Goal: Contribute content

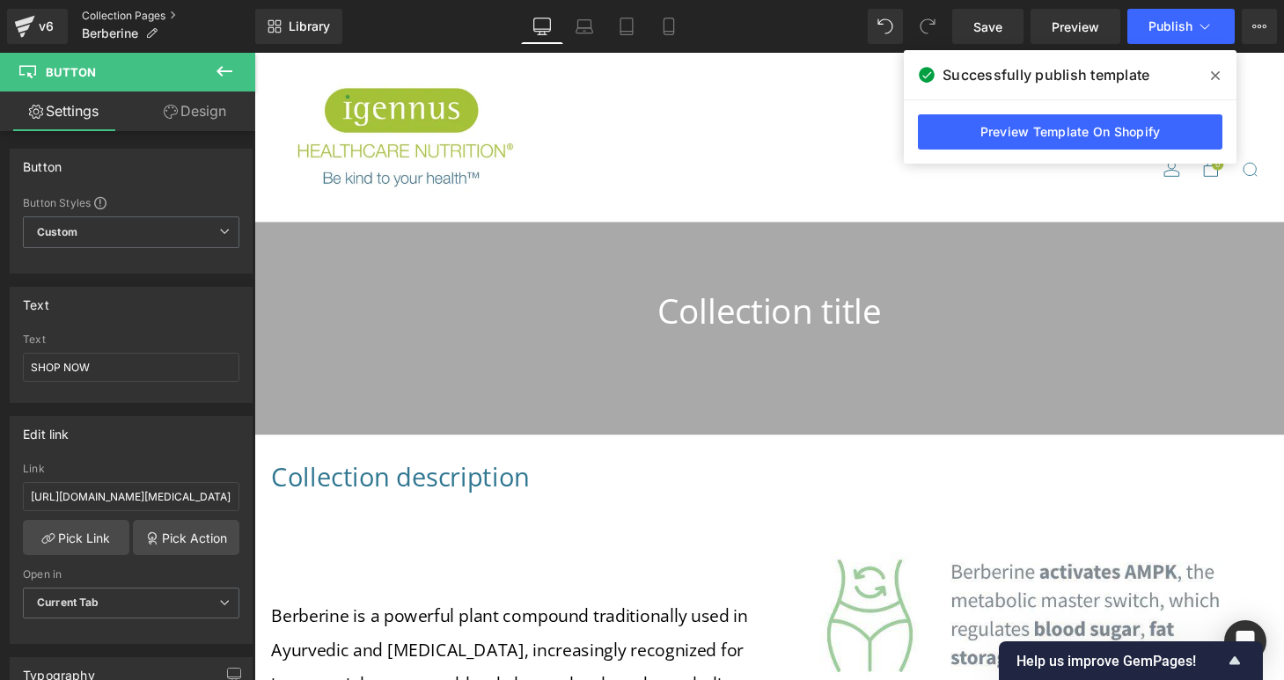
click at [90, 15] on link "Collection Pages" at bounding box center [168, 16] width 173 height 14
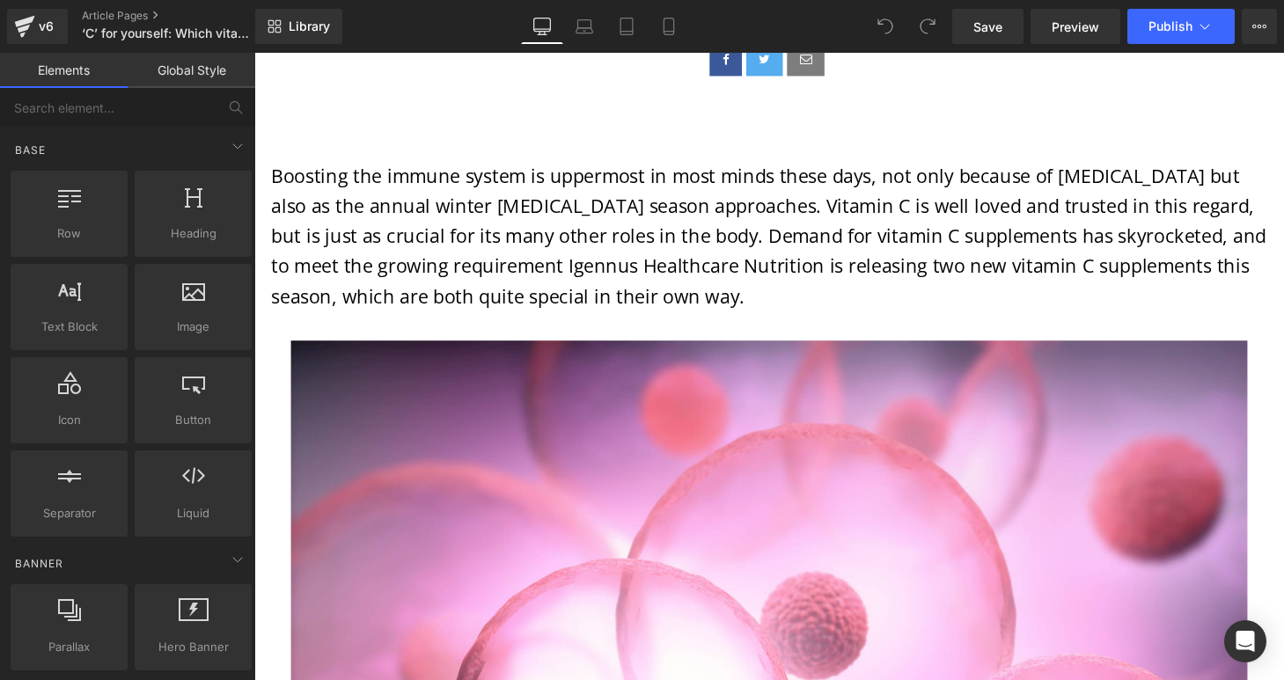
scroll to position [818, 0]
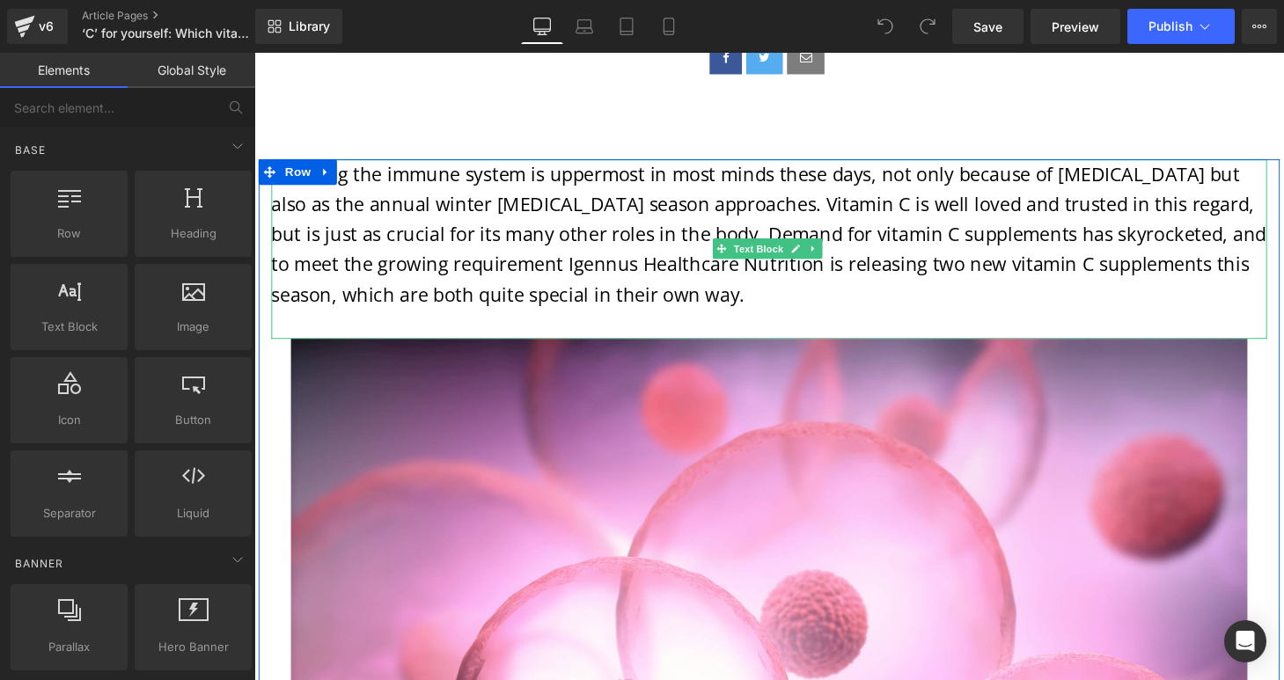
click at [548, 274] on font "Boosting the immune system is uppermost in most minds these days, not only beca…" at bounding box center [786, 240] width 1029 height 150
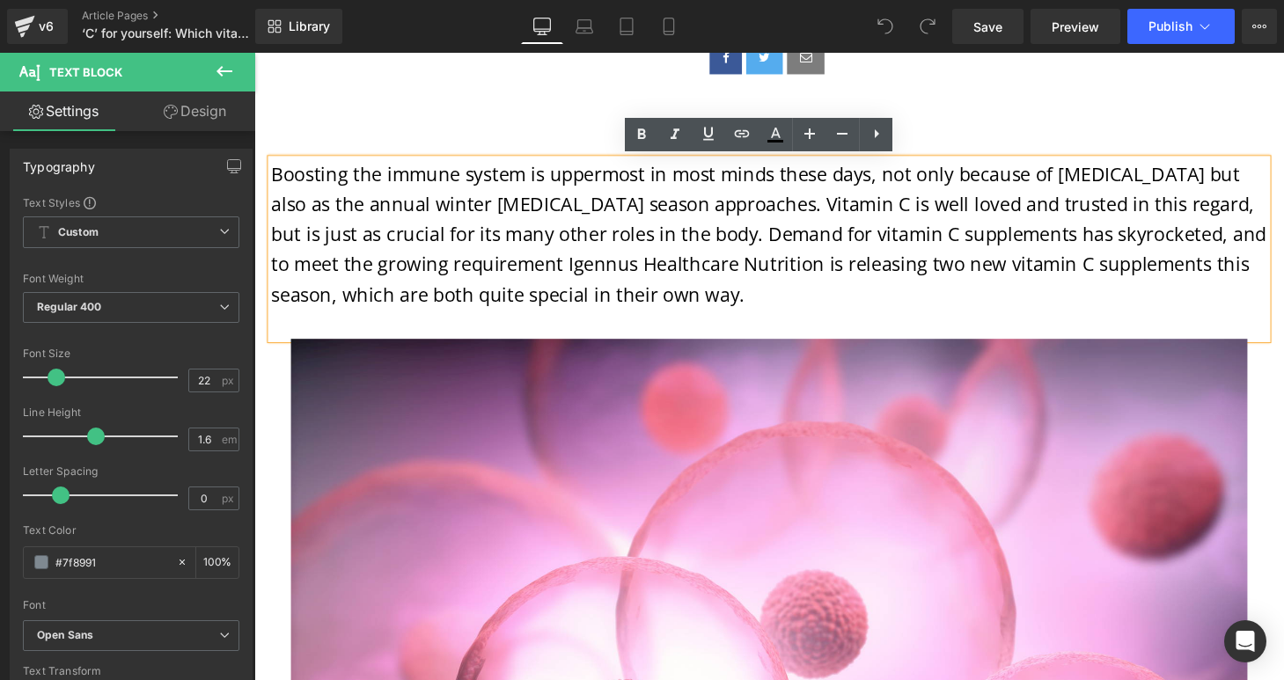
click at [462, 269] on font "Boosting the immune system is uppermost in most minds these days, not only beca…" at bounding box center [786, 240] width 1029 height 150
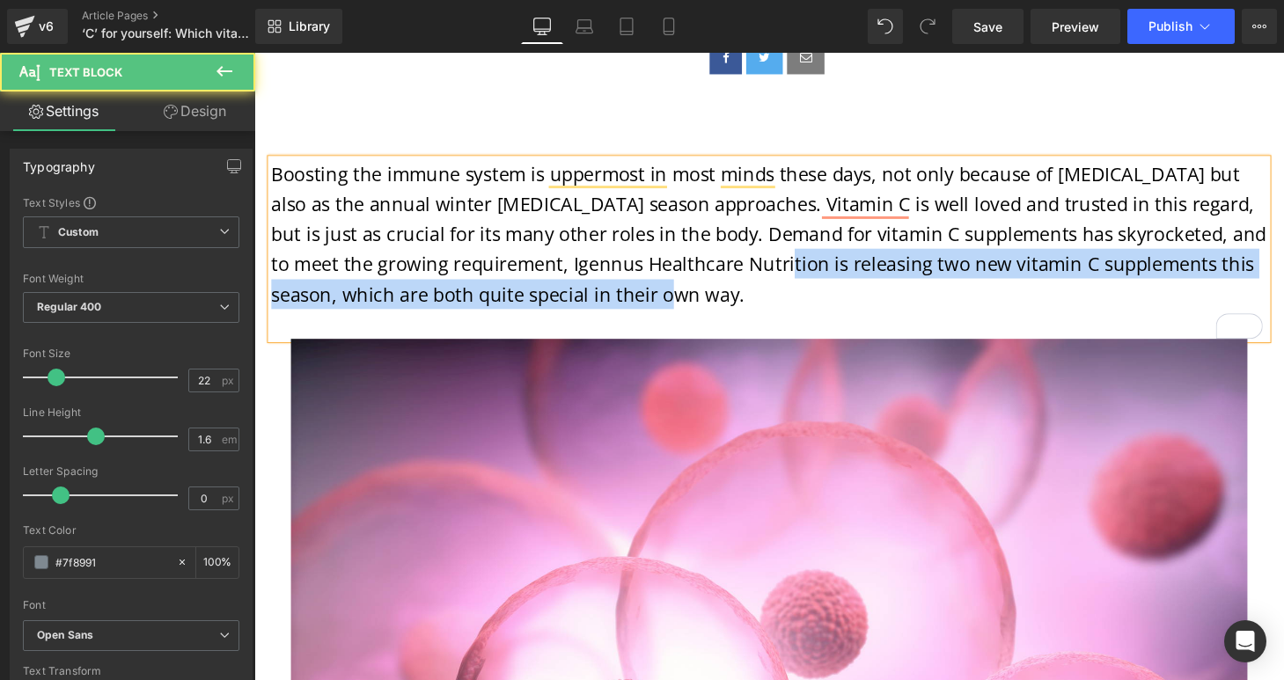
drag, startPoint x: 757, startPoint y: 273, endPoint x: 804, endPoint y: 294, distance: 51.2
click at [804, 294] on p "Boosting the immune system is uppermost in most minds these days, not only beca…" at bounding box center [787, 240] width 1030 height 155
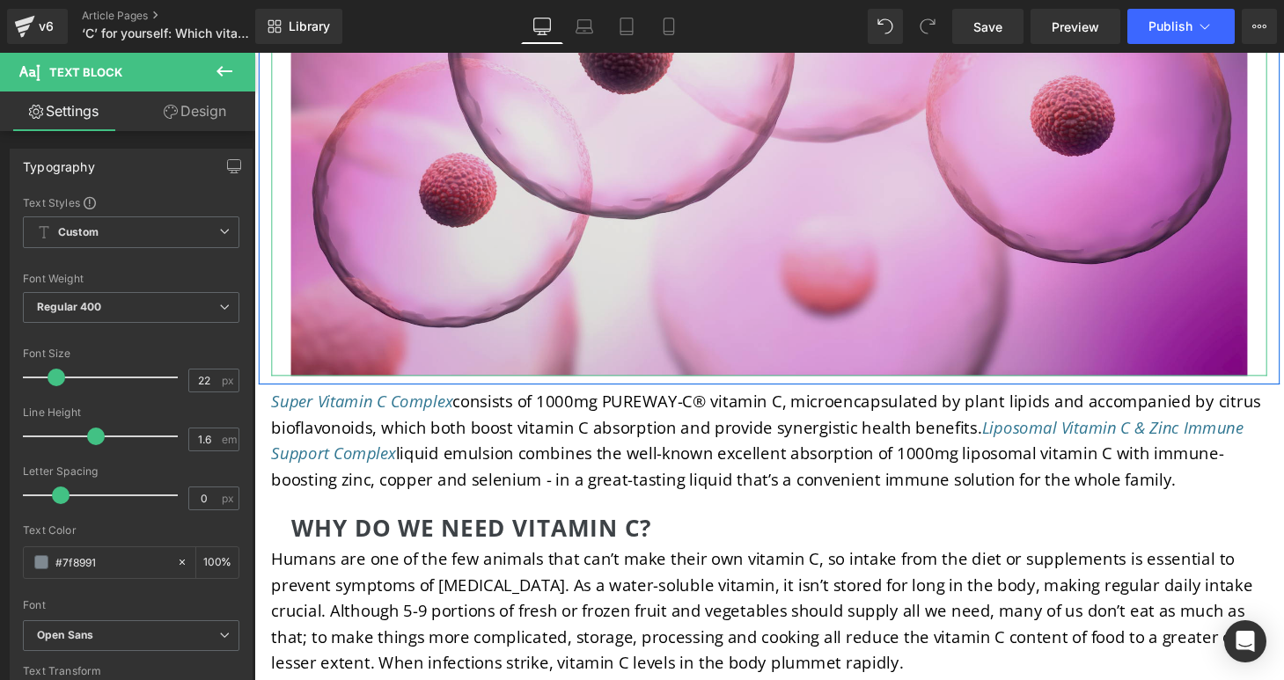
scroll to position [1527, 0]
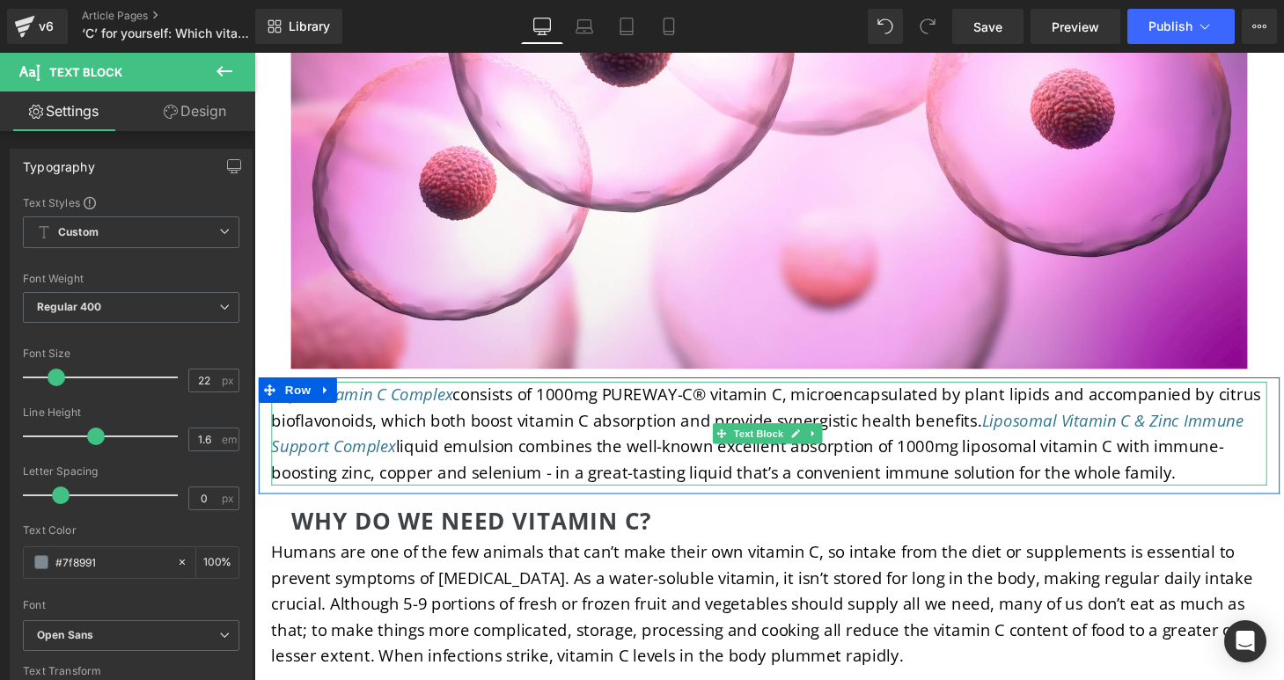
click at [1189, 486] on p "Super Vitamin C Complex consists of 1000mg PUREWAY-C® vitamin C, microencapsula…" at bounding box center [787, 446] width 1030 height 107
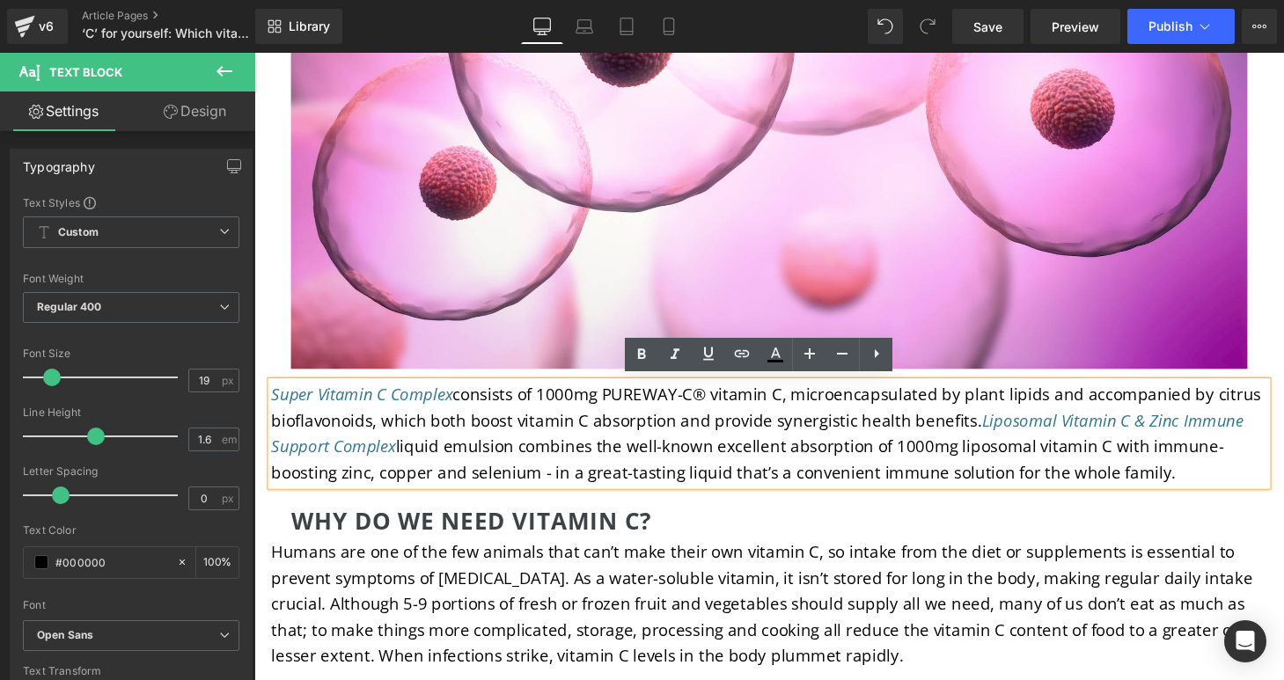
click at [1194, 482] on p "Super Vitamin C Complex consists of 1000mg PUREWAY-C® vitamin C, microencapsula…" at bounding box center [787, 446] width 1030 height 107
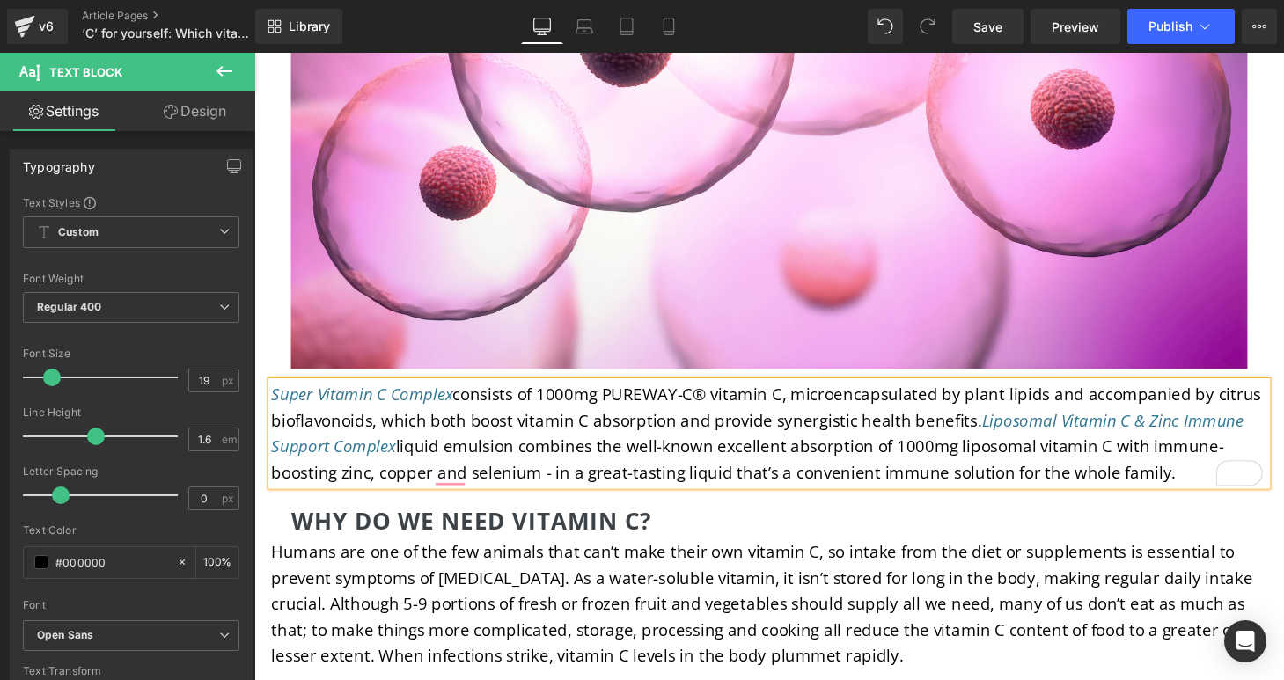
paste div "To enrich screen reader interactions, please activate Accessibility in Grammarl…"
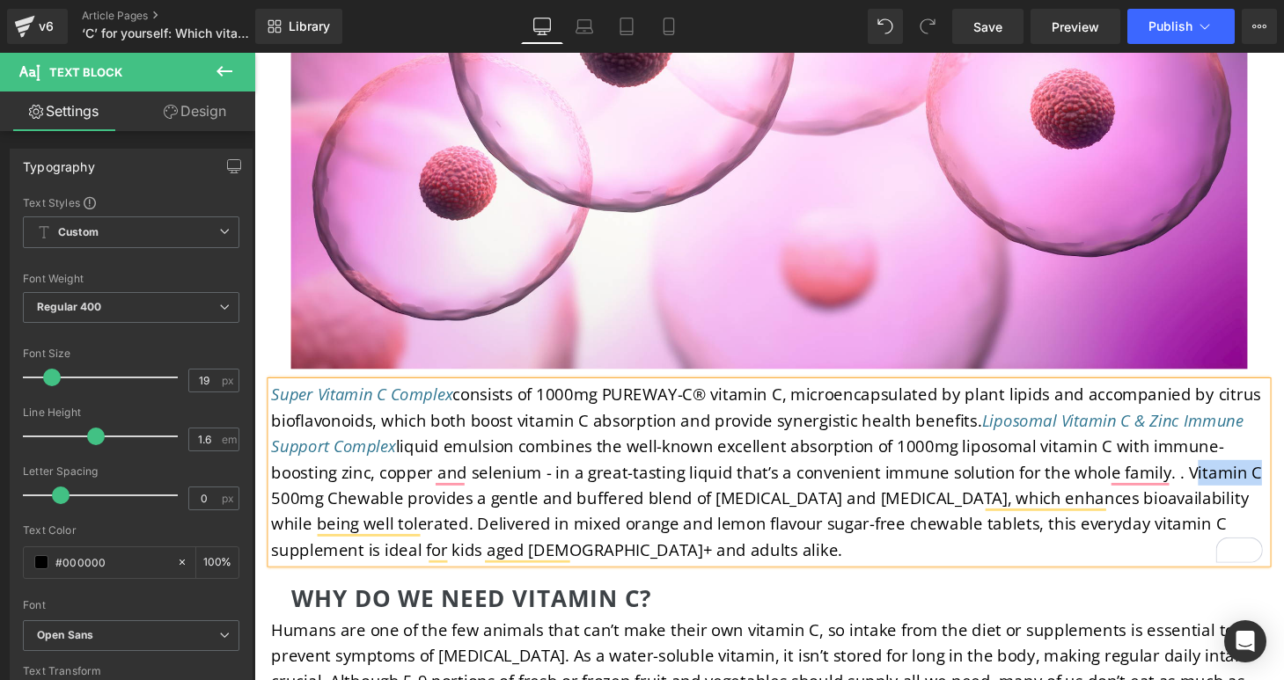
drag, startPoint x: 1203, startPoint y: 483, endPoint x: 1269, endPoint y: 494, distance: 66.8
click at [1269, 494] on p "Super Vitamin C Complex consists of 1000mg PUREWAY-C® vitamin C, microencapsula…" at bounding box center [787, 486] width 1030 height 187
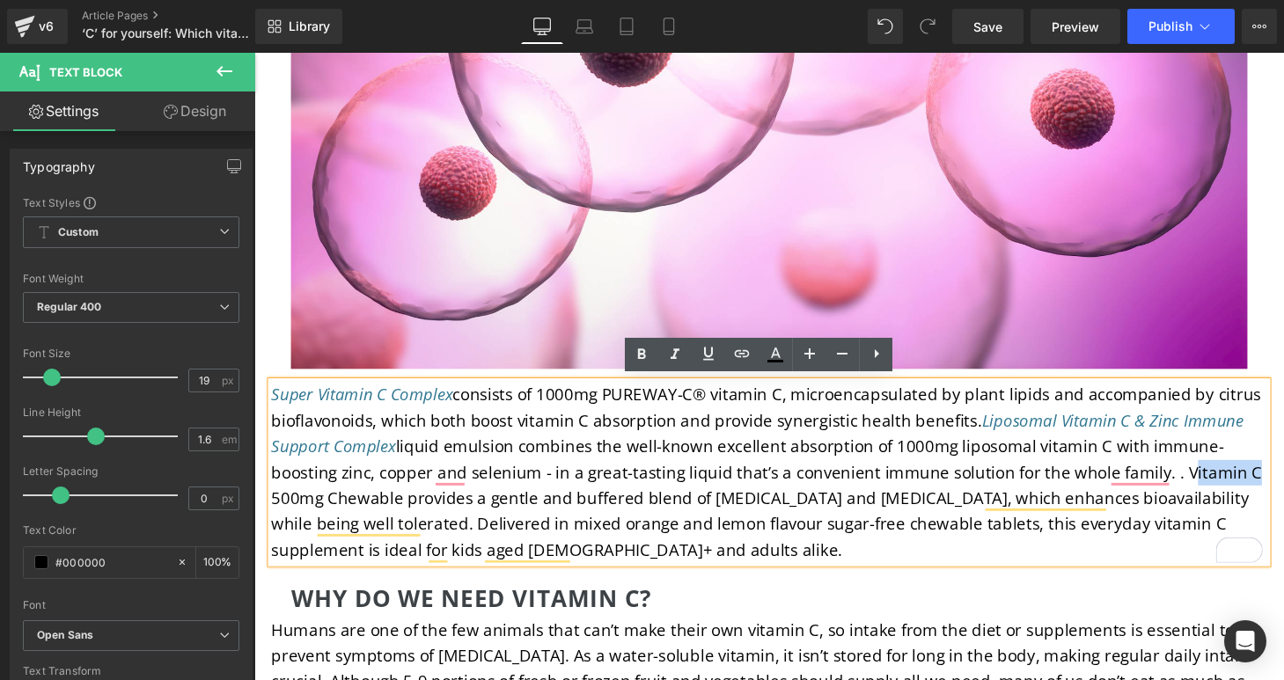
click at [1202, 485] on p "Super Vitamin C Complex consists of 1000mg PUREWAY-C® vitamin C, microencapsula…" at bounding box center [787, 486] width 1030 height 187
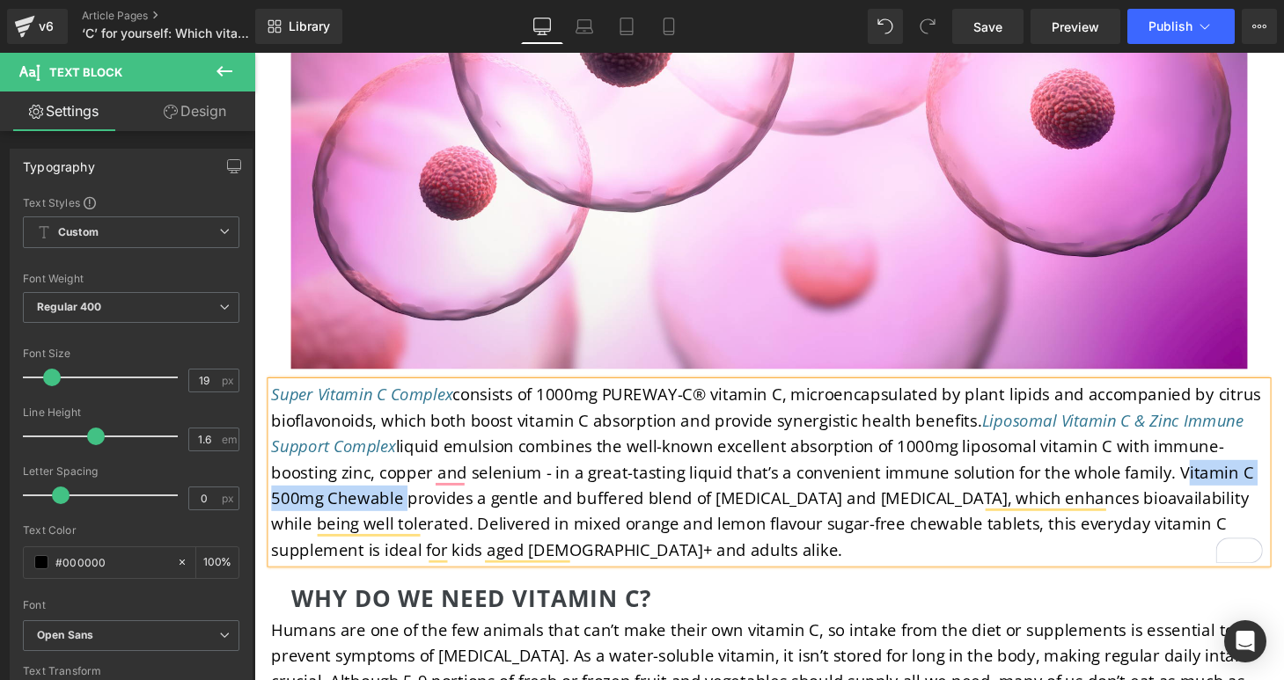
drag, startPoint x: 1194, startPoint y: 483, endPoint x: 400, endPoint y: 506, distance: 794.2
click at [400, 506] on p "Super Vitamin C Complex consists of 1000mg PUREWAY-C® vitamin C, microencapsula…" at bounding box center [787, 486] width 1030 height 187
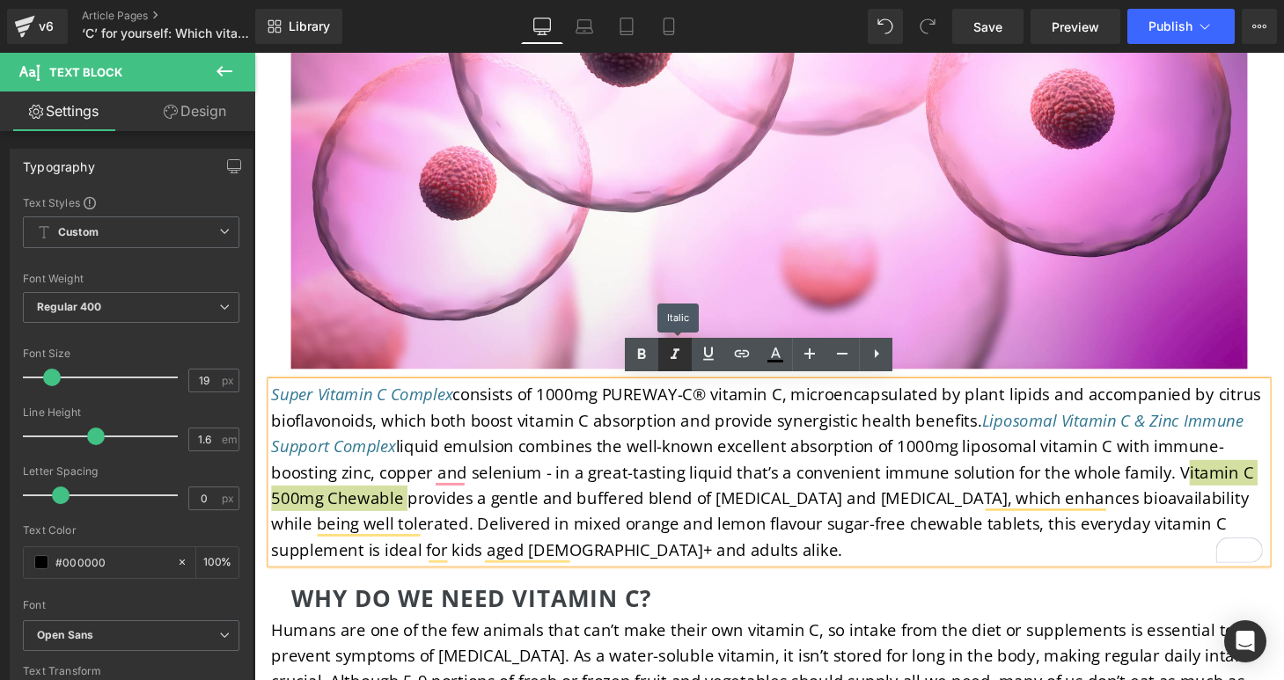
click at [673, 356] on icon at bounding box center [675, 354] width 9 height 11
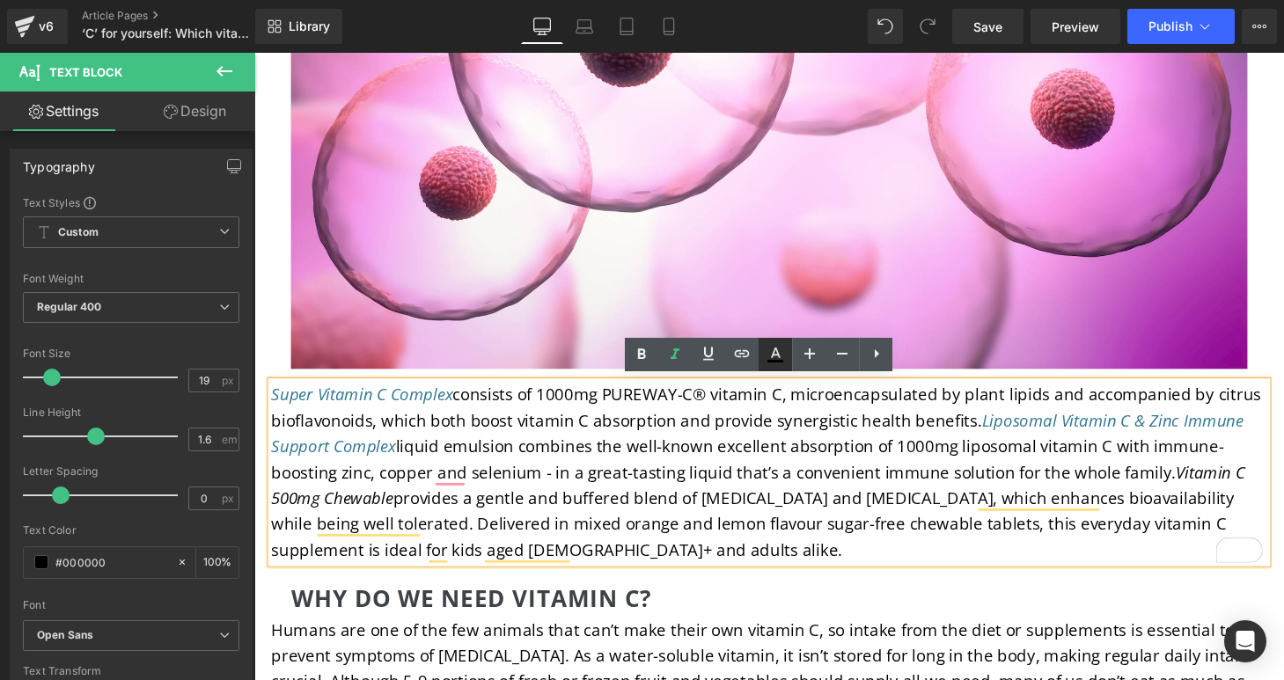
click at [770, 355] on icon at bounding box center [775, 354] width 21 height 21
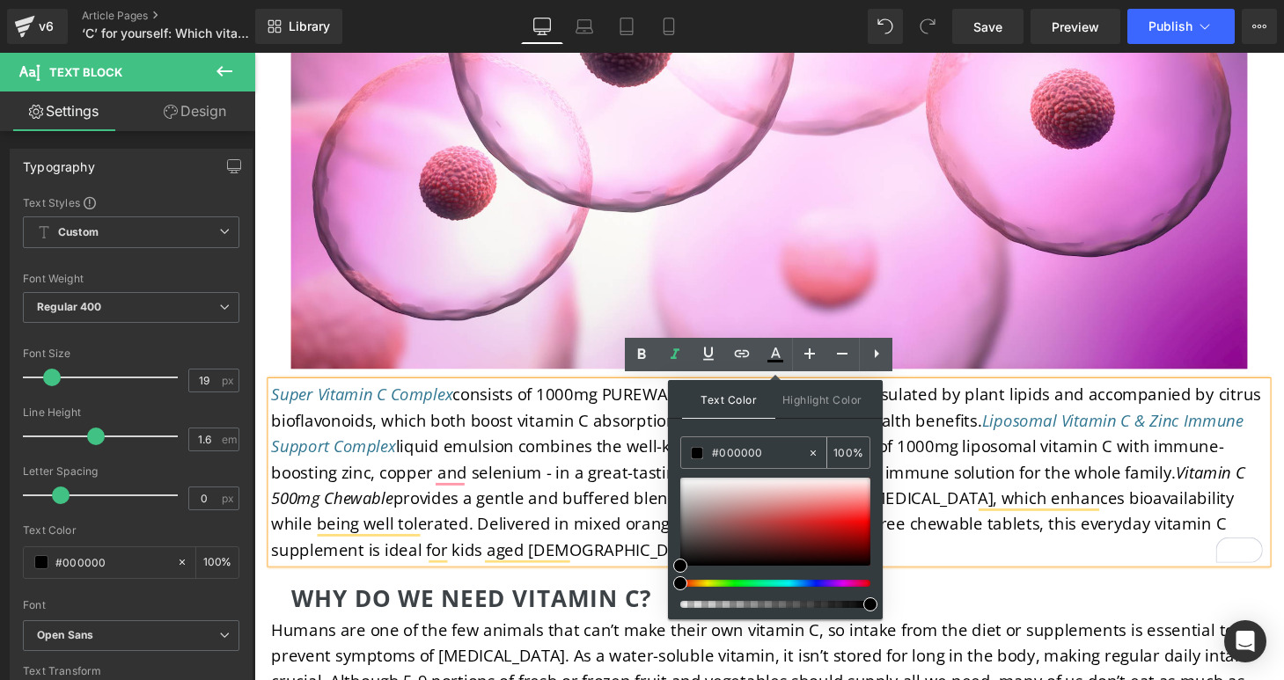
click at [763, 453] on input "#000000" at bounding box center [759, 453] width 95 height 19
drag, startPoint x: 763, startPoint y: 453, endPoint x: 701, endPoint y: 451, distance: 61.6
click at [701, 451] on div "#000000" at bounding box center [744, 452] width 126 height 31
type input "3"
type input "0"
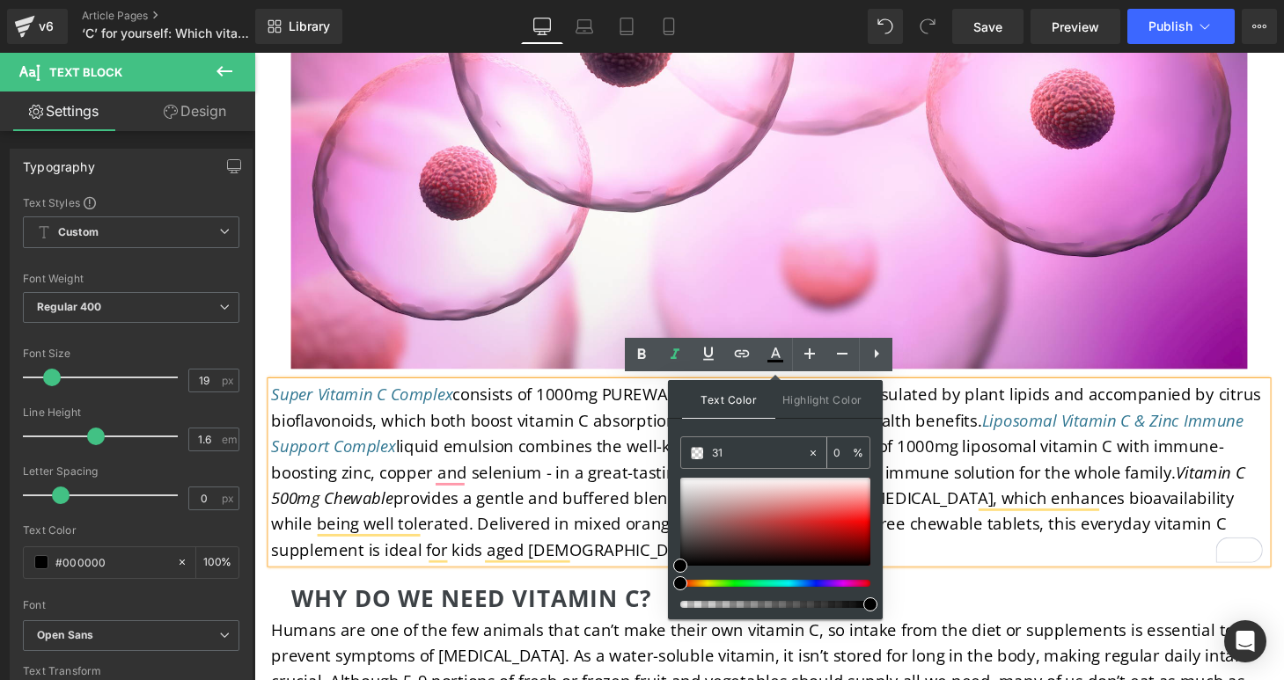
type input "317"
type input "100"
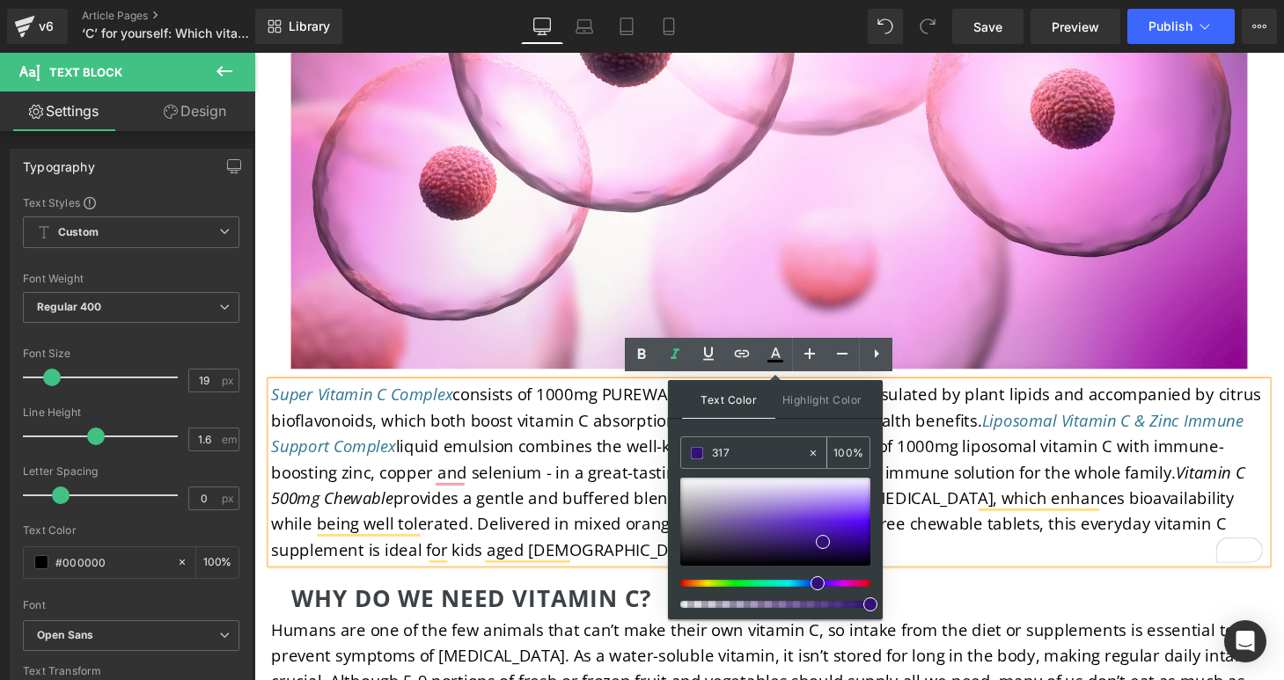
type input "3177"
type input "47"
type input "31779"
type input "0"
type input "317792"
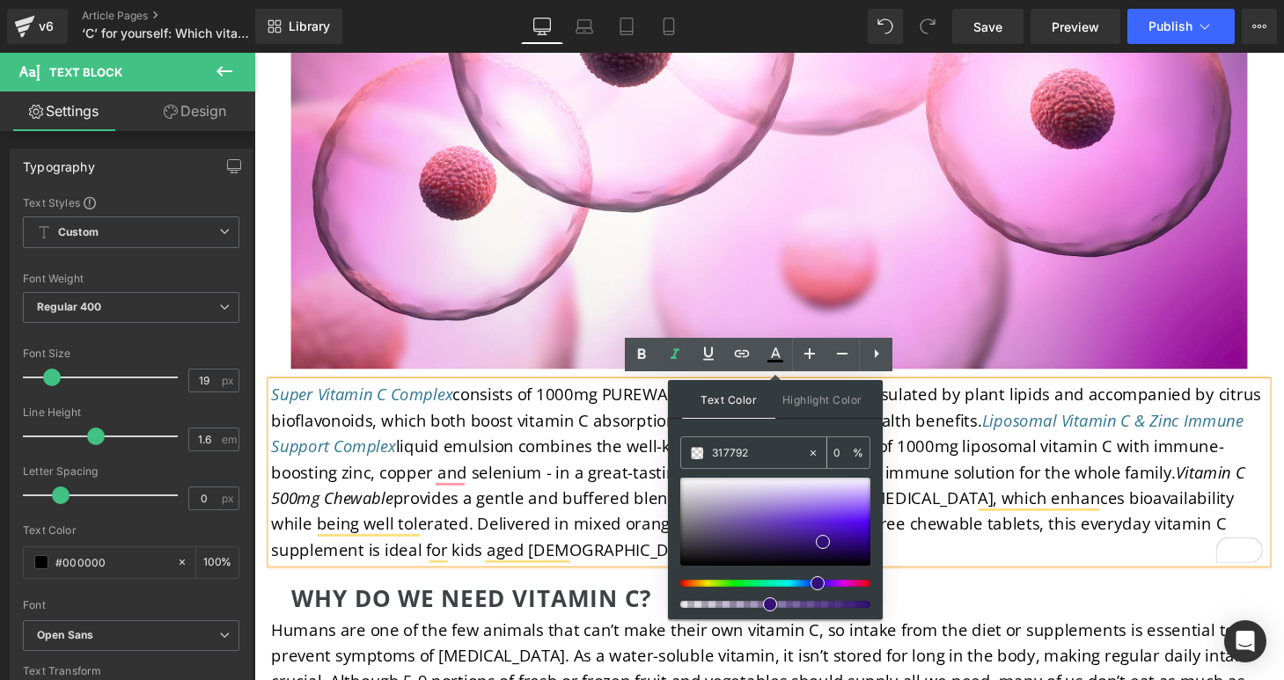
type input "100"
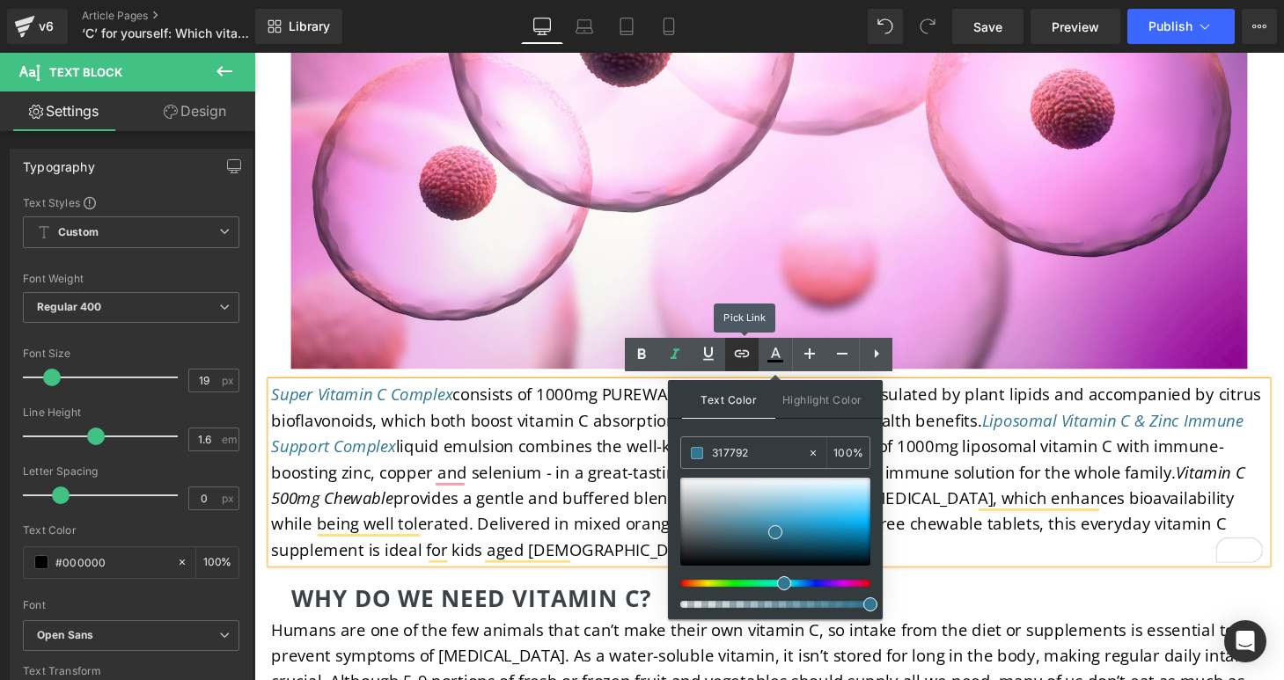
type input "#317792"
click at [740, 363] on icon at bounding box center [741, 353] width 21 height 21
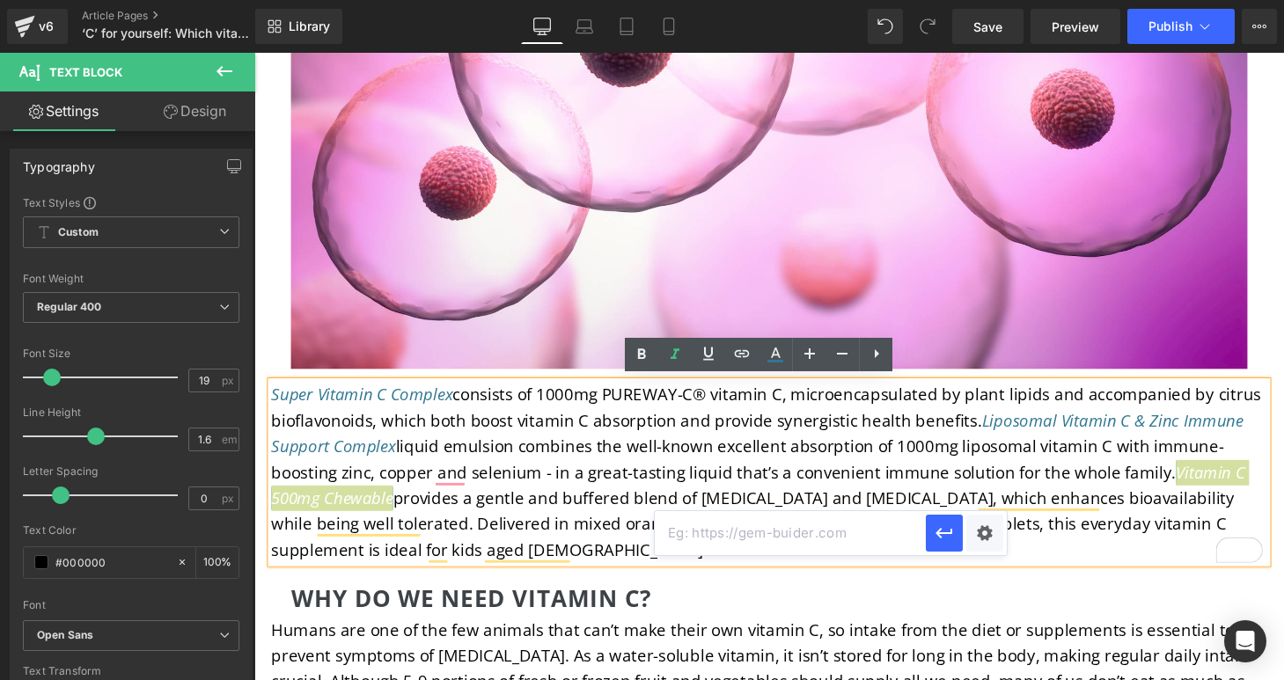
click at [753, 530] on input "text" at bounding box center [790, 533] width 271 height 44
paste input "https://igennus.com/products/vitamin-c-sugar-free-chewable-500mg-kids-adults-or…"
type input "https://igennus.com/products/vitamin-c-sugar-free-chewable-500mg-kids-adults-or…"
click at [943, 532] on icon "button" at bounding box center [944, 533] width 17 height 11
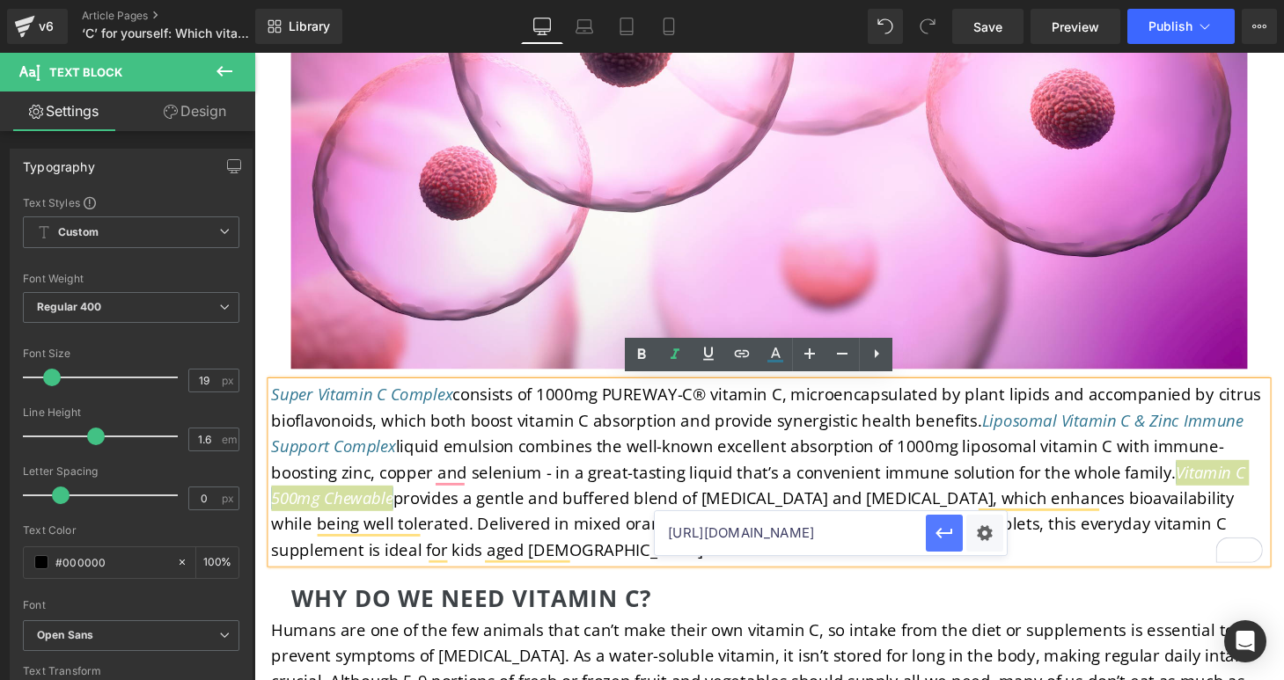
scroll to position [0, 0]
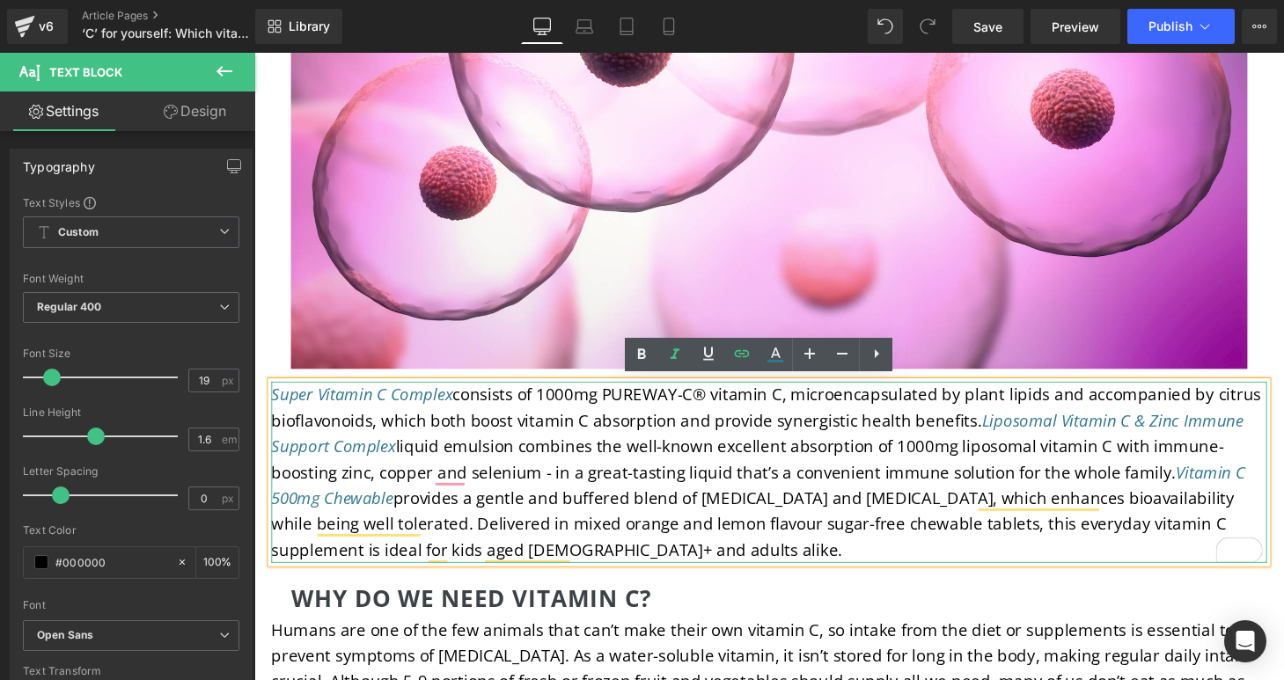
click at [735, 556] on p "Super Vitamin C Complex consists of 1000mg PUREWAY-C® vitamin C, microencapsula…" at bounding box center [787, 486] width 1030 height 187
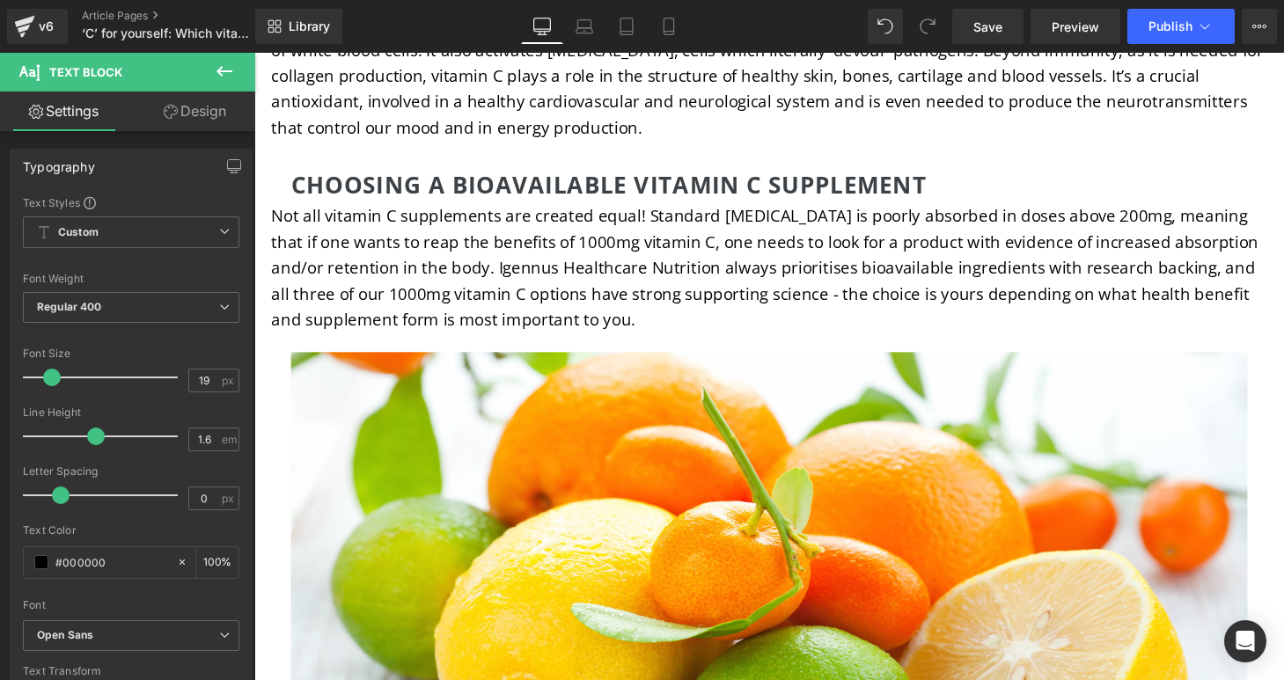
scroll to position [2503, 0]
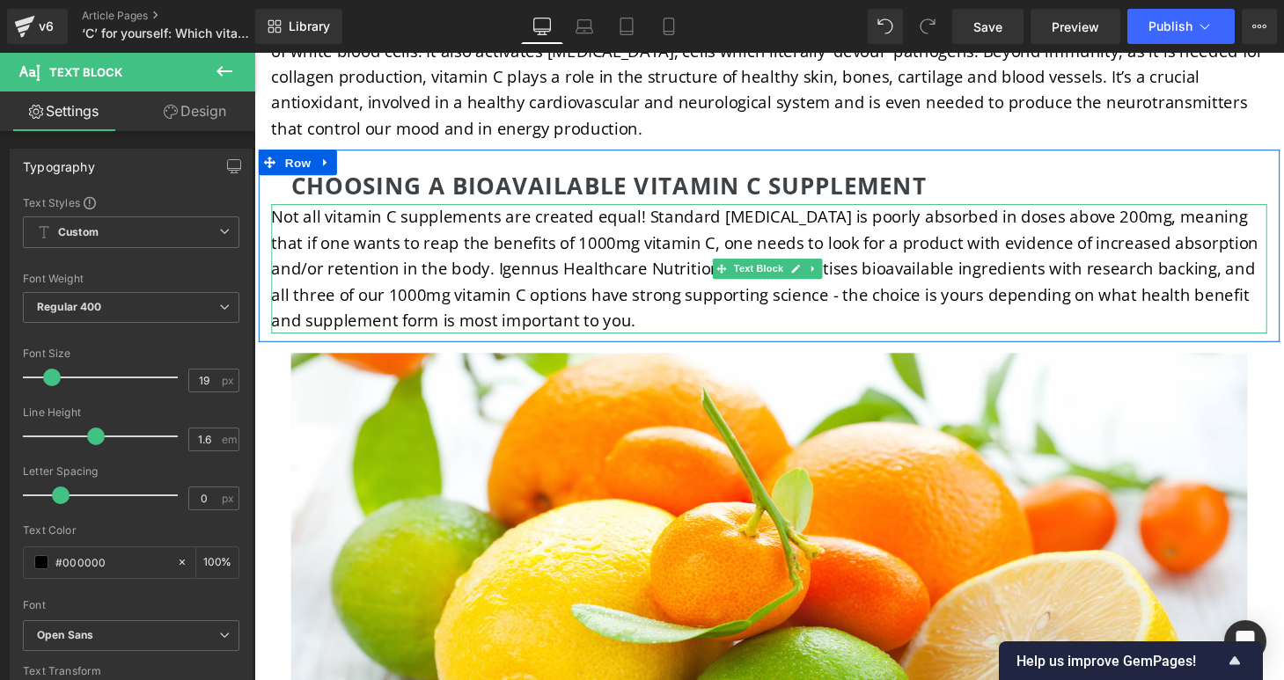
click at [1097, 221] on p "Not all vitamin C supplements are created equal! Standard ascorbic acid is poor…" at bounding box center [787, 276] width 1030 height 134
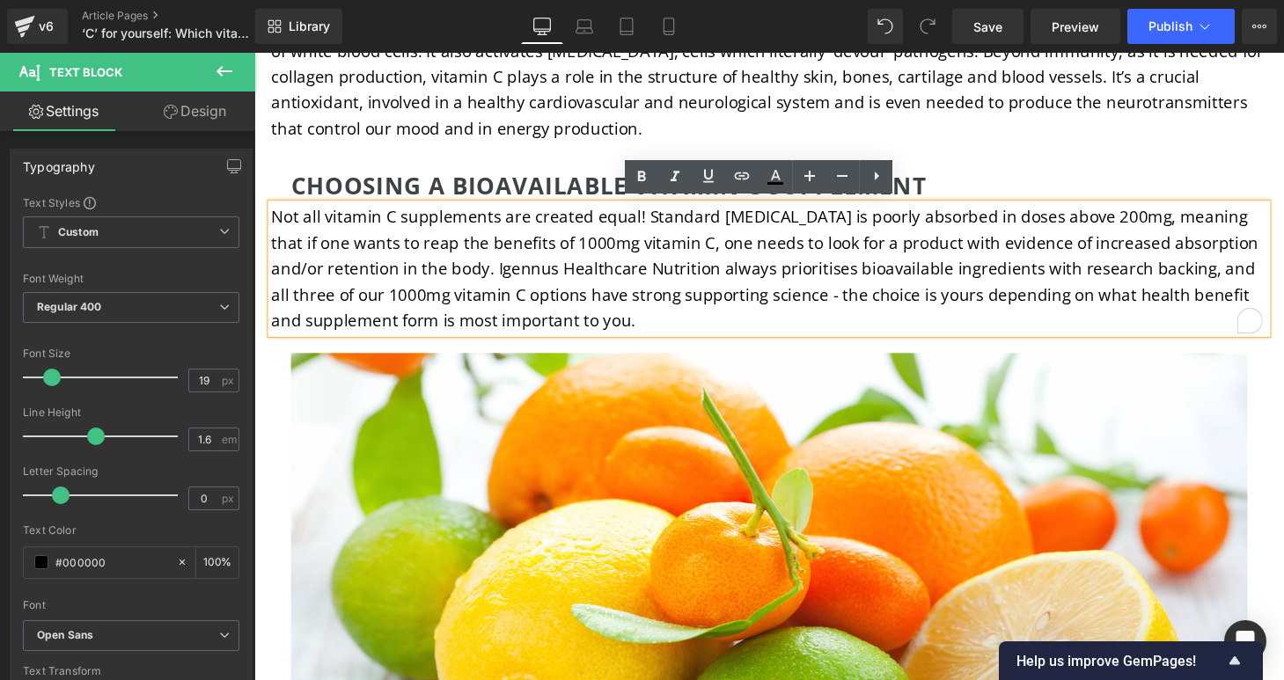
click at [1100, 220] on p "Not all vitamin C supplements are created equal! Standard ascorbic acid is poor…" at bounding box center [787, 276] width 1030 height 134
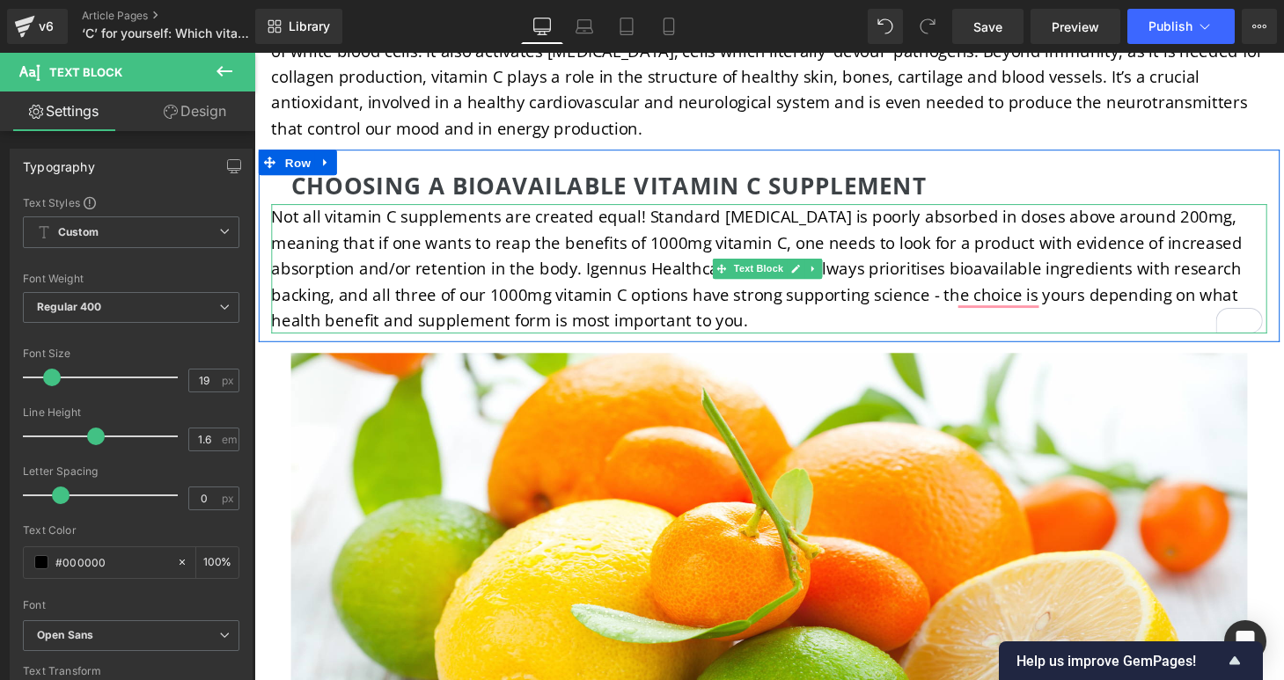
click at [309, 301] on p "Not all vitamin C supplements are created equal! Standard ascorbic acid is poor…" at bounding box center [787, 276] width 1030 height 134
click at [858, 319] on p "Not all vitamin C supplements are created equal! Standard [MEDICAL_DATA] is poo…" at bounding box center [787, 276] width 1030 height 134
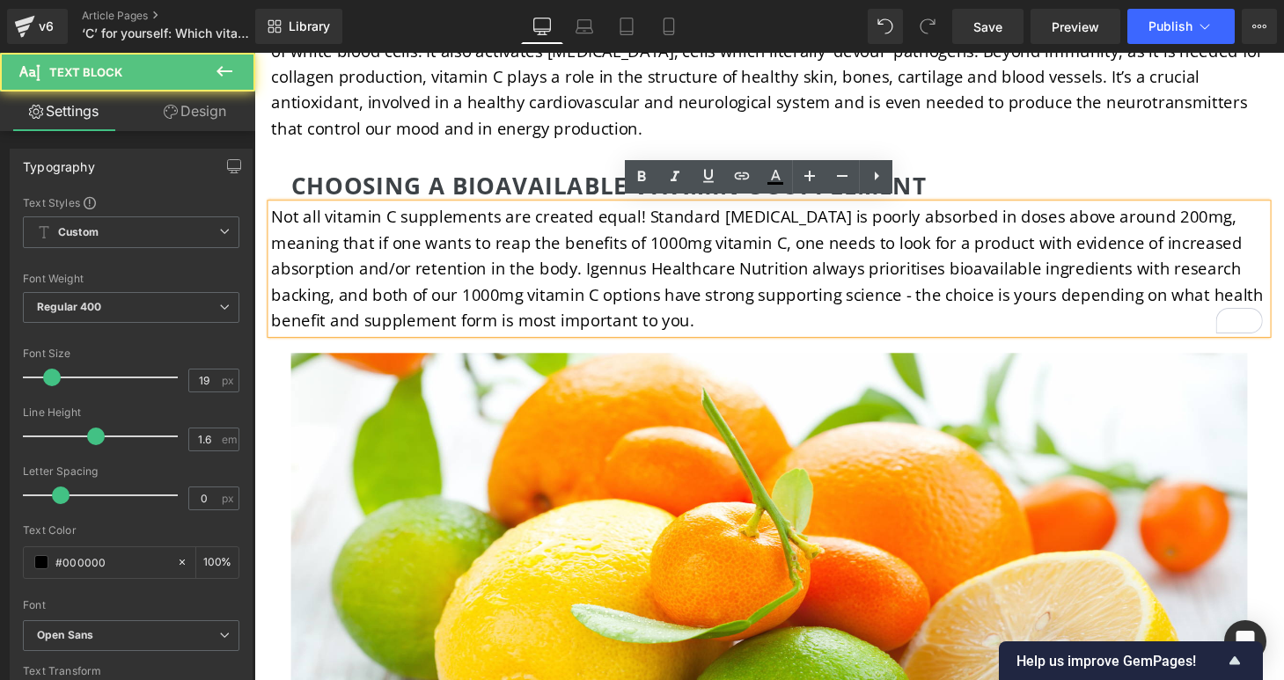
click at [819, 326] on p "Not all vitamin C supplements are created equal! Standard [MEDICAL_DATA] is poo…" at bounding box center [787, 276] width 1030 height 134
click at [810, 266] on p "Not all vitamin C supplements are created equal! Standard [MEDICAL_DATA] is poo…" at bounding box center [787, 276] width 1030 height 134
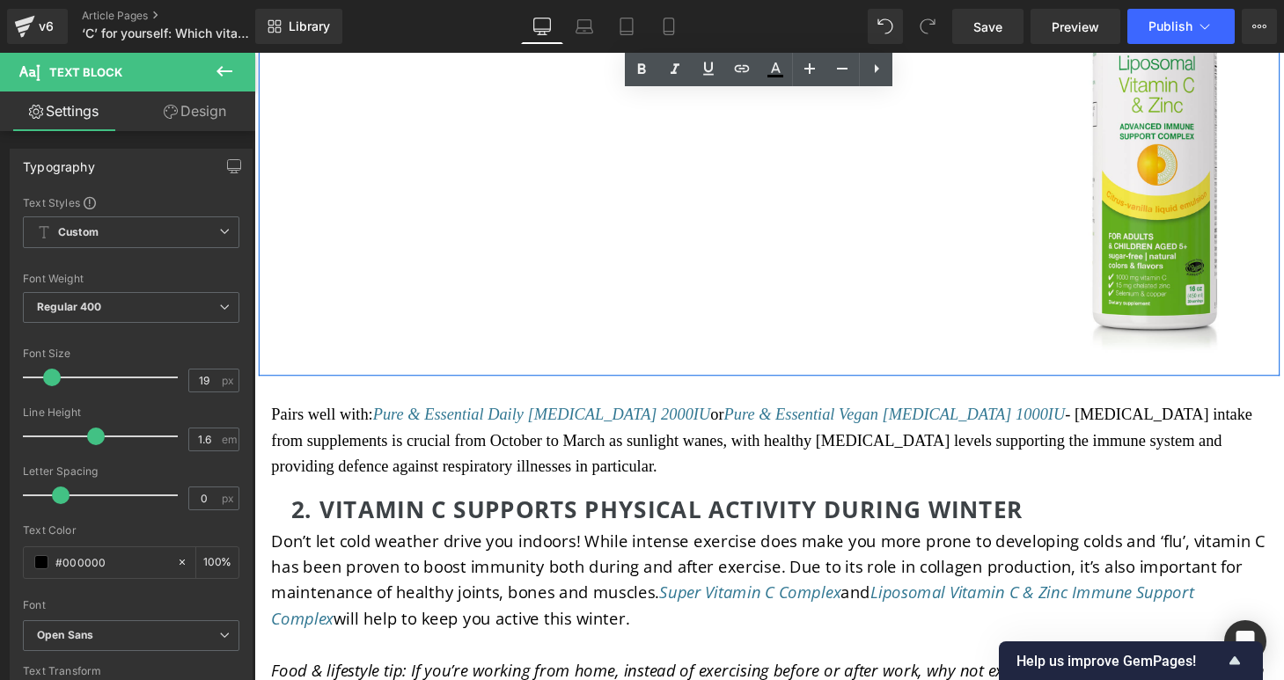
scroll to position [3798, 0]
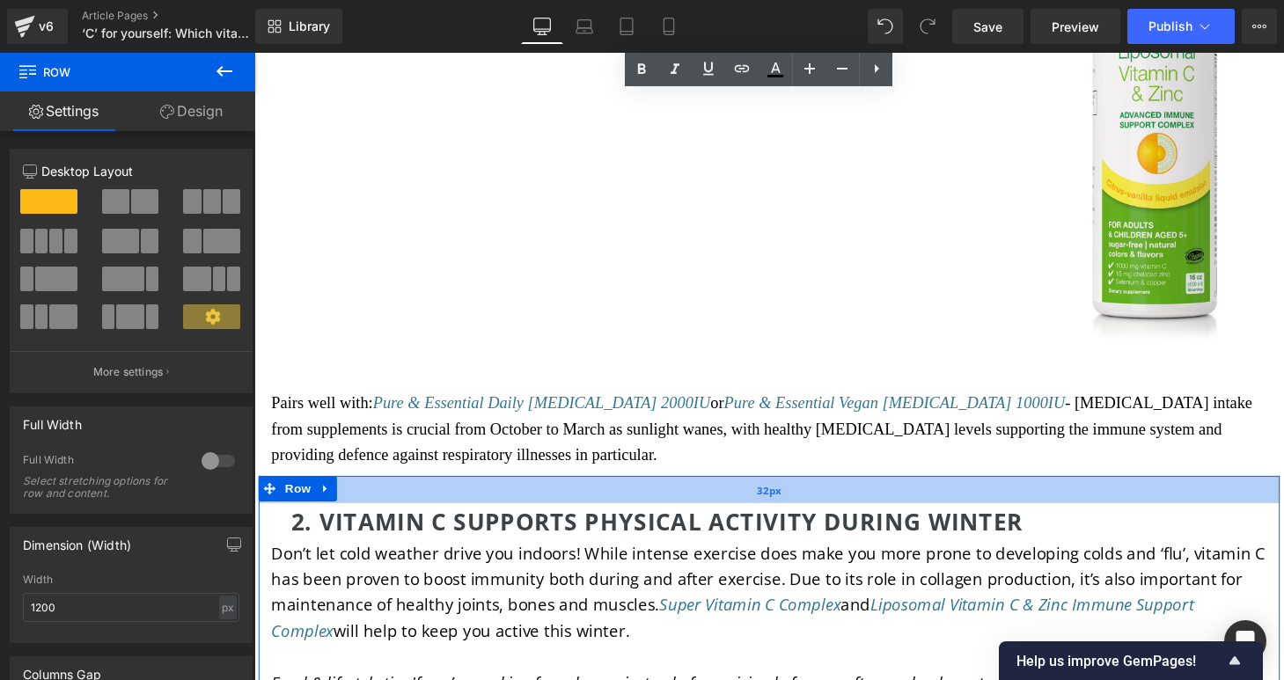
drag, startPoint x: 584, startPoint y: 485, endPoint x: 583, endPoint y: 510, distance: 24.7
click at [583, 510] on div "32px" at bounding box center [787, 504] width 1056 height 28
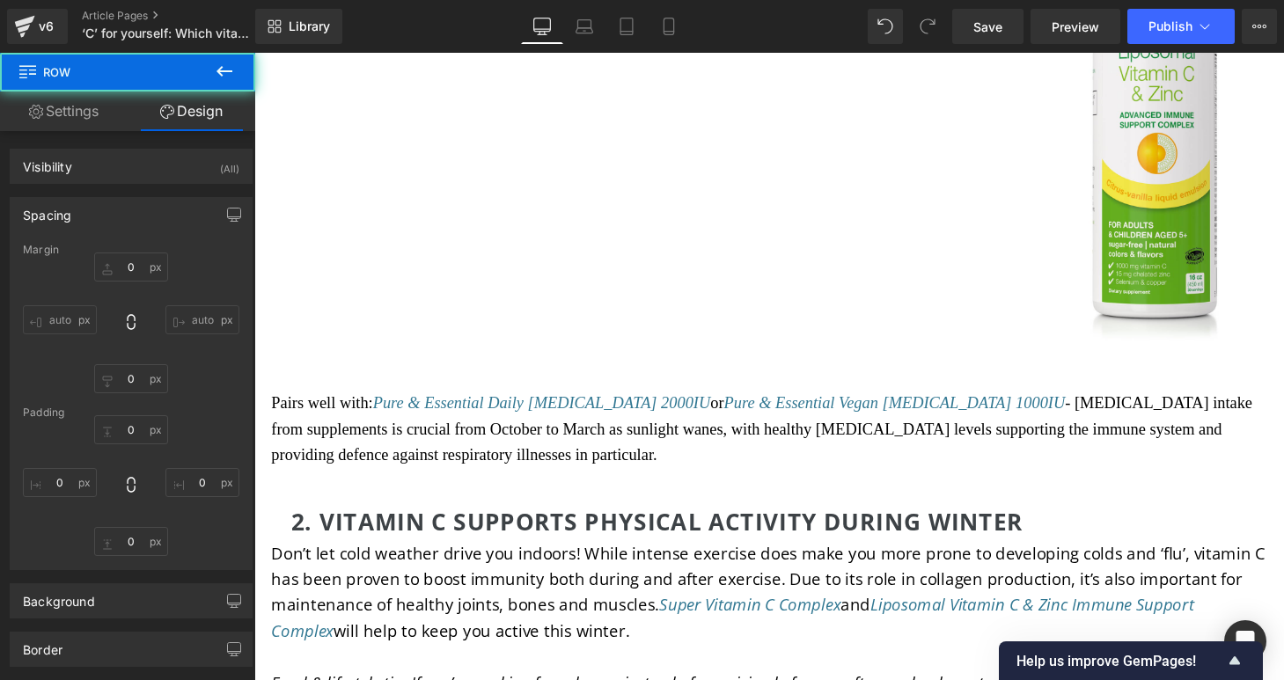
type input "0"
type input "32"
type input "0"
type input "17"
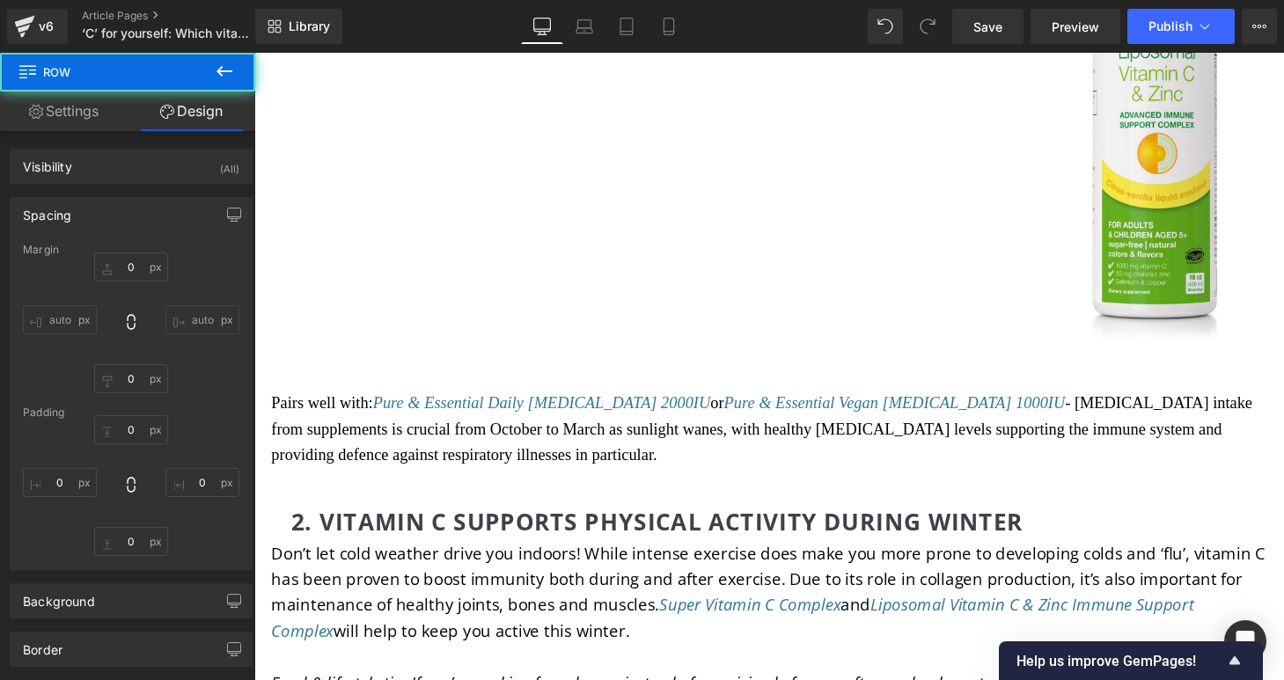
type input "0"
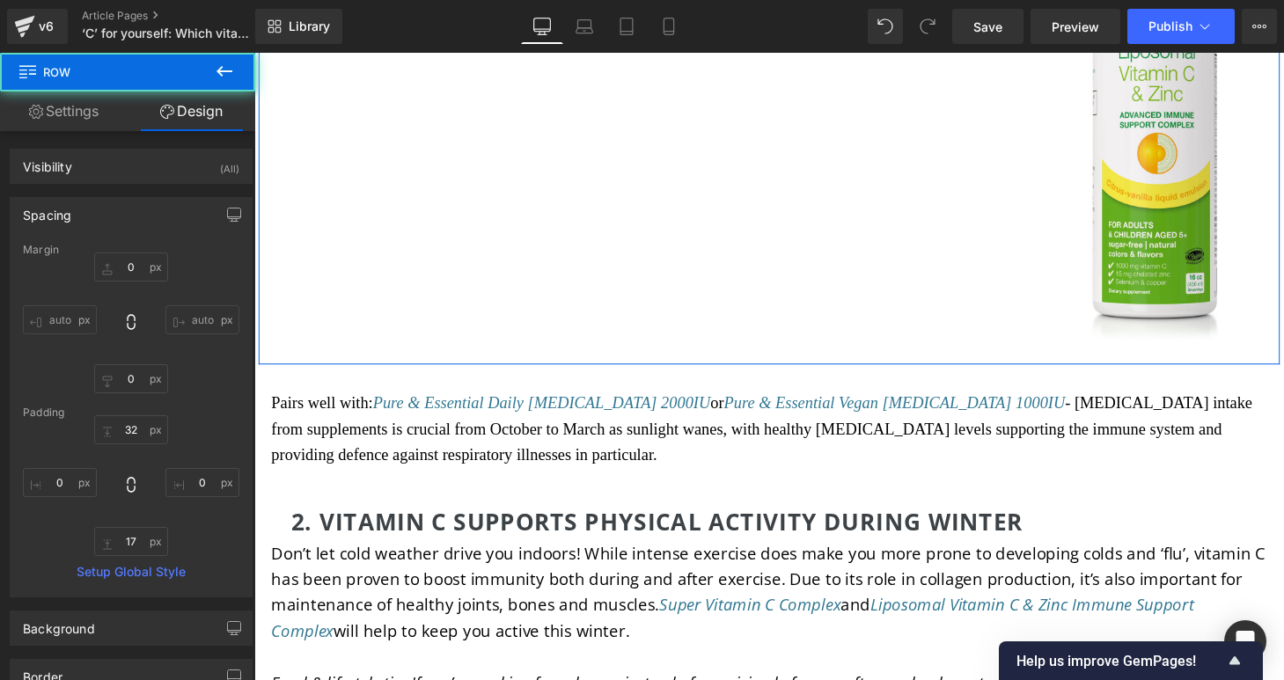
scroll to position [3540, 0]
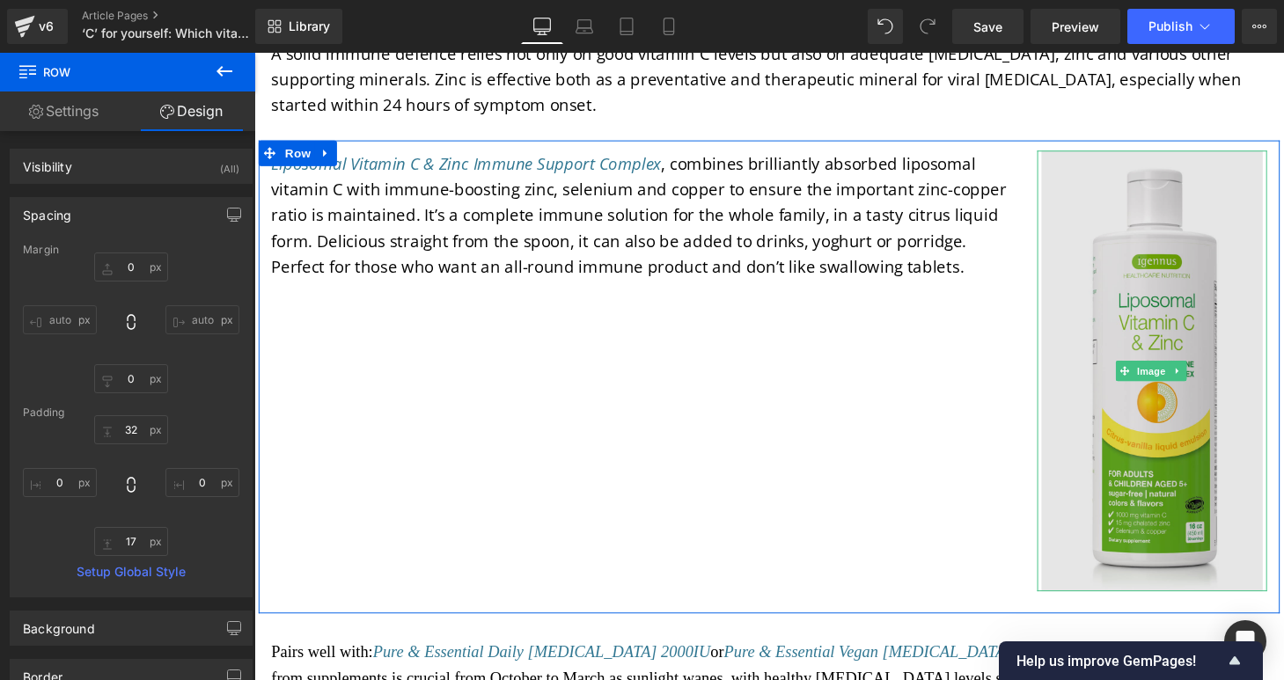
click at [1152, 342] on img at bounding box center [1182, 382] width 228 height 456
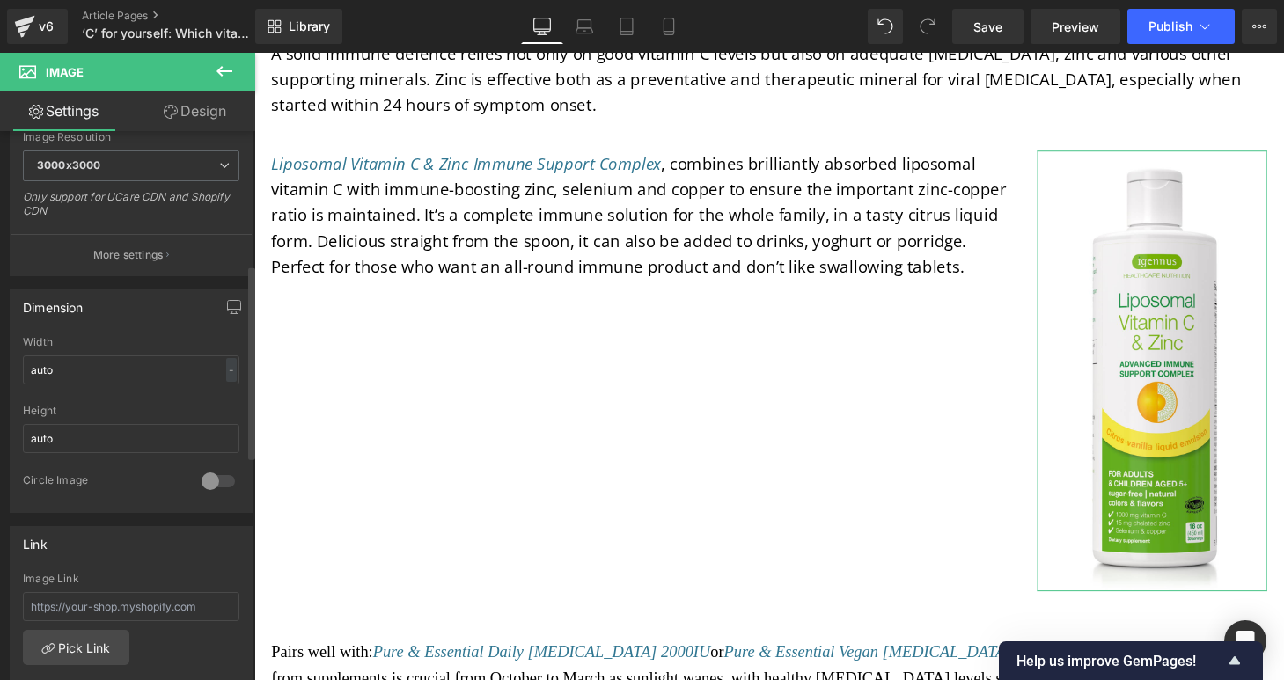
scroll to position [378, 0]
click at [127, 363] on input "auto" at bounding box center [131, 369] width 217 height 29
click at [124, 429] on input "auto" at bounding box center [131, 437] width 217 height 29
drag, startPoint x: 72, startPoint y: 439, endPoint x: 28, endPoint y: 434, distance: 44.3
click at [28, 434] on input "auto" at bounding box center [131, 437] width 217 height 29
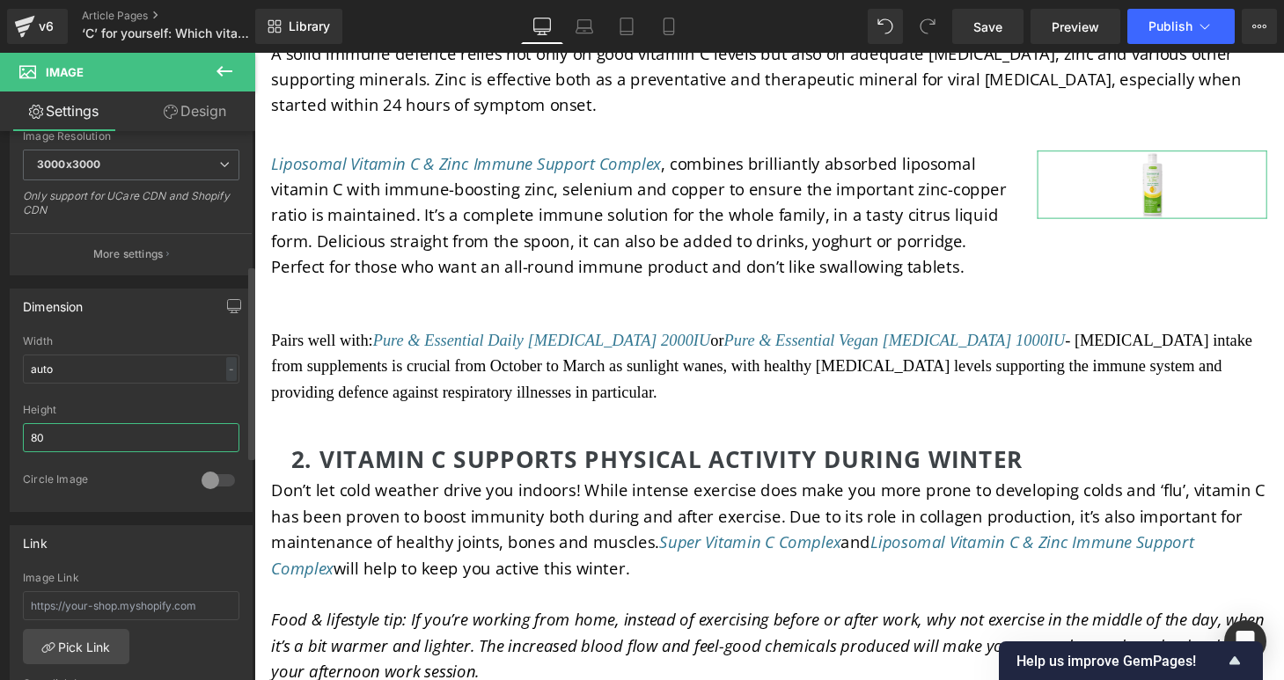
type input "8"
type input "1"
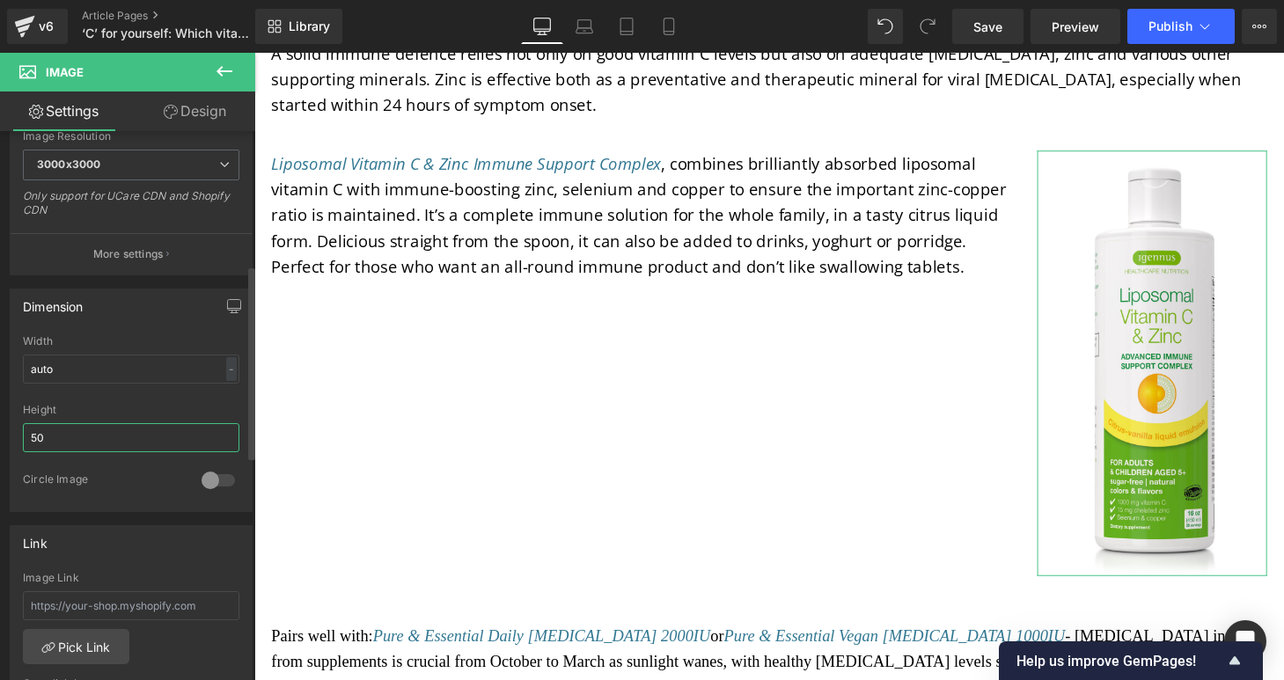
type input "5"
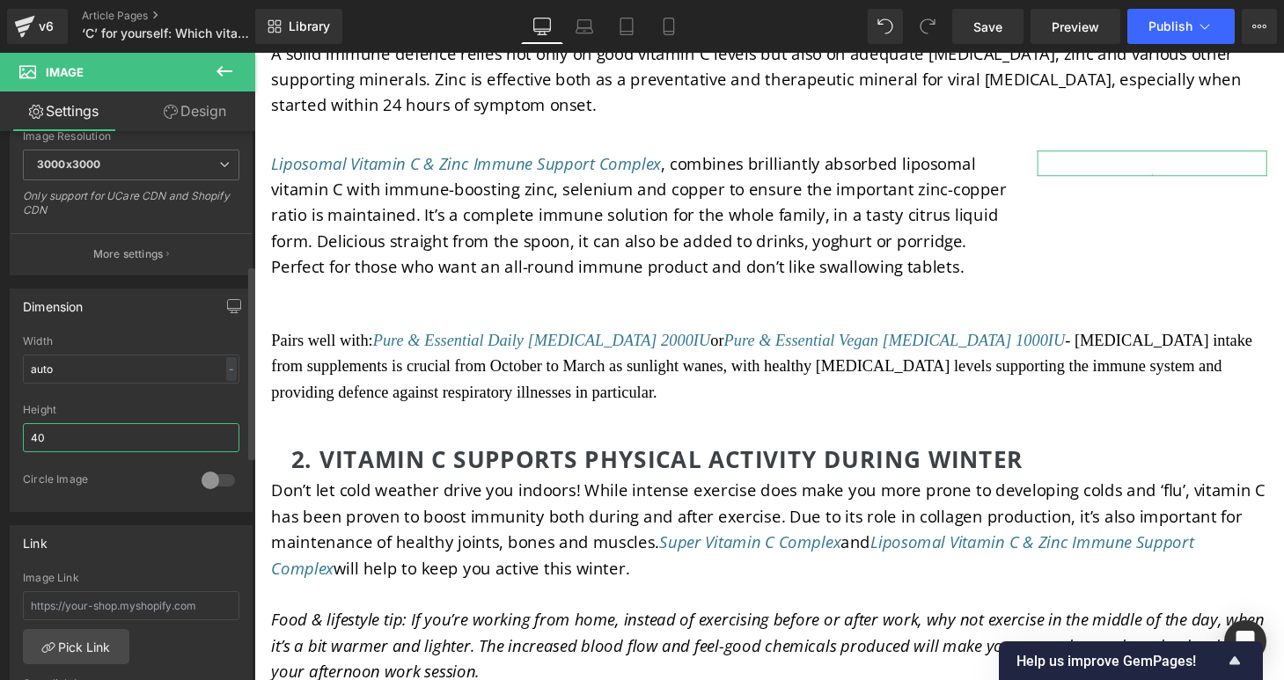
type input "400"
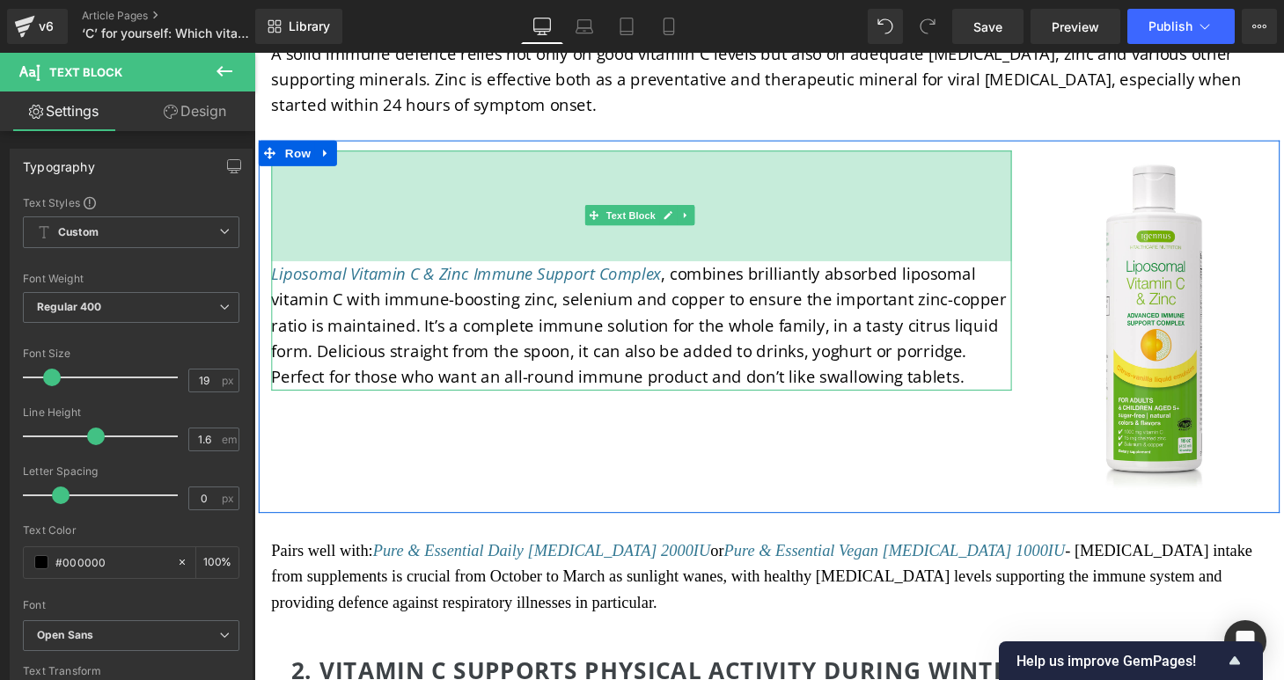
drag, startPoint x: 704, startPoint y: 153, endPoint x: 705, endPoint y: 268, distance: 115.3
click at [705, 268] on div "Liposomal Vitamin C & Zinc Immune Support Complex , combines brilliantly absorb…" at bounding box center [655, 278] width 766 height 248
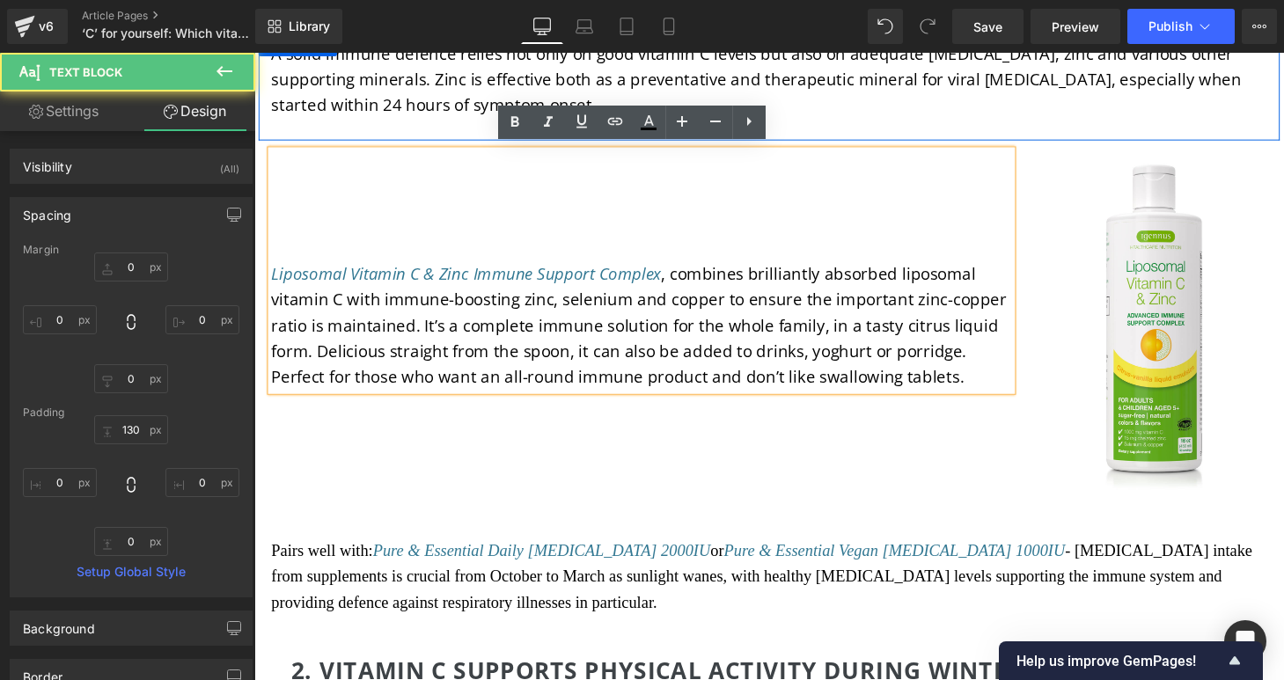
click at [838, 116] on div "A solid immune defence relies not only on good vitamin C levels but also on ade…" at bounding box center [787, 87] width 1056 height 114
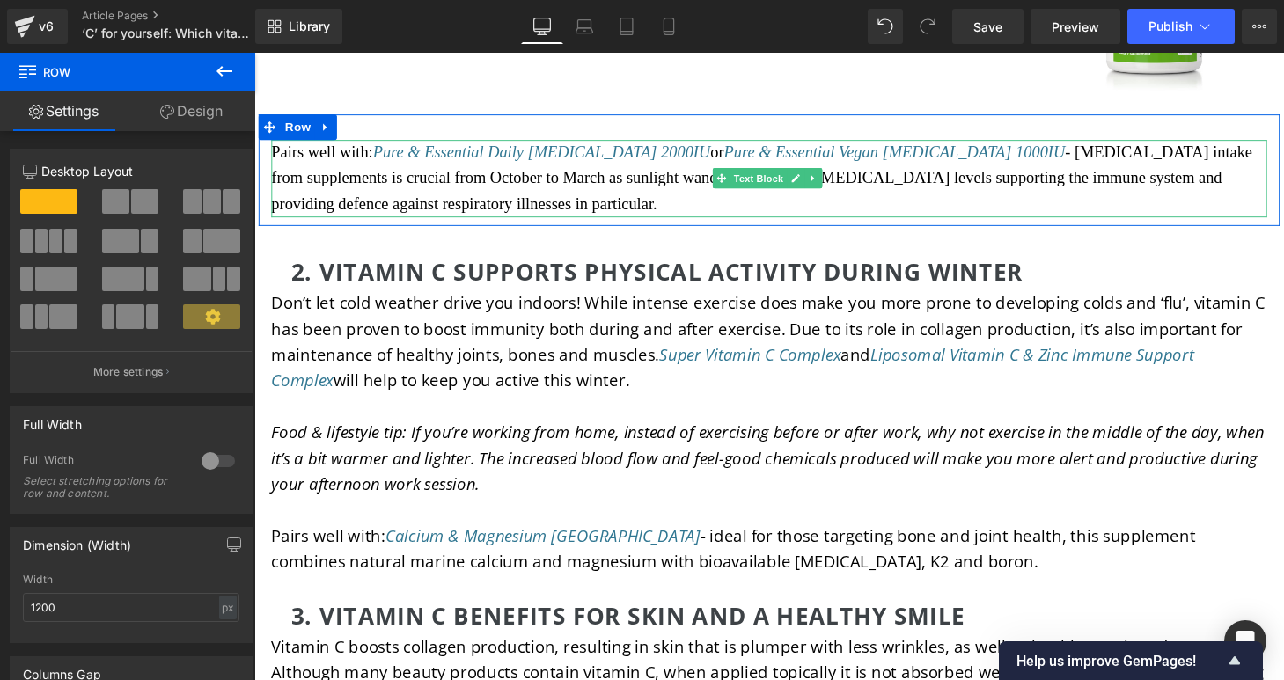
scroll to position [3953, 0]
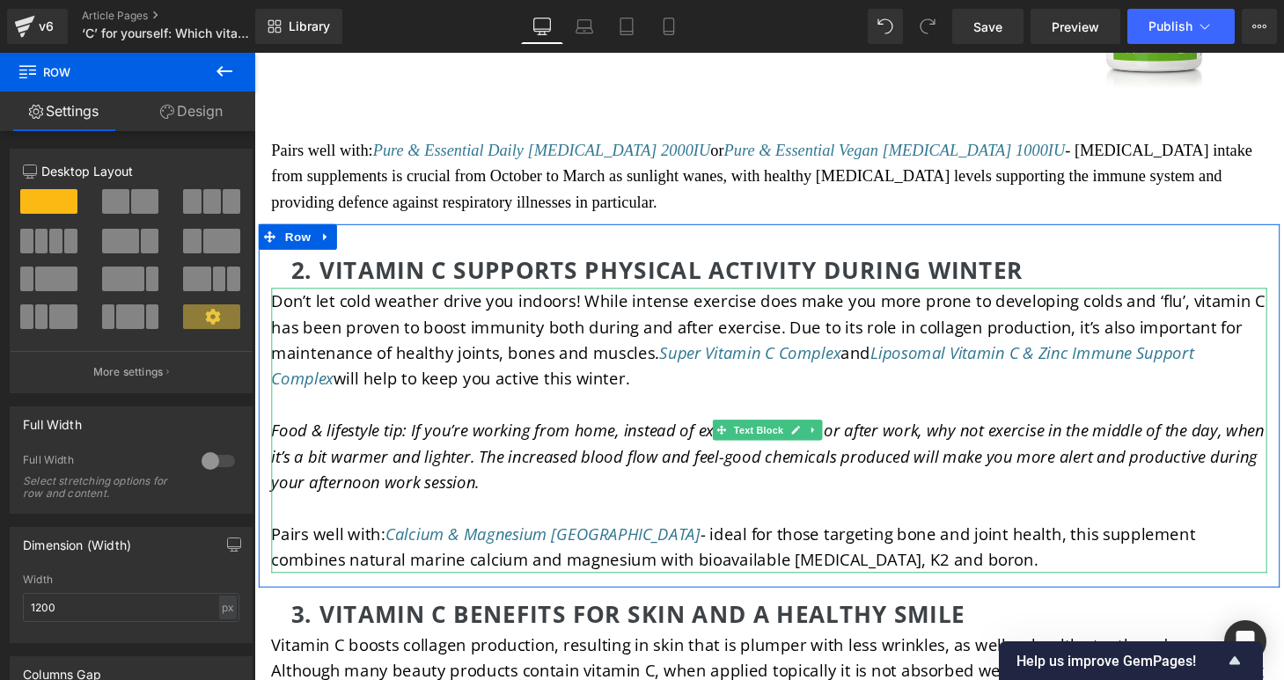
click at [909, 377] on p "Don’t let cold weather drive you indoors! While intense exercise does make you …" at bounding box center [787, 350] width 1030 height 107
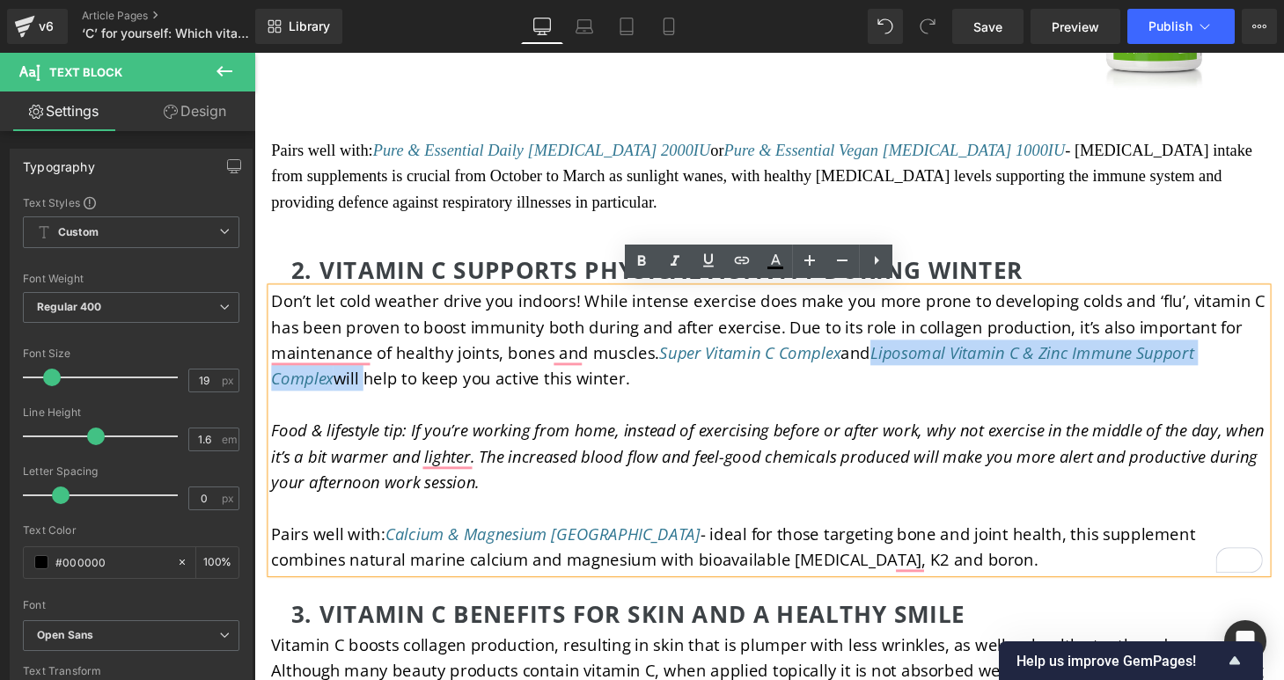
drag, startPoint x: 892, startPoint y: 359, endPoint x: 363, endPoint y: 388, distance: 529.7
click at [363, 388] on span "Don’t let cold weather drive you indoors! While intense exercise does make you …" at bounding box center [786, 349] width 1028 height 103
paste div "To enrich screen reader interactions, please activate Accessibility in Grammarl…"
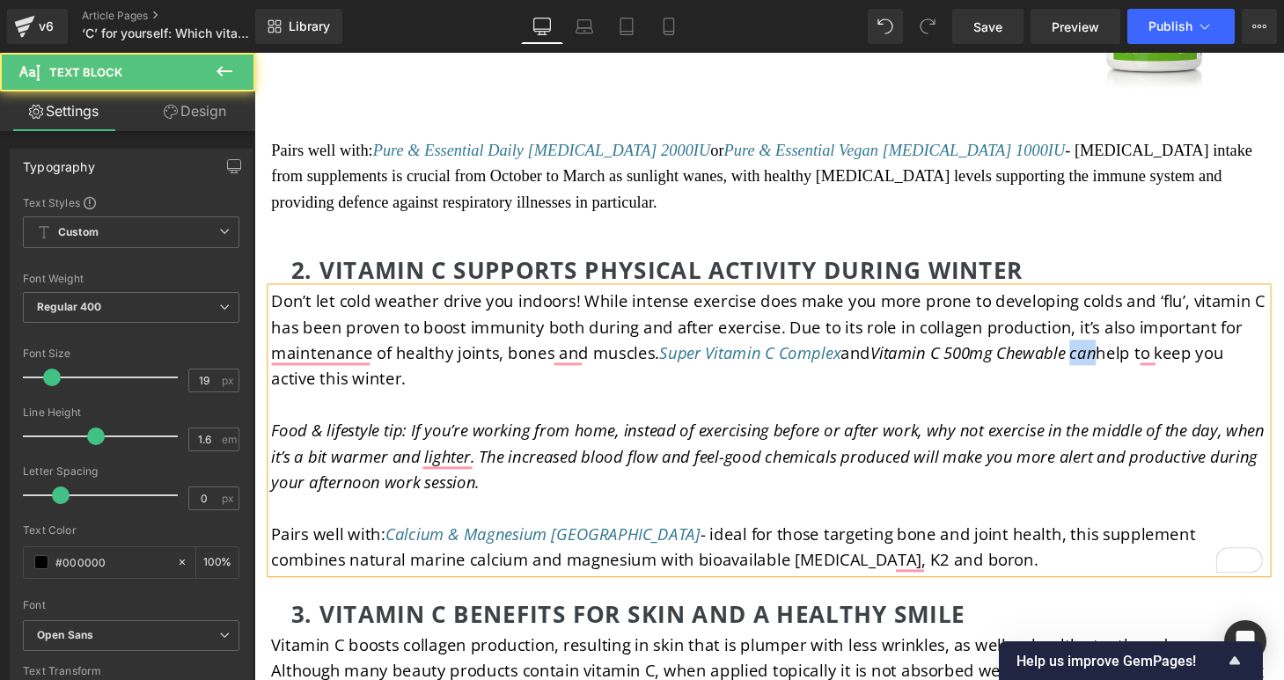
drag, startPoint x: 1122, startPoint y: 360, endPoint x: 1097, endPoint y: 360, distance: 25.5
click at [1097, 360] on span "Vitamin C 500mg Chewable can" at bounding box center [1008, 363] width 233 height 23
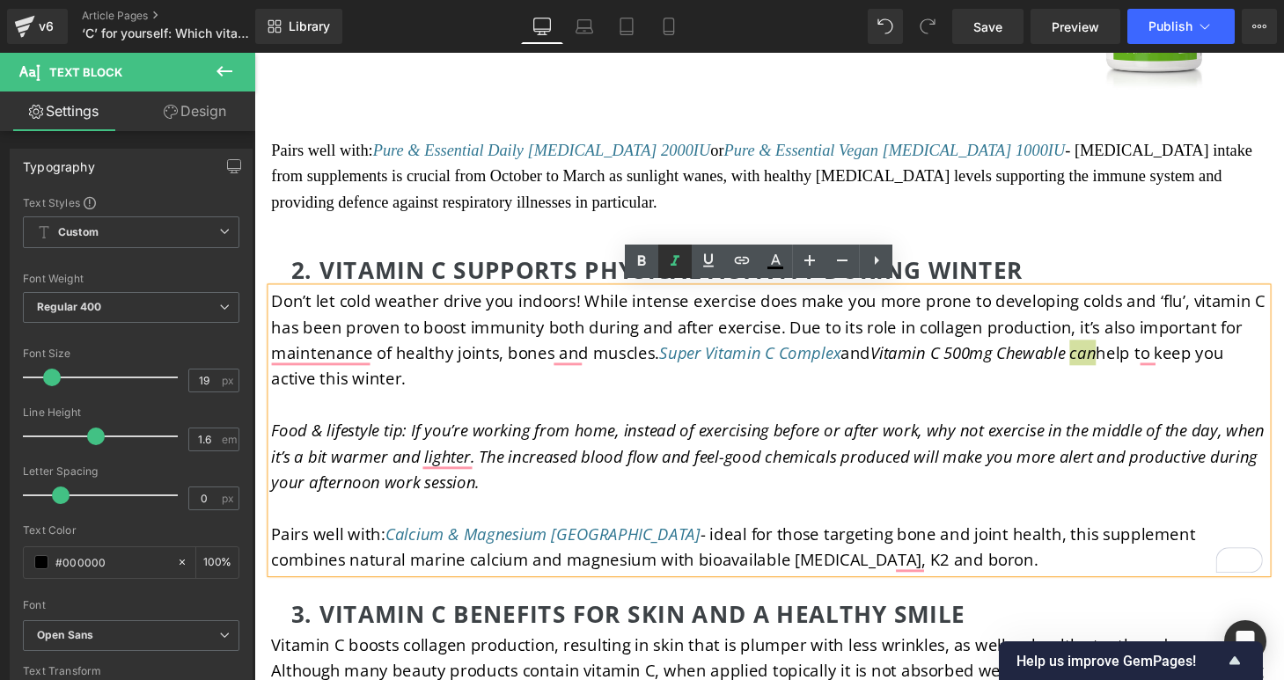
click at [684, 262] on icon at bounding box center [674, 261] width 21 height 21
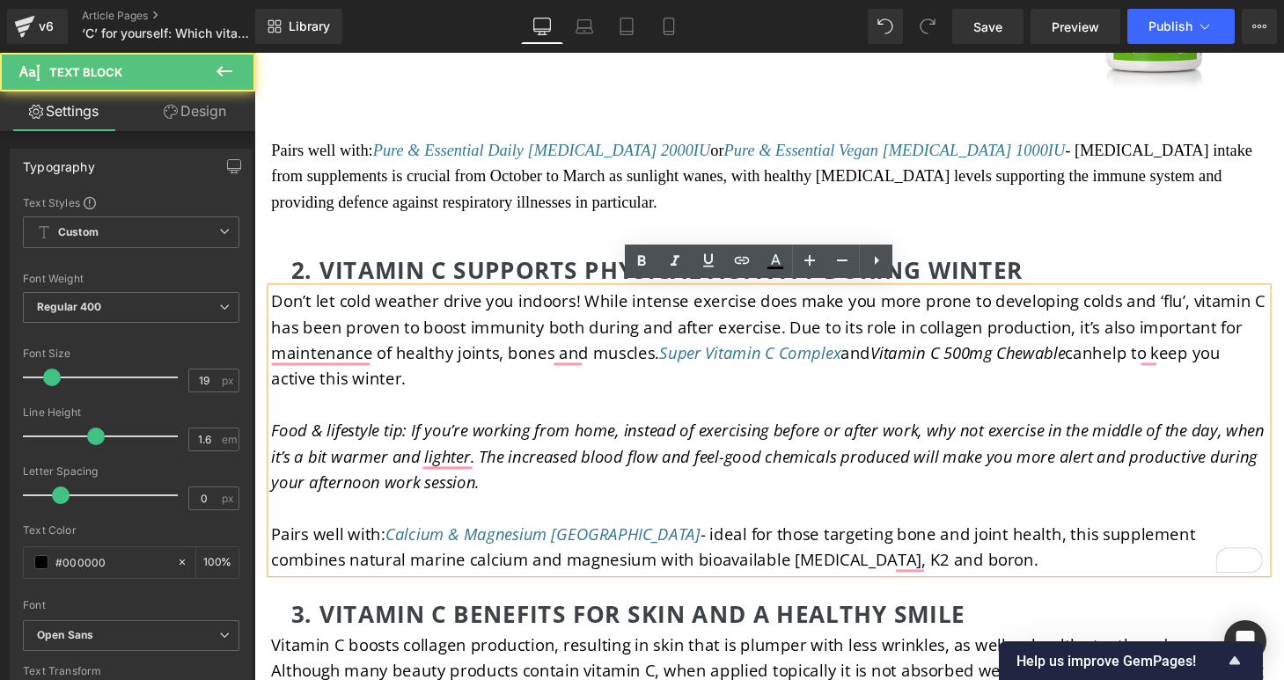
click at [931, 410] on p "To enrich screen reader interactions, please activate Accessibility in Grammarl…" at bounding box center [787, 417] width 1030 height 26
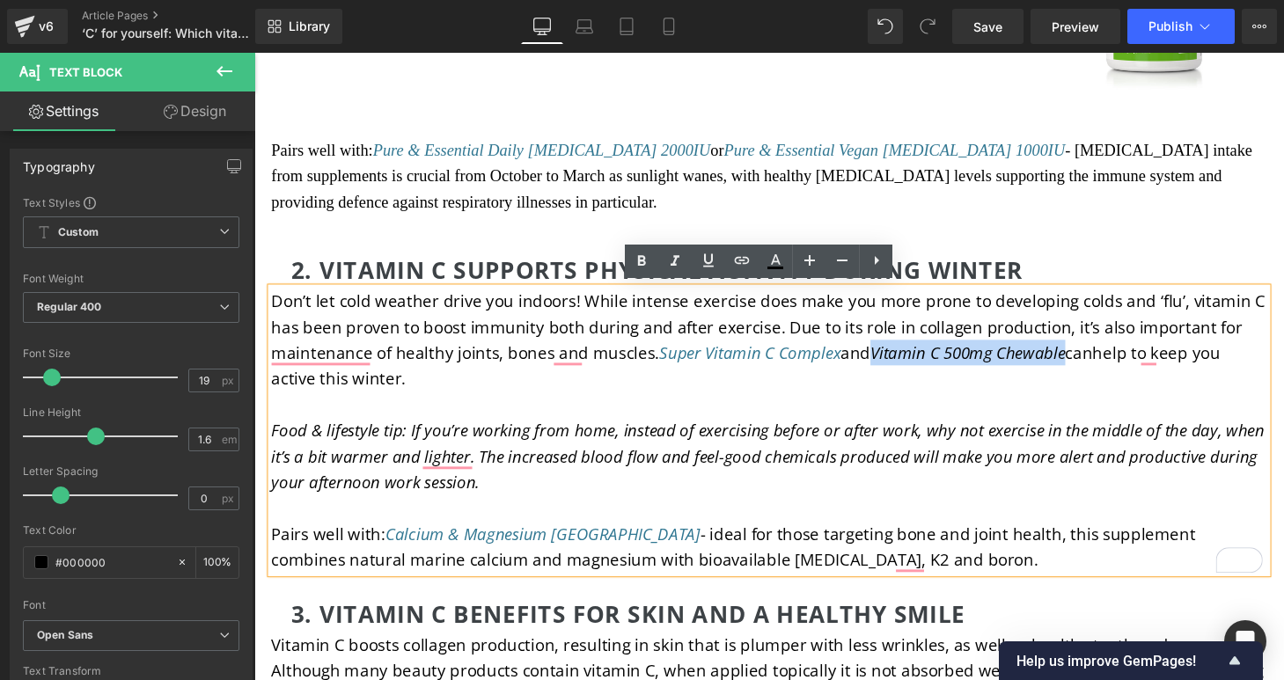
drag, startPoint x: 893, startPoint y: 358, endPoint x: 1090, endPoint y: 366, distance: 197.3
click at [1090, 366] on span "Vitamin C 500mg Chewable" at bounding box center [993, 363] width 202 height 23
click at [736, 261] on icon at bounding box center [742, 260] width 15 height 7
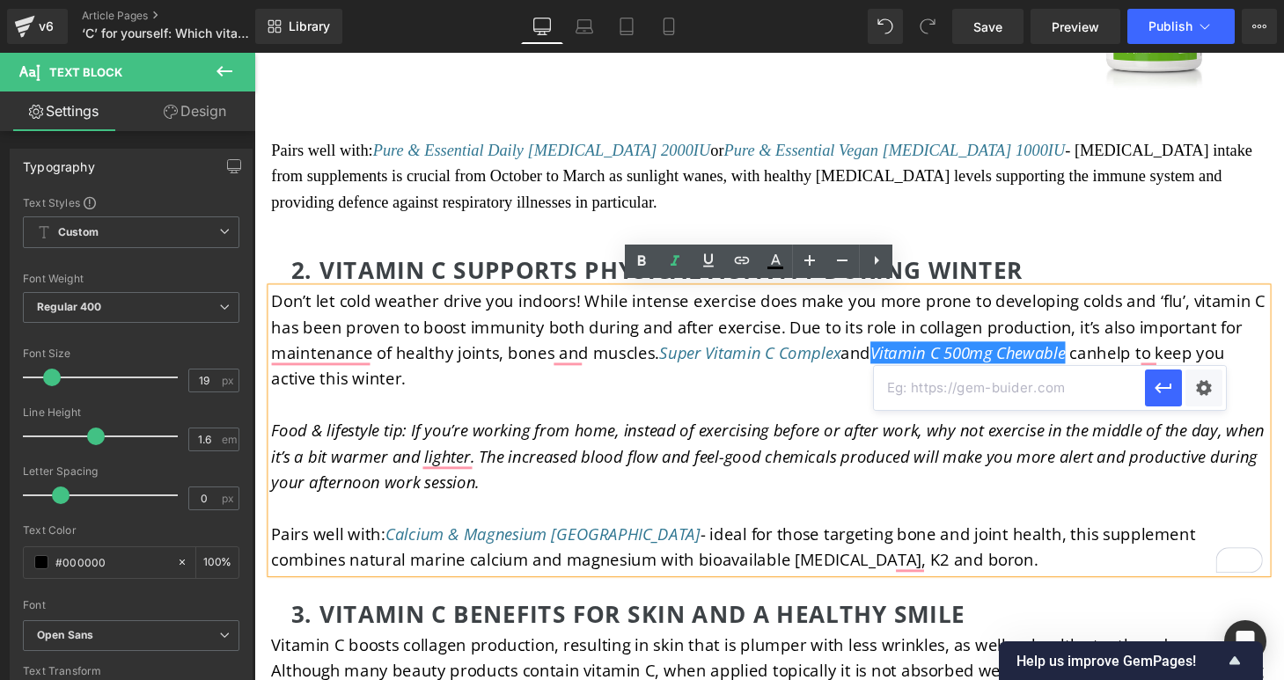
click at [965, 393] on input "text" at bounding box center [1009, 388] width 271 height 44
paste input "https://igennus.com/products/vitamin-c-sugar-free-chewable-500mg-kids-adults-or…"
type input "https://igennus.com/products/vitamin-c-sugar-free-chewable-500mg-kids-adults-or…"
click at [1171, 389] on icon "button" at bounding box center [1163, 388] width 21 height 21
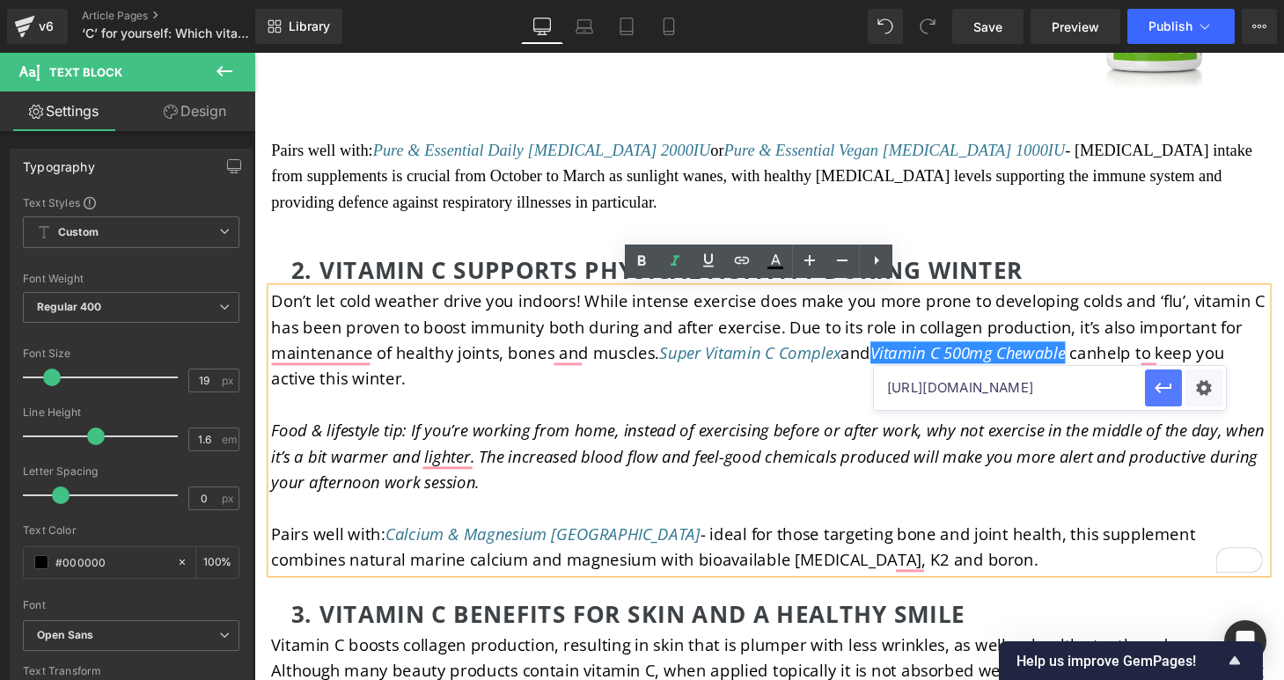
scroll to position [0, 0]
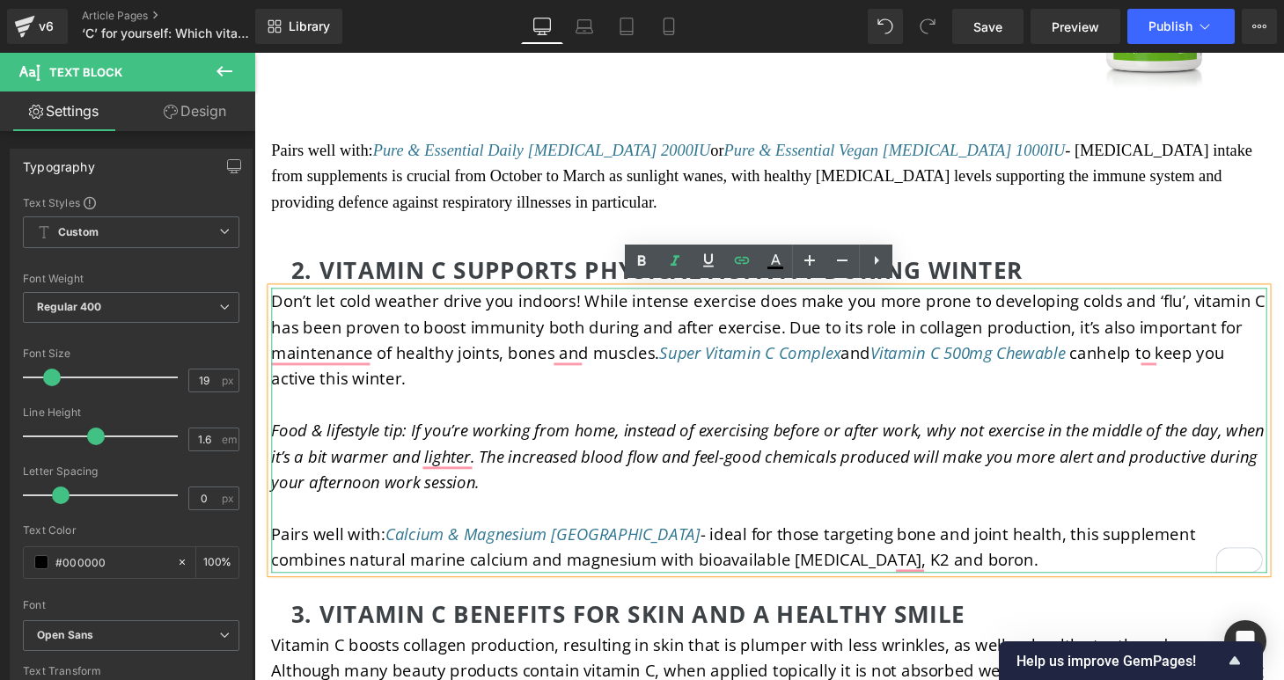
click at [831, 410] on p "To enrich screen reader interactions, please activate Accessibility in Grammarl…" at bounding box center [787, 417] width 1030 height 26
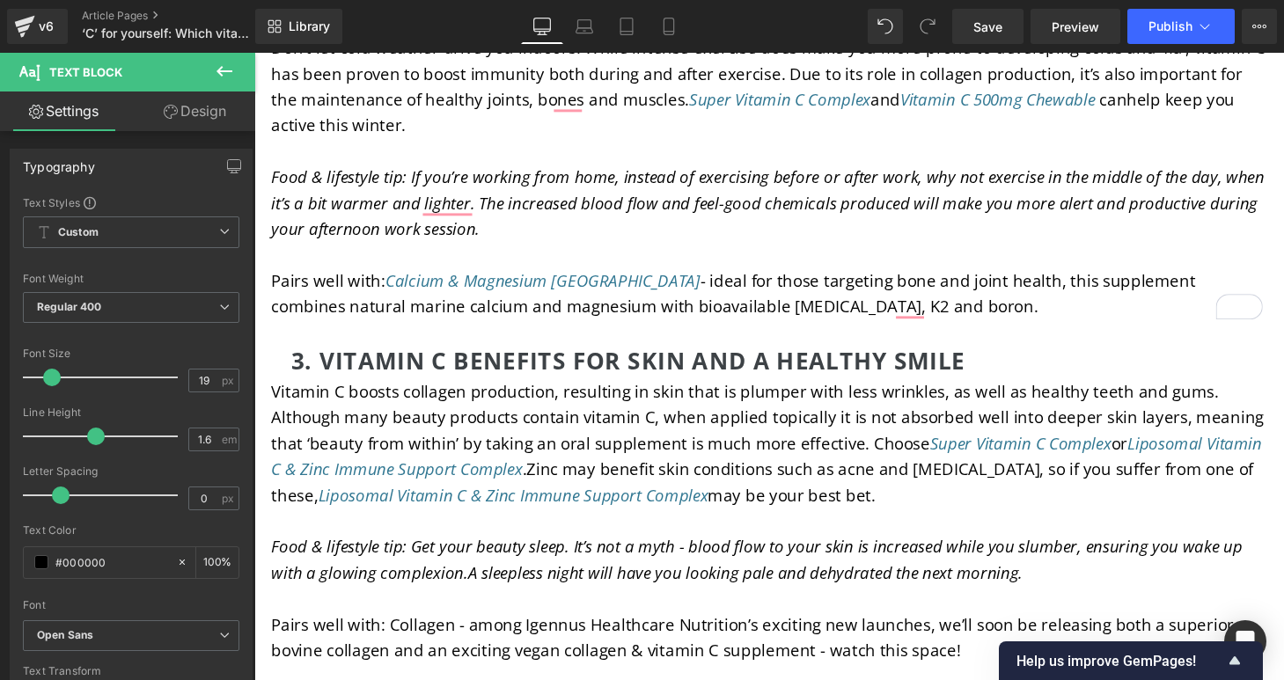
scroll to position [4216, 0]
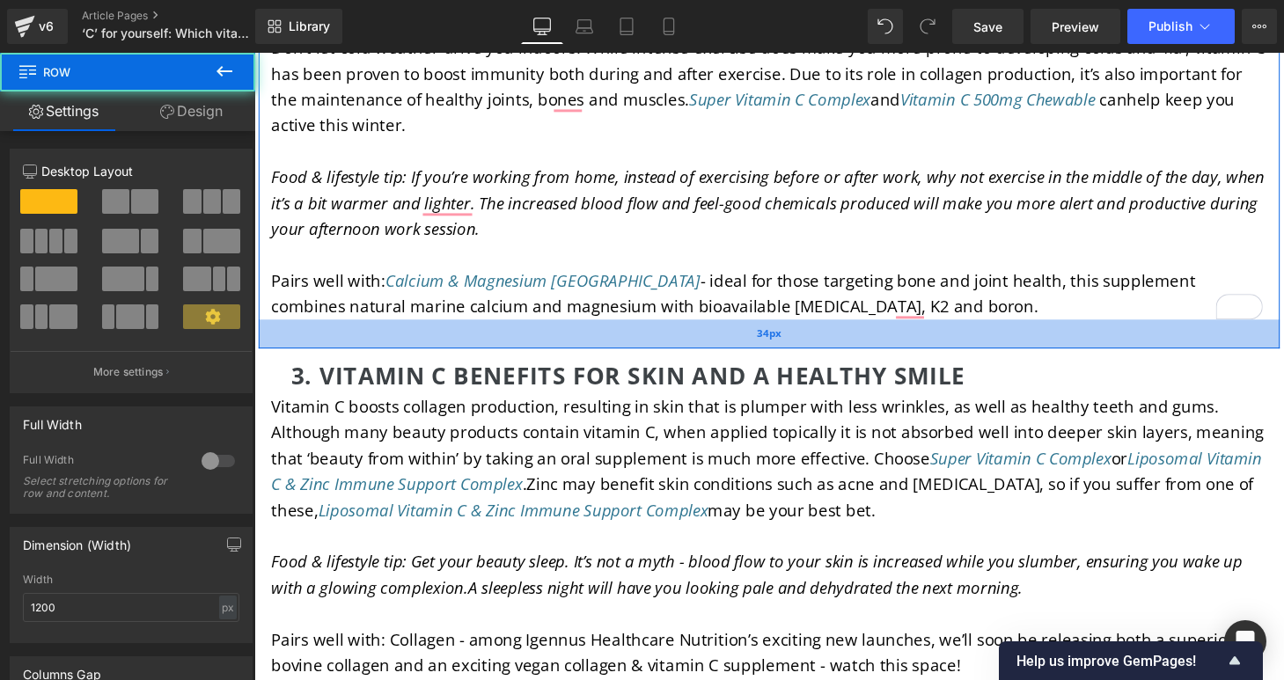
drag, startPoint x: 883, startPoint y: 340, endPoint x: 883, endPoint y: 351, distance: 11.4
click at [883, 351] on div "34px" at bounding box center [787, 344] width 1056 height 30
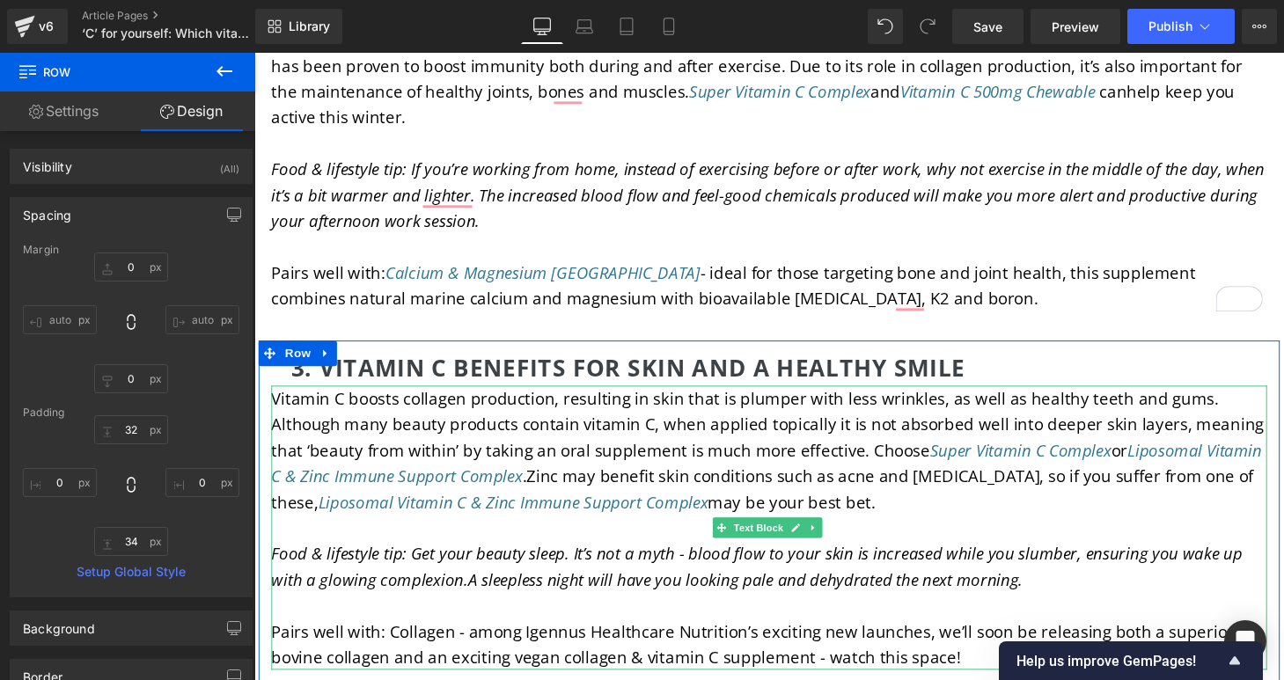
scroll to position [4235, 0]
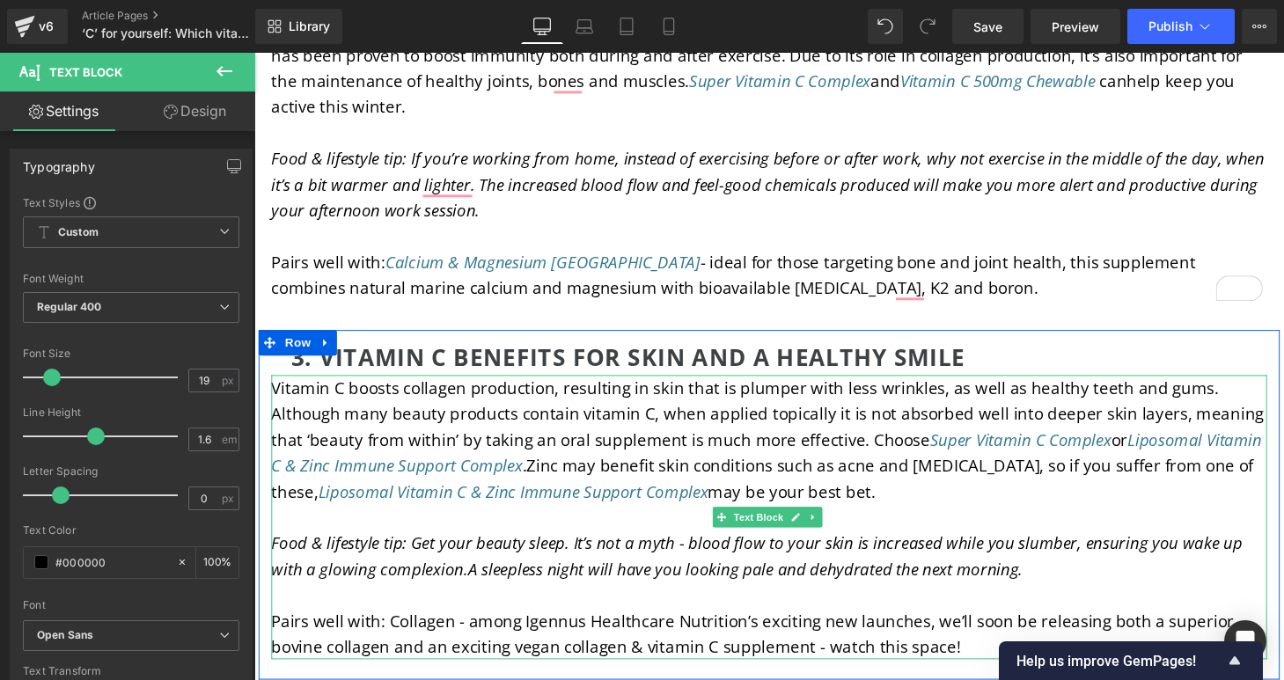
drag, startPoint x: 1150, startPoint y: 451, endPoint x: 1134, endPoint y: 450, distance: 15.9
click at [1134, 450] on span "Vitamin C boosts collagen production, resulting in skin that is plumper with le…" at bounding box center [785, 453] width 1026 height 130
click at [1133, 451] on span "Vitamin C boosts collagen production, resulting in skin that is plumper with le…" at bounding box center [785, 453] width 1026 height 130
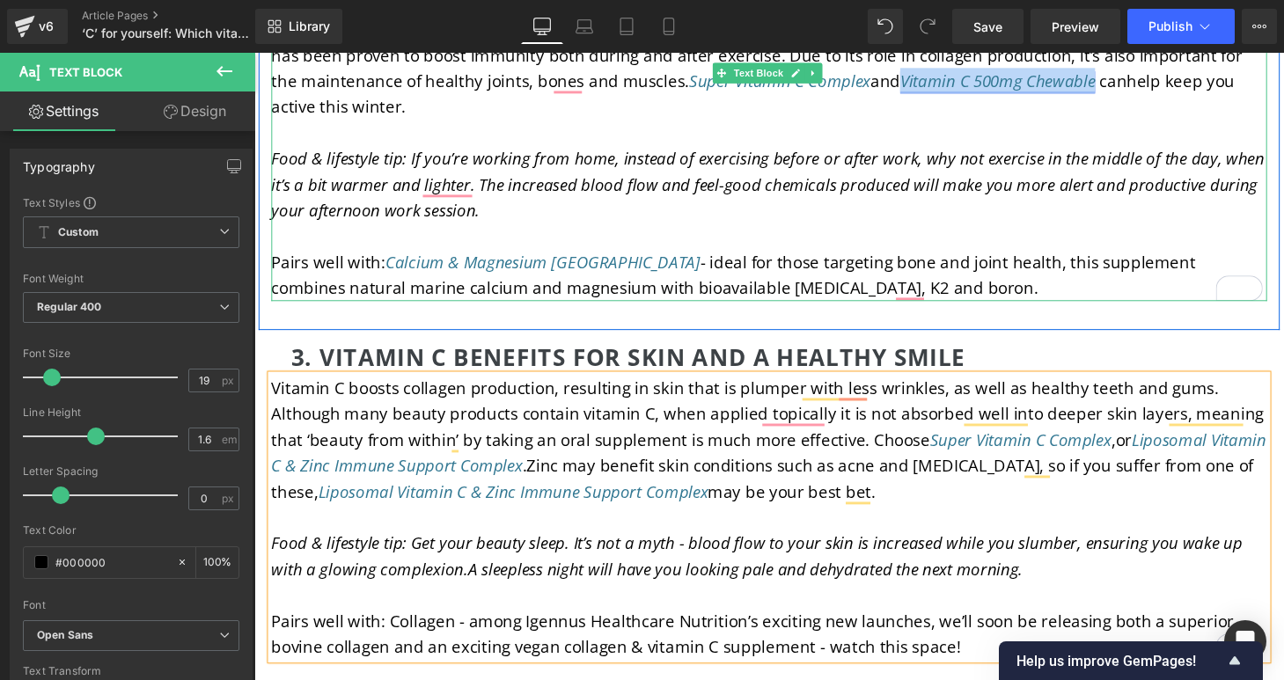
drag, startPoint x: 892, startPoint y: 77, endPoint x: 1092, endPoint y: 81, distance: 199.8
click at [1092, 81] on span "Don’t let cold weather drive you indoors! While intense exercise does make you …" at bounding box center [786, 68] width 1028 height 103
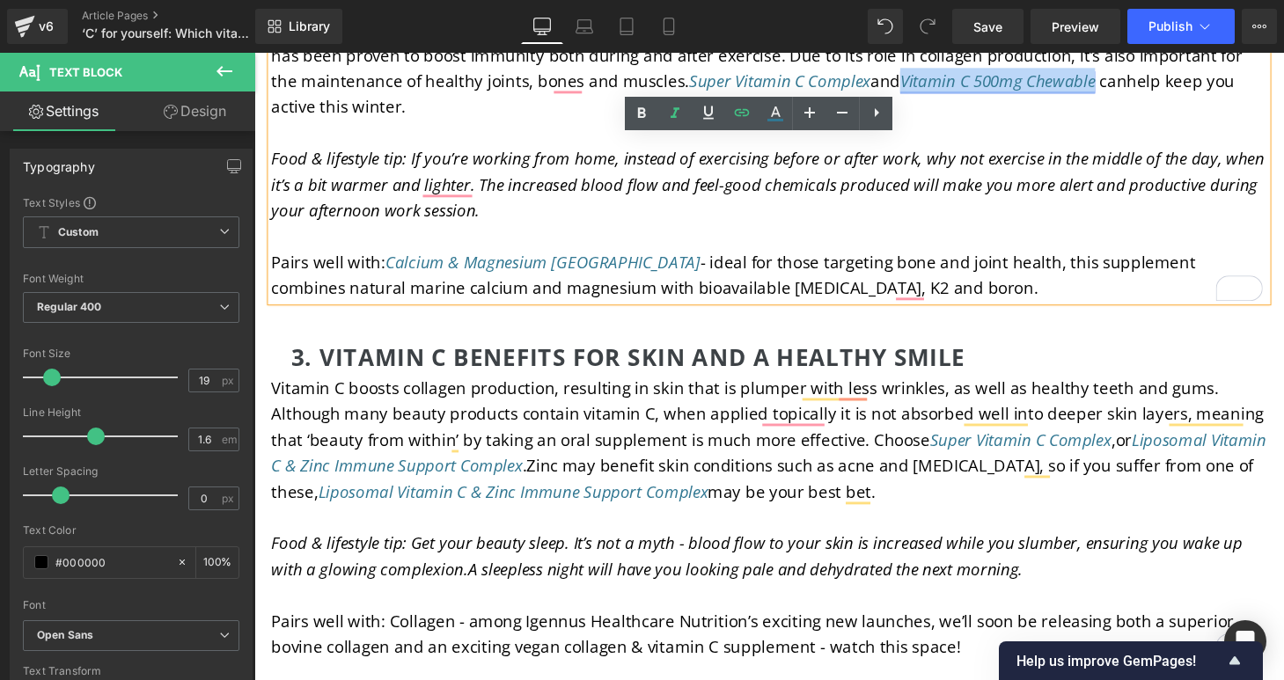
copy link "Vitamin C 500mg Chewable"
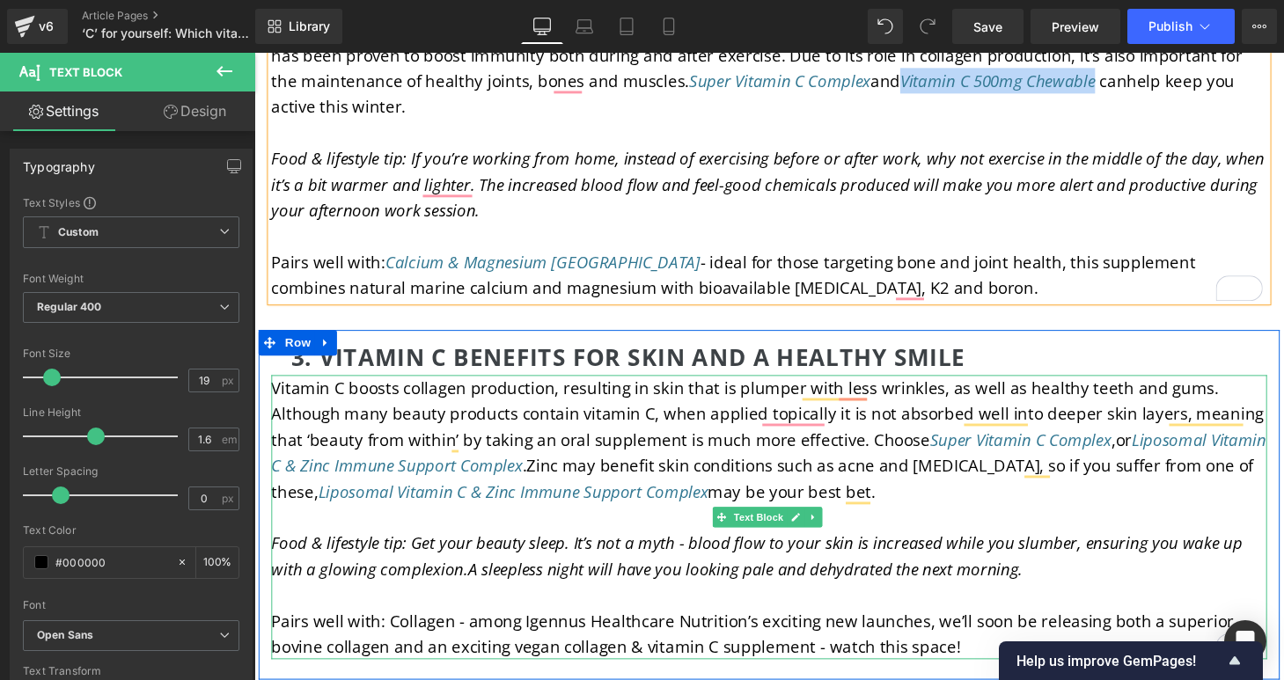
click at [1135, 451] on span "Vitamin C boosts collagen production, resulting in skin that is plumper with le…" at bounding box center [786, 453] width 1029 height 130
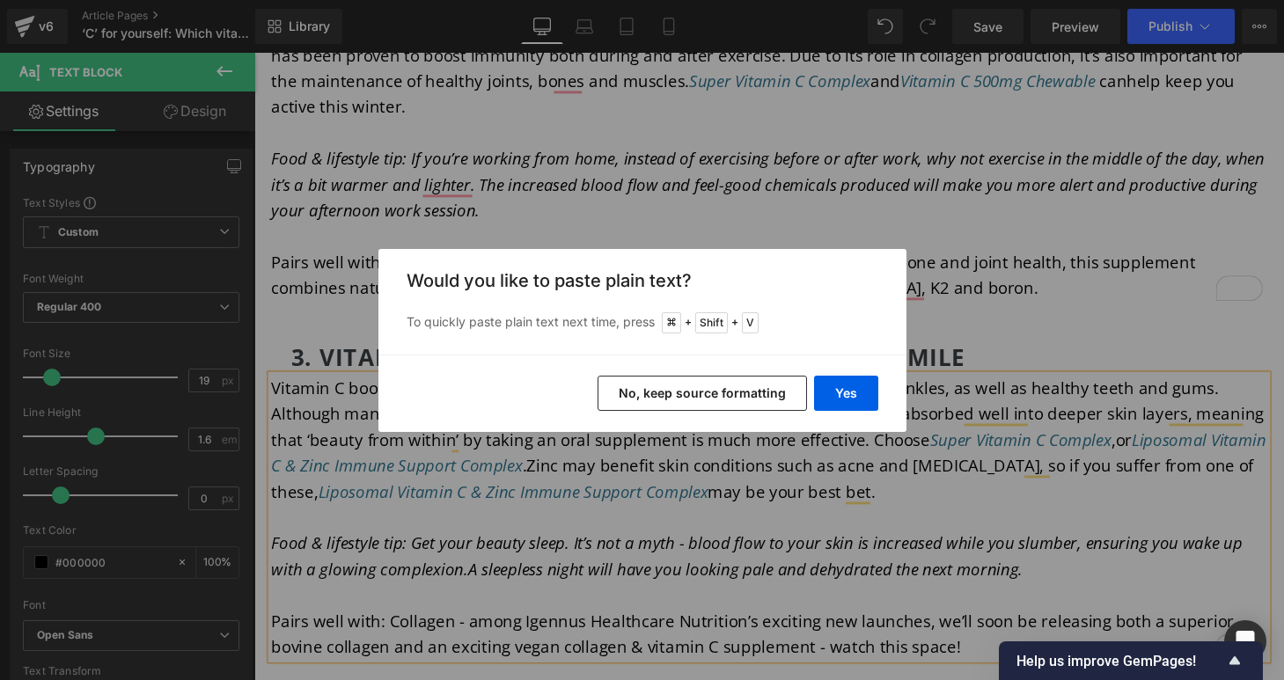
click at [752, 390] on button "No, keep source formatting" at bounding box center [702, 393] width 209 height 35
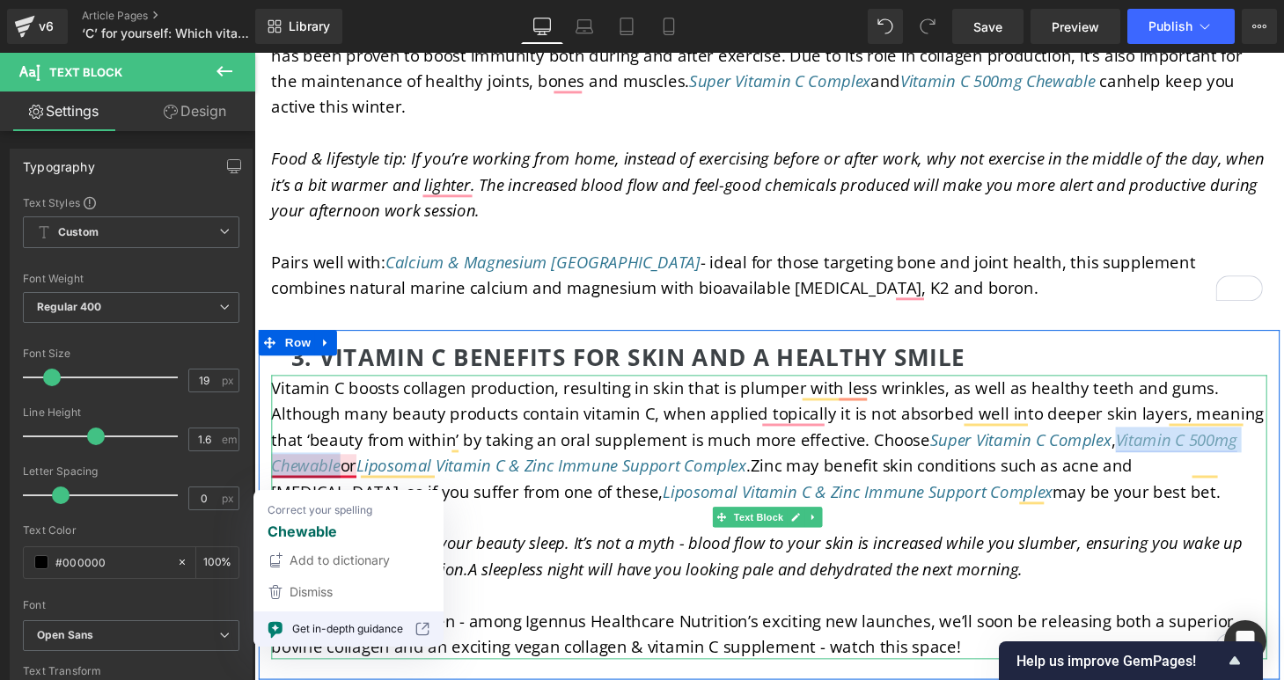
drag, startPoint x: 1137, startPoint y: 451, endPoint x: 337, endPoint y: 471, distance: 800.3
click at [337, 471] on link "Vitamin C 500mg Chewable" at bounding box center [771, 466] width 999 height 49
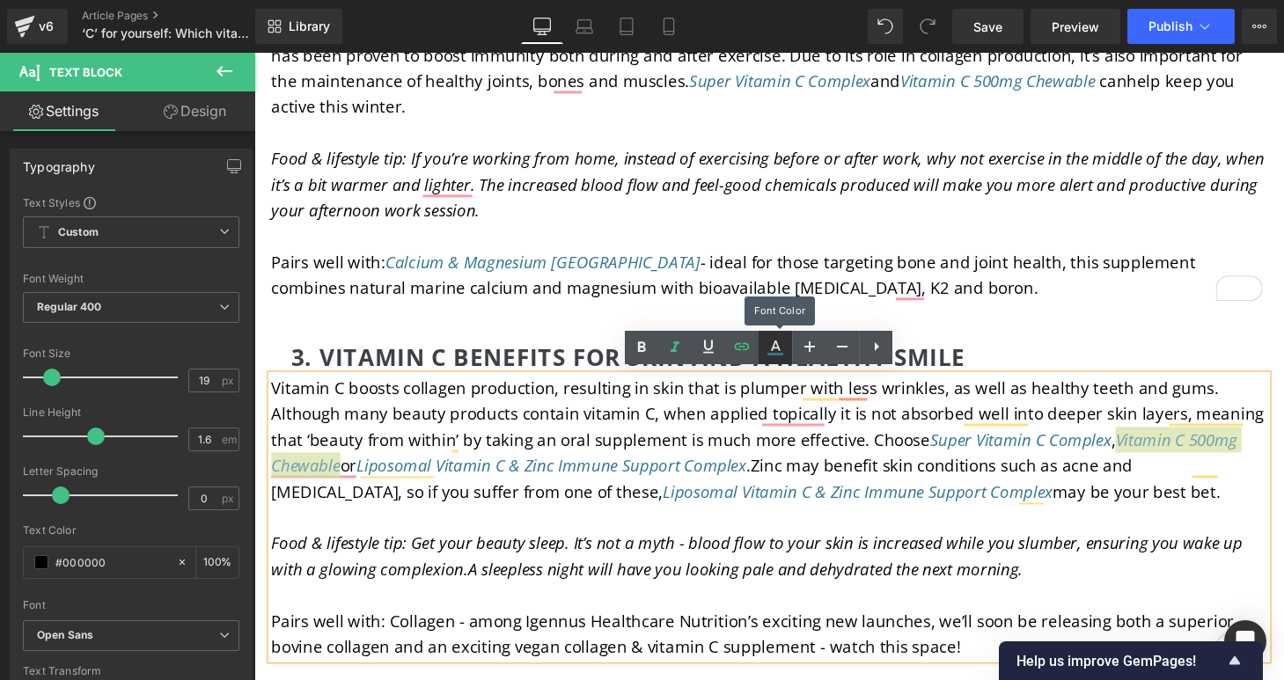
click at [780, 342] on icon at bounding box center [775, 347] width 21 height 21
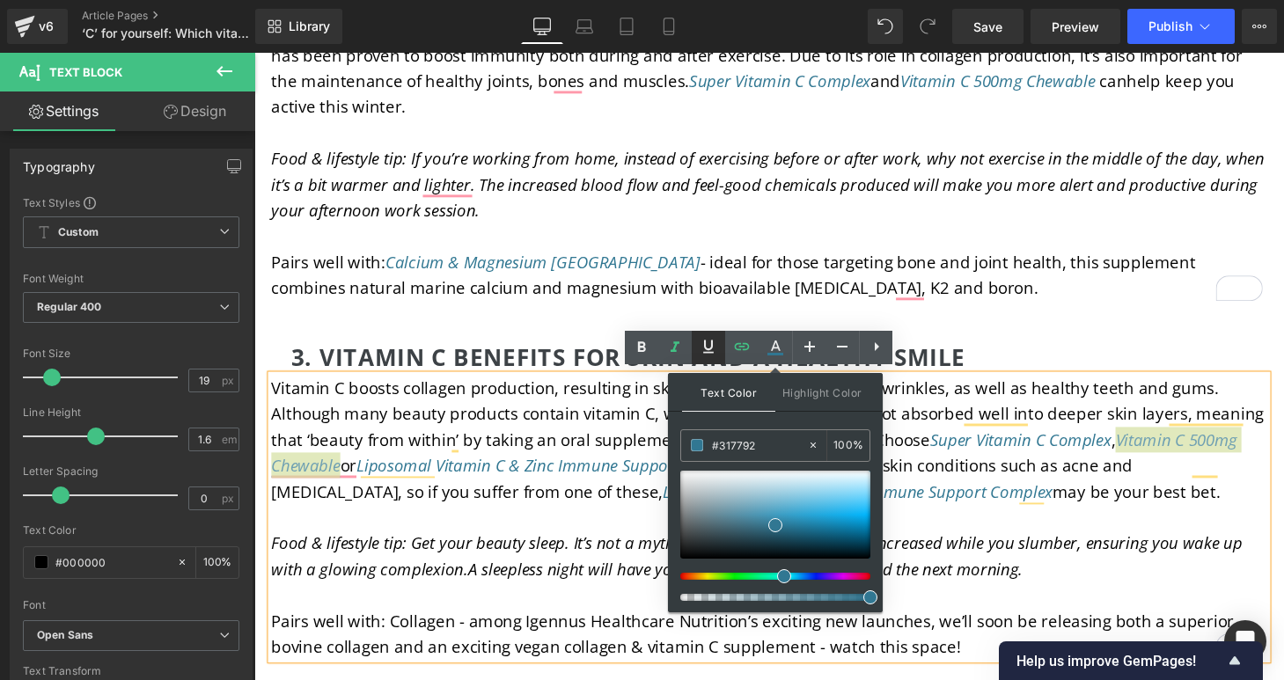
click at [708, 349] on icon at bounding box center [708, 346] width 11 height 13
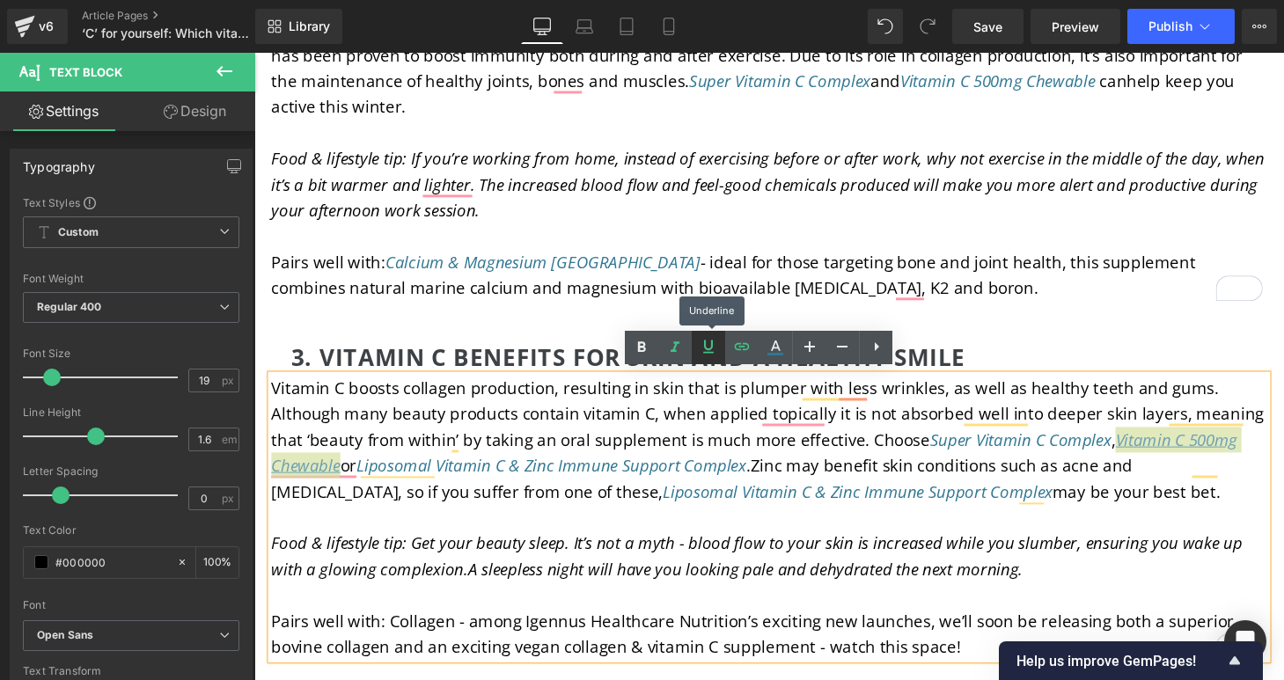
click at [708, 349] on icon at bounding box center [708, 346] width 11 height 13
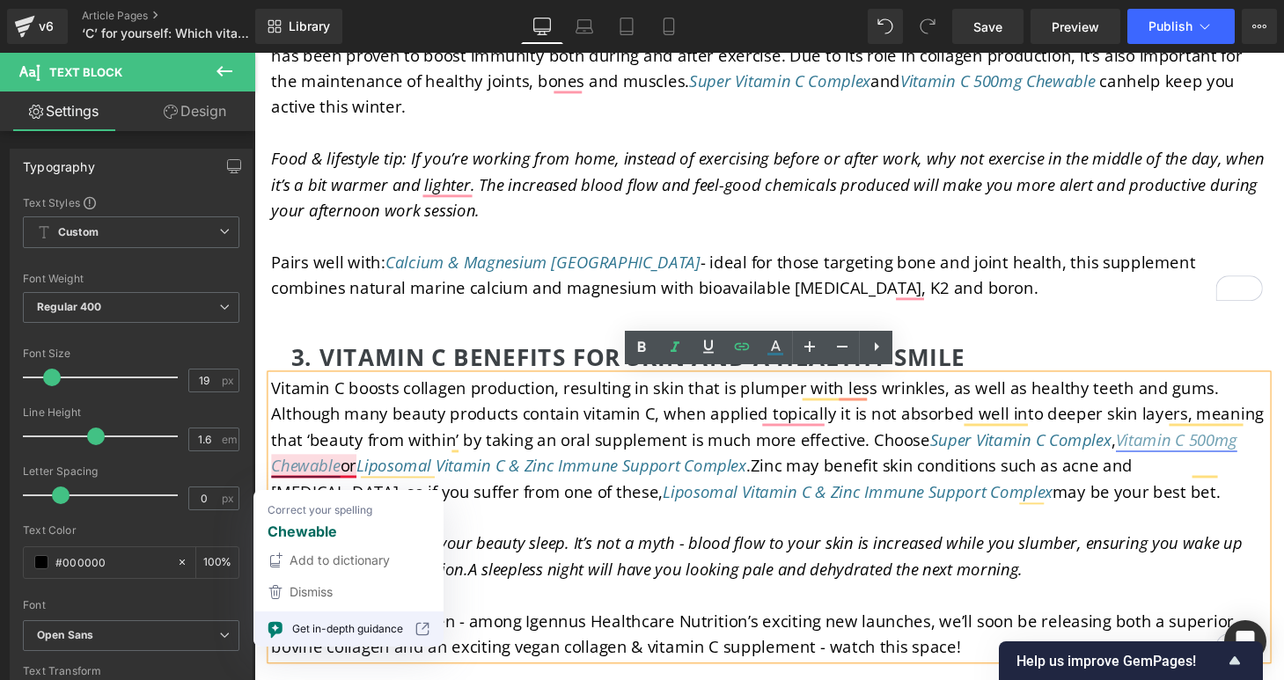
click at [343, 478] on span "or" at bounding box center [351, 479] width 17 height 23
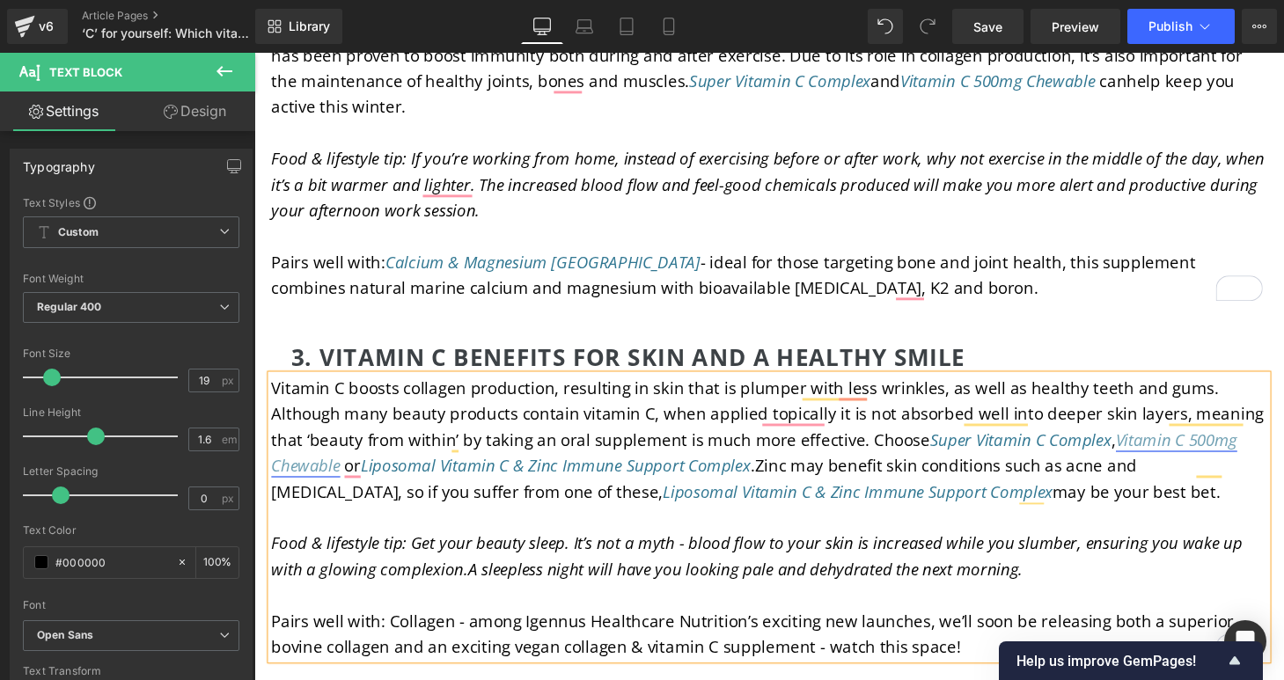
drag, startPoint x: 1114, startPoint y: 524, endPoint x: 1122, endPoint y: 546, distance: 23.4
click at [1116, 523] on p "To enrich screen reader interactions, please activate Accessibility in Grammarl…" at bounding box center [787, 533] width 1030 height 26
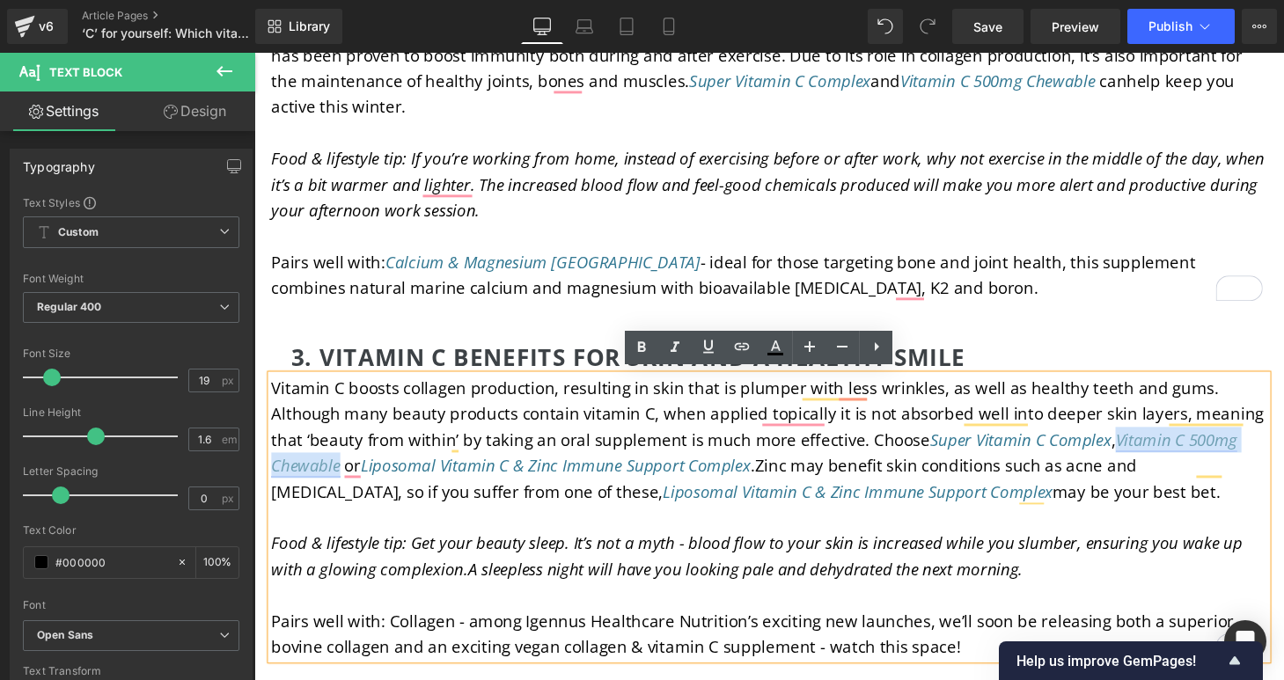
drag, startPoint x: 1135, startPoint y: 454, endPoint x: 336, endPoint y: 480, distance: 799.5
click at [336, 480] on p "Vitamin C boosts collagen production, resulting in skin that is plumper with le…" at bounding box center [787, 453] width 1030 height 134
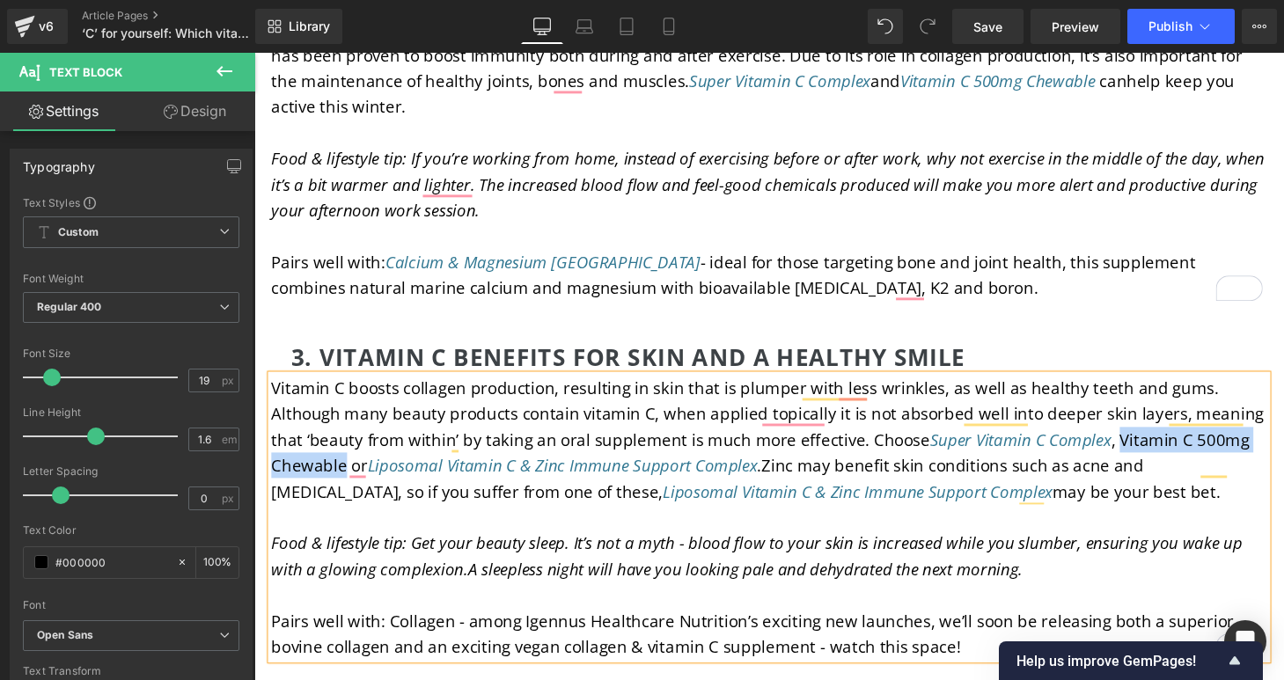
drag, startPoint x: 1139, startPoint y: 447, endPoint x: 342, endPoint y: 470, distance: 796.8
click at [342, 470] on span "Vitamin C boosts collagen production, resulting in skin that is plumper with le…" at bounding box center [785, 439] width 1026 height 103
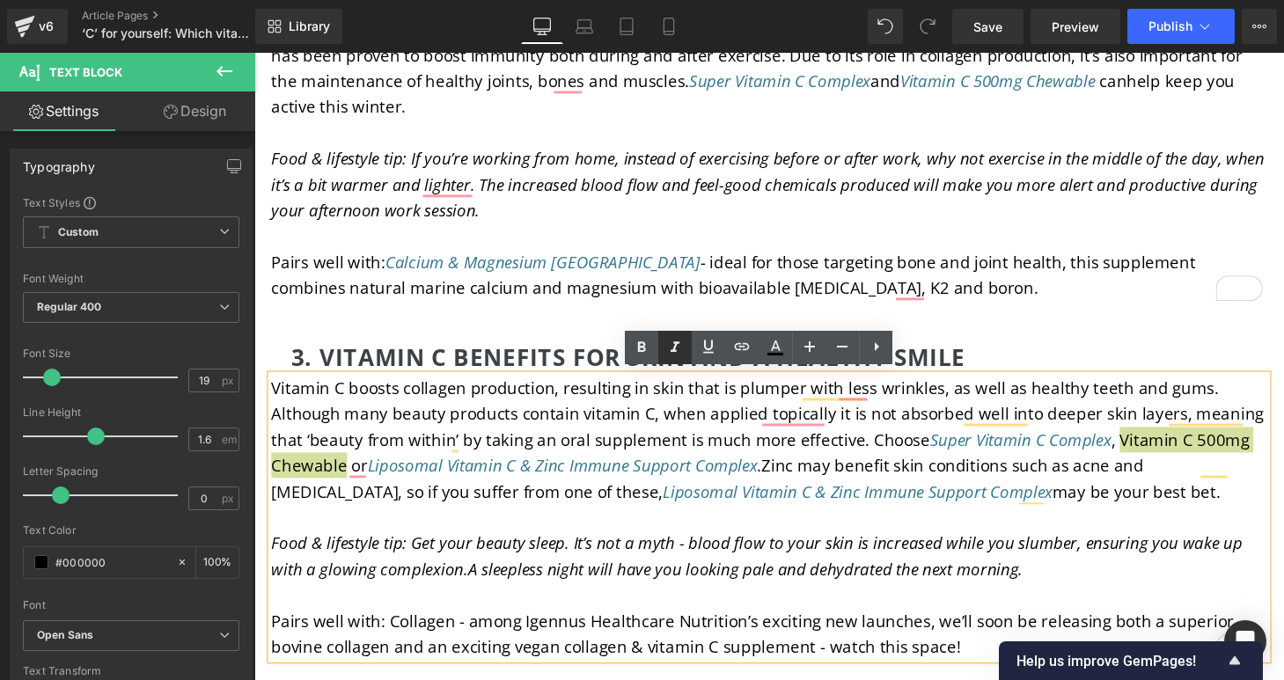
click at [677, 348] on icon at bounding box center [674, 347] width 21 height 21
click at [750, 344] on icon at bounding box center [741, 346] width 21 height 21
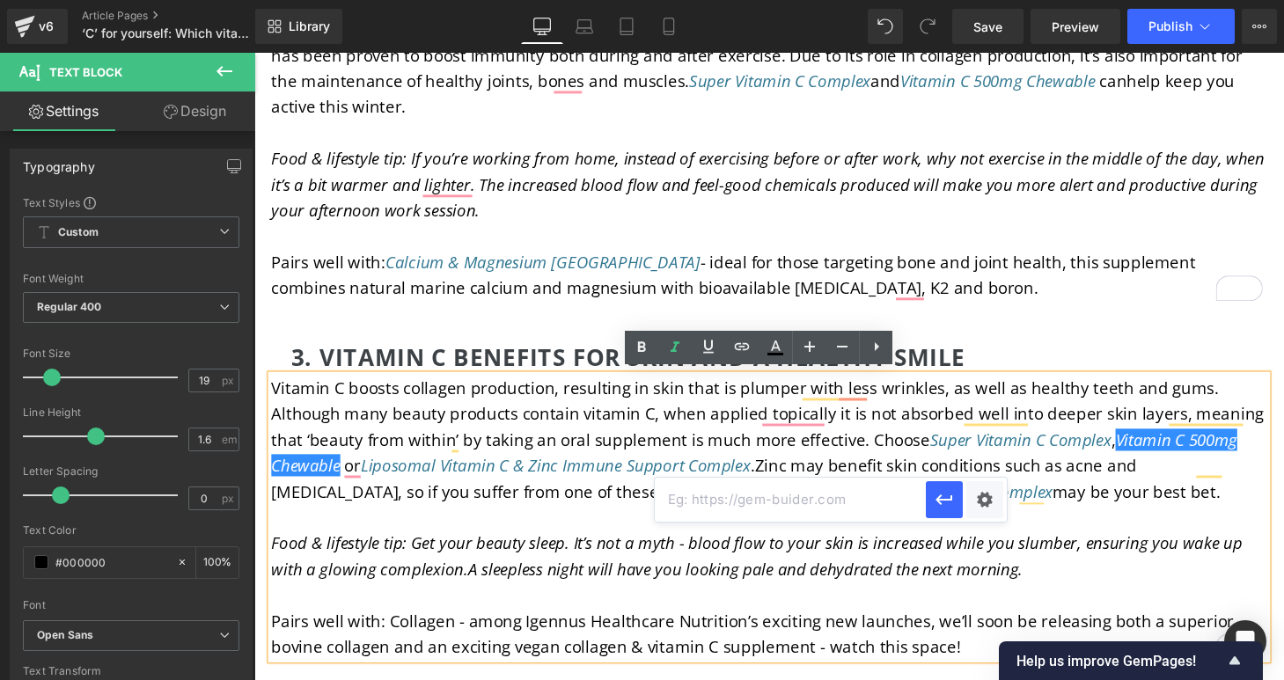
click at [745, 501] on input "text" at bounding box center [790, 500] width 271 height 44
paste input "https://igennus.com/products/vitamin-c-sugar-free-chewable-500mg-kids-adults-or…"
click at [936, 504] on icon "button" at bounding box center [944, 499] width 21 height 21
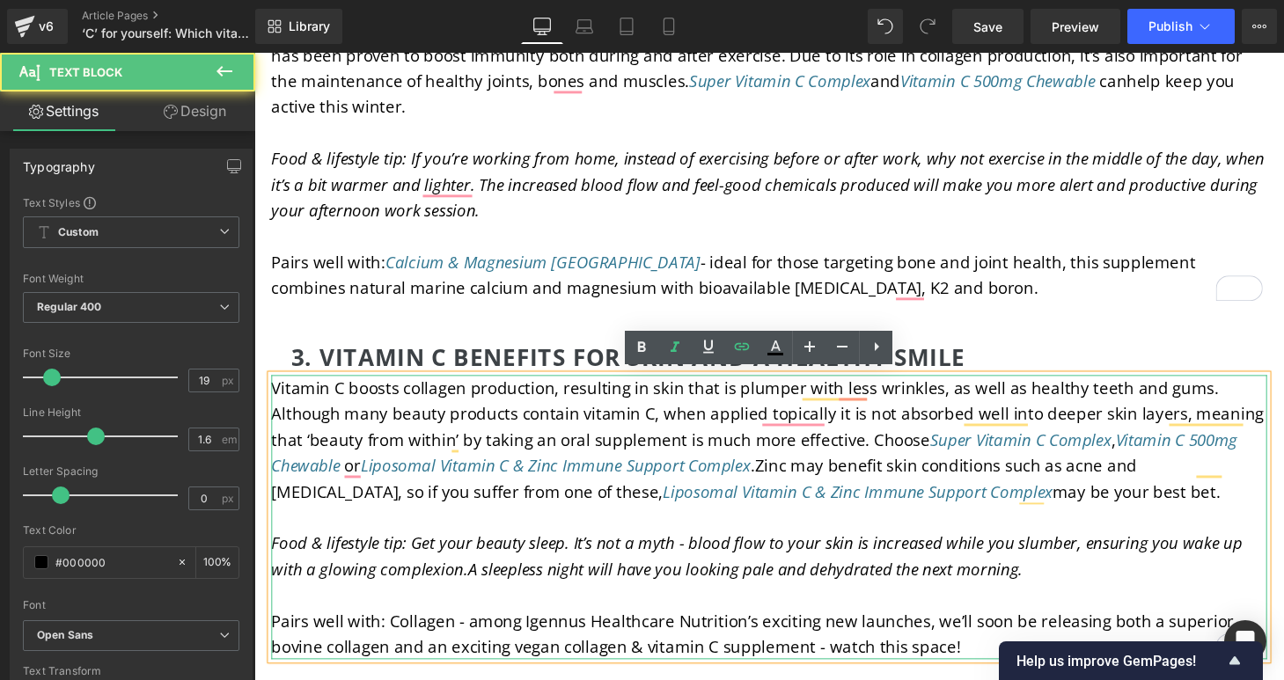
click at [538, 534] on p "To enrich screen reader interactions, please activate Accessibility in Grammarl…" at bounding box center [787, 533] width 1030 height 26
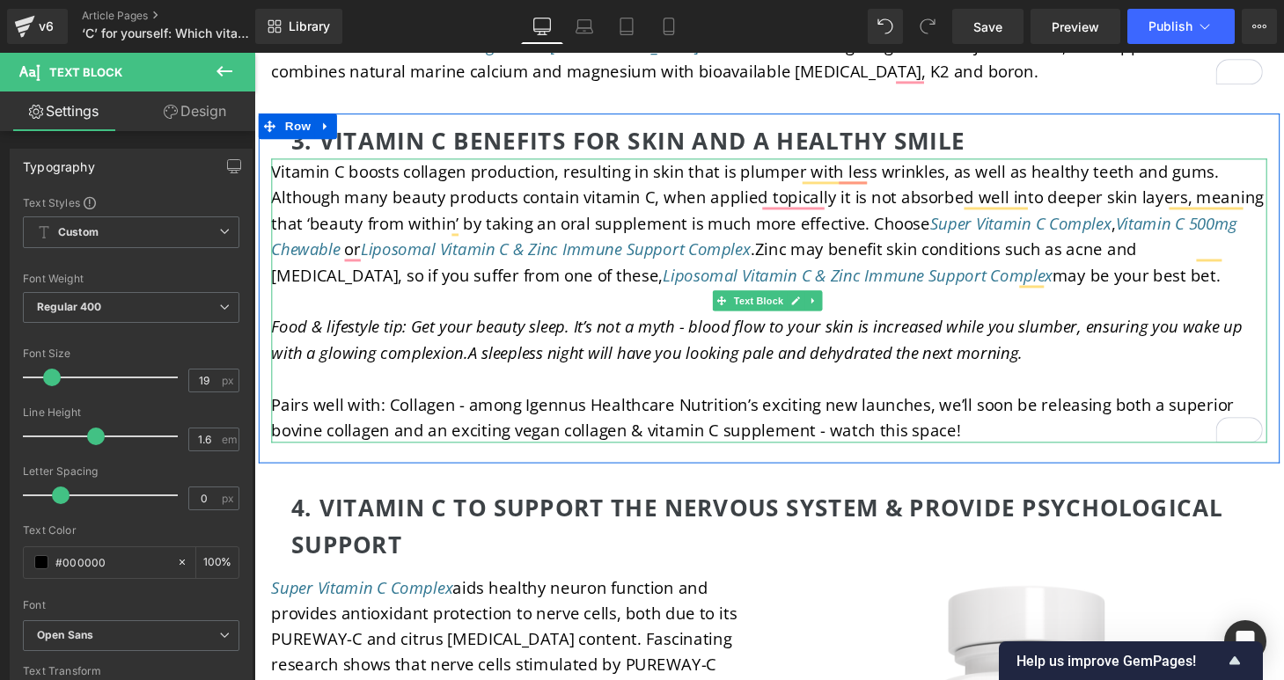
scroll to position [4463, 0]
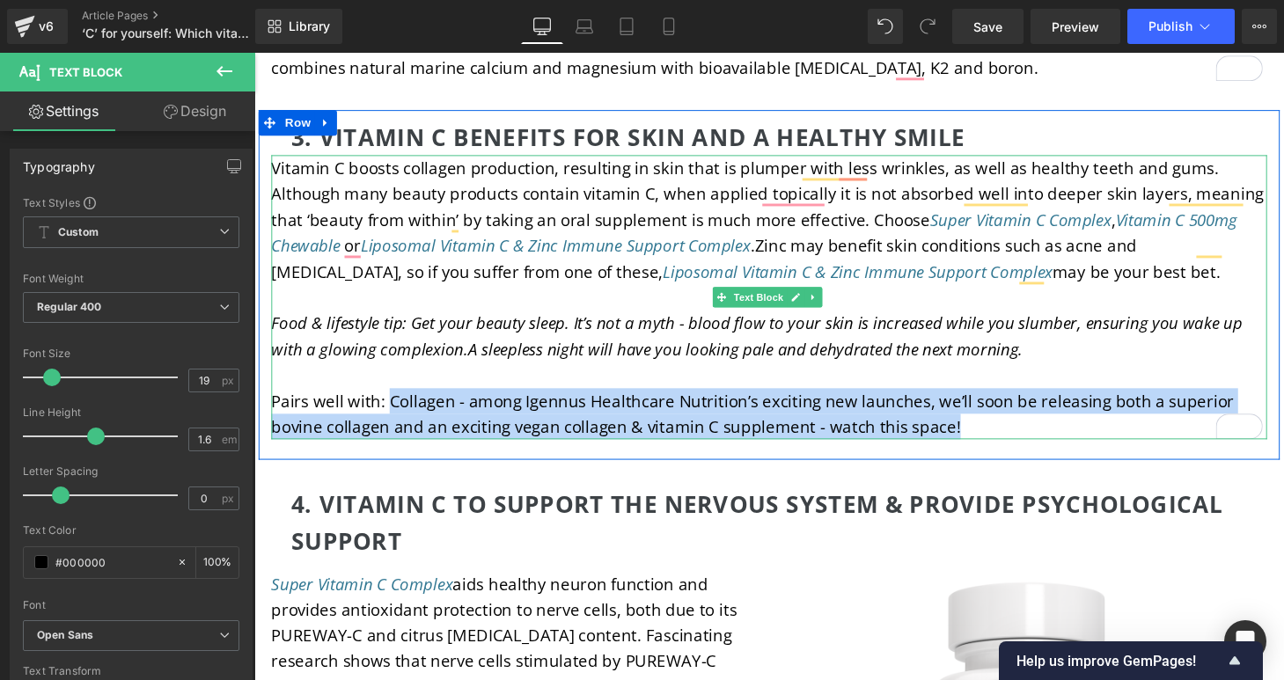
drag, startPoint x: 388, startPoint y: 405, endPoint x: 982, endPoint y: 440, distance: 595.1
click at [982, 440] on p "Pairs well with: Collagen - among Igennus Healthcare Nutrition’s exciting new l…" at bounding box center [787, 427] width 1030 height 54
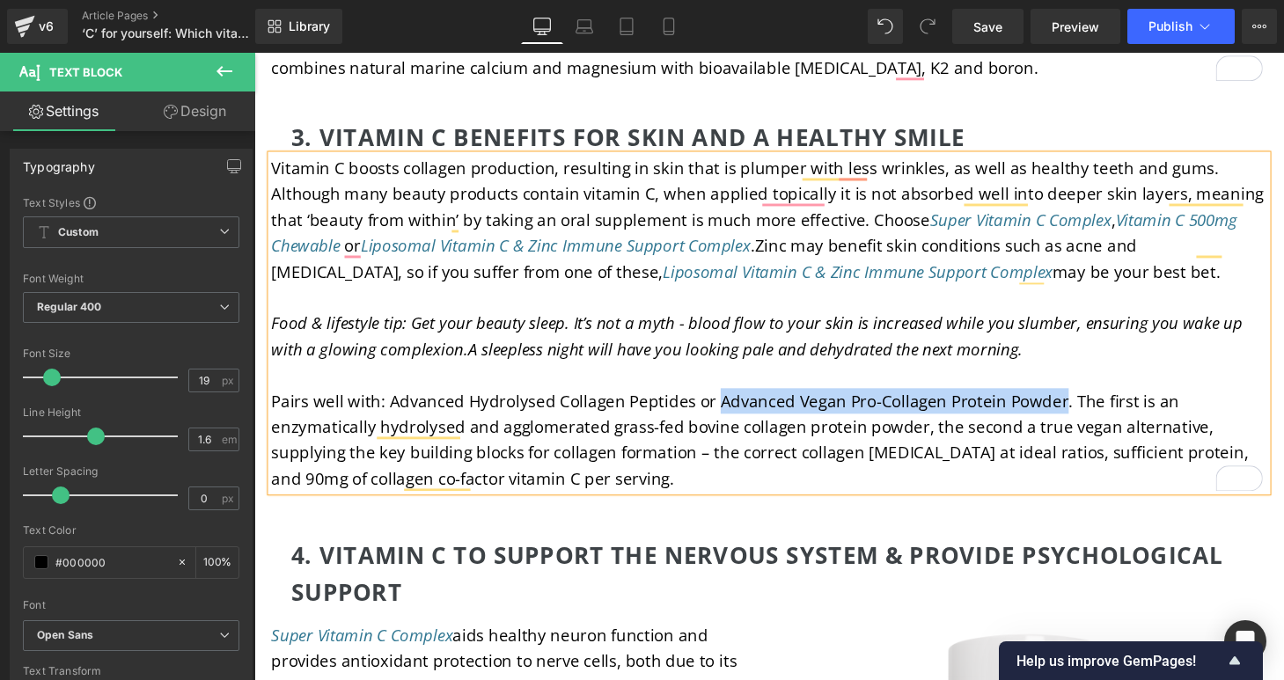
drag, startPoint x: 725, startPoint y: 409, endPoint x: 1082, endPoint y: 420, distance: 356.6
click at [1082, 420] on span "Pairs well with: Advanced Hydrolysed Collagen Peptides or Advanced Vegan Pro-Co…" at bounding box center [777, 452] width 1010 height 103
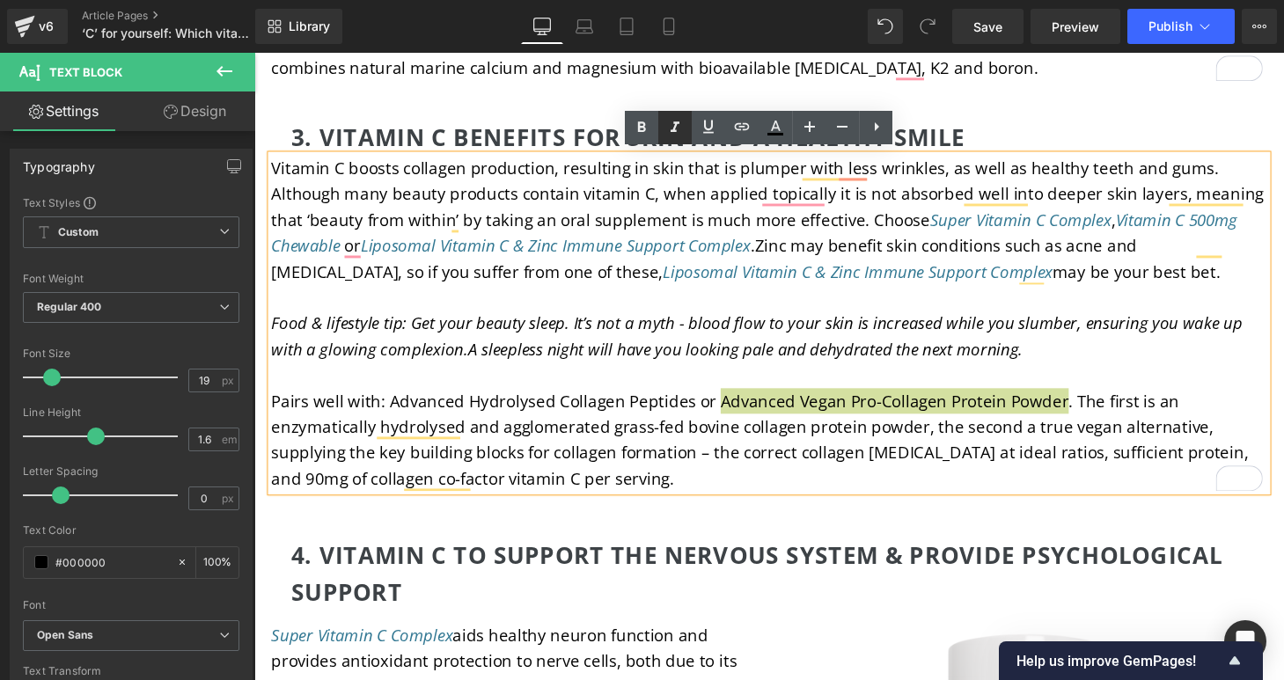
click at [667, 127] on icon at bounding box center [674, 127] width 21 height 21
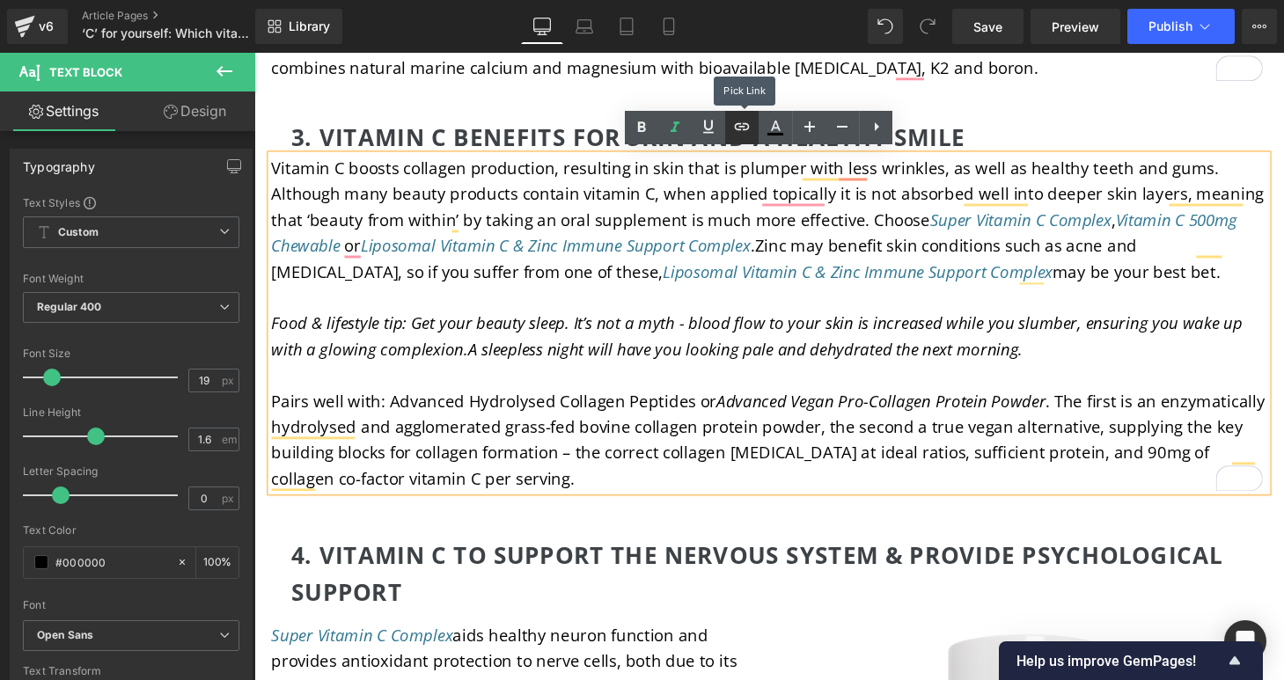
click at [747, 128] on icon at bounding box center [742, 126] width 15 height 7
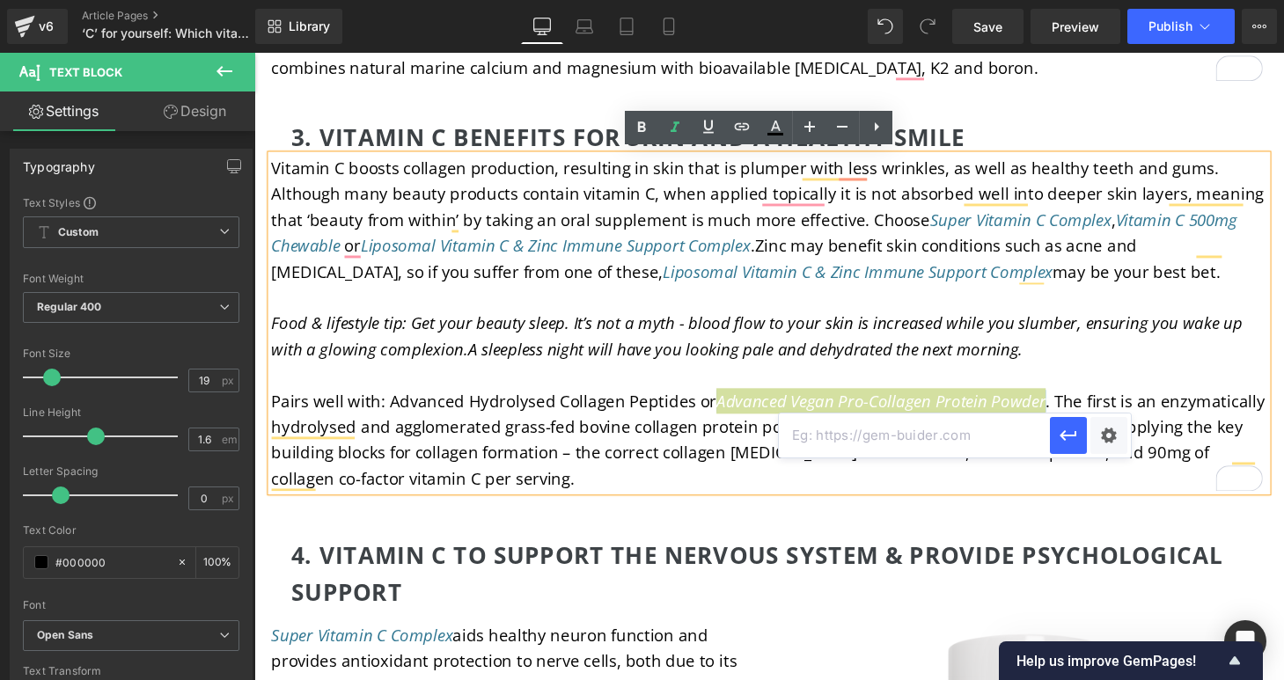
click at [846, 434] on input "text" at bounding box center [914, 436] width 271 height 44
paste input "https://igennus.com/products/pure-essential-vegan-collagen-protein-powder-enhan…"
click at [1068, 437] on icon "button" at bounding box center [1068, 435] width 21 height 21
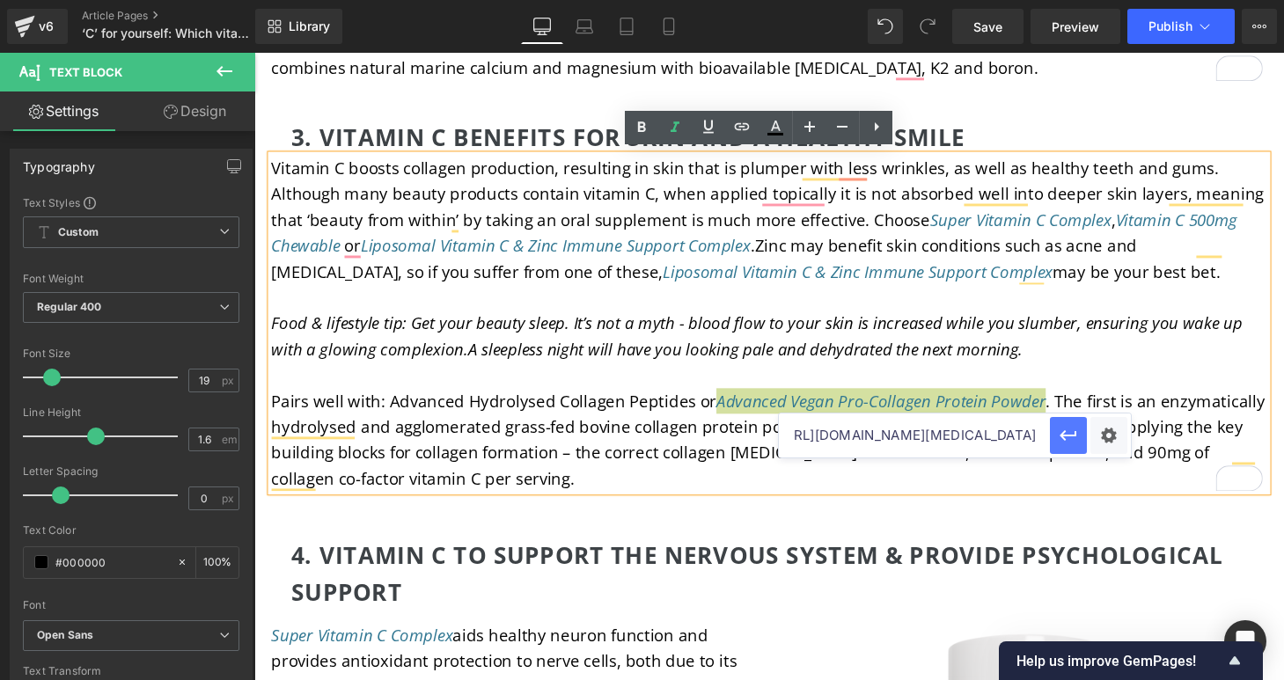
scroll to position [0, 0]
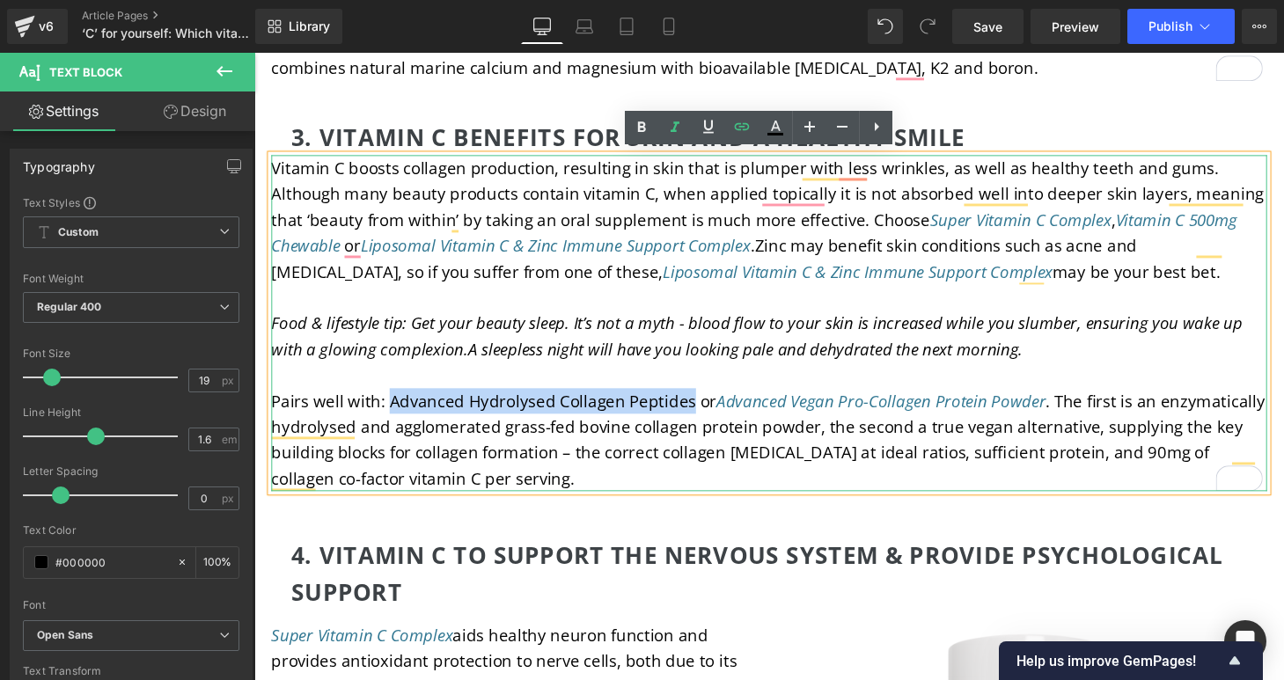
drag, startPoint x: 389, startPoint y: 407, endPoint x: 699, endPoint y: 415, distance: 309.9
click at [699, 415] on span "Pairs well with: Advanced Hydrolysed Collagen Peptides or Advanced Vegan Pro-Co…" at bounding box center [786, 452] width 1028 height 103
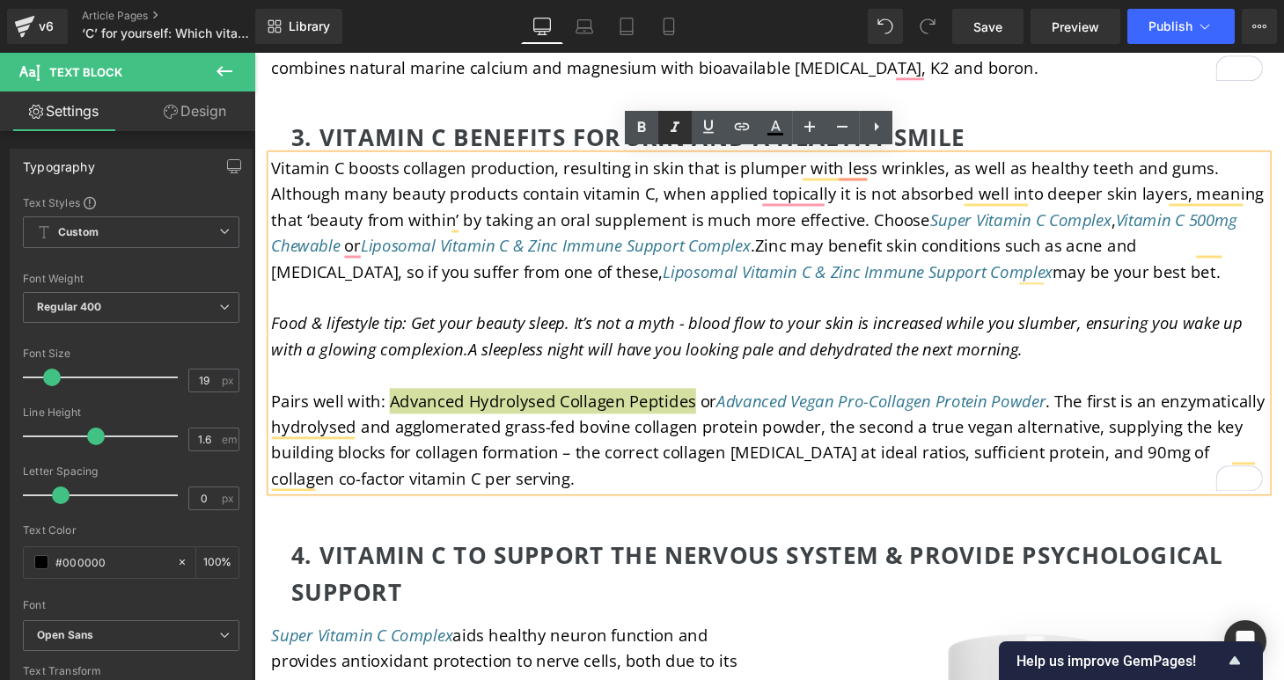
click at [674, 130] on icon at bounding box center [675, 126] width 9 height 11
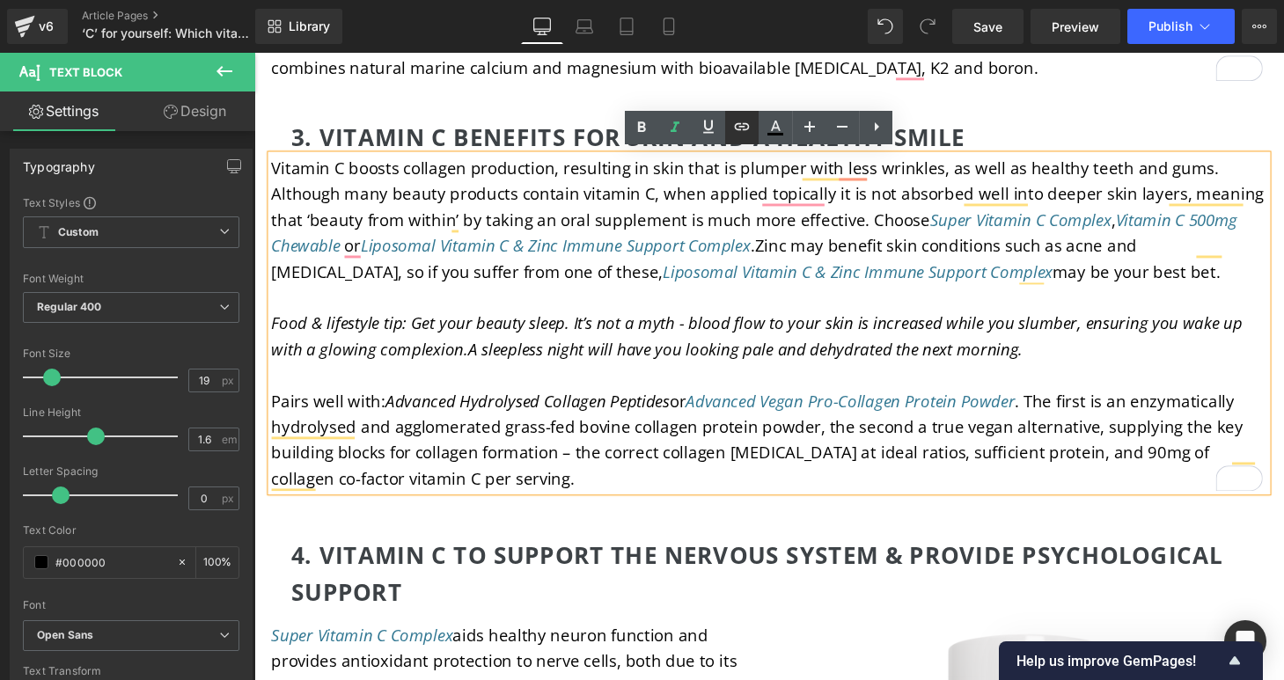
click at [748, 125] on icon at bounding box center [742, 126] width 15 height 7
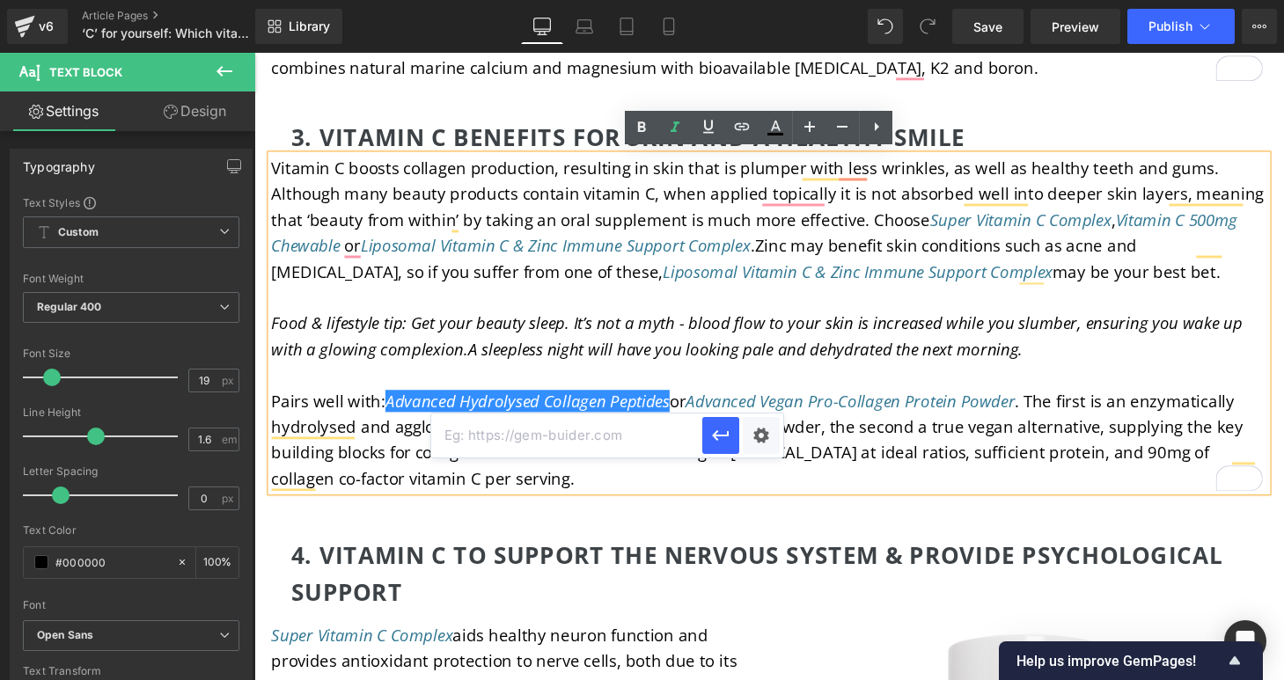
click at [605, 436] on input "text" at bounding box center [566, 436] width 271 height 44
paste input "https://igennus.com/products/pure-essential-advanced-hydrolysed-collagen-peptid…"
type input "https://igennus.com/products/pure-essential-advanced-hydrolysed-collagen-peptid…"
click at [727, 440] on icon "button" at bounding box center [720, 435] width 21 height 21
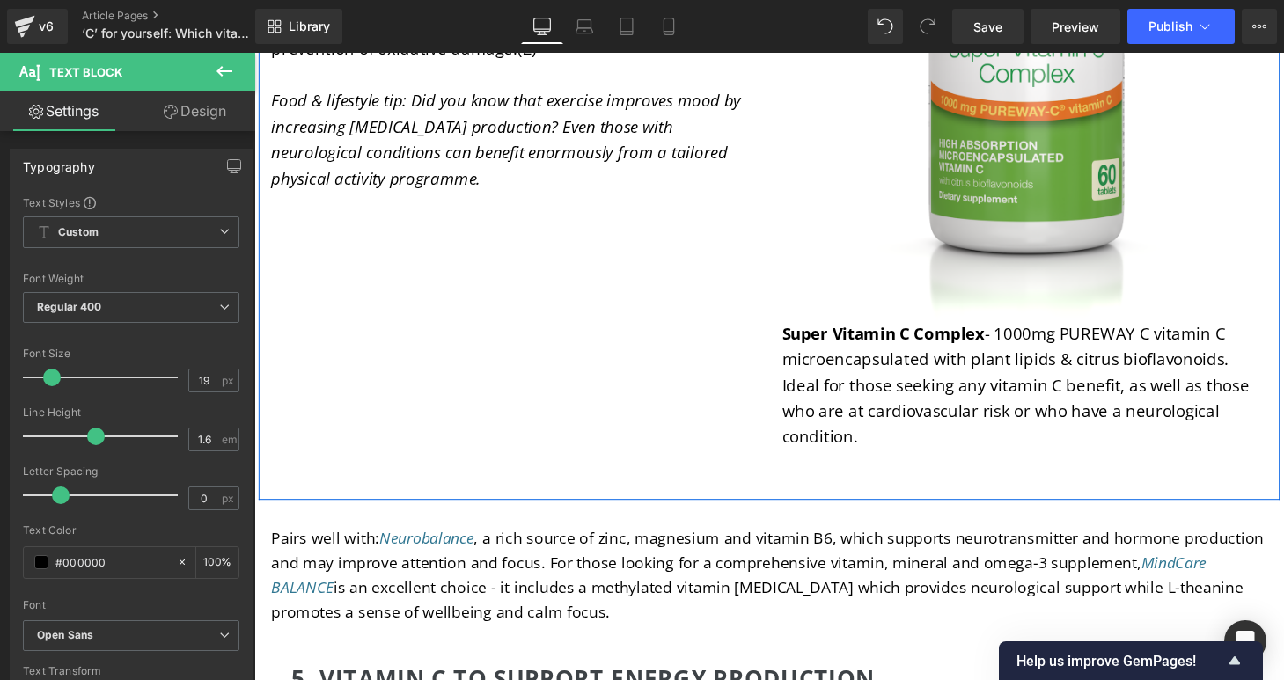
scroll to position [4993, 0]
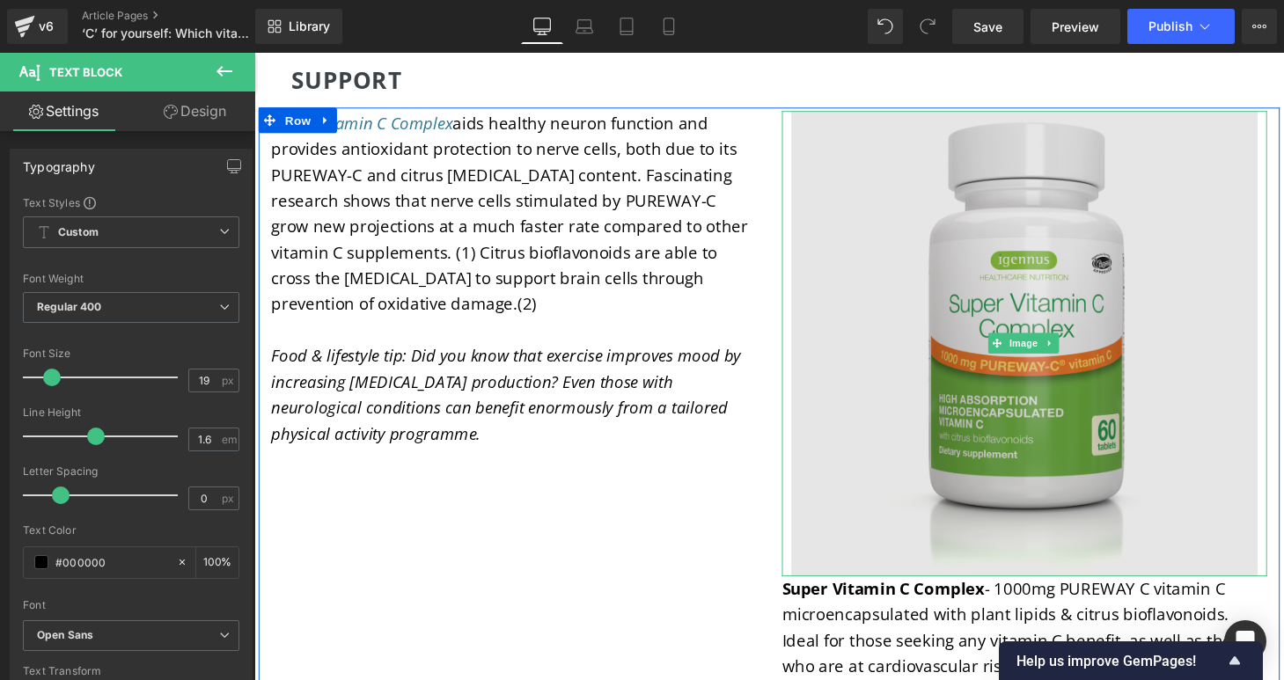
click at [945, 381] on img at bounding box center [1050, 353] width 481 height 481
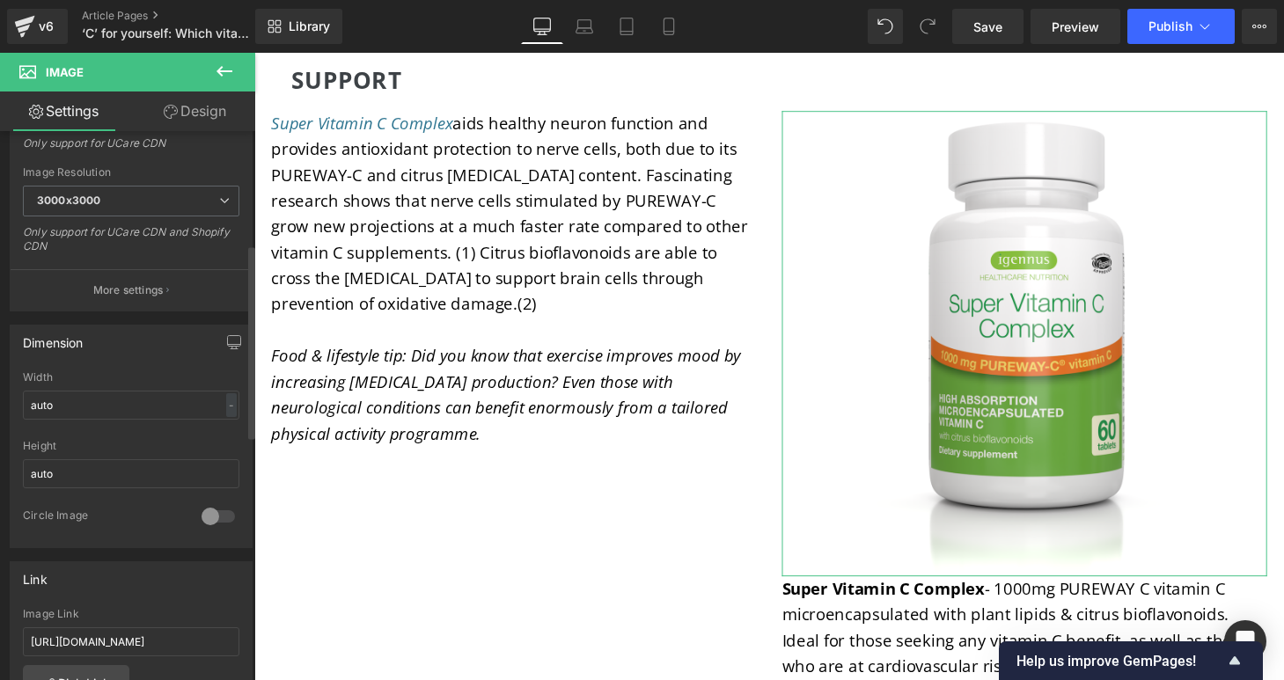
scroll to position [347, 0]
click at [91, 463] on input "auto" at bounding box center [131, 469] width 217 height 29
drag, startPoint x: 90, startPoint y: 465, endPoint x: 17, endPoint y: 460, distance: 73.2
click at [17, 460] on div "auto Width auto - % px auto Height auto 0 Circle Image" at bounding box center [131, 455] width 241 height 176
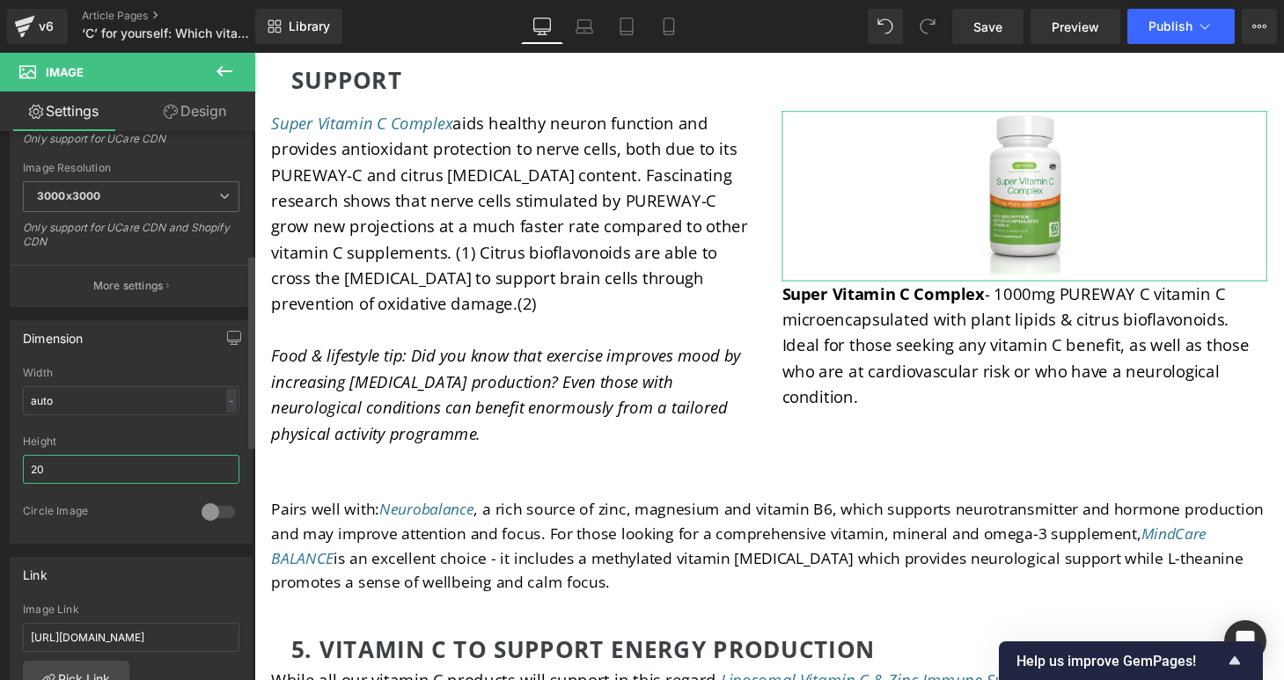
type input "2"
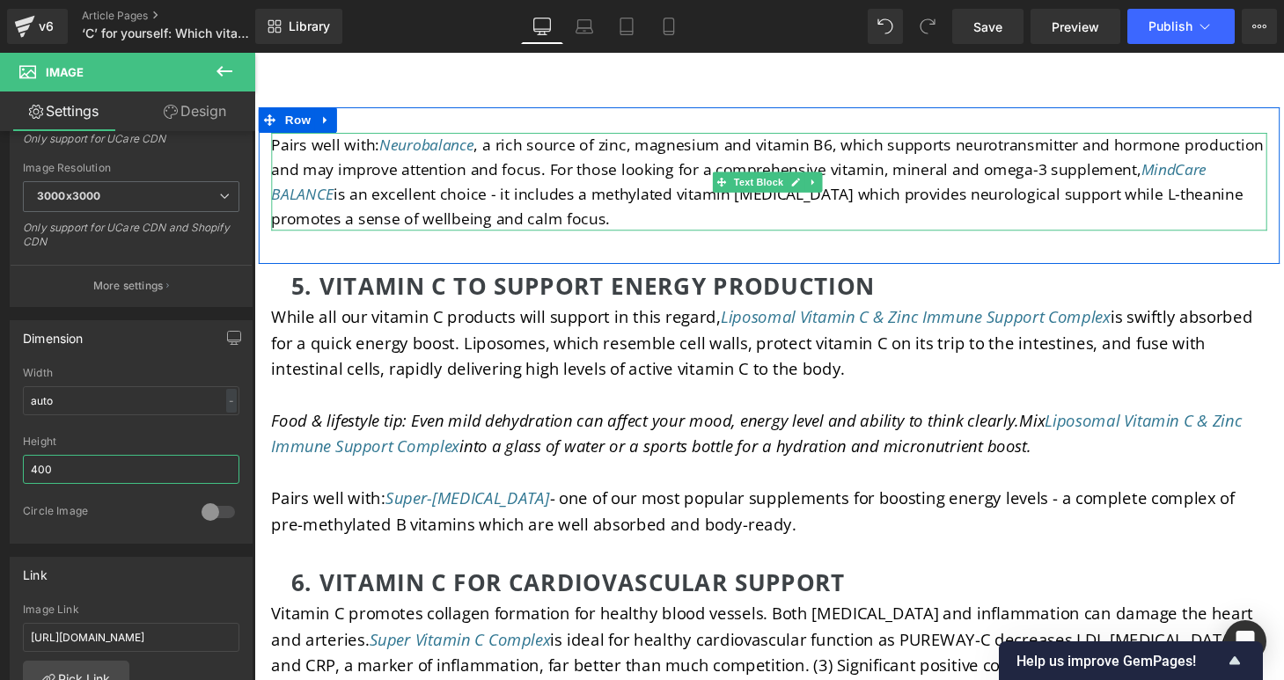
scroll to position [5542, 0]
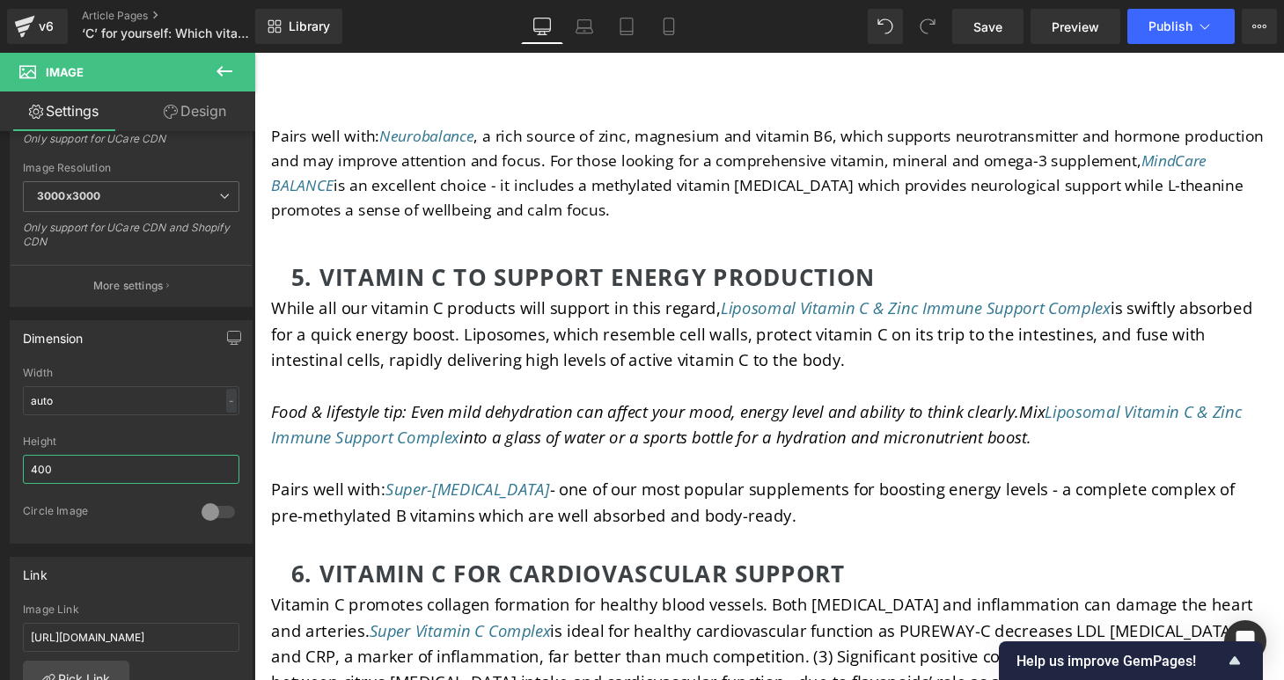
type input "400"
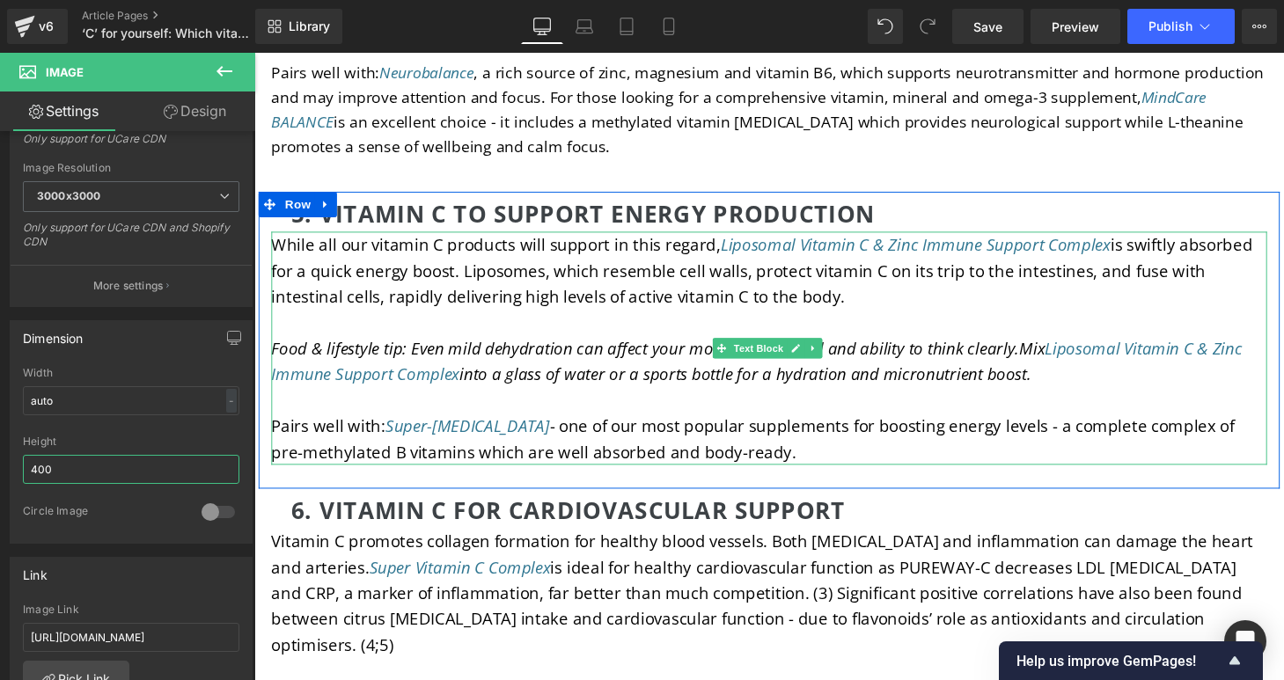
scroll to position [5690, 0]
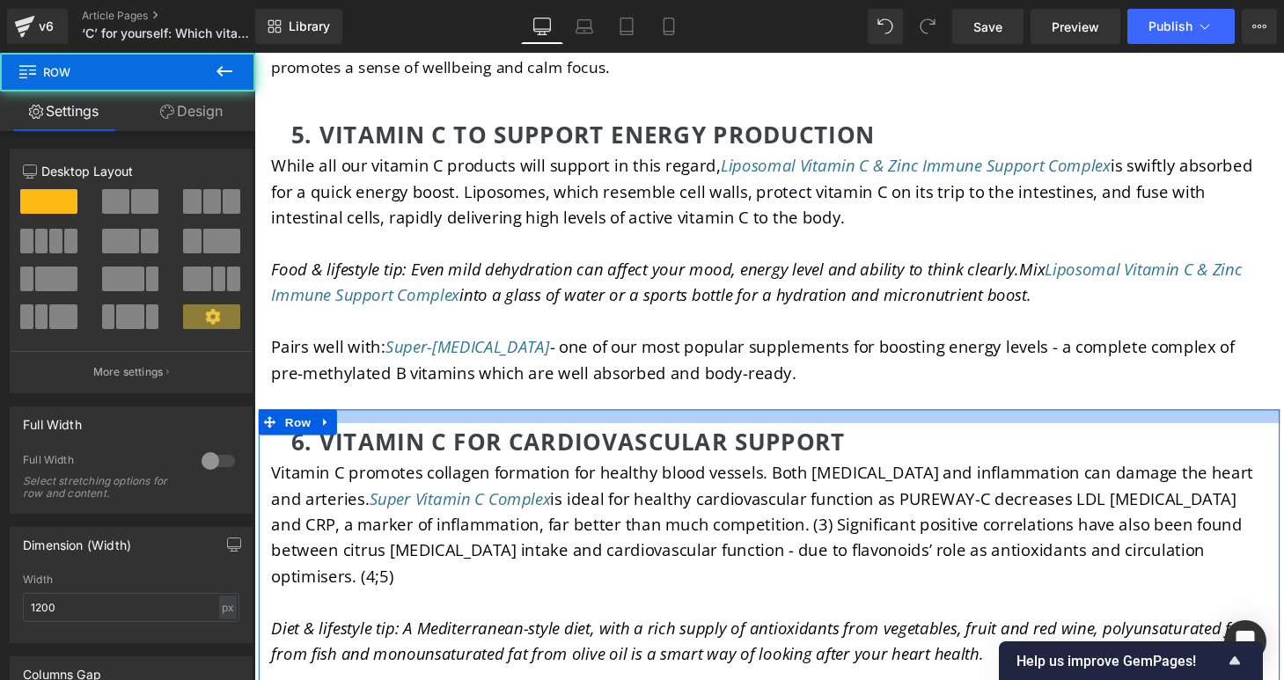
drag, startPoint x: 896, startPoint y: 391, endPoint x: 895, endPoint y: 401, distance: 10.6
click at [895, 422] on div at bounding box center [787, 429] width 1056 height 14
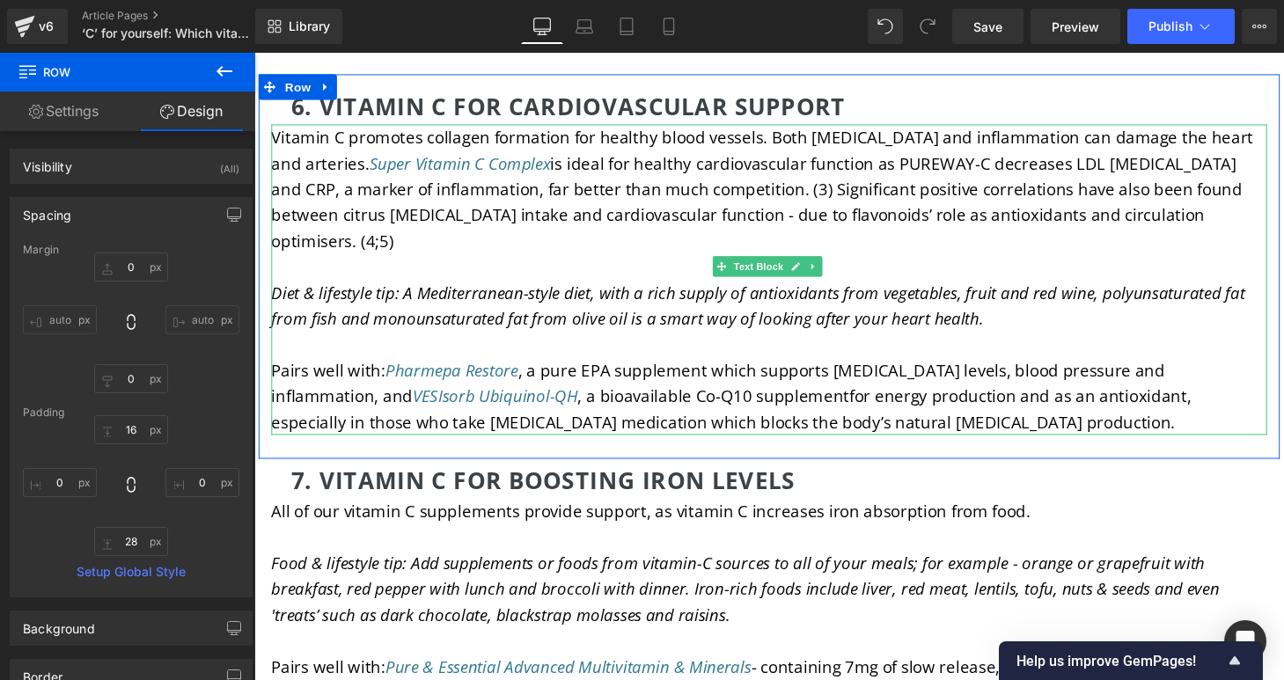
scroll to position [6050, 0]
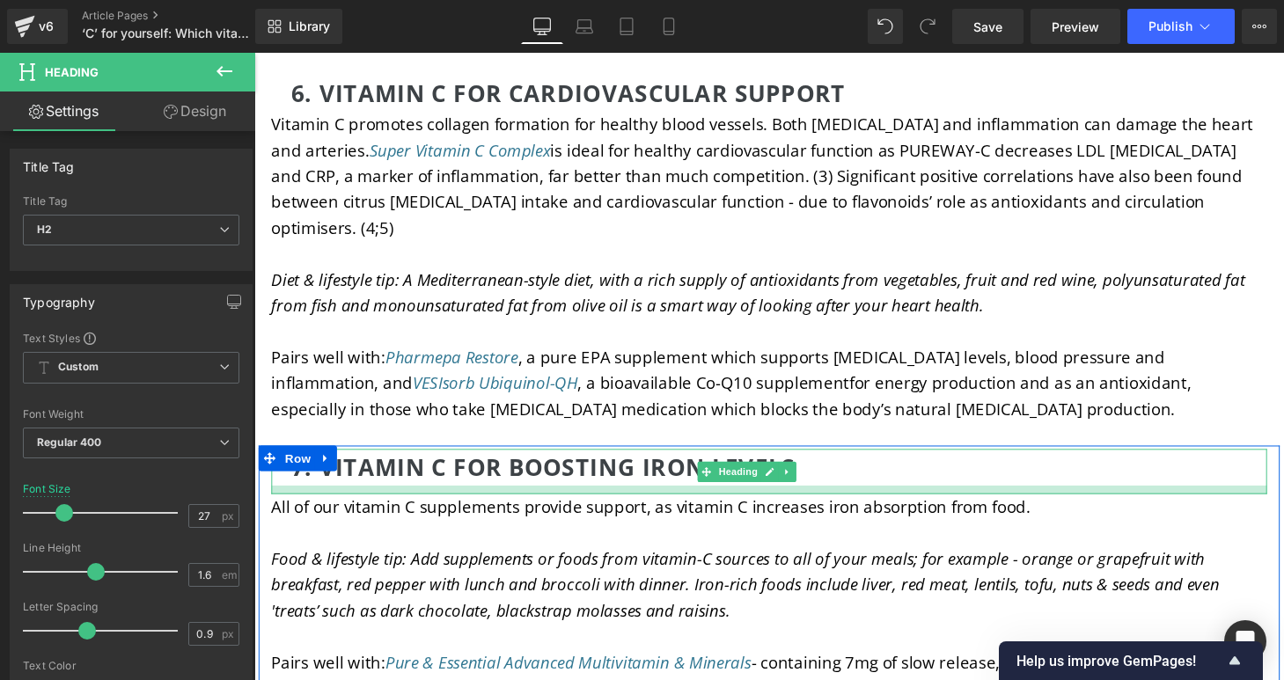
click at [829, 501] on div at bounding box center [787, 505] width 1030 height 9
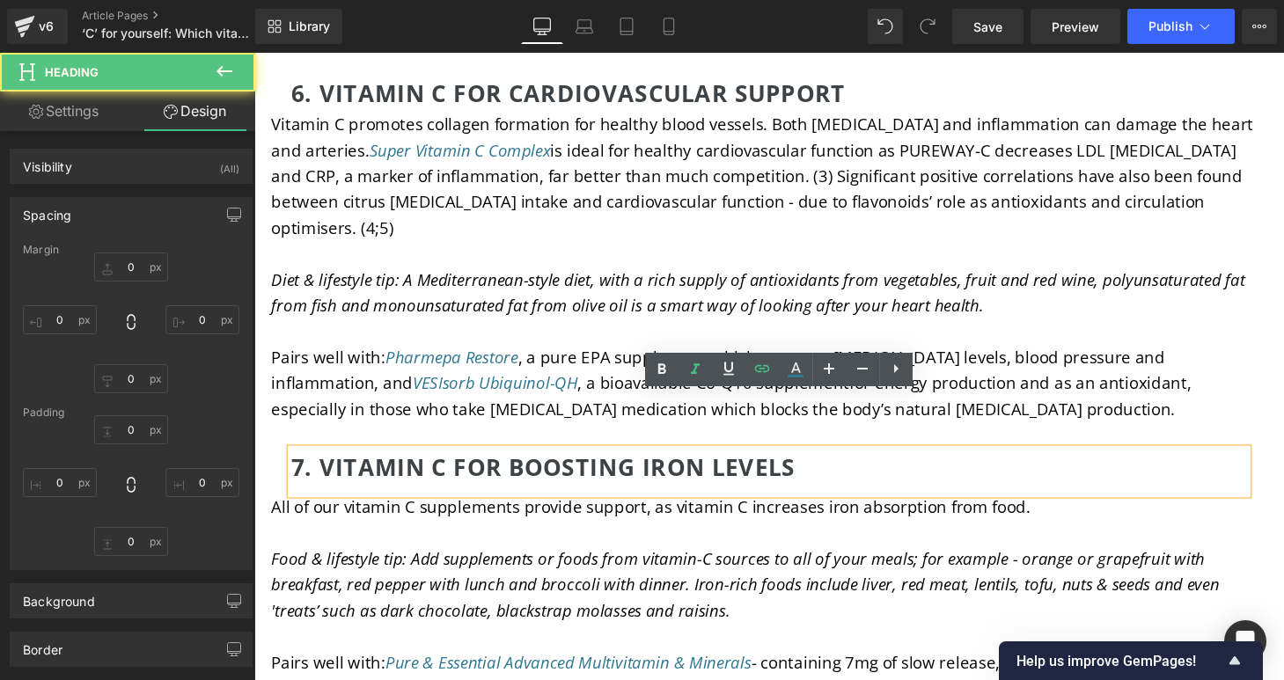
type input "0"
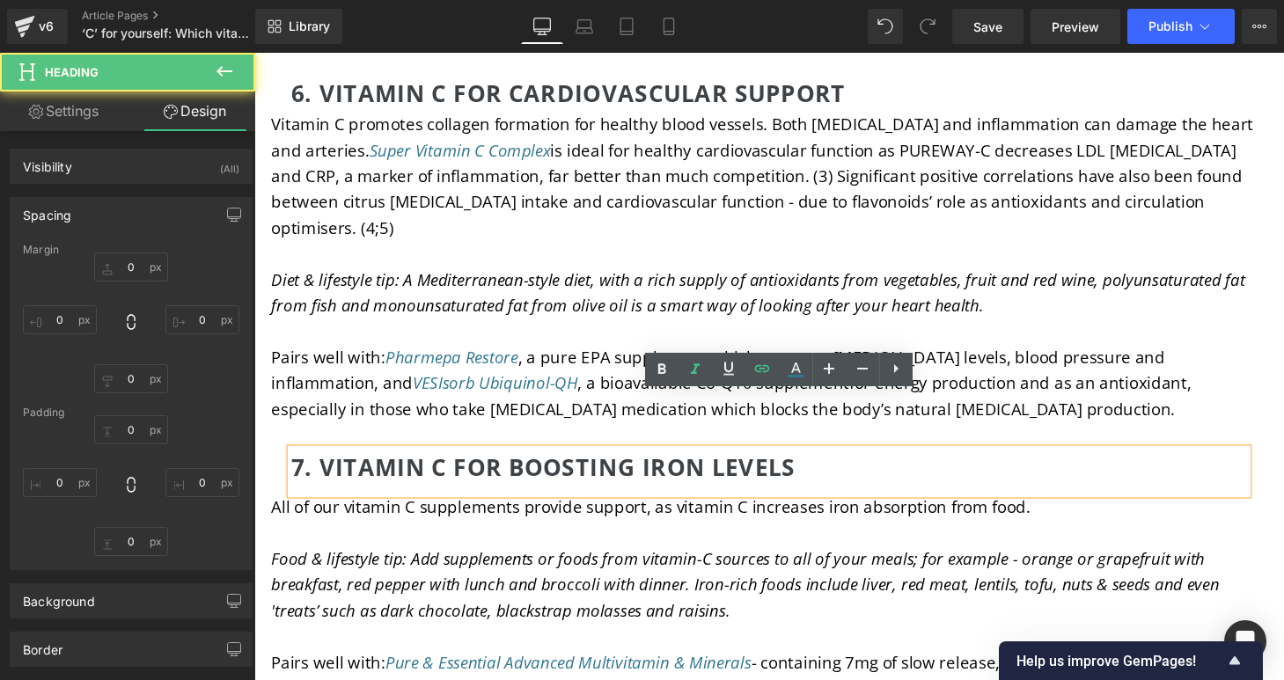
type input "0"
type input "10"
type input "0"
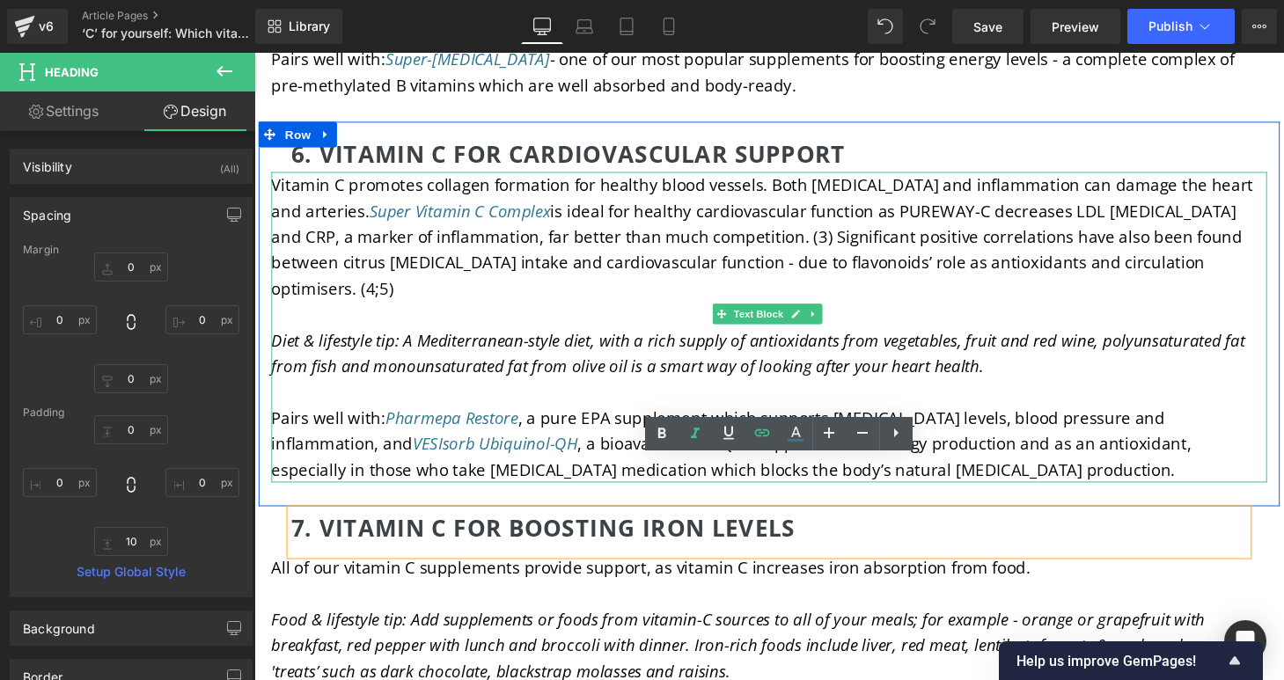
scroll to position [5984, 0]
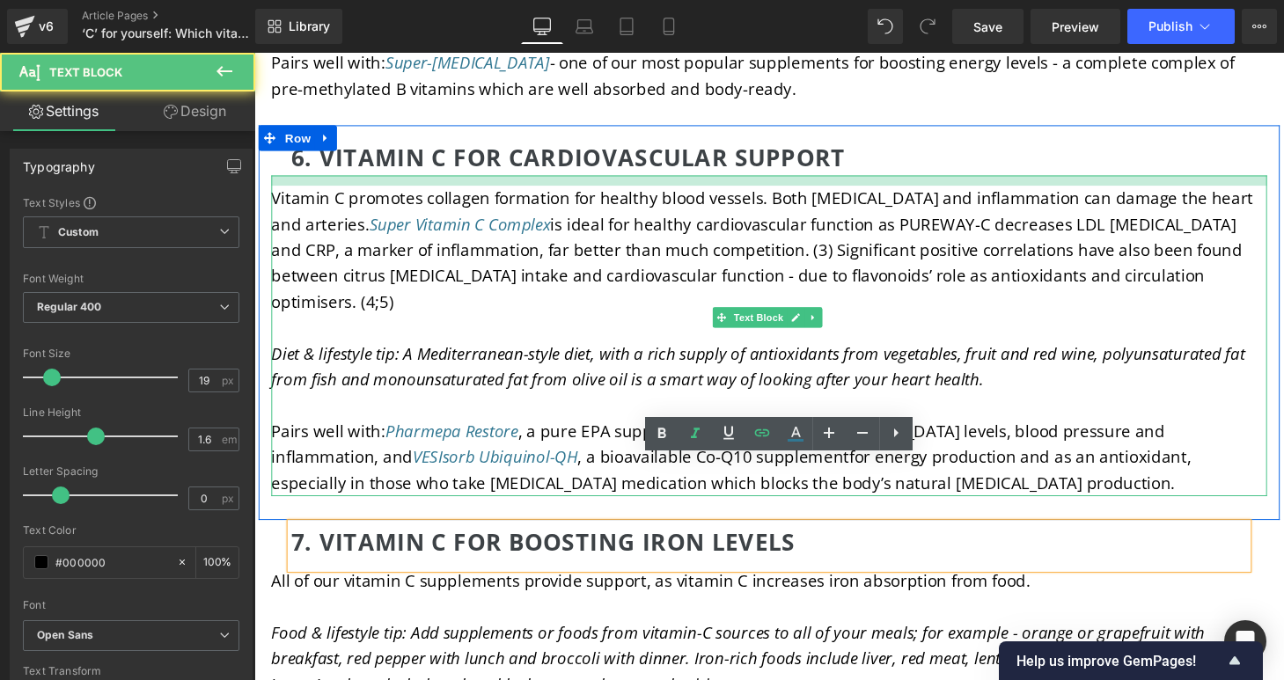
drag, startPoint x: 862, startPoint y: 149, endPoint x: 862, endPoint y: 159, distance: 10.6
click at [862, 180] on div at bounding box center [787, 185] width 1030 height 11
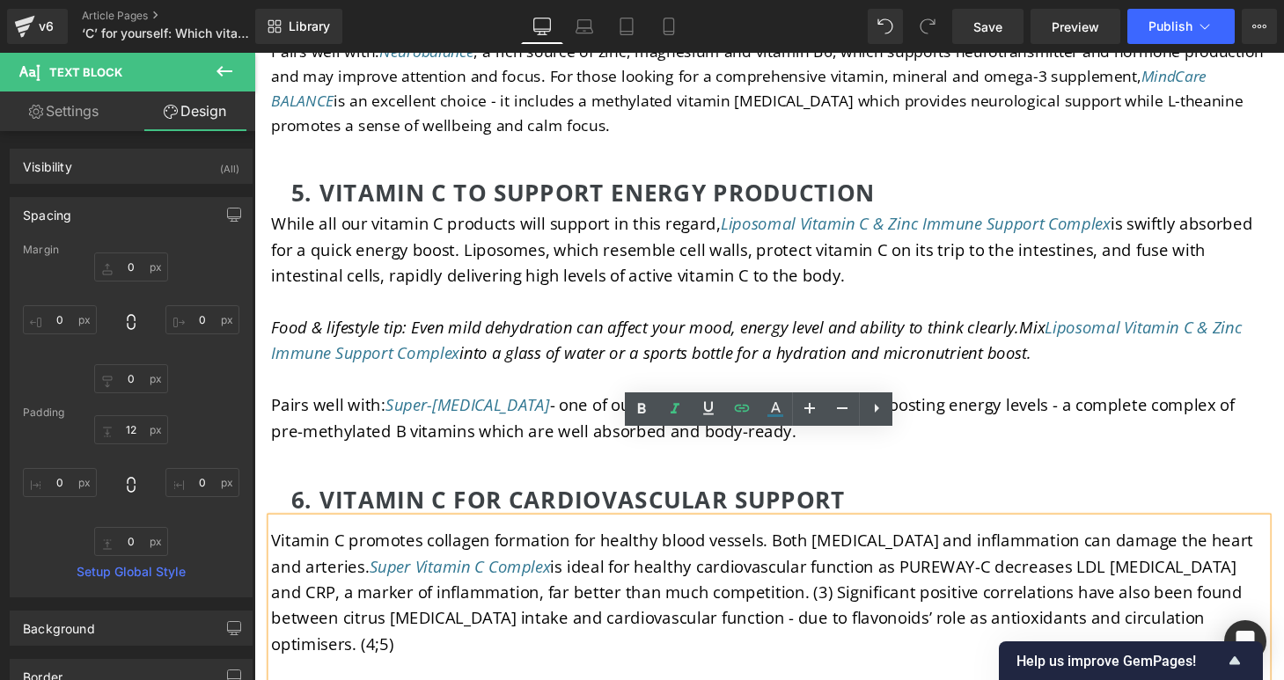
scroll to position [5472, 0]
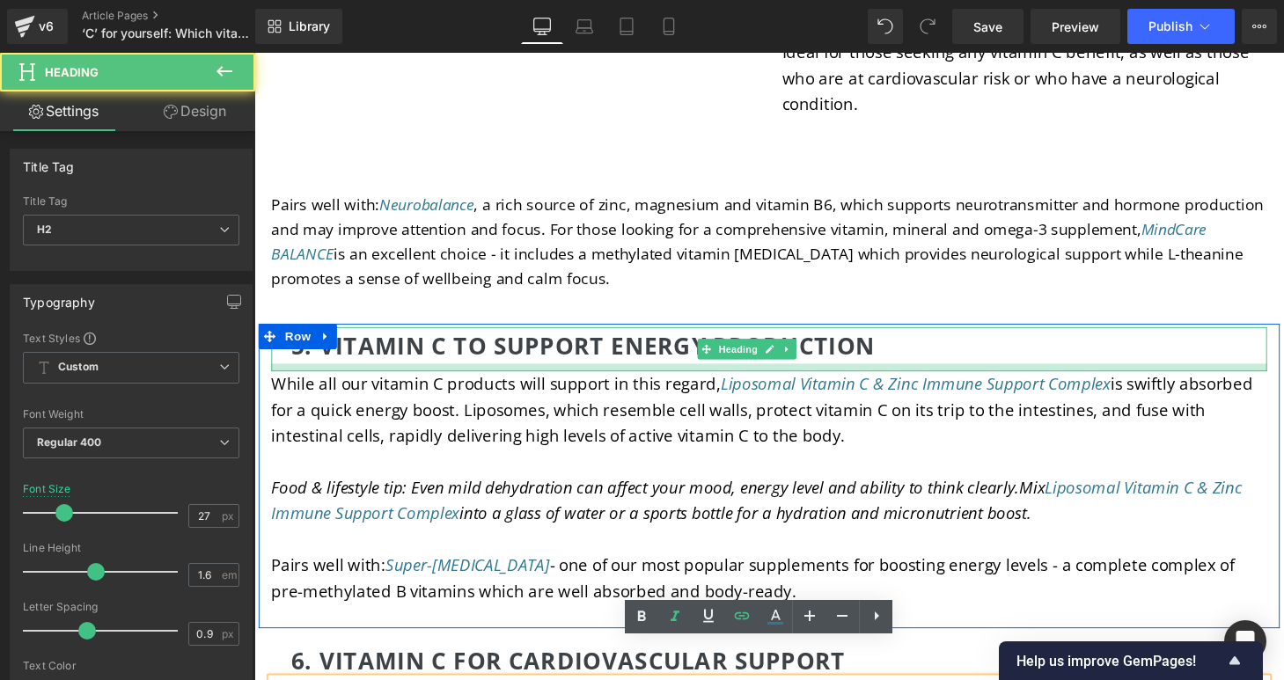
click at [889, 374] on div at bounding box center [787, 378] width 1030 height 8
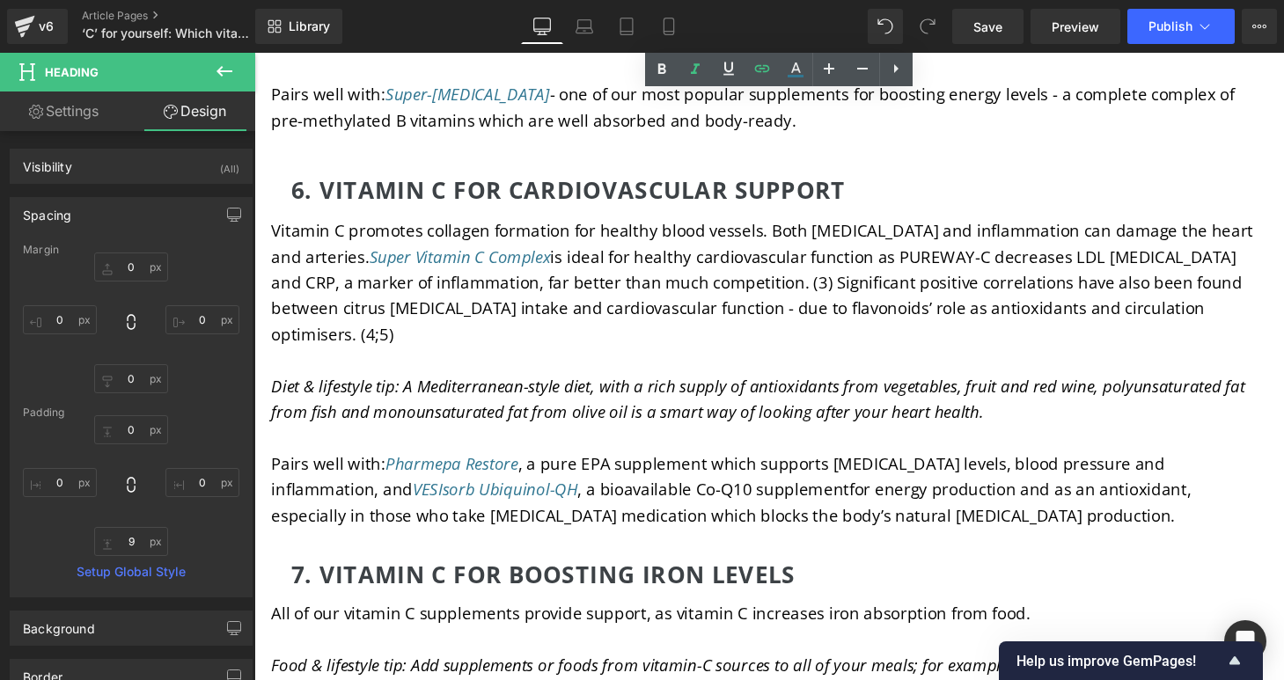
scroll to position [5983, 0]
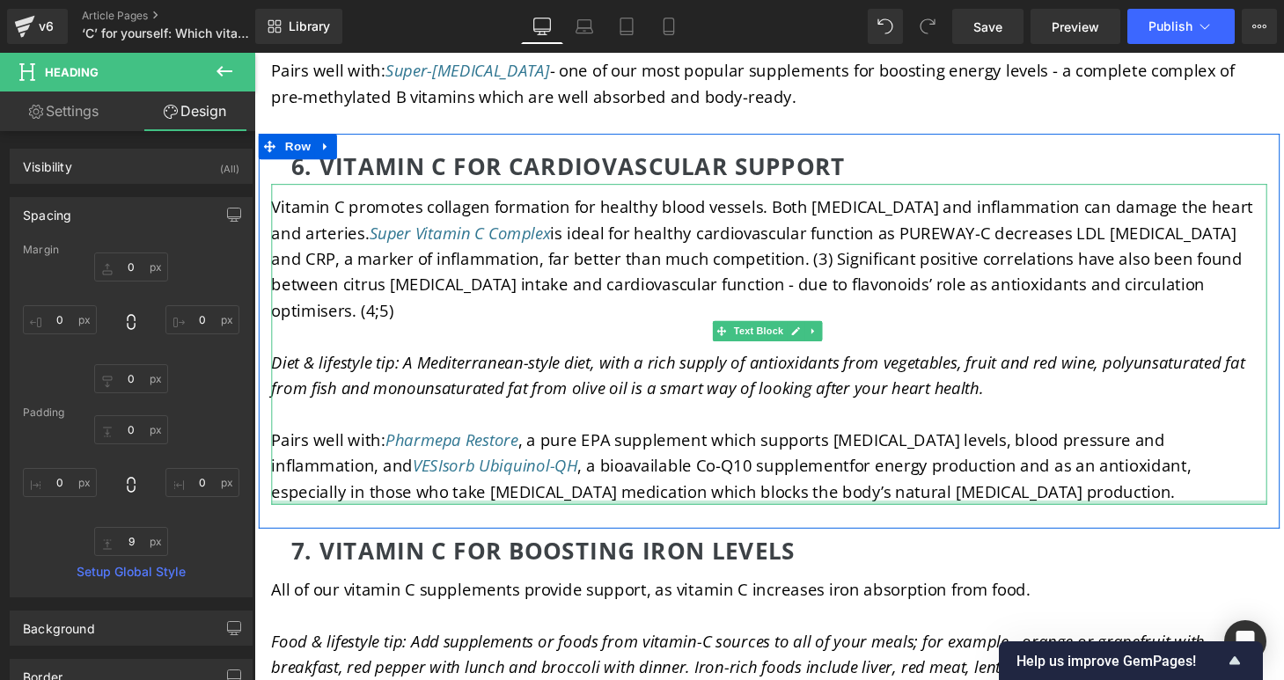
click at [814, 453] on p "Pairs well with: Pharmepa Restore , a pure EPA supplement which supports choles…" at bounding box center [787, 480] width 1030 height 80
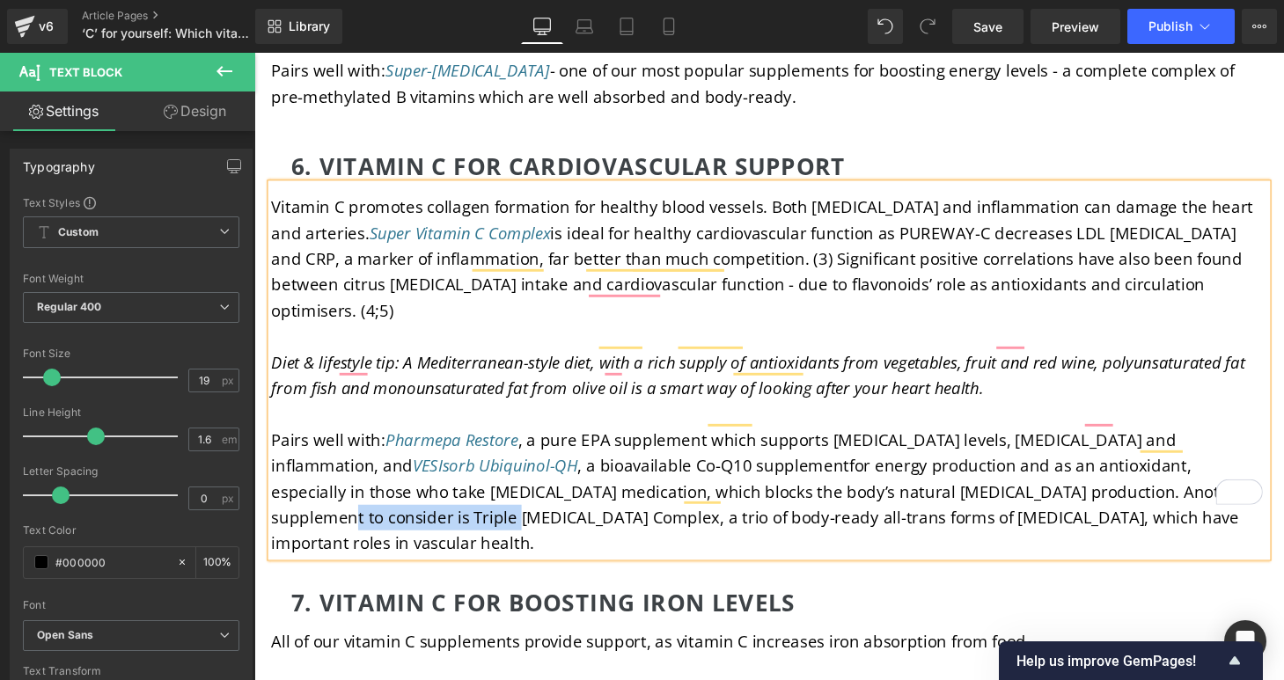
drag, startPoint x: 1112, startPoint y: 451, endPoint x: 1278, endPoint y: 450, distance: 165.5
click at [1278, 450] on span "Pairs well with: Pharmepa Restore , a pure EPA supplement which supports choles…" at bounding box center [776, 507] width 1008 height 130
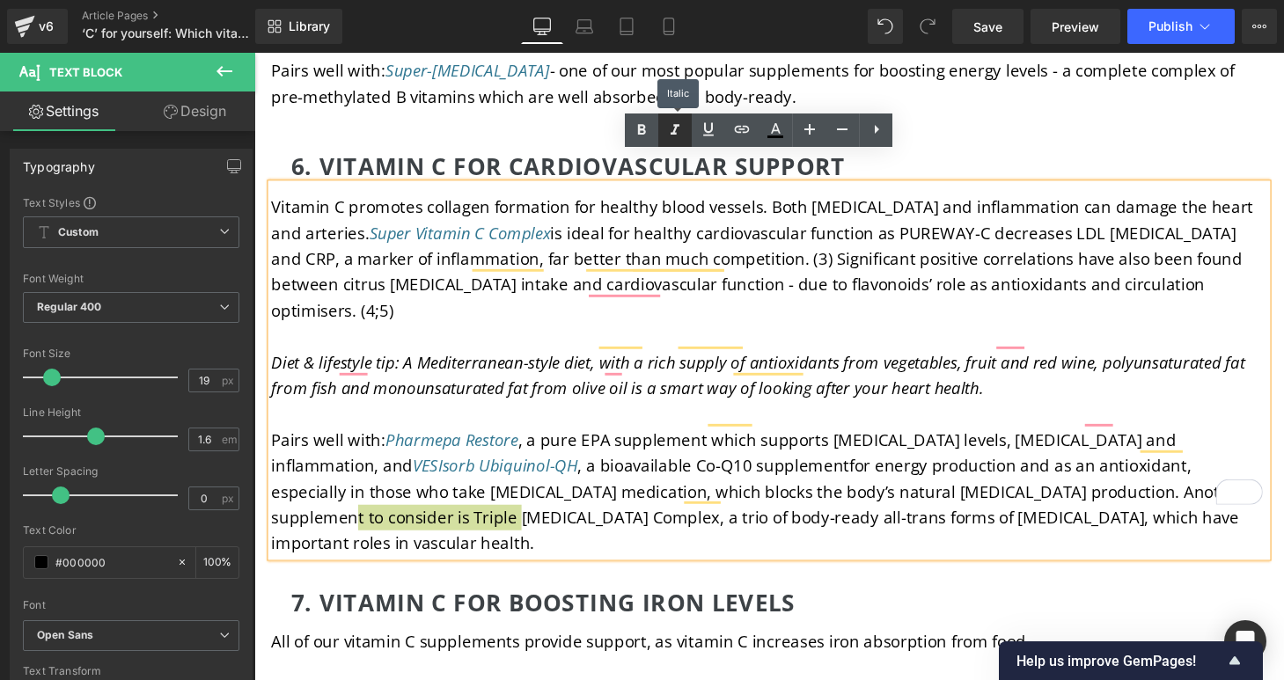
click at [670, 122] on icon at bounding box center [674, 130] width 21 height 21
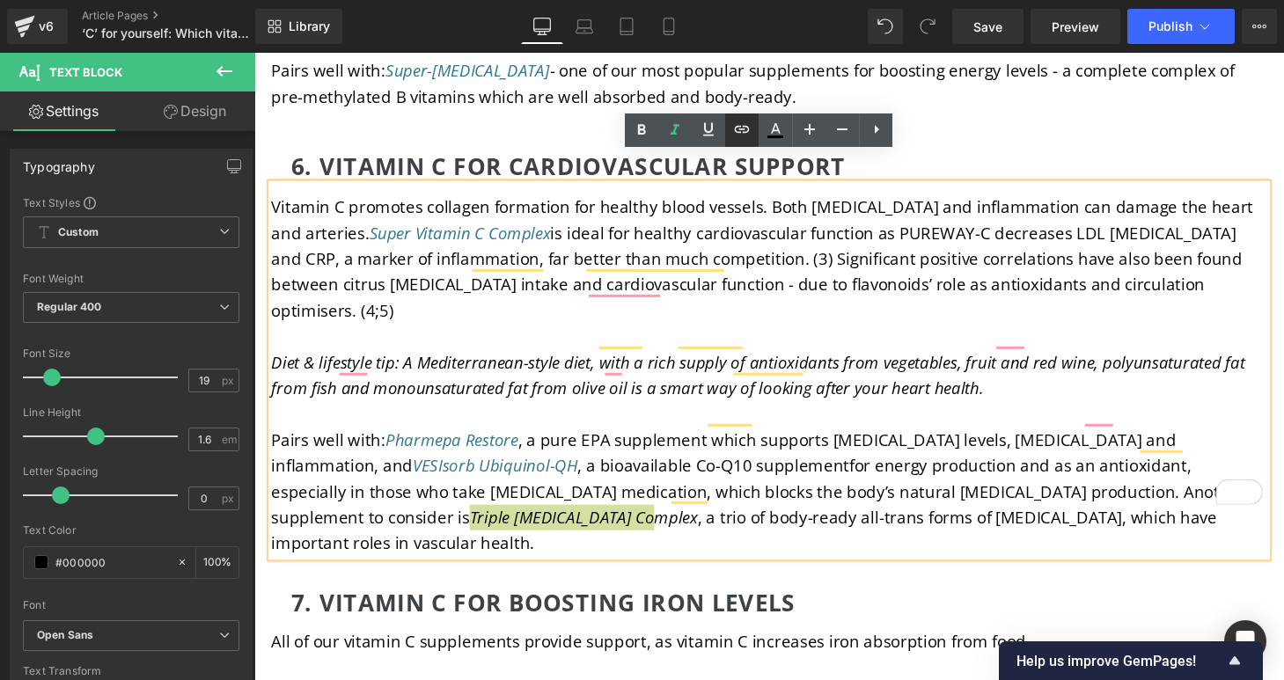
click at [748, 132] on icon at bounding box center [741, 129] width 21 height 21
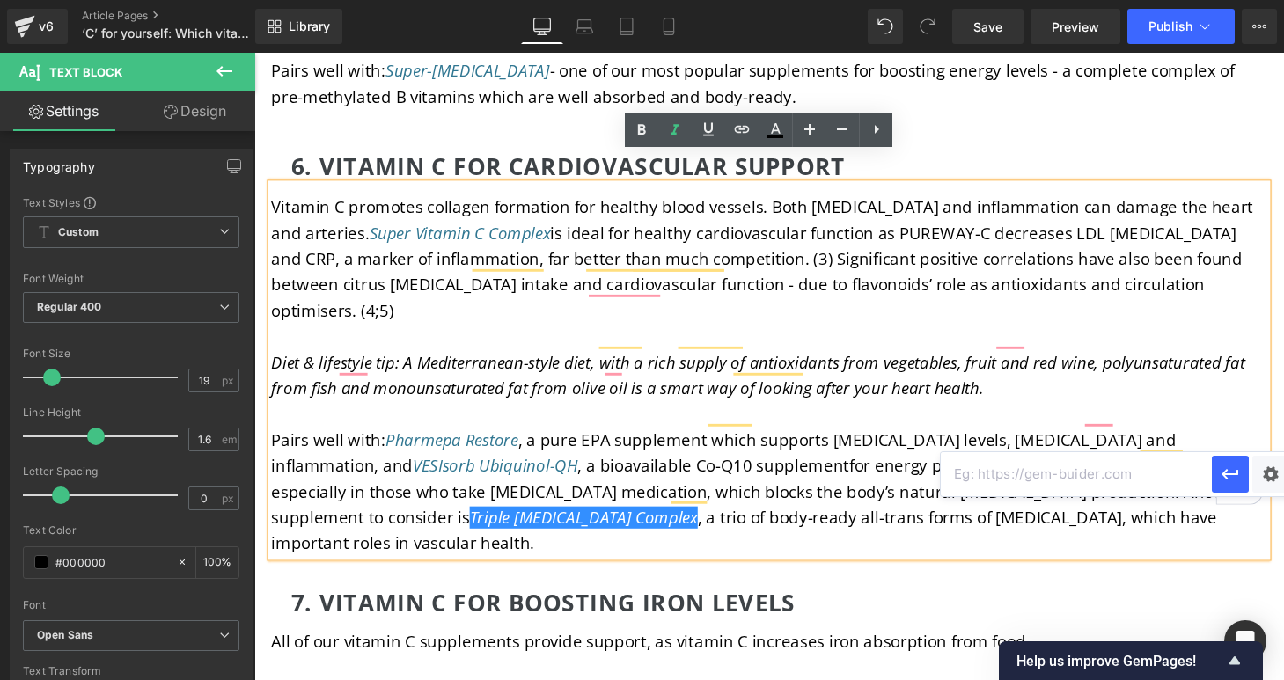
click at [1075, 474] on input "text" at bounding box center [1076, 474] width 271 height 44
paste input "https://igennus.com/products/igennus-advanced-triple-vitamin-k-complex-2700-mcg…"
type input "https://igennus.com/products/igennus-advanced-triple-vitamin-k-complex-2700-mcg…"
click at [1221, 478] on icon "button" at bounding box center [1230, 474] width 21 height 21
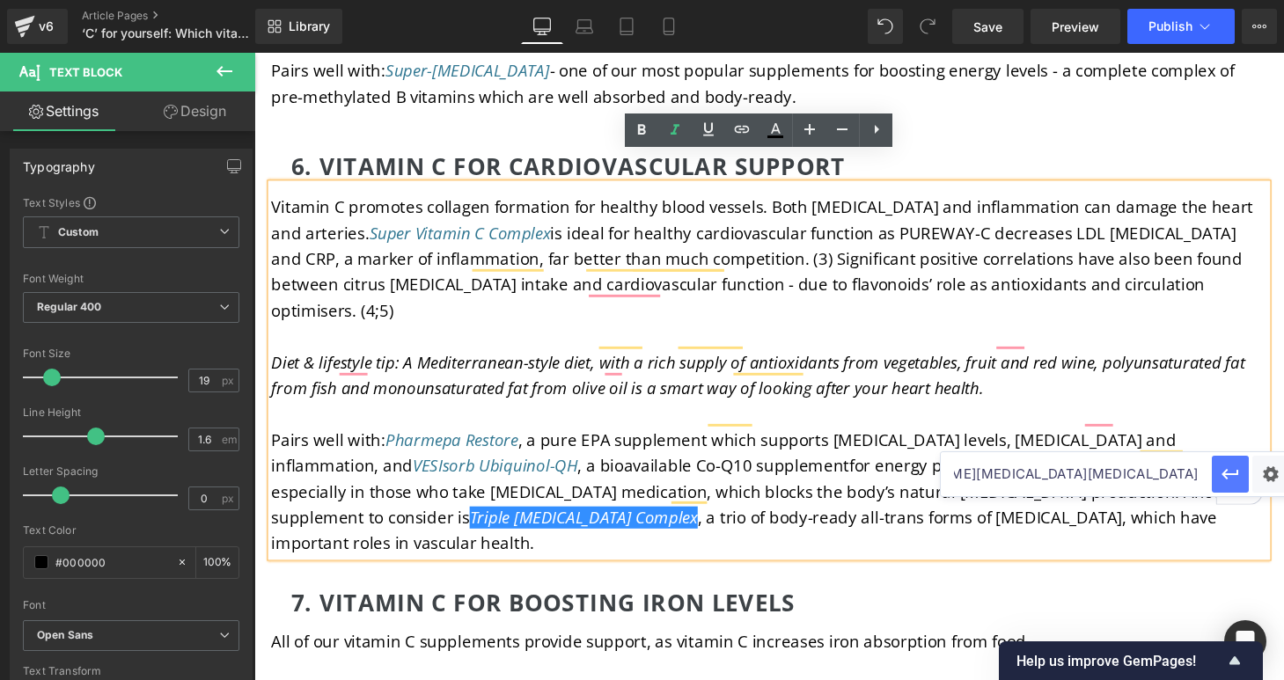
scroll to position [0, 0]
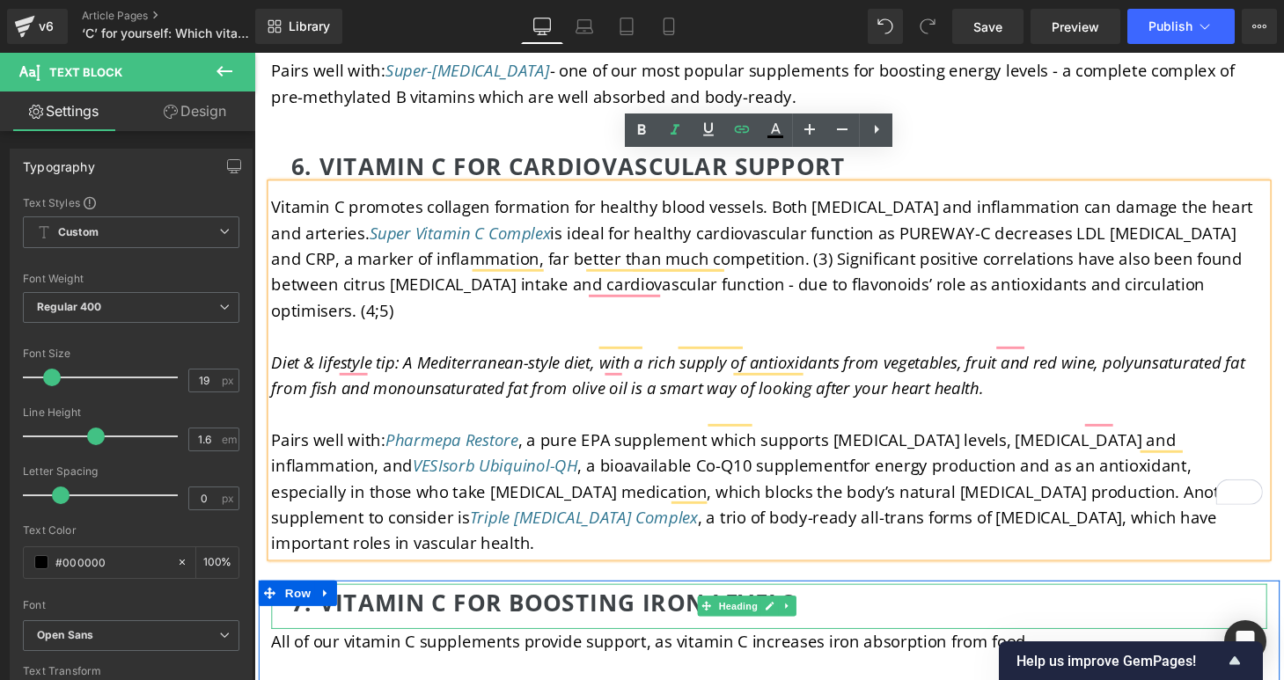
click at [1153, 602] on h2 "7. Vitamin C for boosting iron levels" at bounding box center [786, 621] width 988 height 38
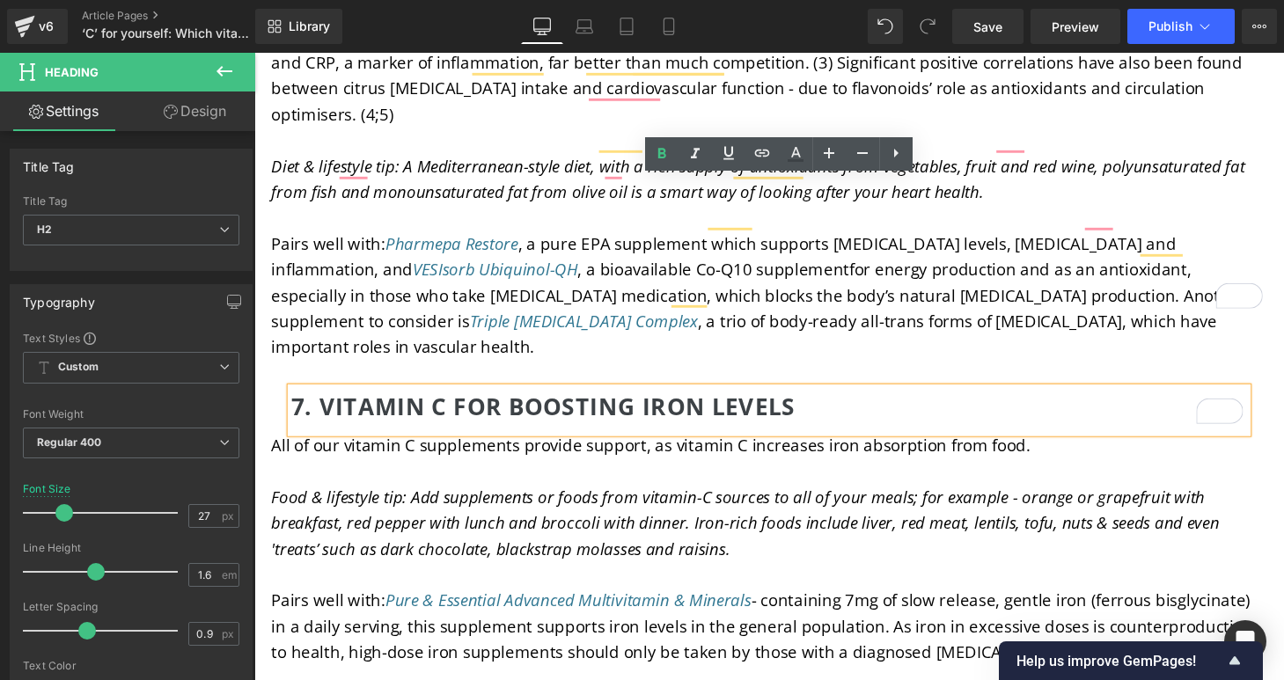
scroll to position [6411, 0]
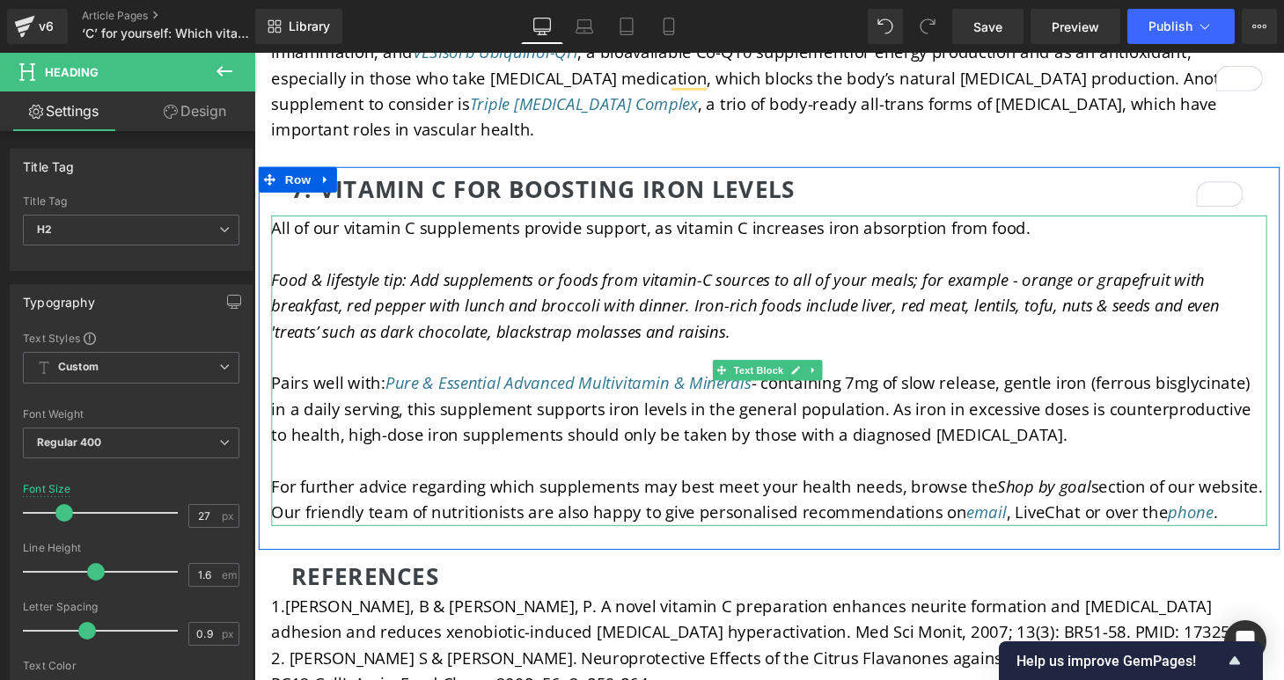
click at [710, 276] on icon "Food & lifestyle tip: Add supplements or foods from vitamin-C sources to all of…" at bounding box center [762, 314] width 980 height 77
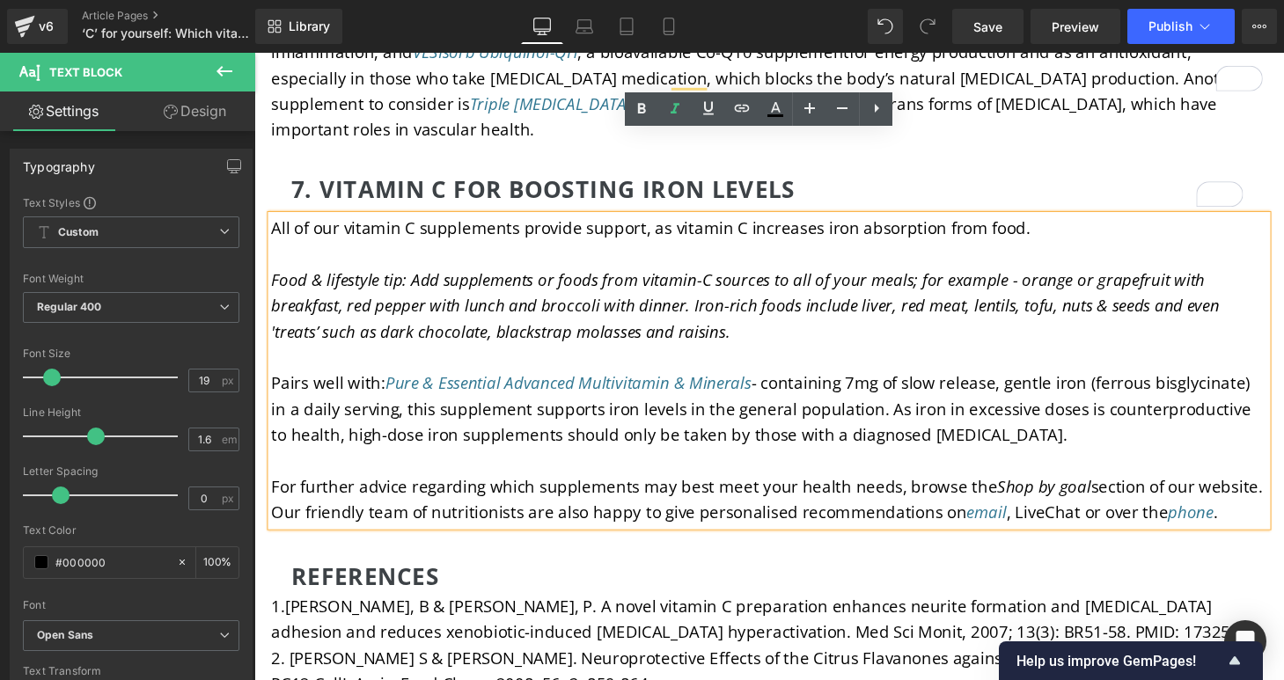
click at [711, 276] on icon "Food & lifestyle tip: Add supplements or foods from vitamin-C sources to all of…" at bounding box center [762, 314] width 980 height 77
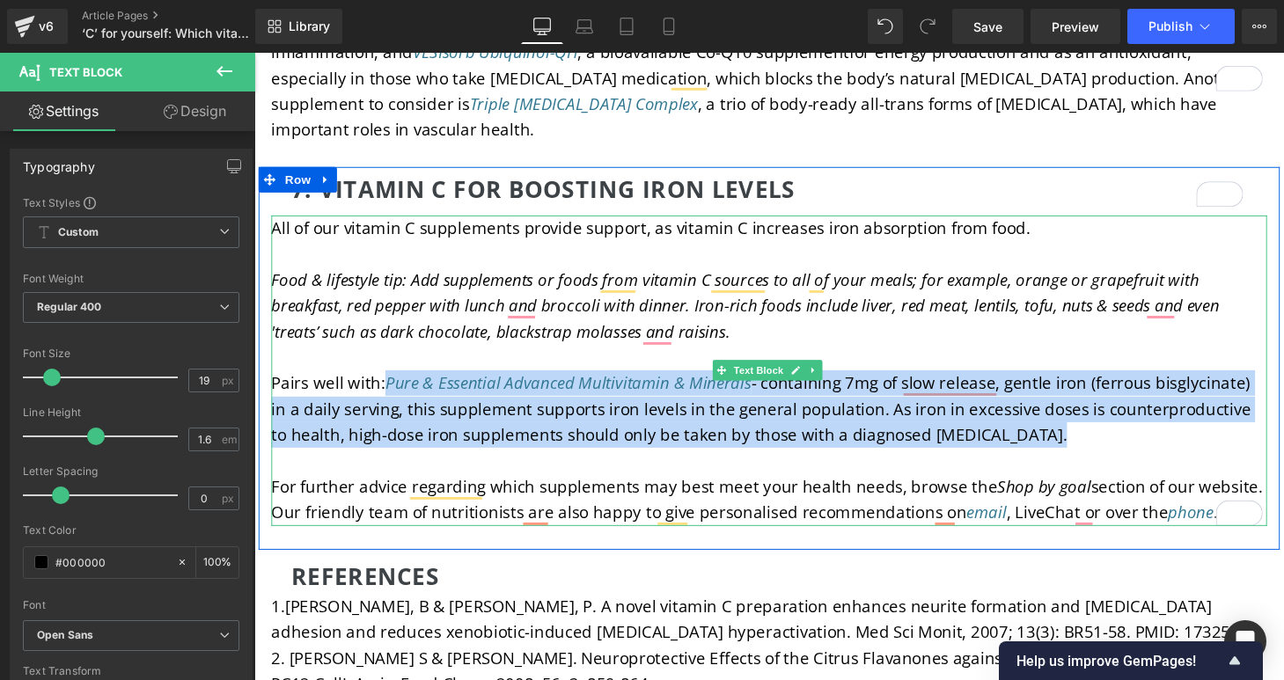
drag, startPoint x: 387, startPoint y: 312, endPoint x: 1067, endPoint y: 377, distance: 682.5
click at [1067, 377] on div "All of our vitamin C supplements provide support, as vitamin C increases iron a…" at bounding box center [787, 381] width 1030 height 321
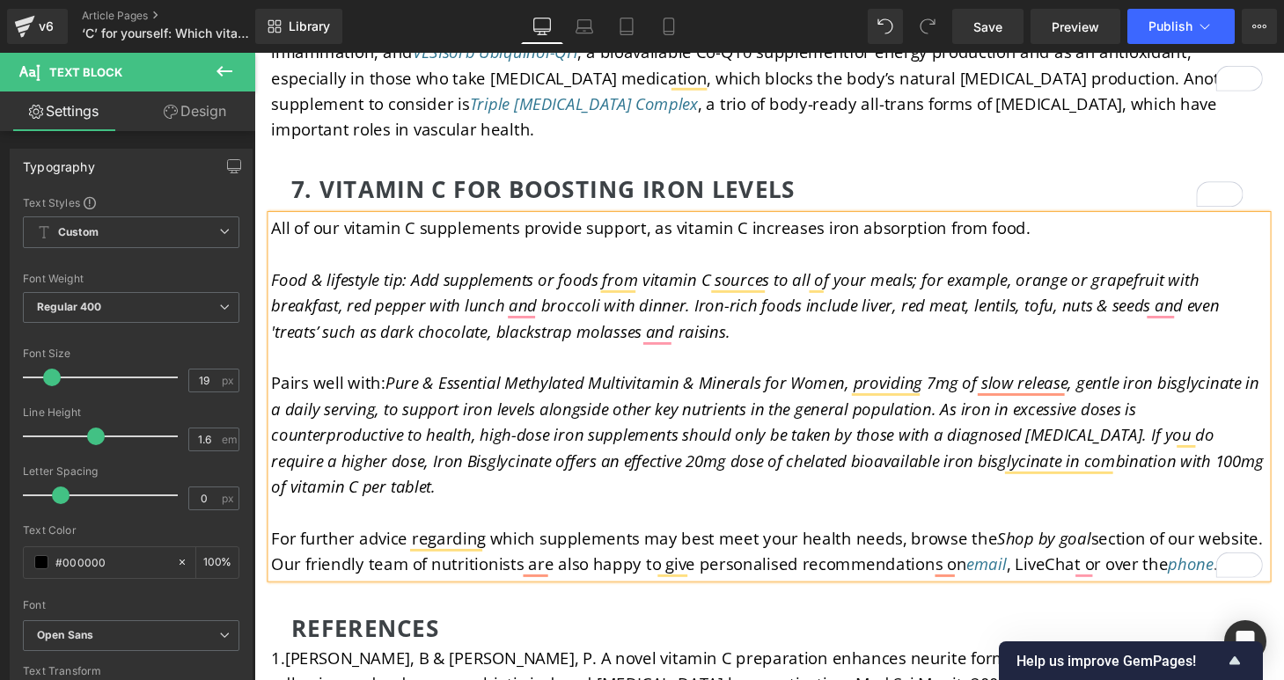
drag, startPoint x: 389, startPoint y: 308, endPoint x: 420, endPoint y: 416, distance: 112.5
click at [420, 416] on p "Pairs well with: Pure & Essential Methylated Multivitamin & Minerals for Women,…" at bounding box center [787, 448] width 1030 height 134
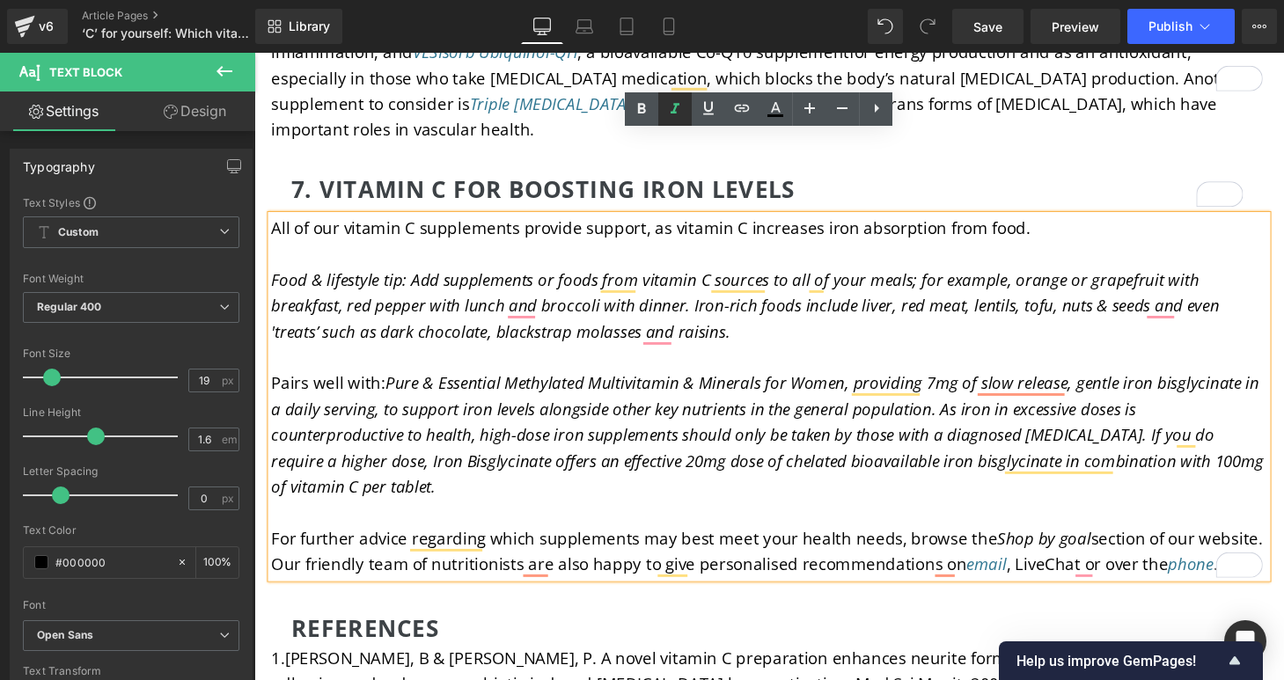
click at [675, 114] on icon at bounding box center [674, 109] width 21 height 21
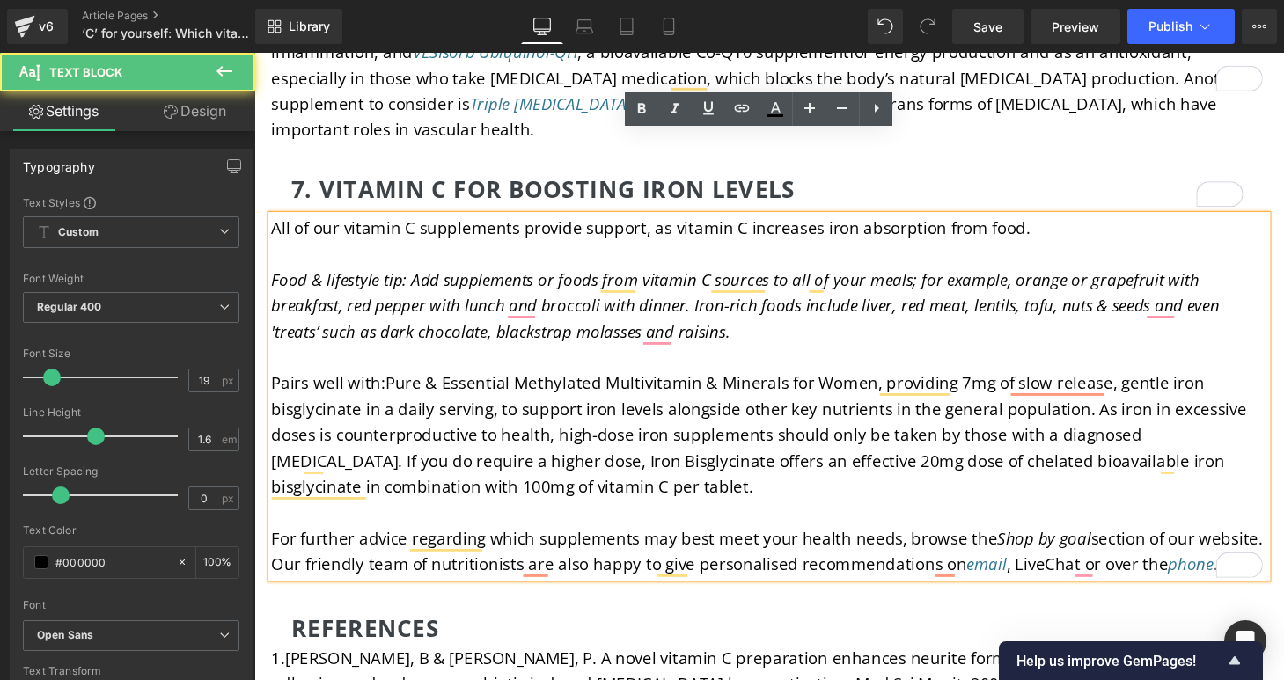
click at [686, 515] on p "To enrich screen reader interactions, please activate Accessibility in Grammarl…" at bounding box center [787, 528] width 1030 height 26
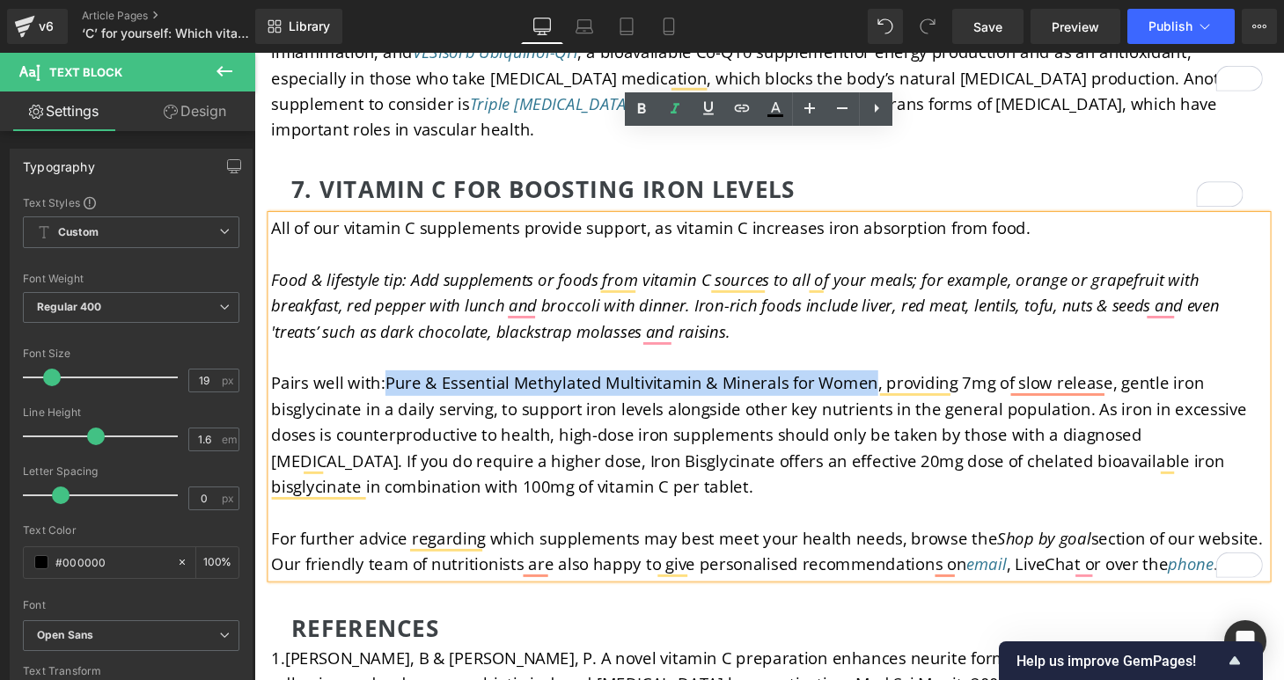
drag, startPoint x: 390, startPoint y: 311, endPoint x: 885, endPoint y: 321, distance: 495.6
click at [885, 381] on p "Pairs well with: Pure & Essential Methylated Multivitamin & Minerals for Women,…" at bounding box center [787, 448] width 1030 height 134
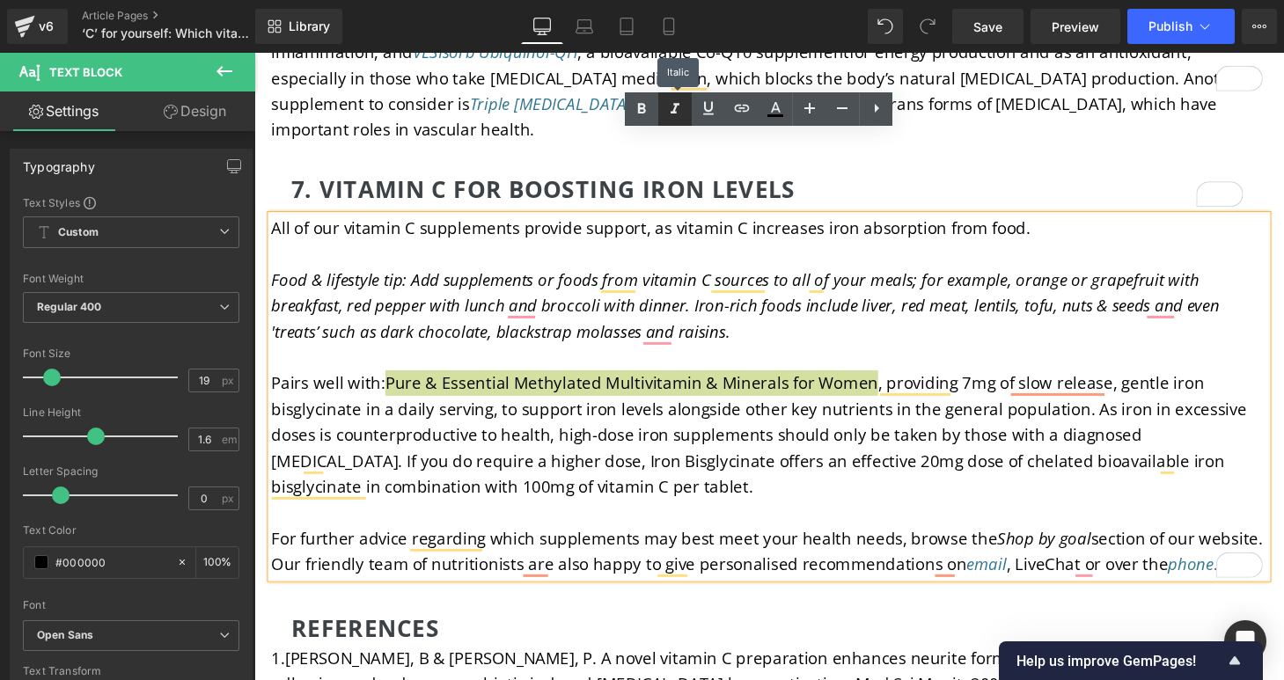
click at [669, 108] on icon at bounding box center [674, 109] width 21 height 21
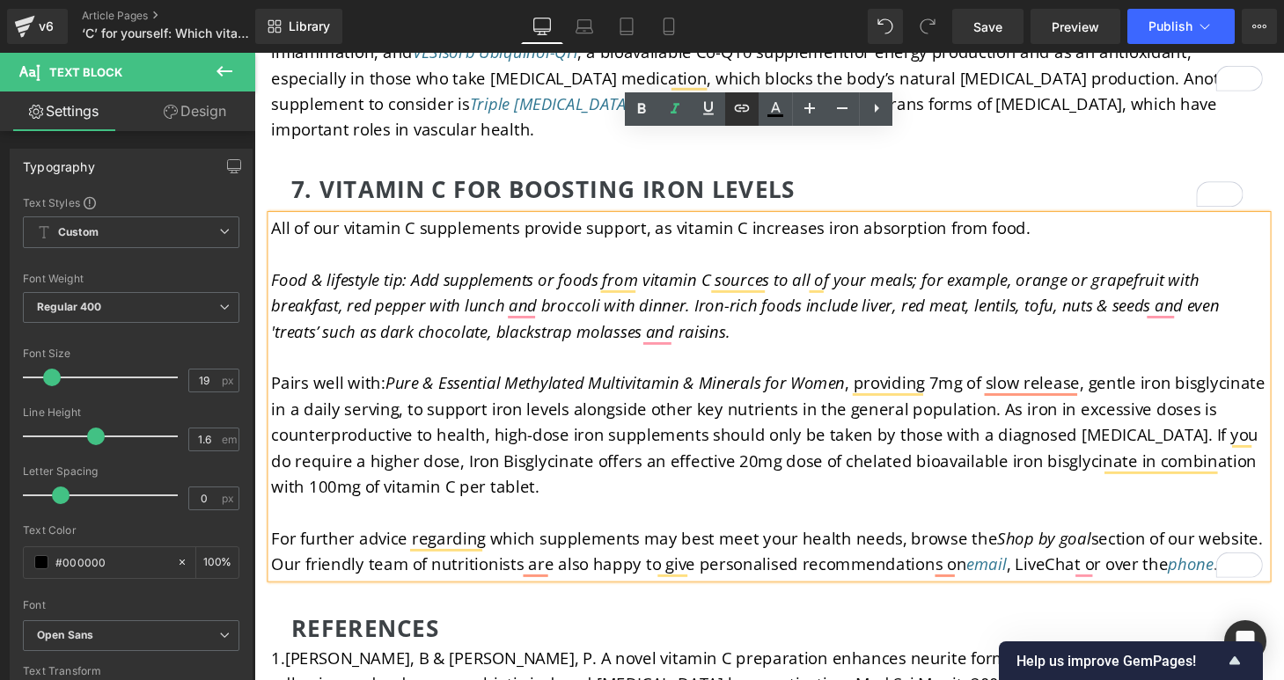
click at [743, 109] on icon at bounding box center [742, 108] width 15 height 7
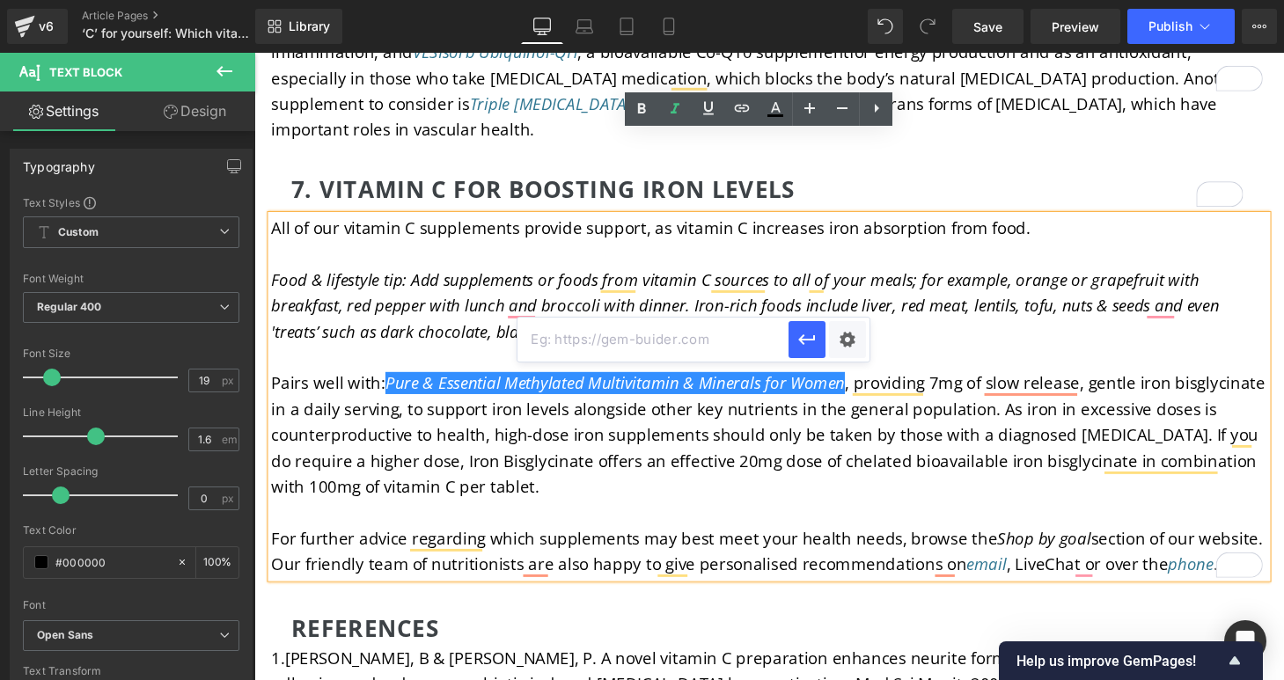
click at [702, 338] on input "text" at bounding box center [652, 340] width 271 height 44
paste input "https://igennus.com/products/advanced-methylated-multivitamin-and-minerals-with…"
type input "https://igennus.com/products/advanced-methylated-multivitamin-and-minerals-with…"
click at [812, 340] on icon "button" at bounding box center [806, 339] width 17 height 11
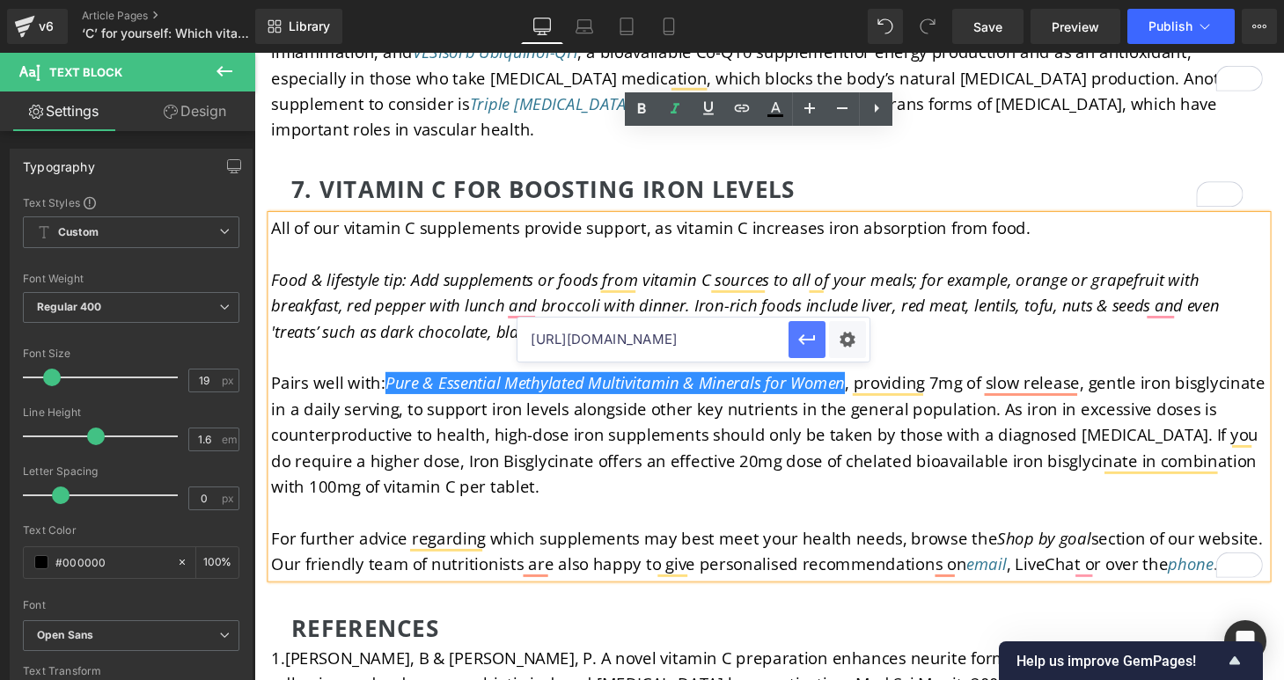
scroll to position [0, 0]
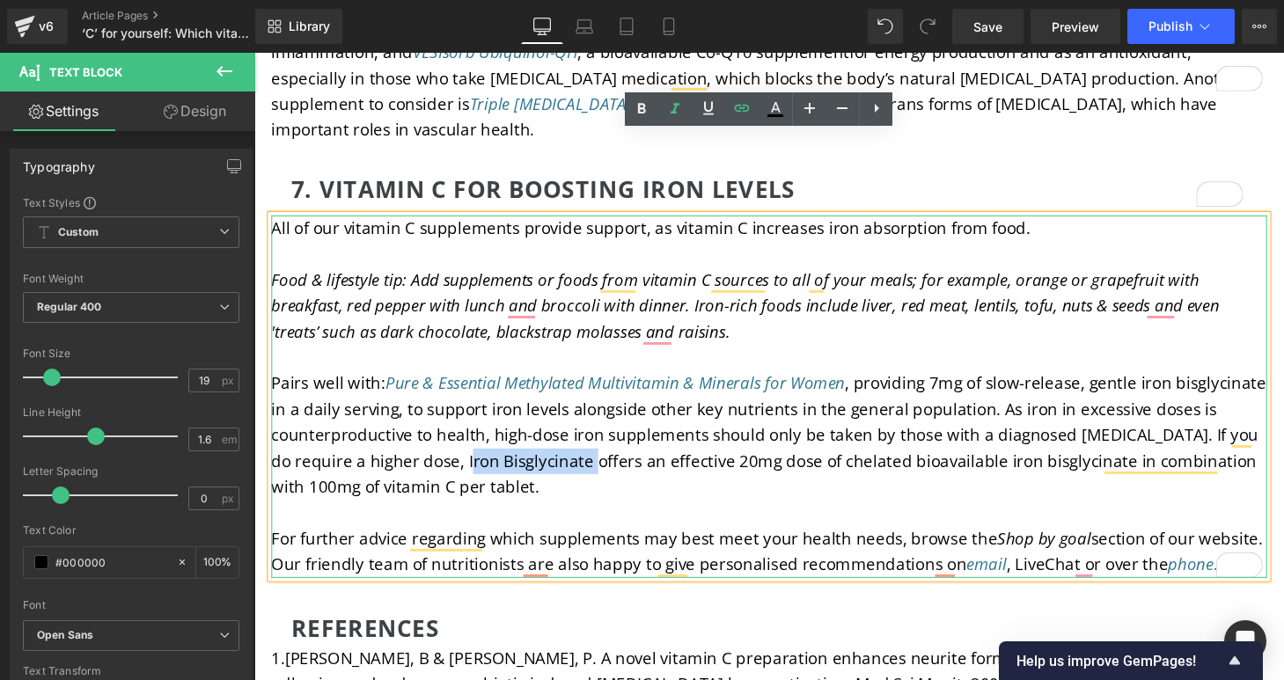
drag, startPoint x: 443, startPoint y: 389, endPoint x: 569, endPoint y: 392, distance: 125.9
click at [569, 392] on span "Pairs well with: Pure & Essential Methylated Multivitamin & Minerals for Women …" at bounding box center [786, 448] width 1029 height 130
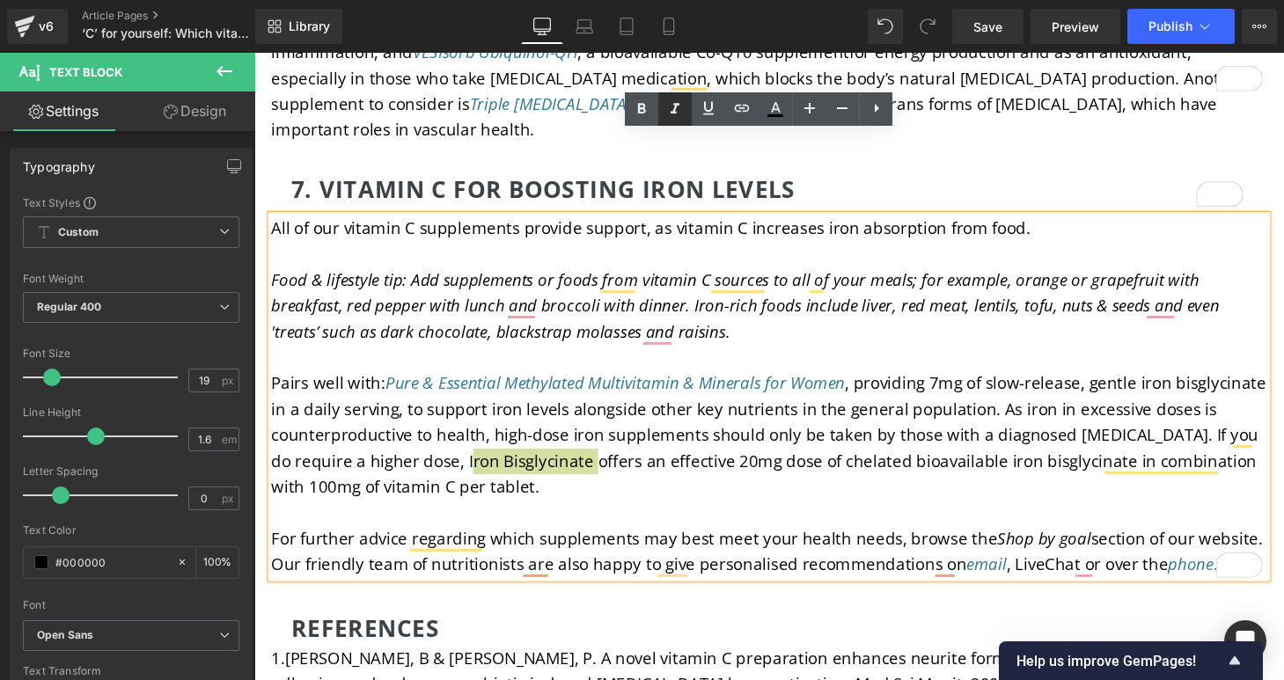
click at [676, 106] on icon at bounding box center [675, 109] width 9 height 11
click at [741, 107] on icon at bounding box center [742, 108] width 15 height 7
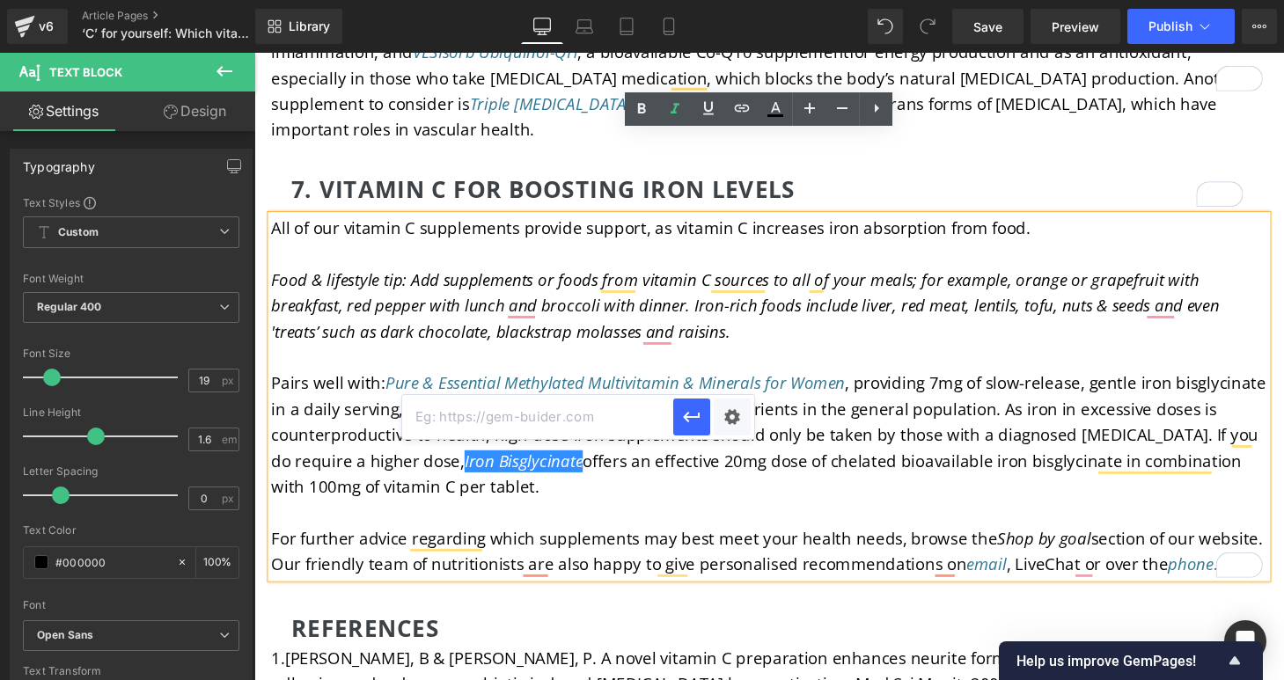
click at [593, 424] on input "text" at bounding box center [537, 417] width 271 height 44
paste input "[URL][DOMAIN_NAME]"
type input "[URL][DOMAIN_NAME]"
click at [692, 423] on icon "button" at bounding box center [691, 417] width 21 height 21
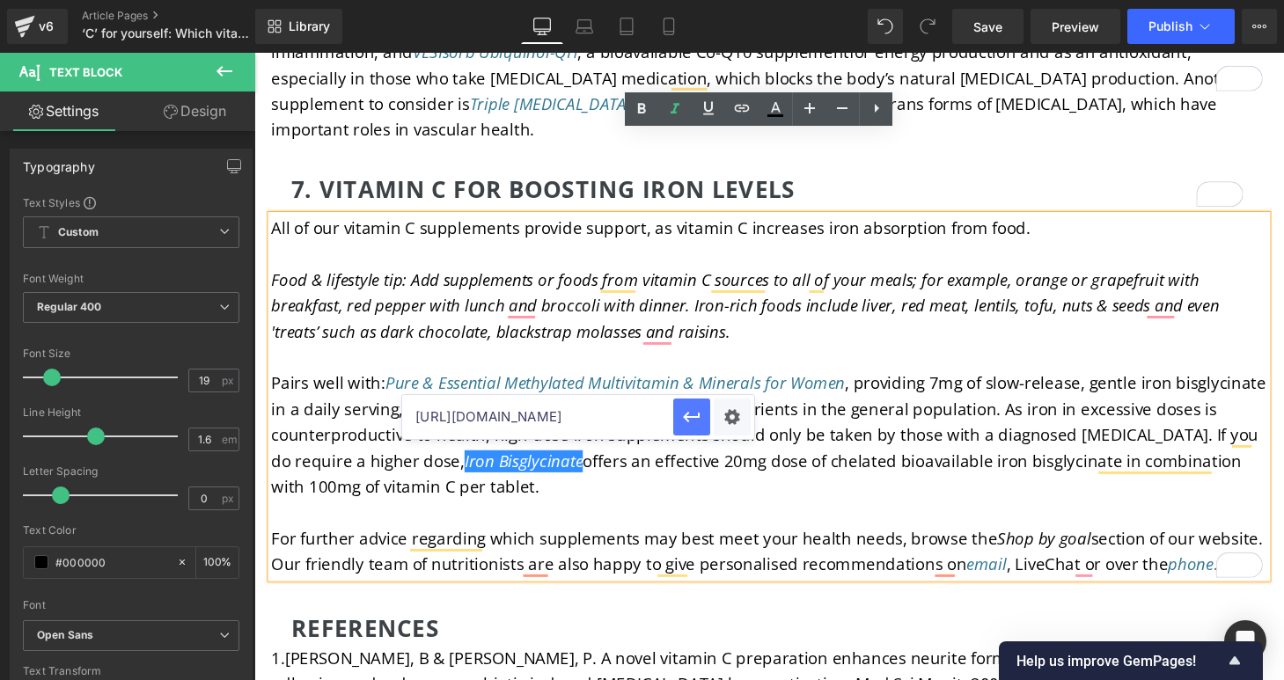
scroll to position [0, 0]
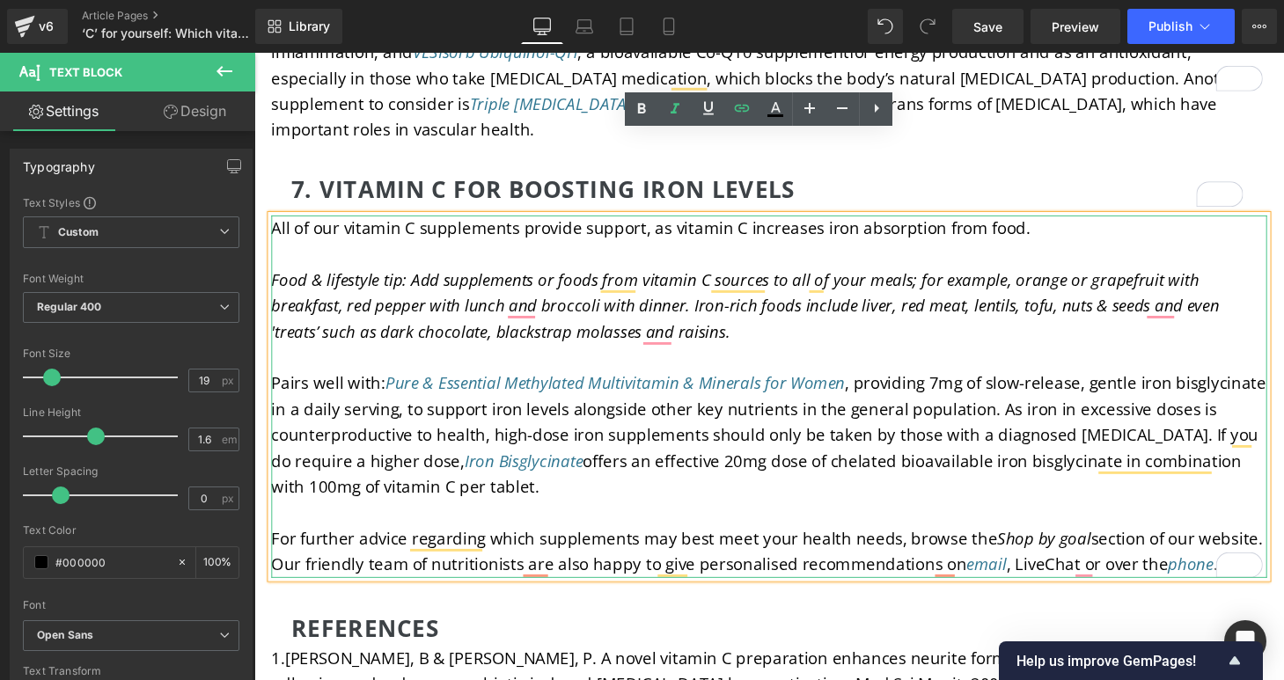
click at [869, 515] on p "To enrich screen reader interactions, please activate Accessibility in Grammarl…" at bounding box center [787, 528] width 1030 height 26
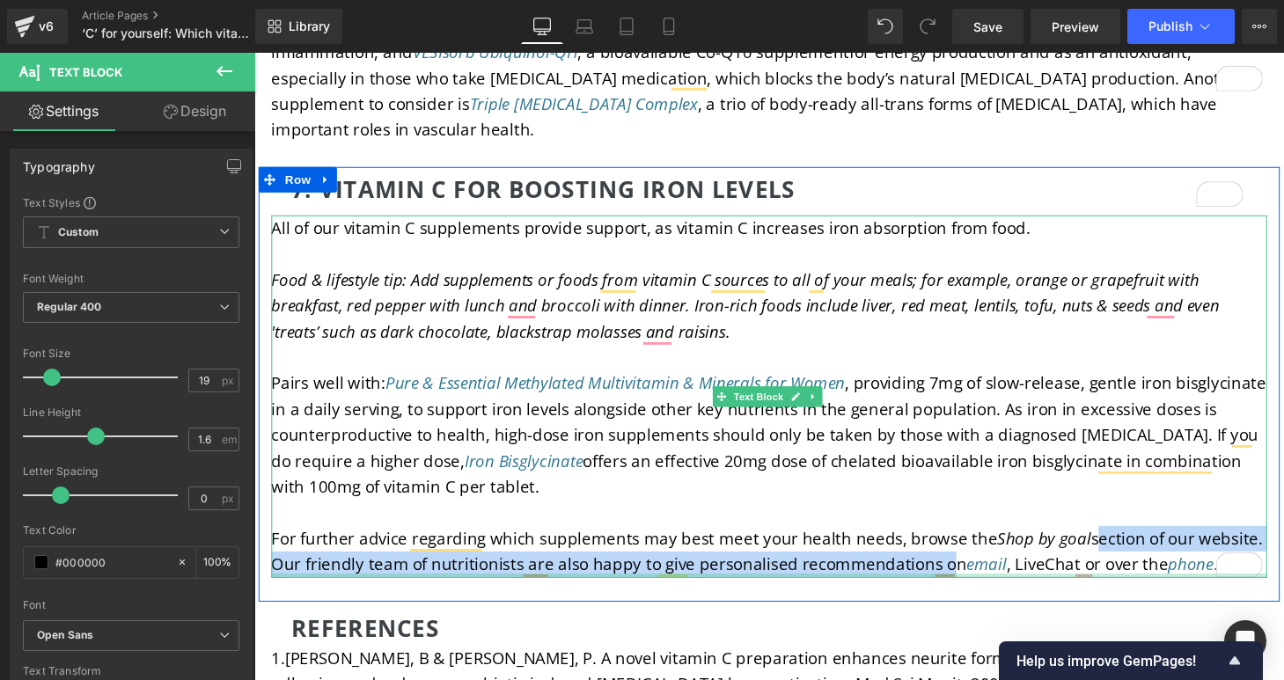
drag, startPoint x: 1108, startPoint y: 471, endPoint x: 956, endPoint y: 507, distance: 156.5
click at [956, 507] on div "All of our vitamin C supplements provide support, as vitamin C increases iron a…" at bounding box center [787, 408] width 1030 height 375
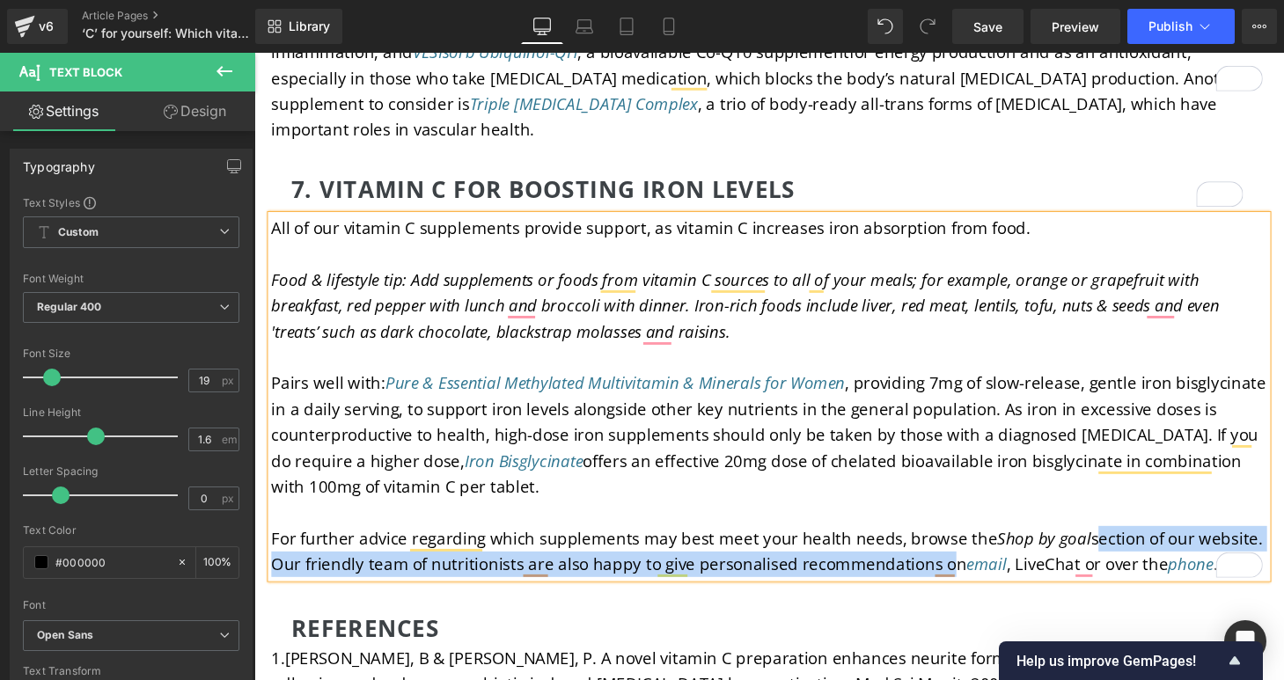
paste div "To enrich screen reader interactions, please activate Accessibility in Grammarl…"
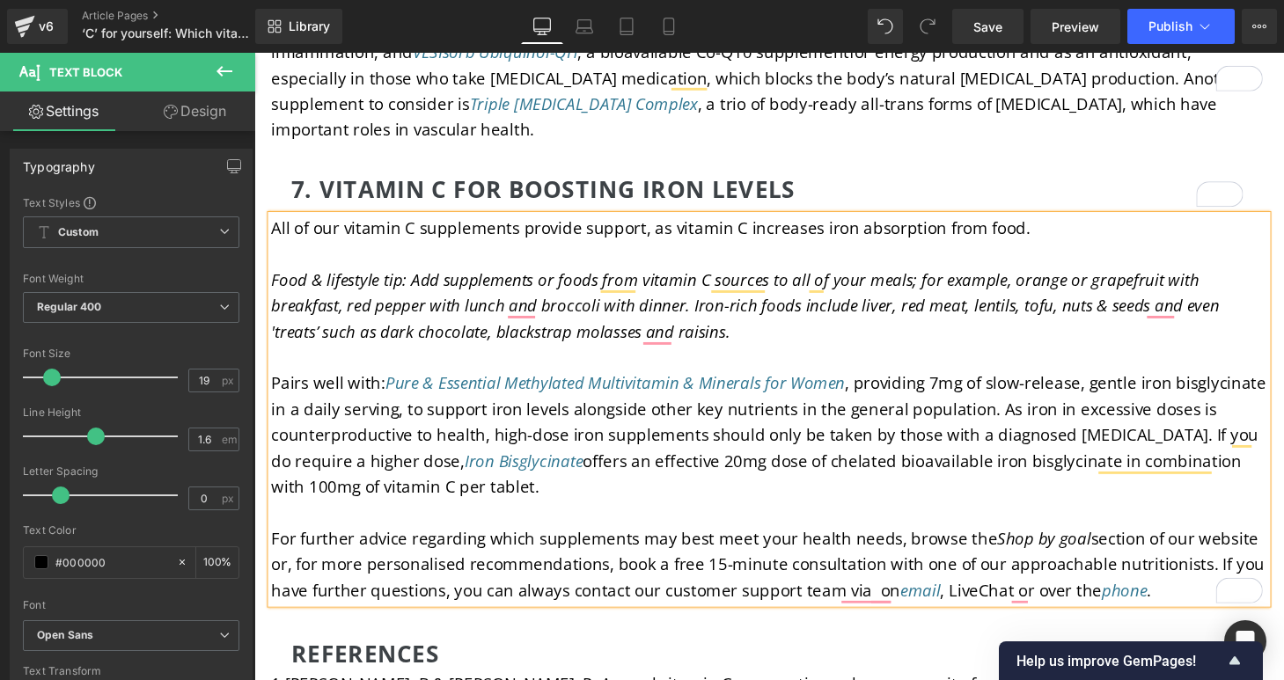
click at [909, 544] on span "For further advice regarding which supplements may best meet your health needs,…" at bounding box center [785, 582] width 1027 height 77
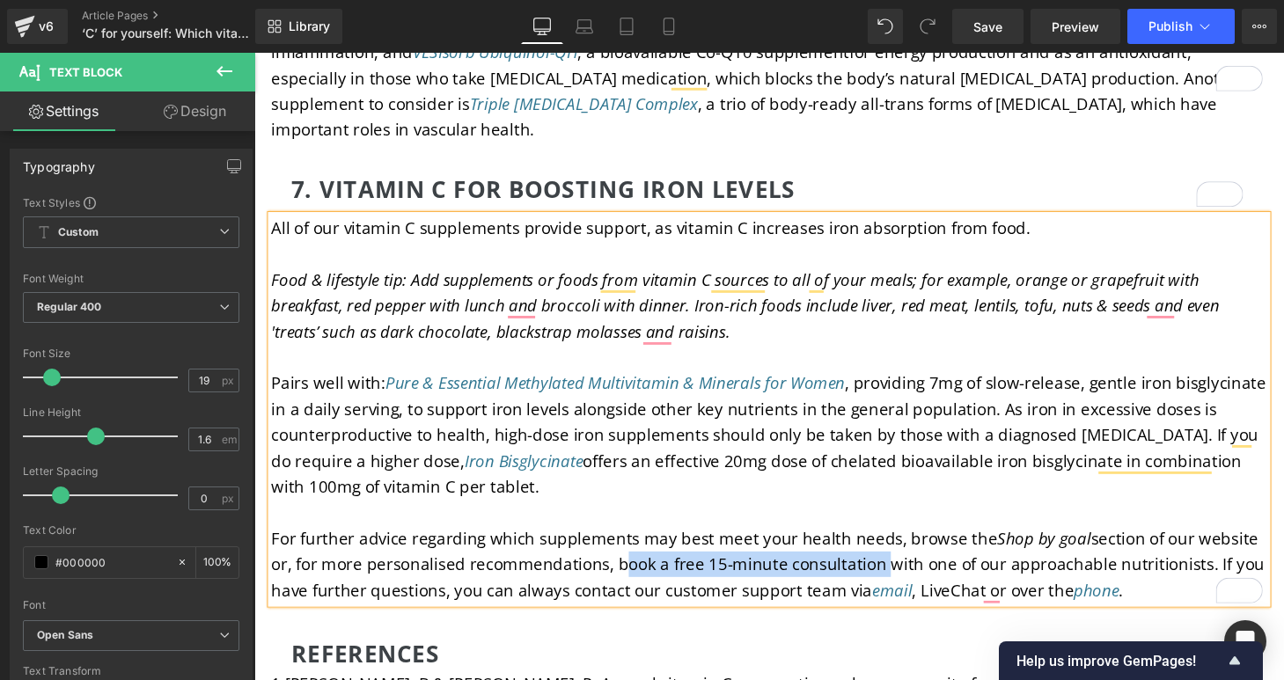
drag, startPoint x: 622, startPoint y: 496, endPoint x: 893, endPoint y: 499, distance: 271.1
click at [893, 544] on span "For further advice regarding which supplements may best meet your health needs,…" at bounding box center [785, 582] width 1027 height 77
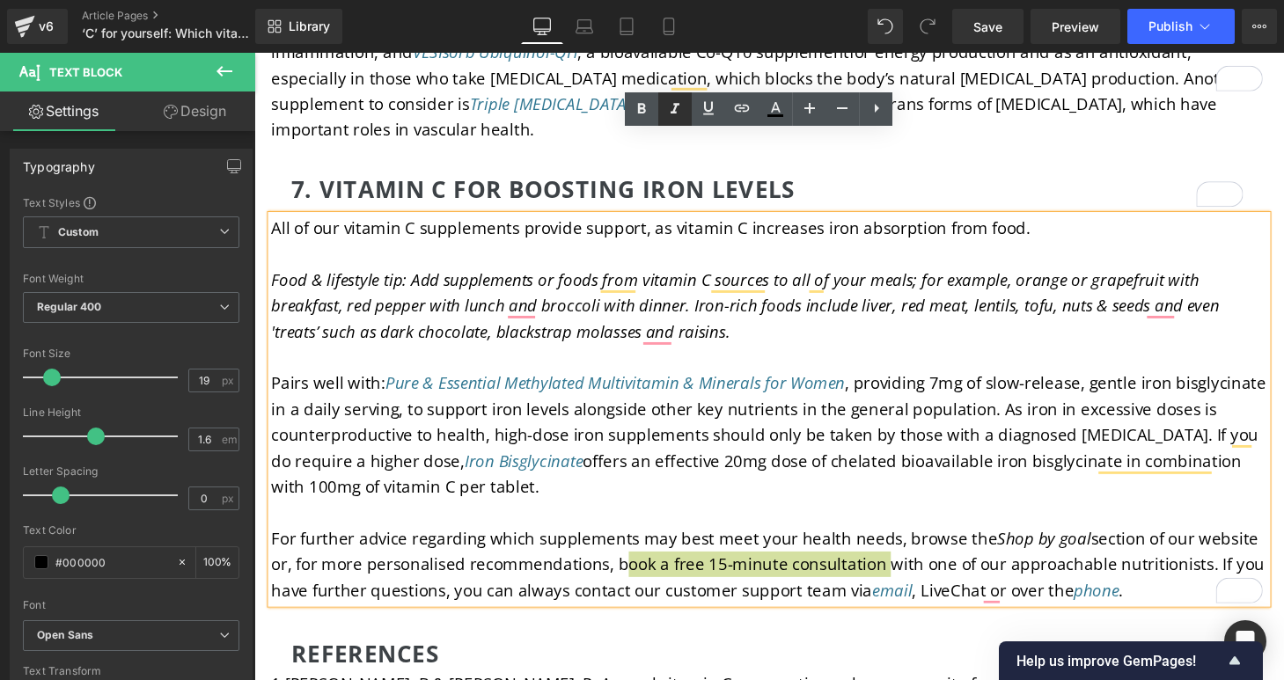
click at [671, 110] on icon at bounding box center [674, 109] width 21 height 21
click at [738, 108] on icon at bounding box center [741, 108] width 21 height 21
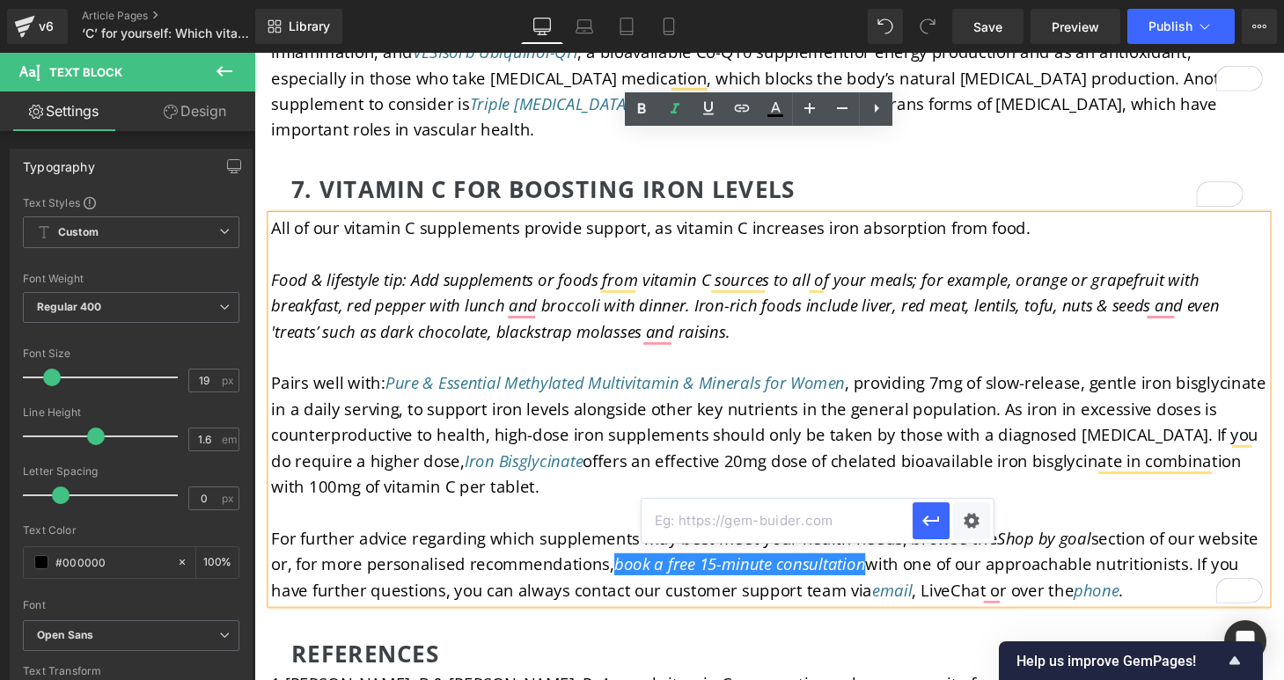
click at [737, 529] on input "text" at bounding box center [777, 521] width 271 height 44
paste input "[URL][DOMAIN_NAME]"
type input "[URL][DOMAIN_NAME]"
click at [930, 526] on icon "button" at bounding box center [931, 520] width 21 height 21
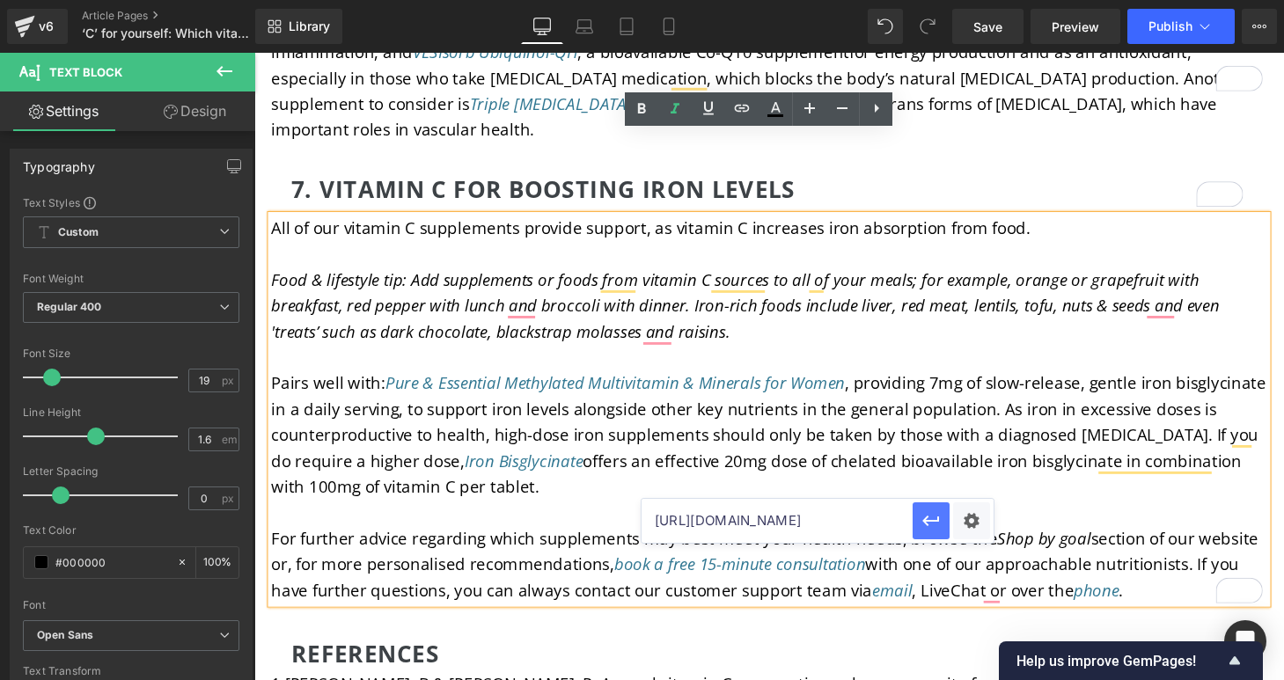
scroll to position [0, 0]
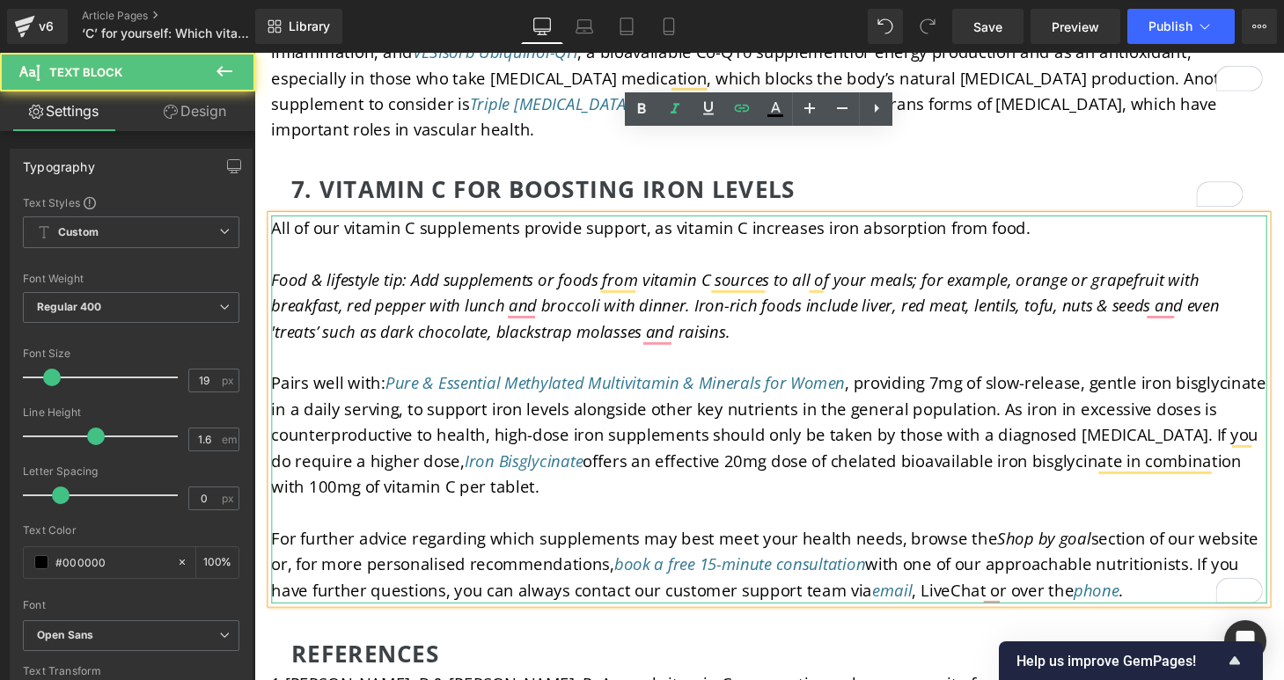
click at [767, 515] on p "To enrich screen reader interactions, please activate Accessibility in Grammarl…" at bounding box center [787, 528] width 1030 height 26
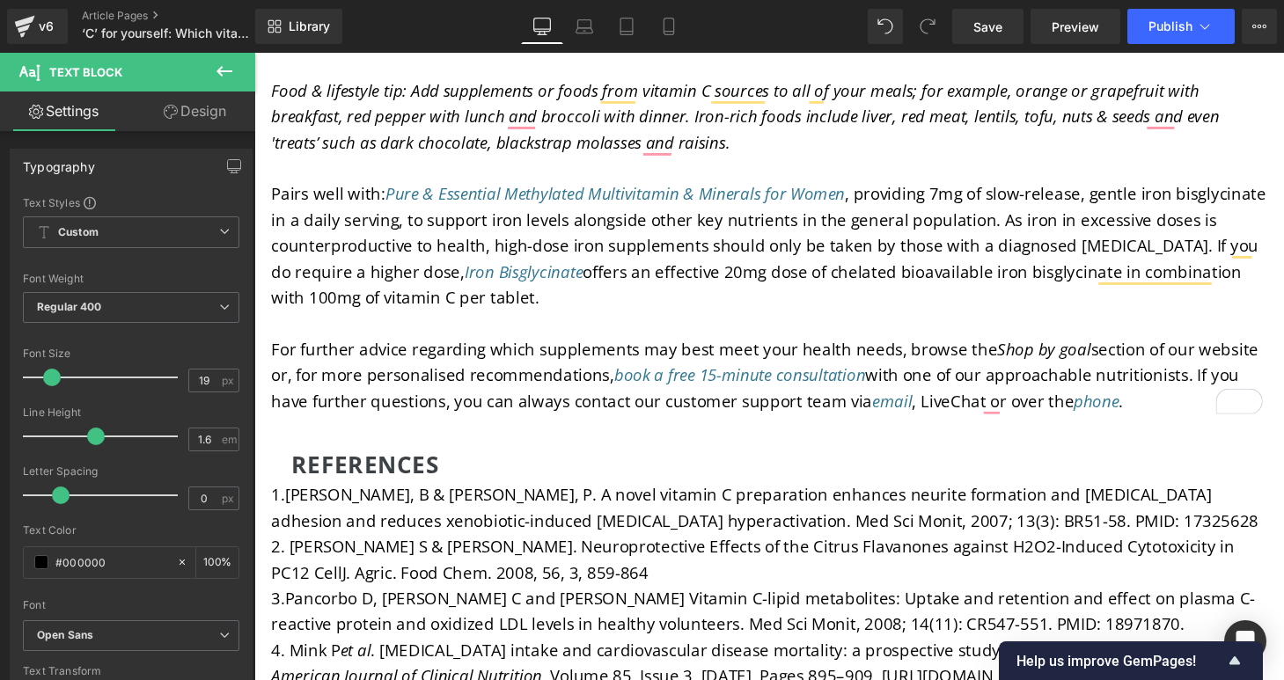
scroll to position [6613, 0]
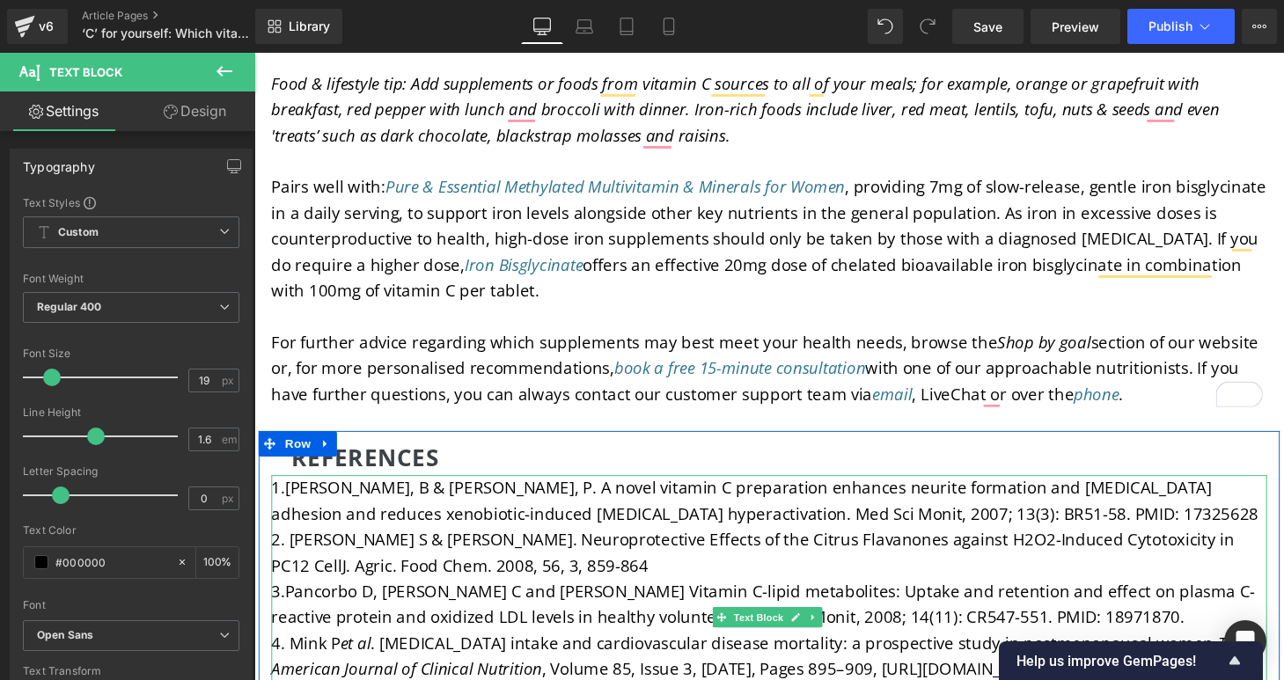
click at [679, 490] on p "1.[PERSON_NAME], B & [PERSON_NAME], P. A novel vitamin C preparation enhances n…" at bounding box center [787, 517] width 1030 height 54
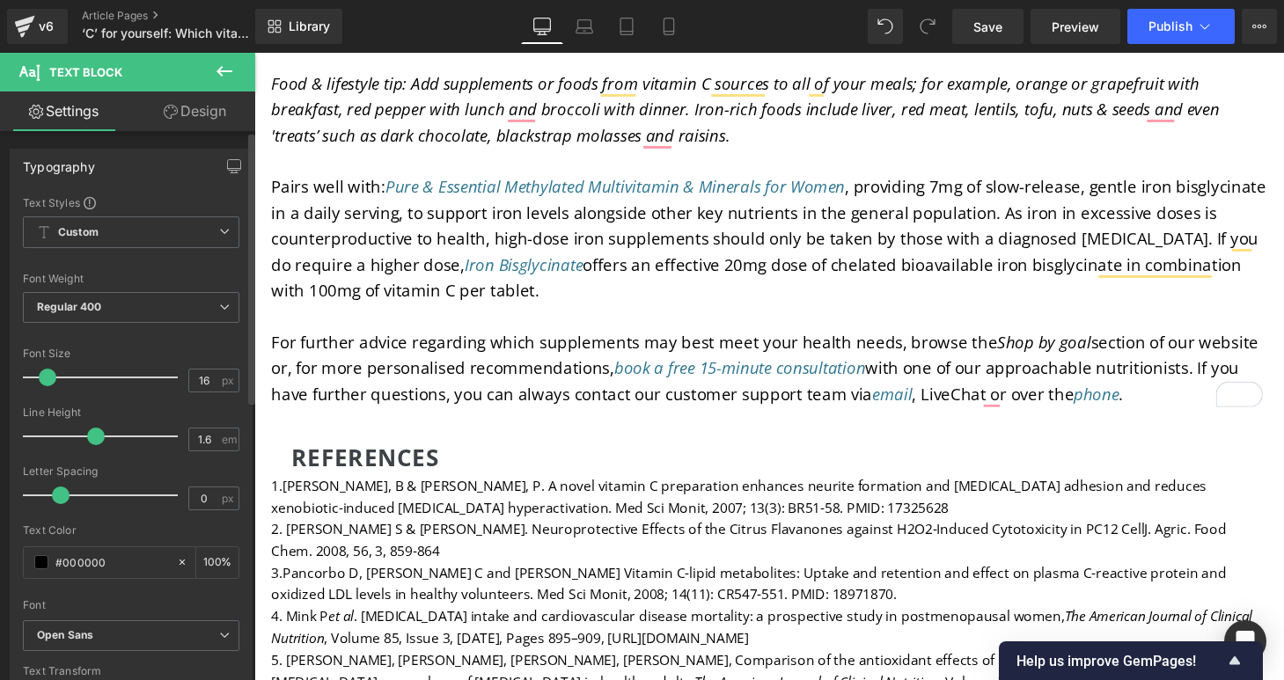
type input "17"
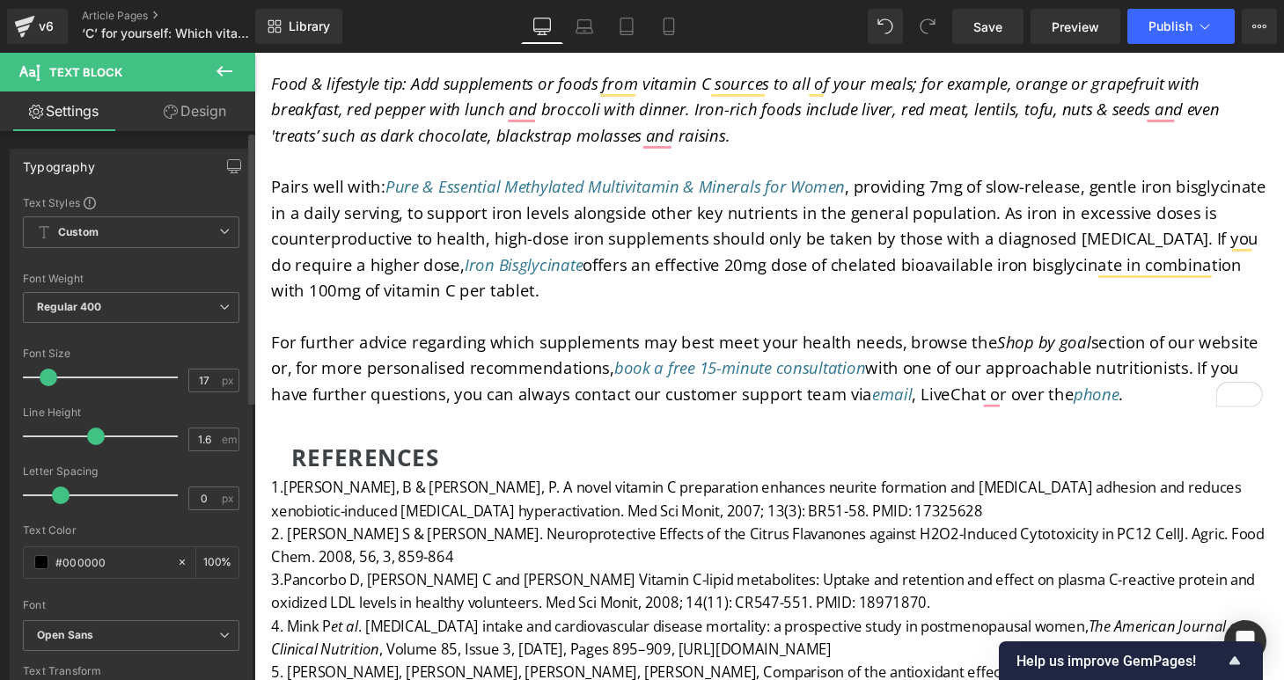
click at [45, 378] on span at bounding box center [49, 378] width 18 height 18
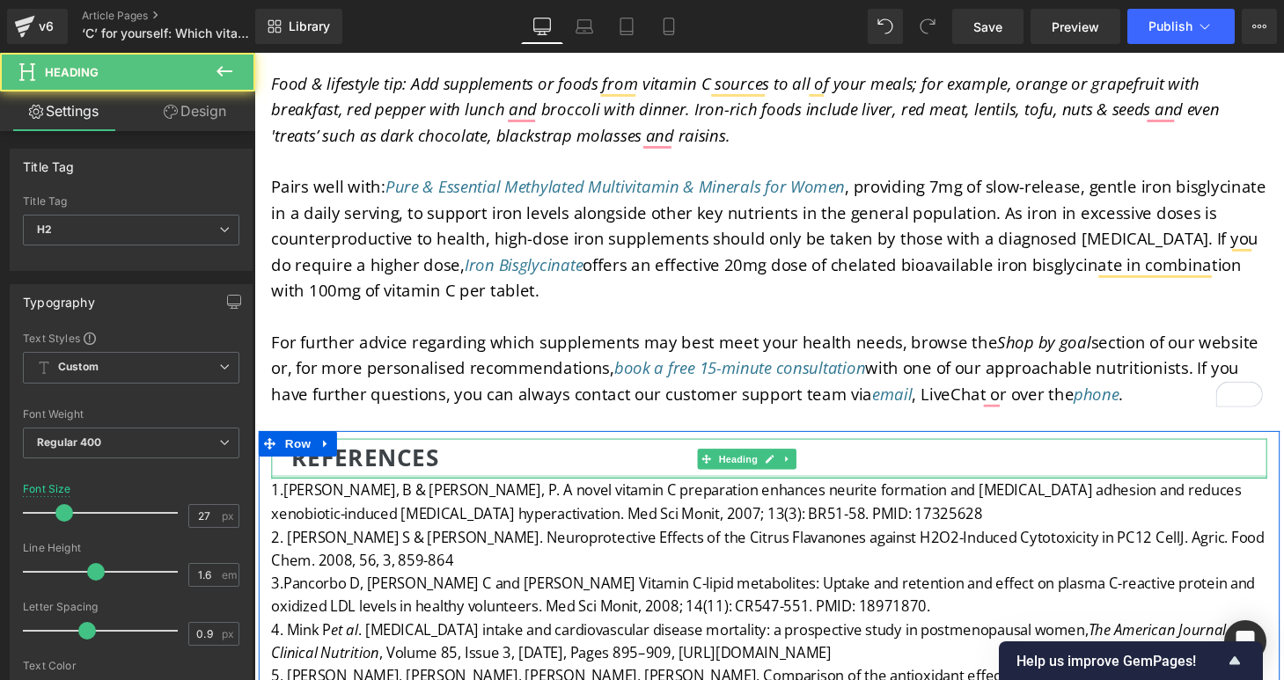
click at [517, 490] on div at bounding box center [787, 492] width 1030 height 4
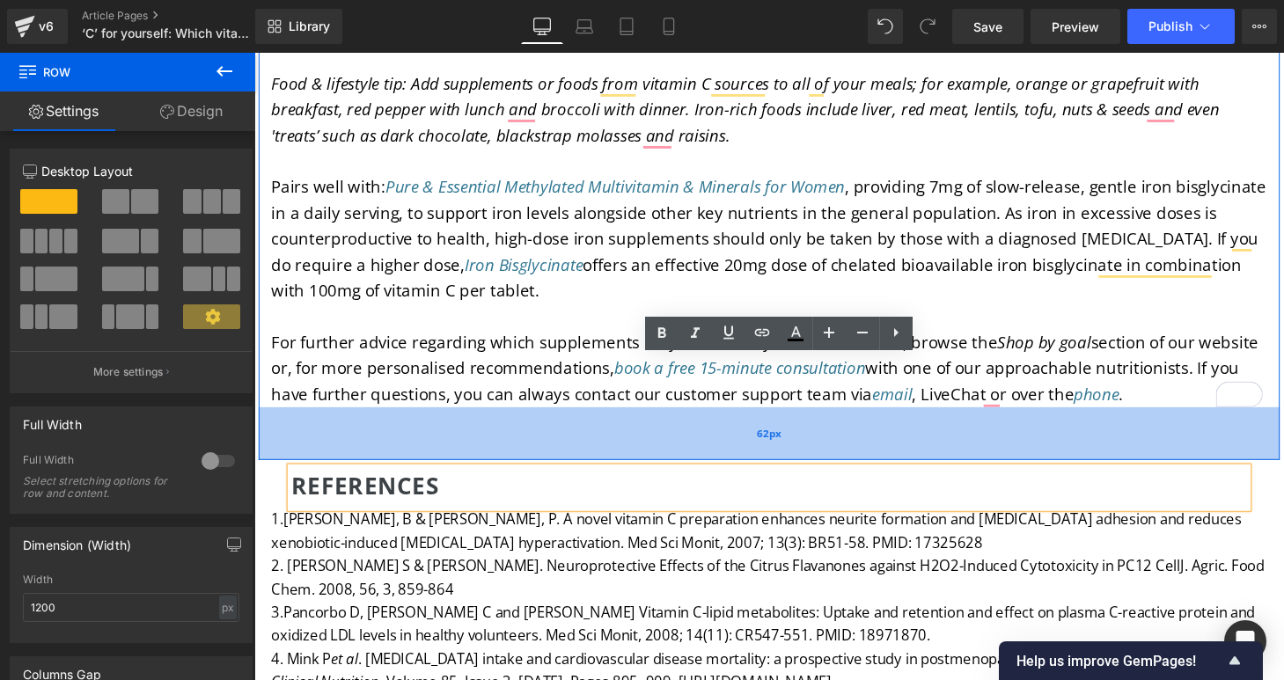
drag, startPoint x: 572, startPoint y: 352, endPoint x: 571, endPoint y: 383, distance: 30.8
click at [571, 420] on div "62px" at bounding box center [787, 447] width 1056 height 55
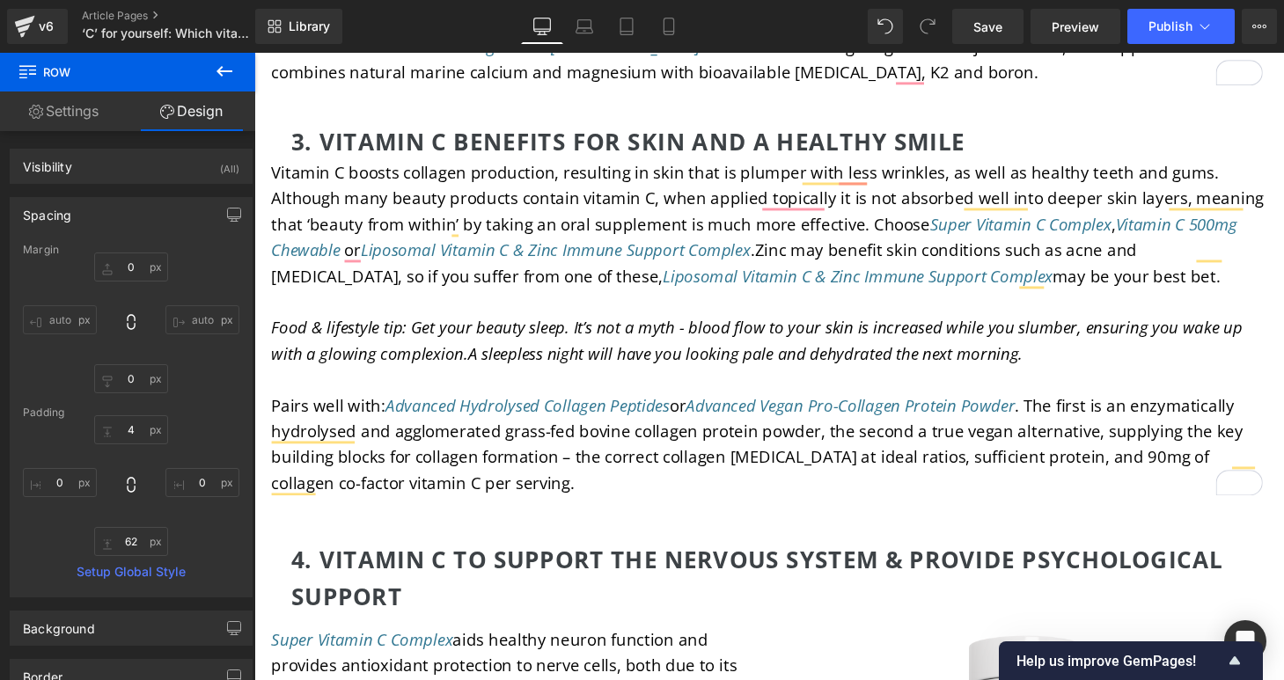
scroll to position [4456, 0]
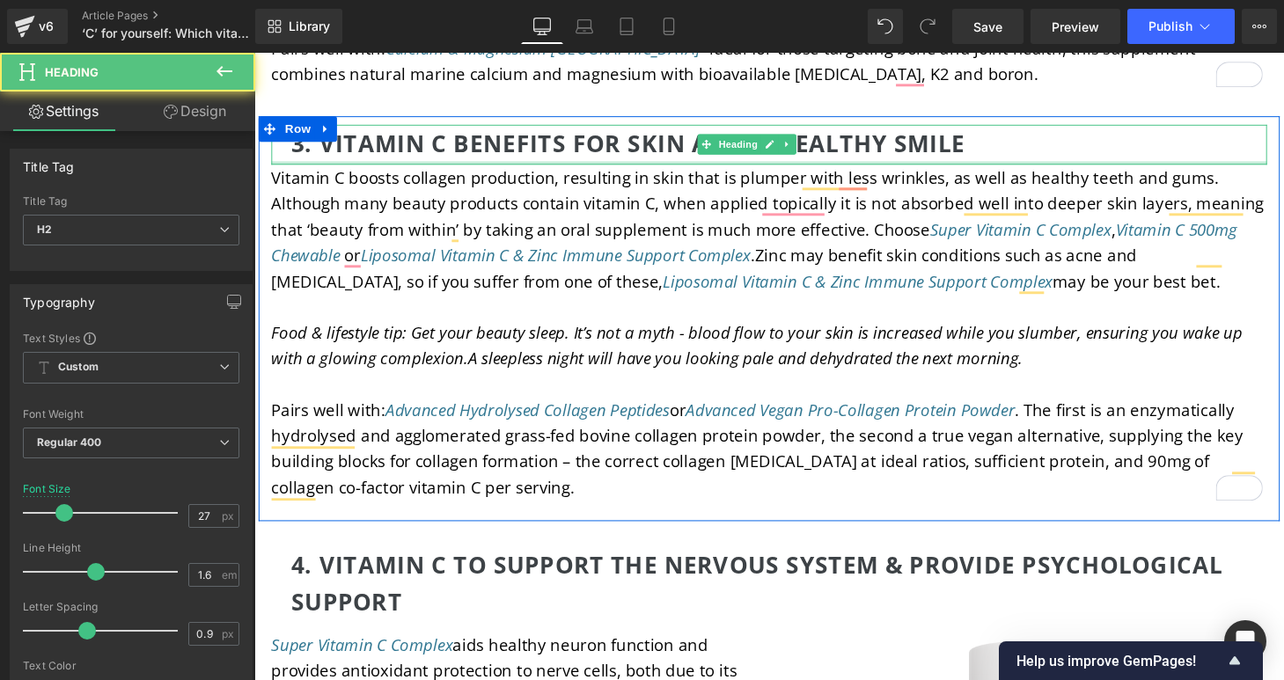
click at [939, 165] on div at bounding box center [787, 167] width 1030 height 4
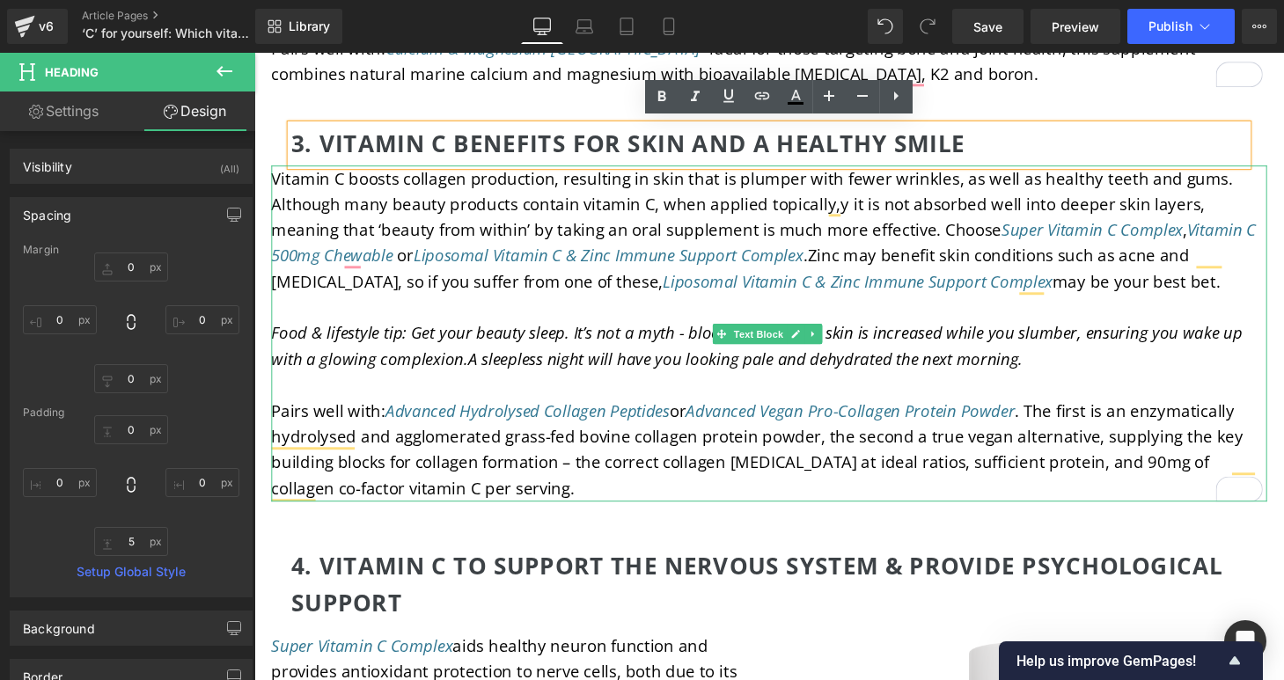
click at [854, 205] on span "Vitamin C boosts collagen production, resulting in skin that is plumper with fe…" at bounding box center [781, 223] width 1018 height 103
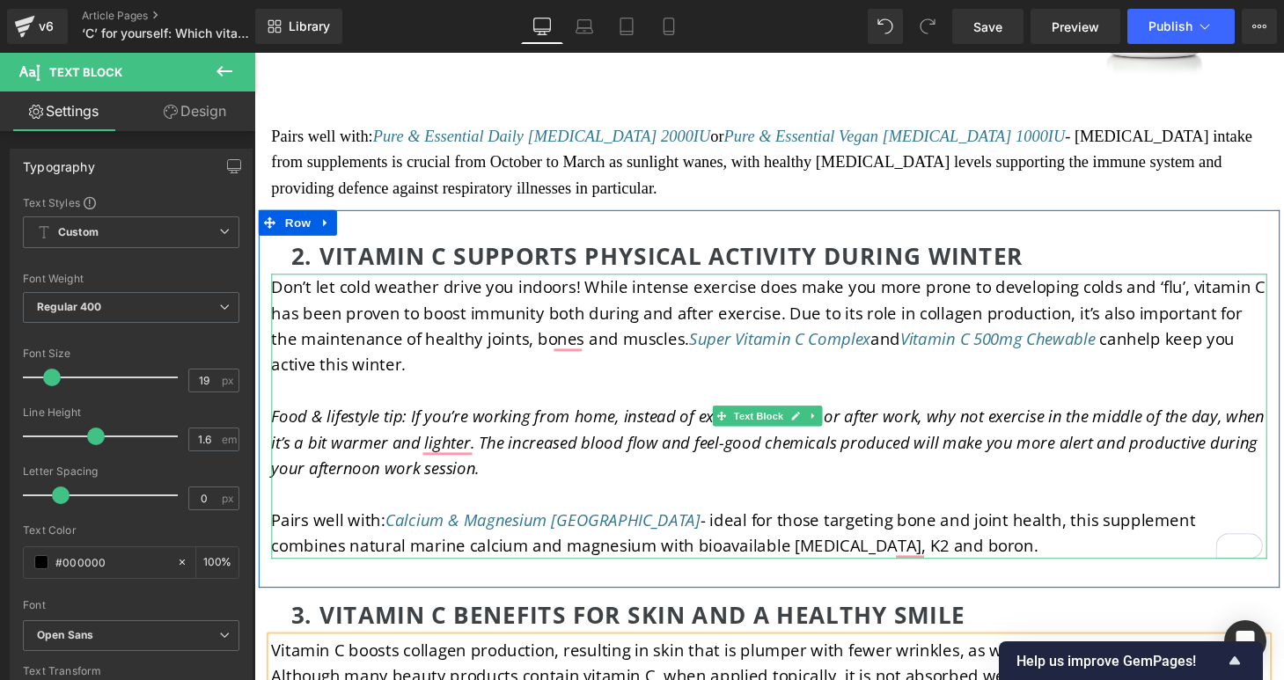
scroll to position [3928, 0]
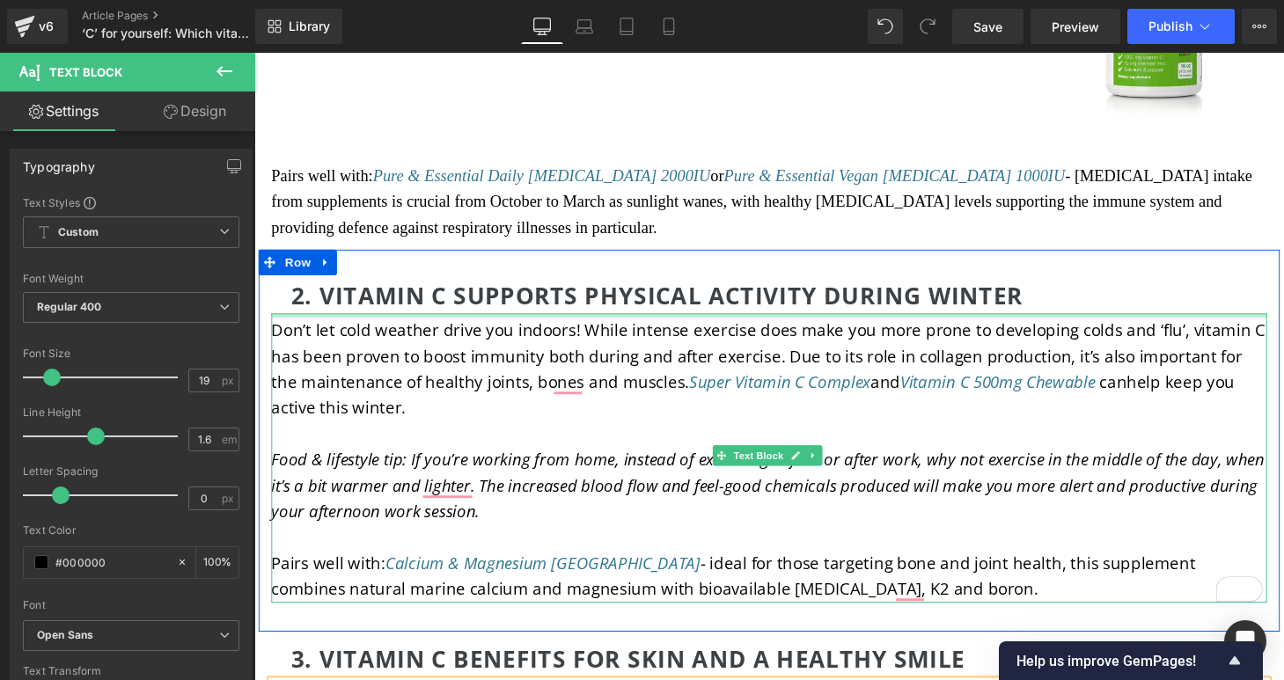
click at [1030, 323] on div at bounding box center [787, 324] width 1030 height 4
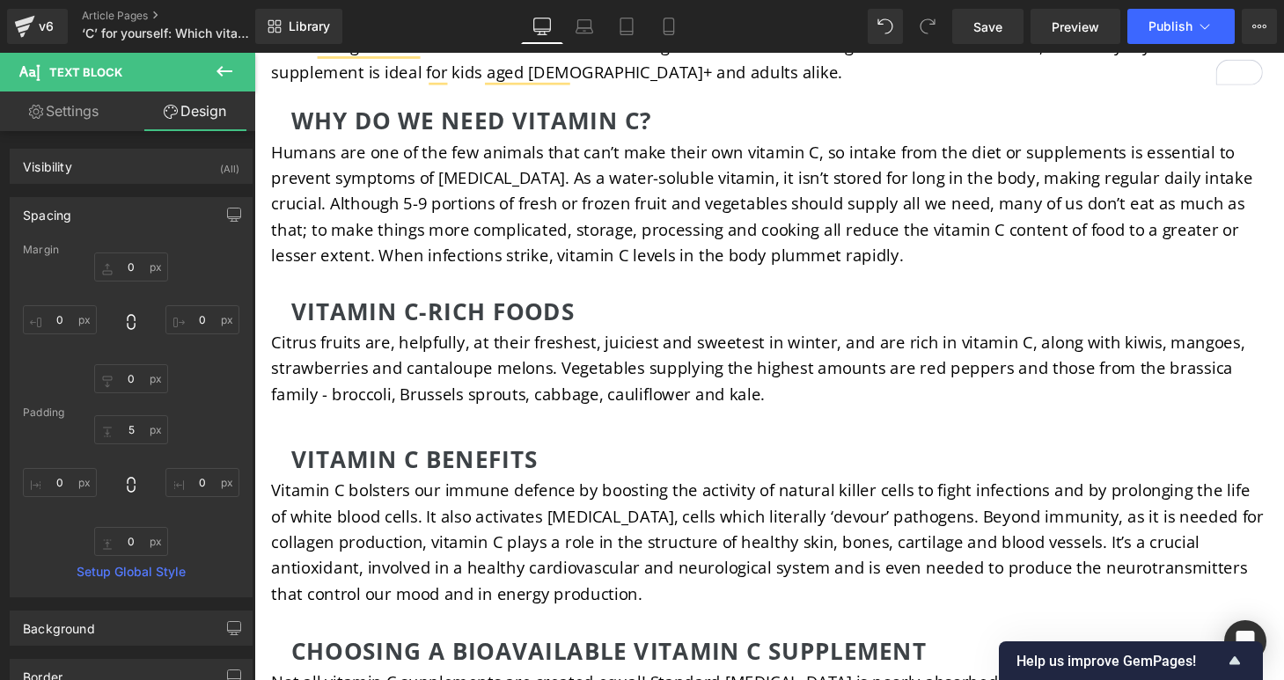
scroll to position [1798, 0]
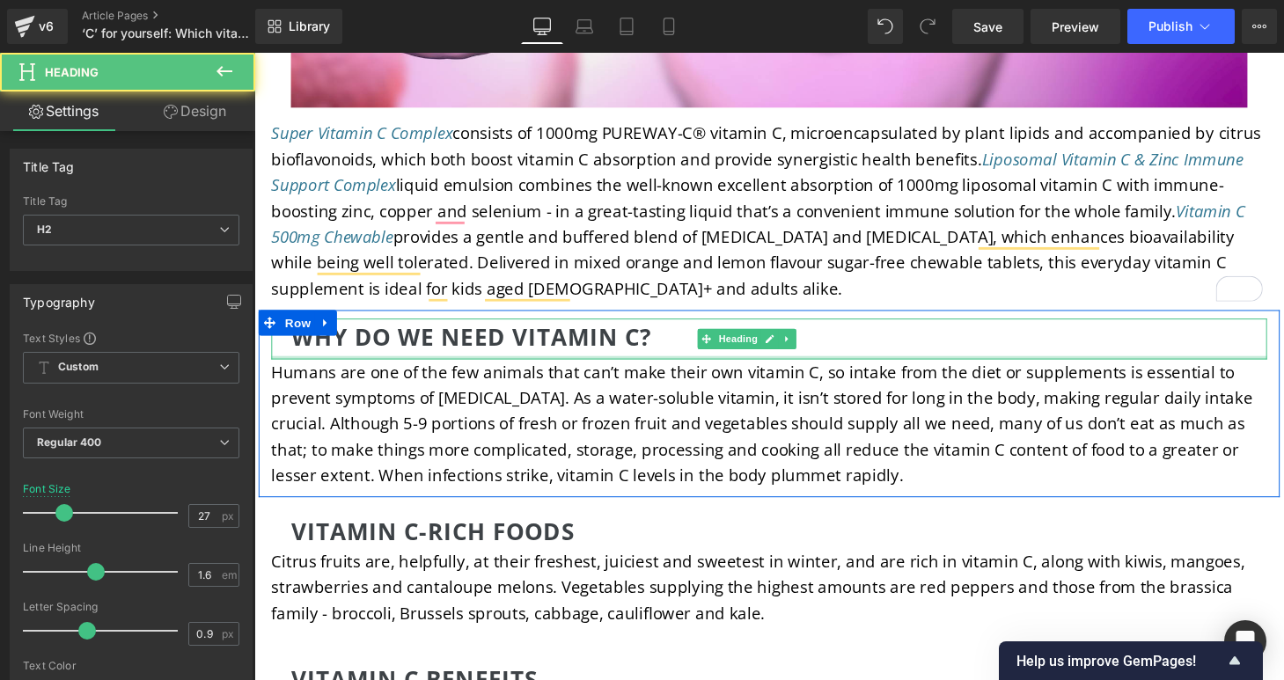
click at [696, 366] on div at bounding box center [787, 368] width 1030 height 4
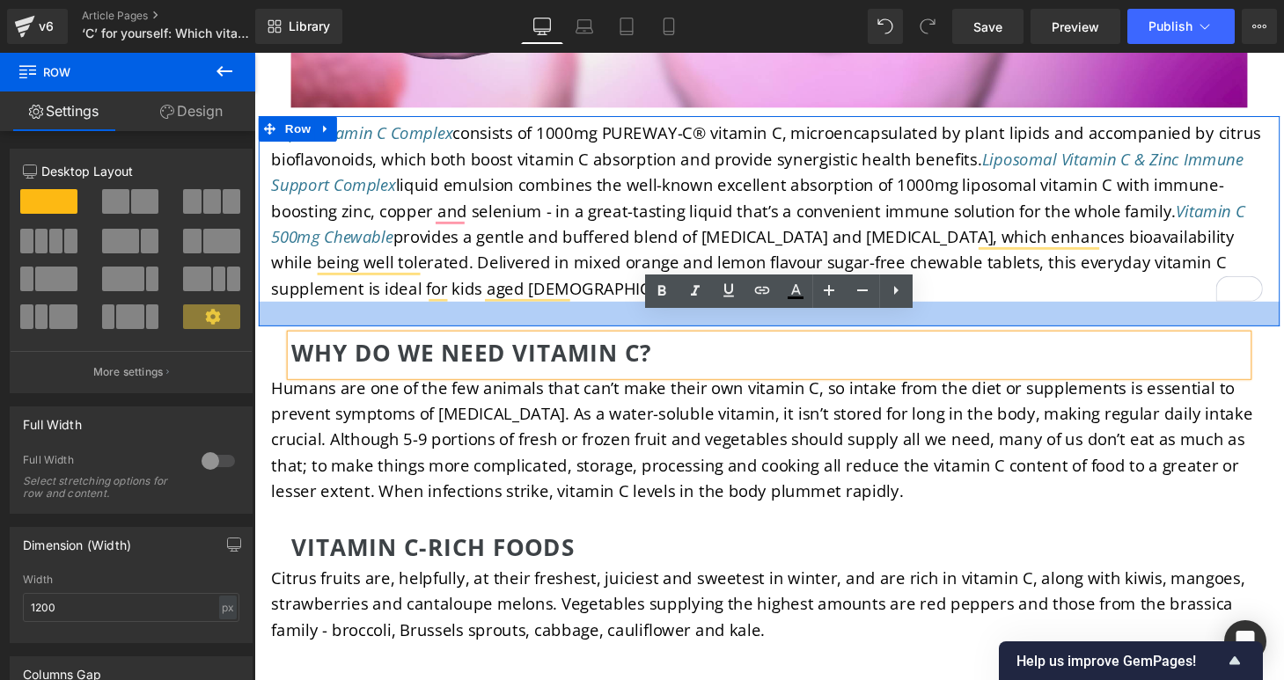
drag, startPoint x: 607, startPoint y: 311, endPoint x: 607, endPoint y: 327, distance: 16.7
click at [607, 327] on div at bounding box center [787, 323] width 1056 height 26
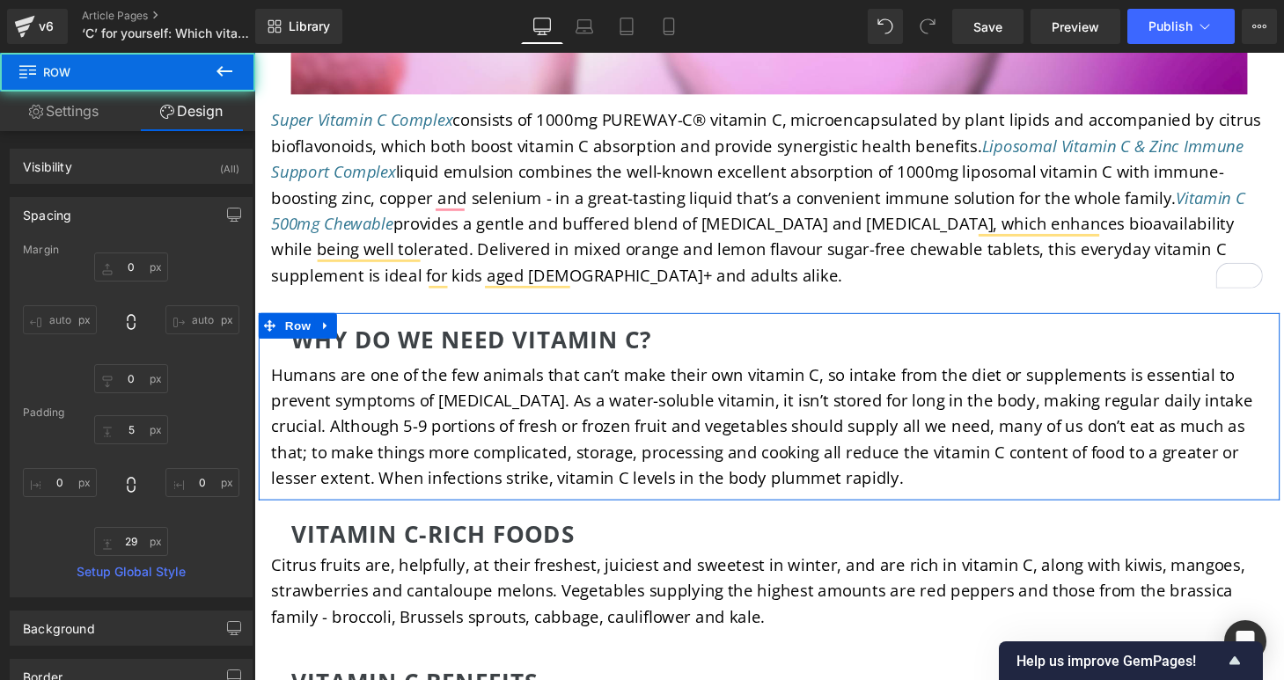
scroll to position [1987, 0]
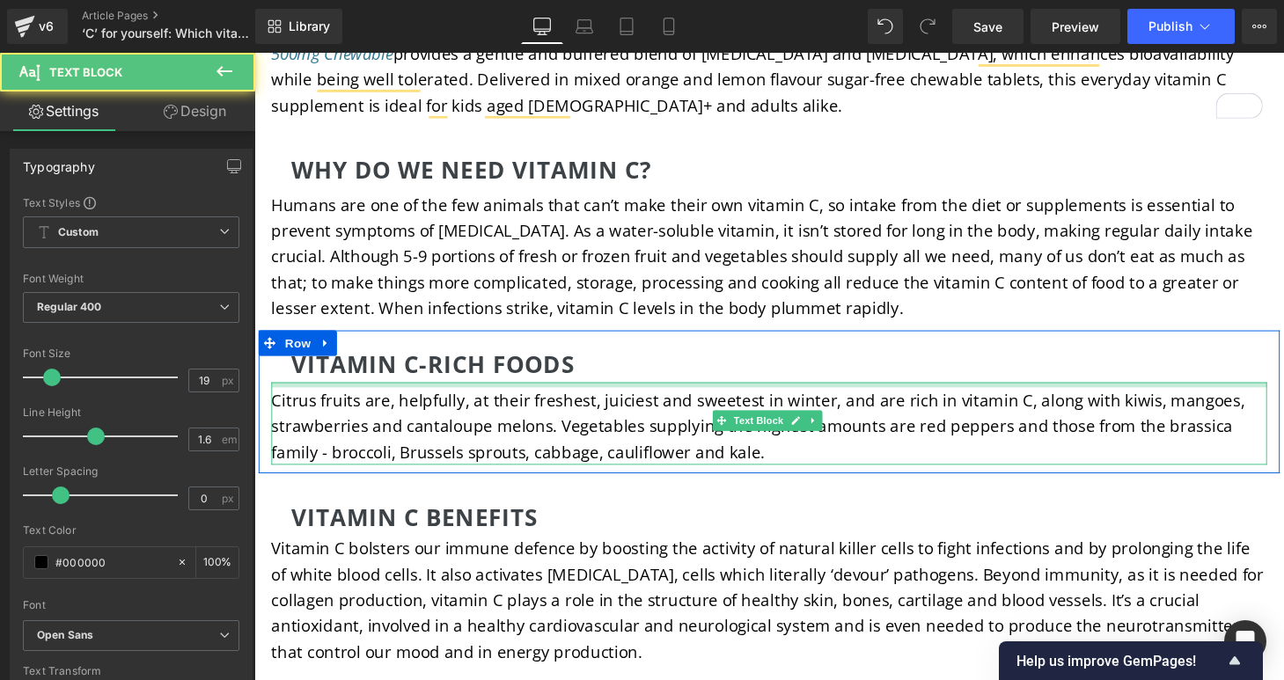
click at [578, 394] on div "Citrus fruits are, helpfully, at their freshest, juiciest and sweetest in winte…" at bounding box center [787, 435] width 1030 height 85
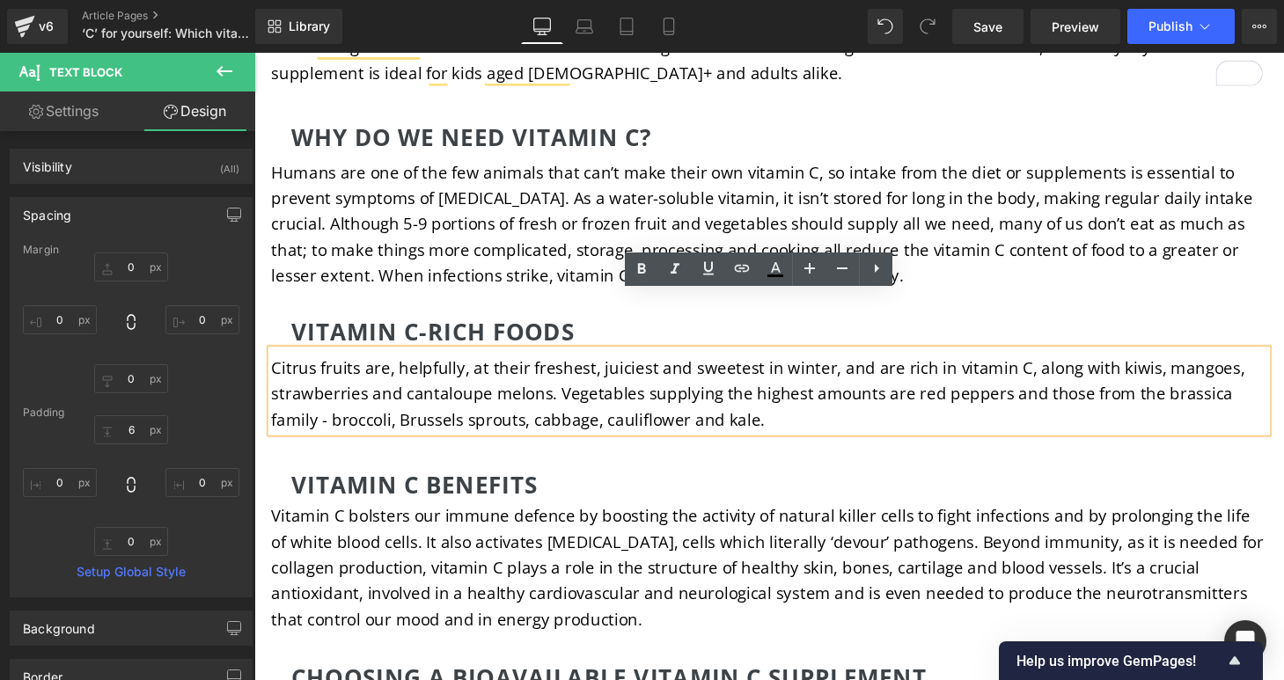
scroll to position [2106, 0]
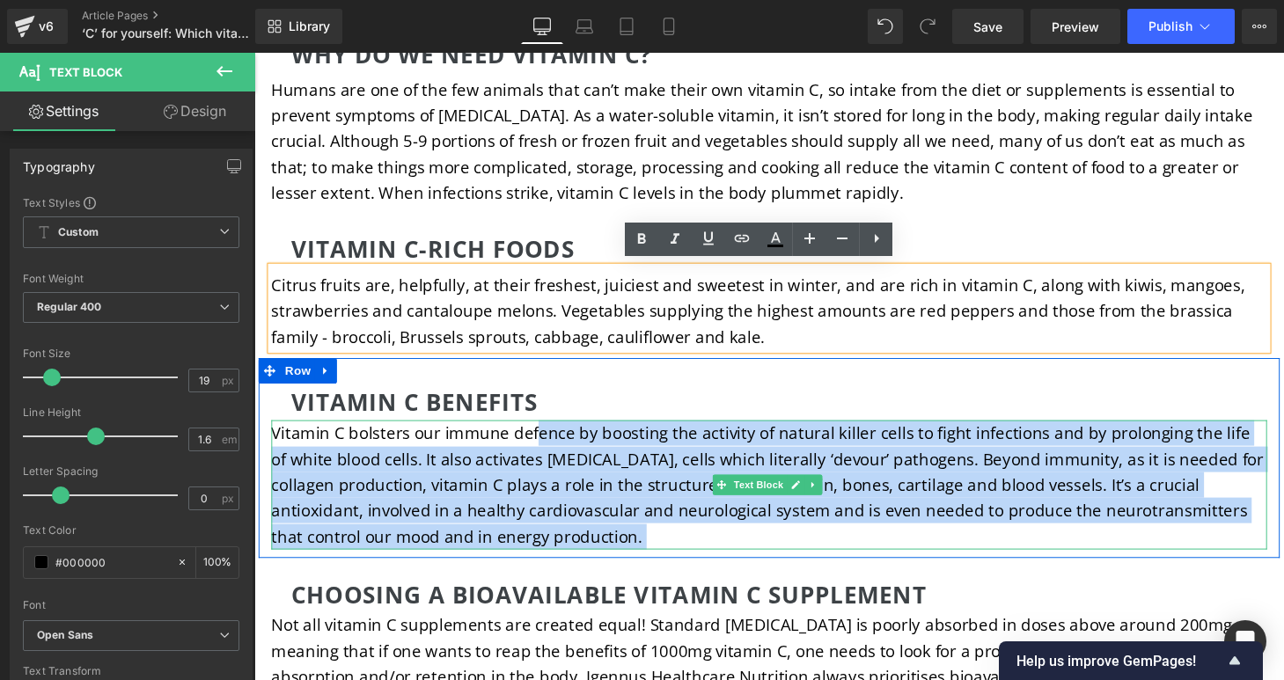
click at [542, 437] on p "Vitamin C bolsters our immune defence by boosting the activity of natural kille…" at bounding box center [787, 500] width 1030 height 134
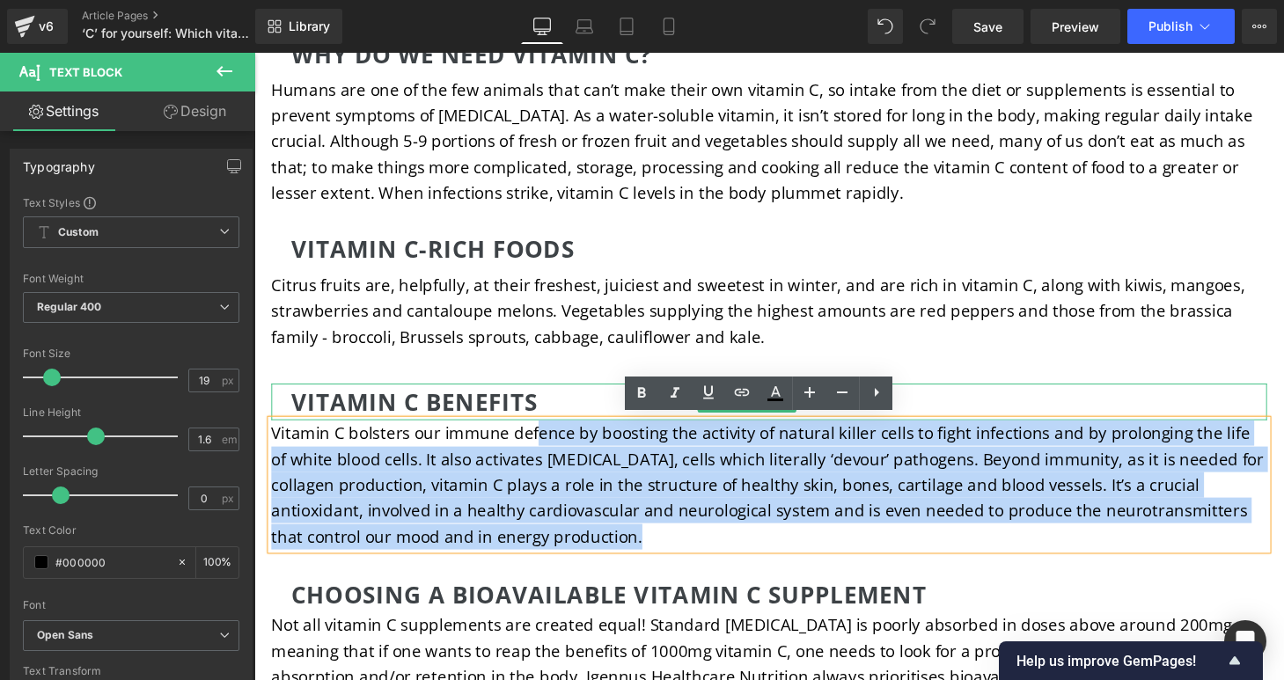
click at [578, 411] on h2 "Vitamin C benefits" at bounding box center [786, 414] width 988 height 38
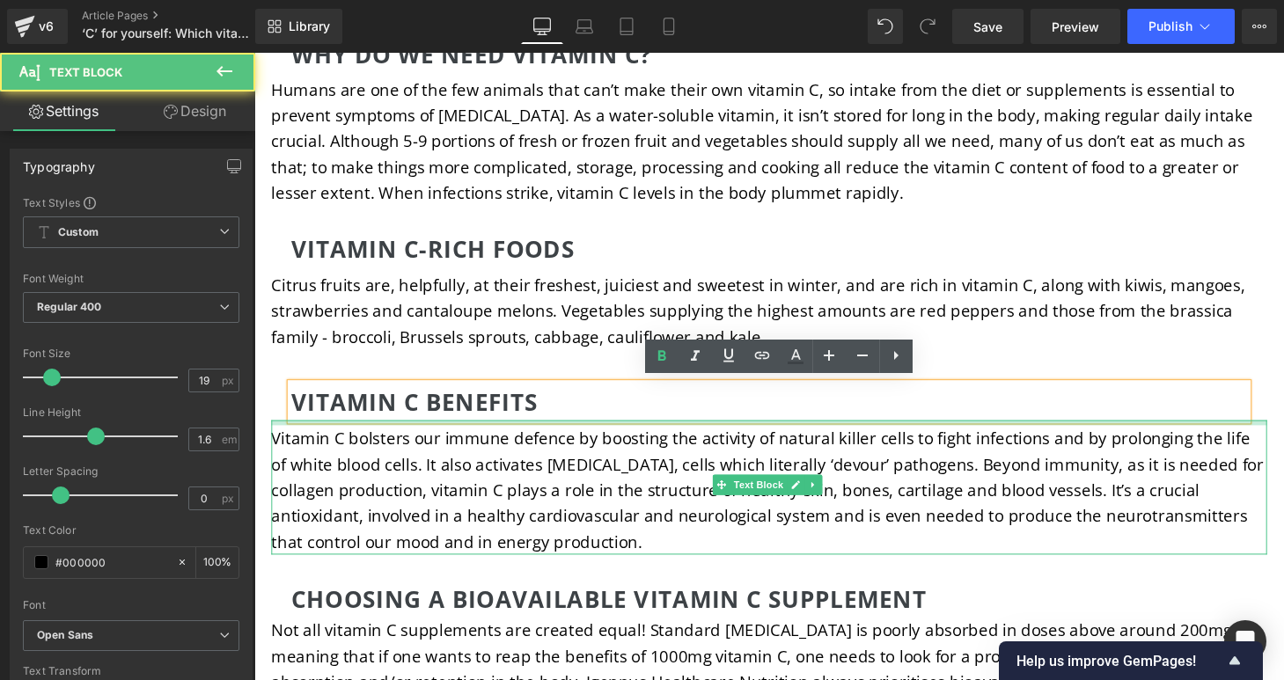
click at [561, 436] on div "Vitamin C bolsters our immune defence by boosting the activity of natural kille…" at bounding box center [787, 502] width 1030 height 139
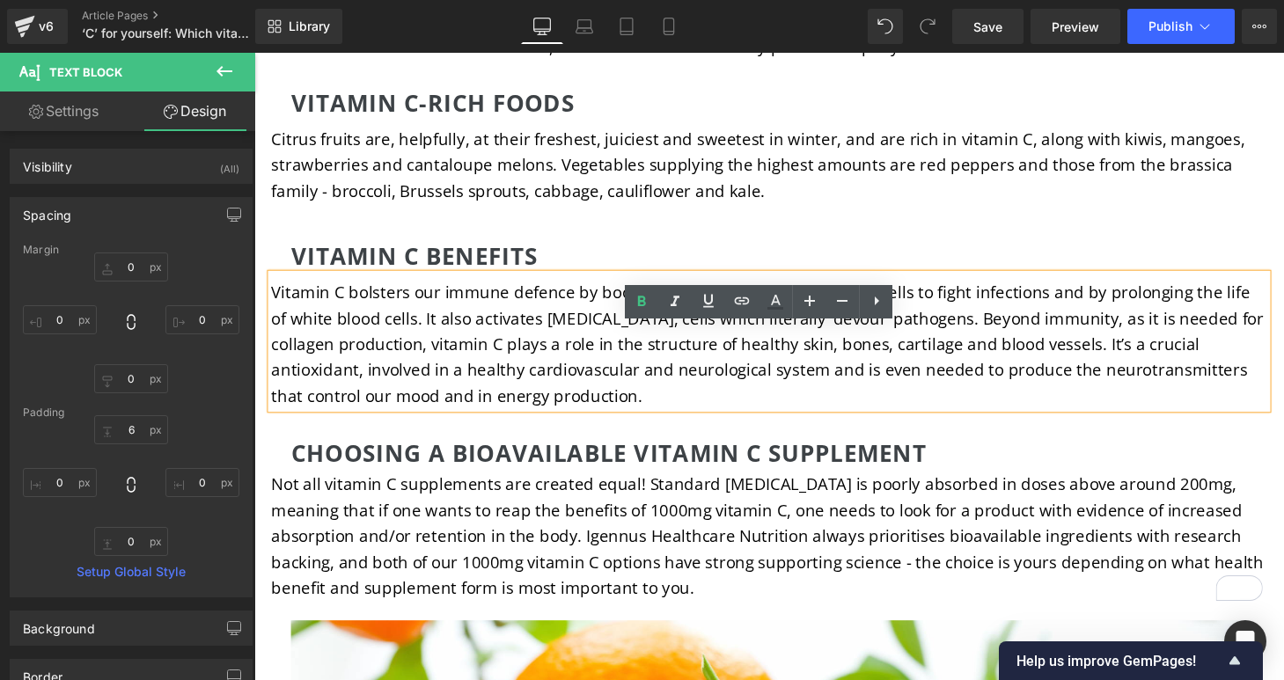
scroll to position [2317, 0]
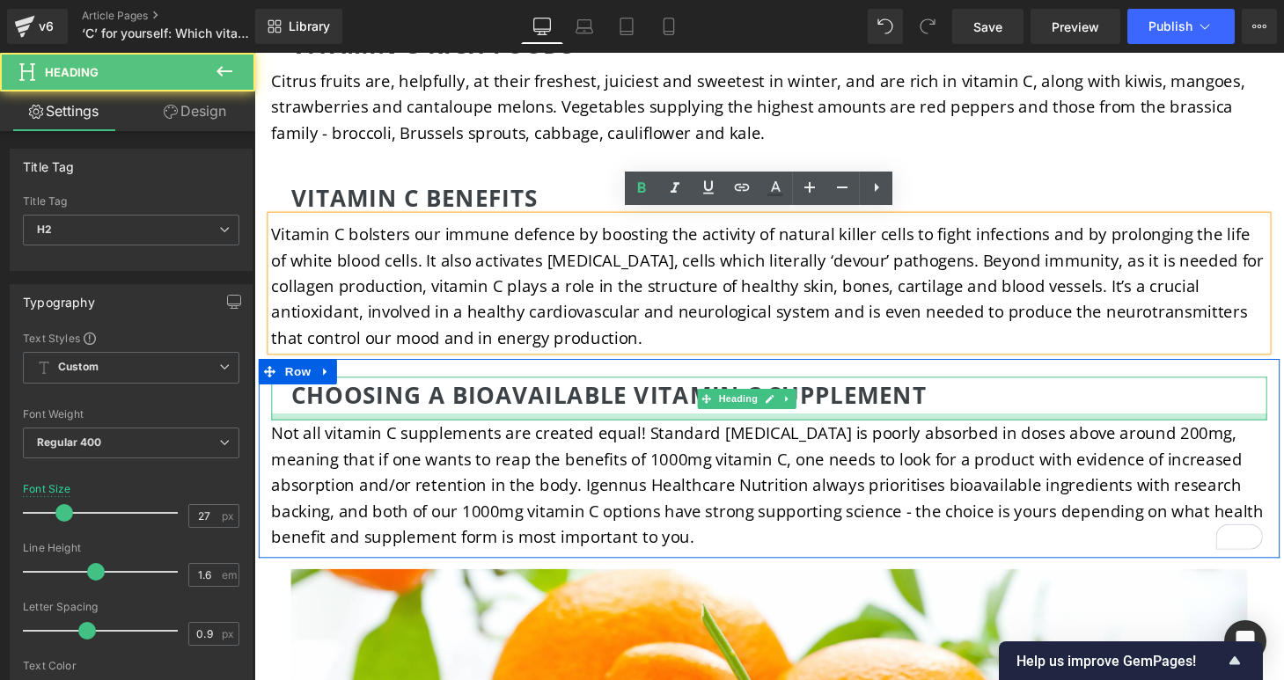
click at [963, 426] on div at bounding box center [787, 429] width 1030 height 7
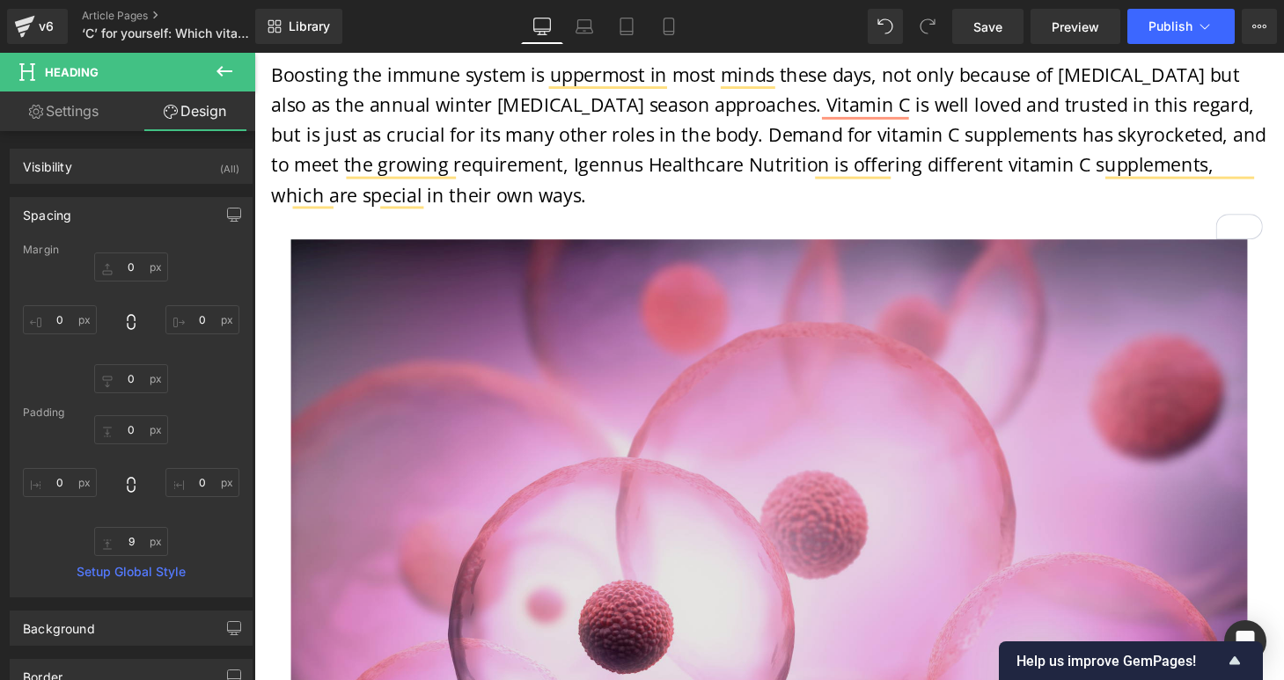
scroll to position [722, 0]
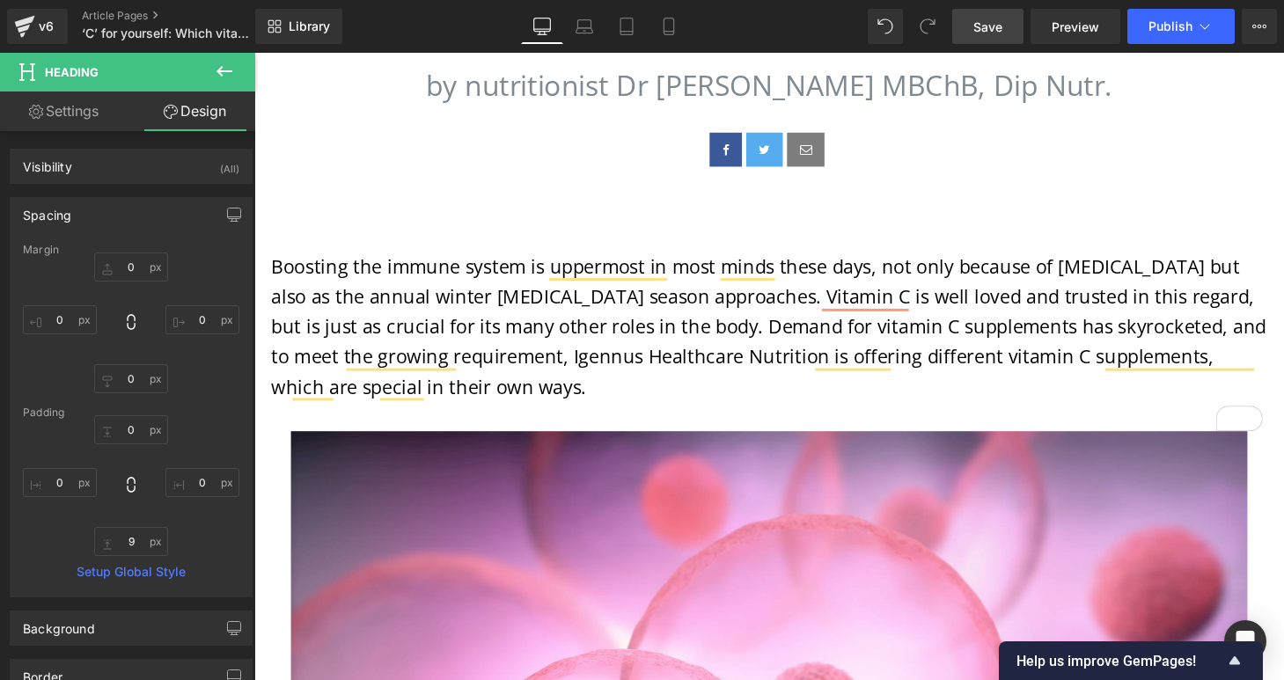
click at [994, 24] on span "Save" at bounding box center [987, 27] width 29 height 18
click at [983, 18] on span "Save" at bounding box center [987, 27] width 29 height 18
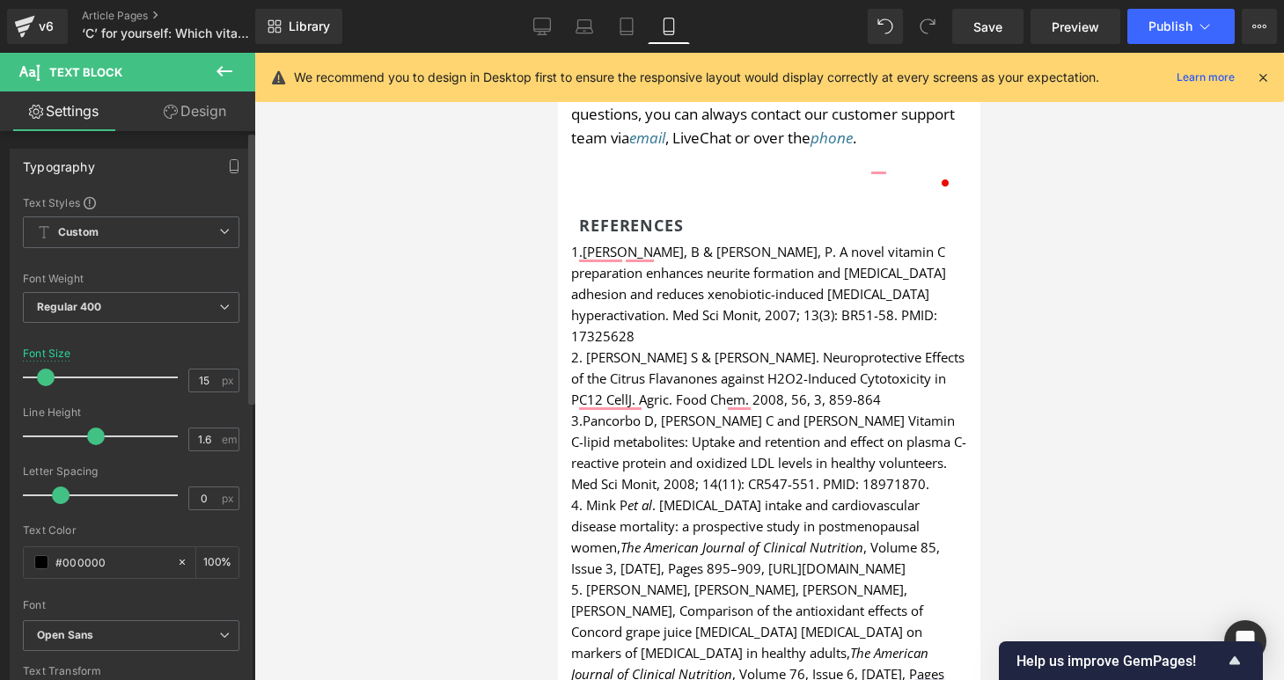
click at [107, 378] on div at bounding box center [105, 377] width 146 height 35
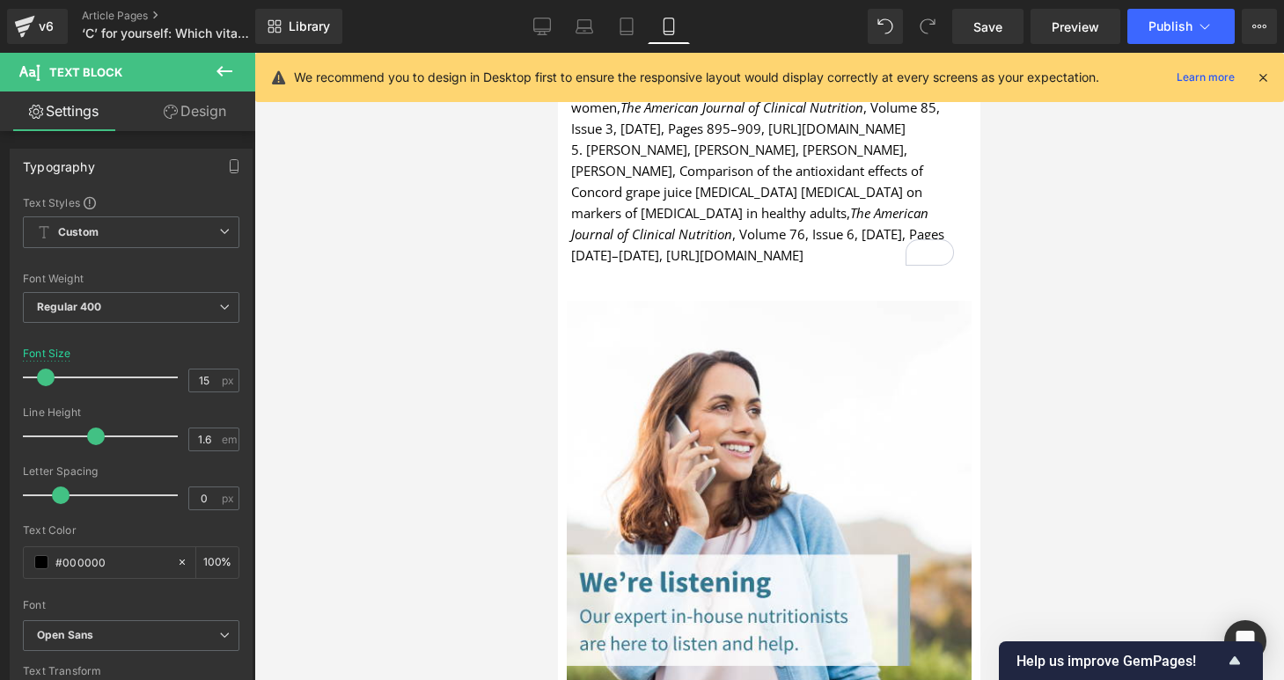
scroll to position [9226, 0]
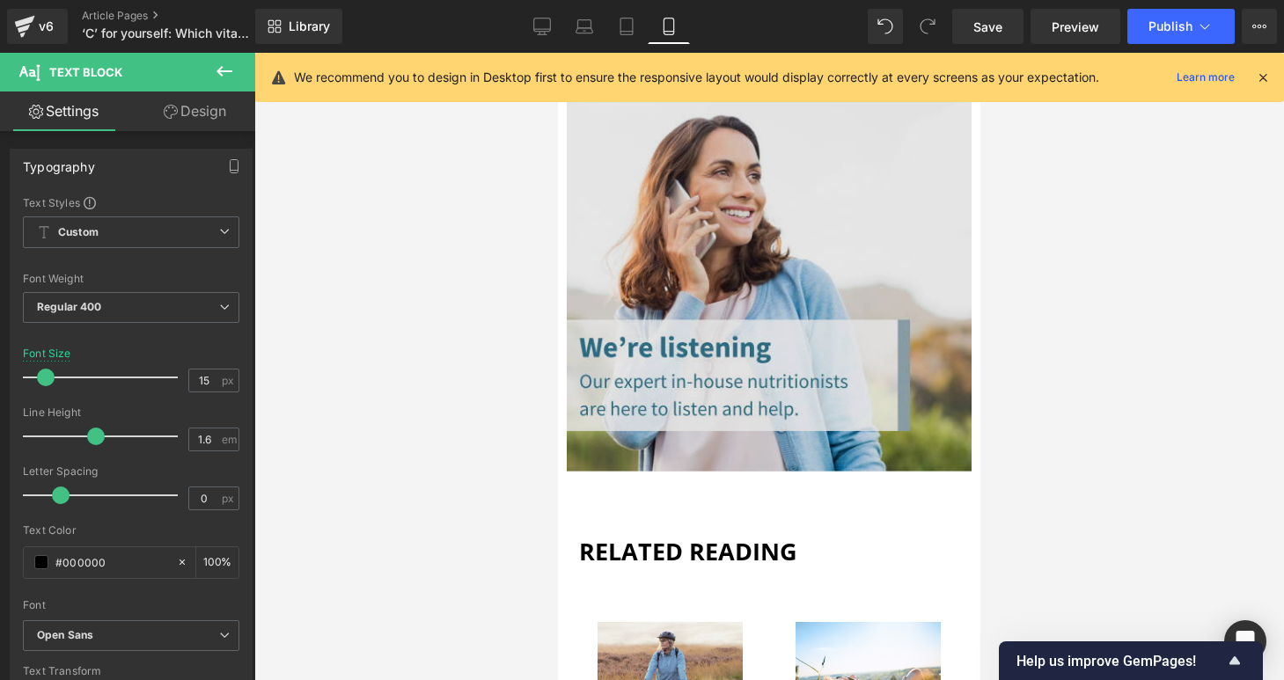
click at [840, 348] on img at bounding box center [770, 269] width 406 height 406
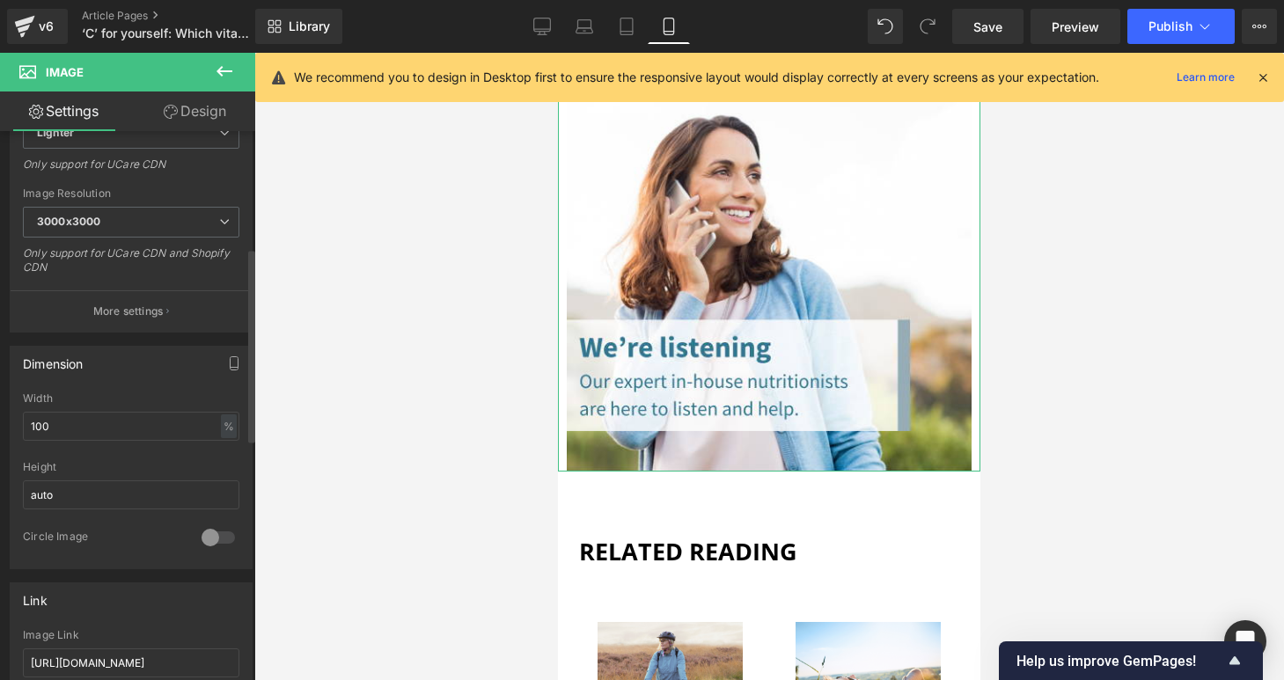
scroll to position [604, 0]
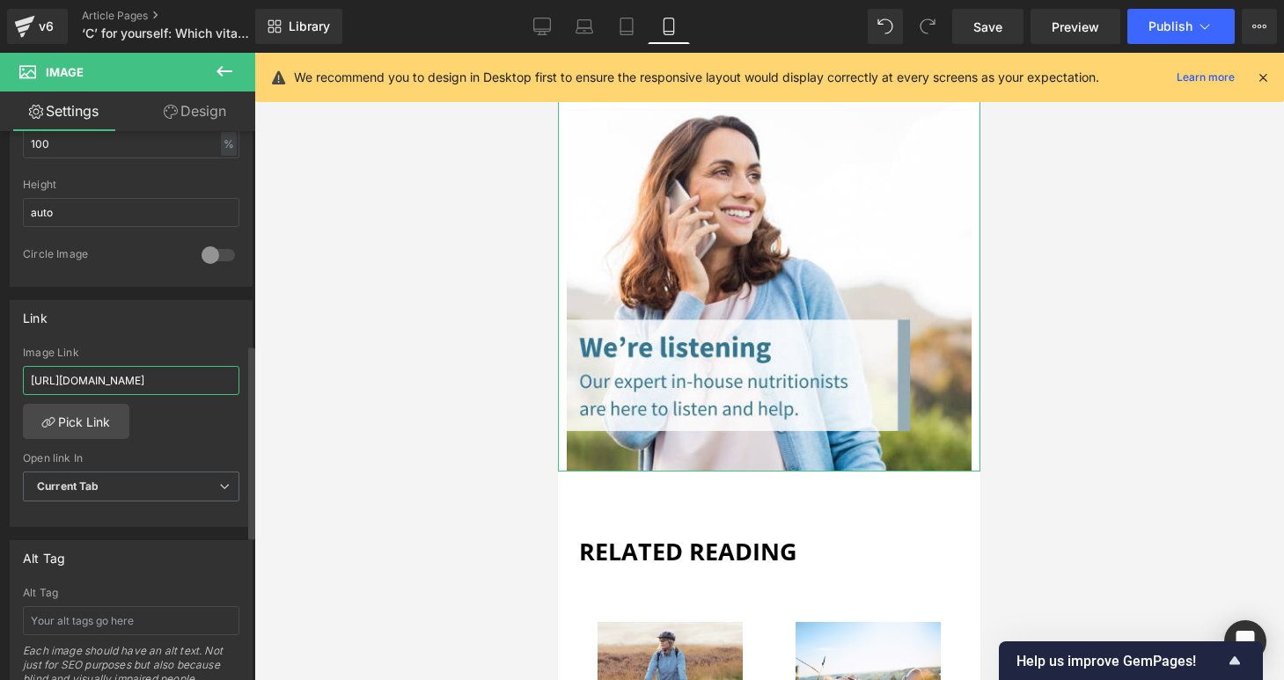
click at [170, 375] on input "[URL][DOMAIN_NAME]" at bounding box center [131, 380] width 217 height 29
drag, startPoint x: 31, startPoint y: 379, endPoint x: 253, endPoint y: 395, distance: 222.3
click at [253, 395] on div "Image [URL][DOMAIN_NAME] Replace Image Upload image or Browse gallery Image Src…" at bounding box center [127, 409] width 255 height 557
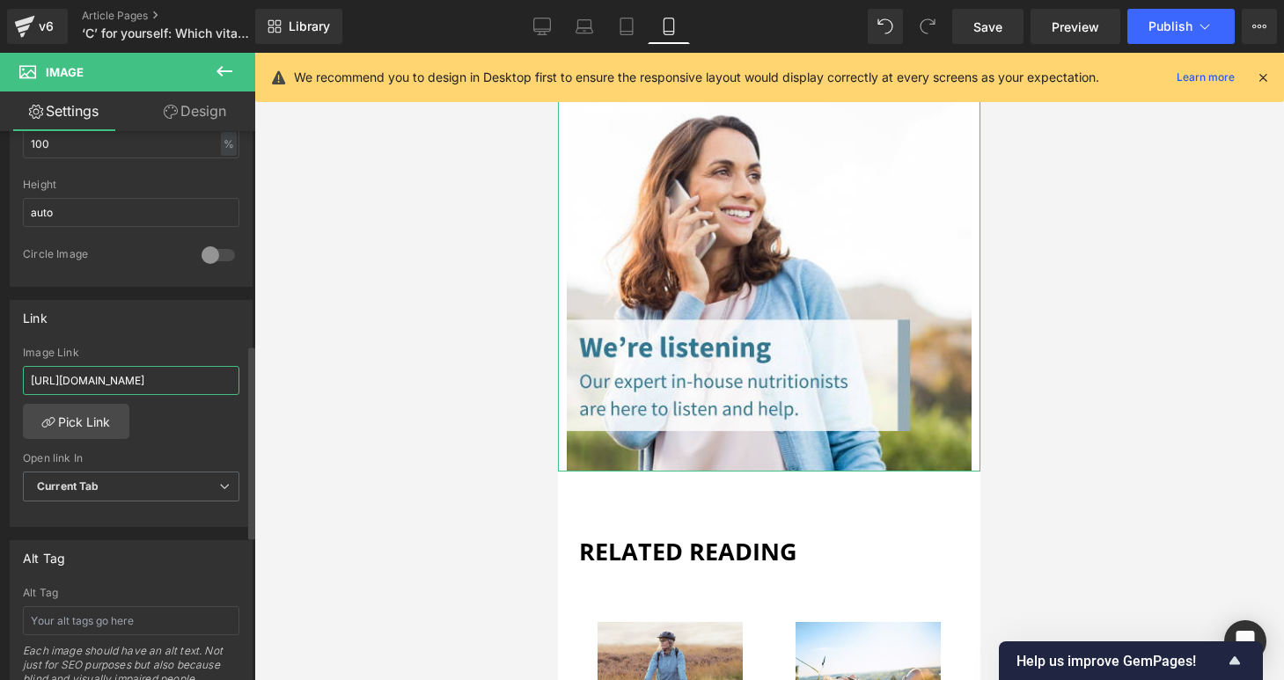
drag, startPoint x: 224, startPoint y: 380, endPoint x: 21, endPoint y: 378, distance: 203.3
click at [21, 378] on div "[URL][DOMAIN_NAME] Image Link [URL][DOMAIN_NAME] Pick Link Current Tab New Tab …" at bounding box center [131, 437] width 241 height 180
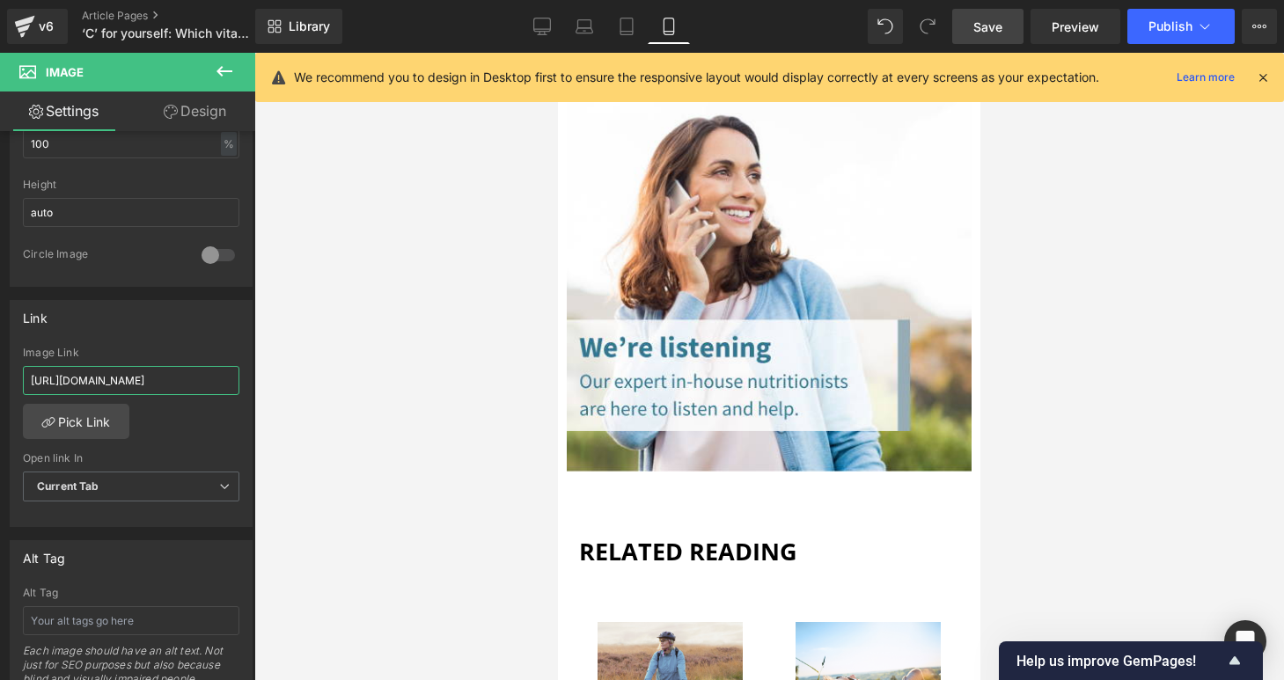
type input "[URL][DOMAIN_NAME]"
click at [994, 32] on span "Save" at bounding box center [987, 27] width 29 height 18
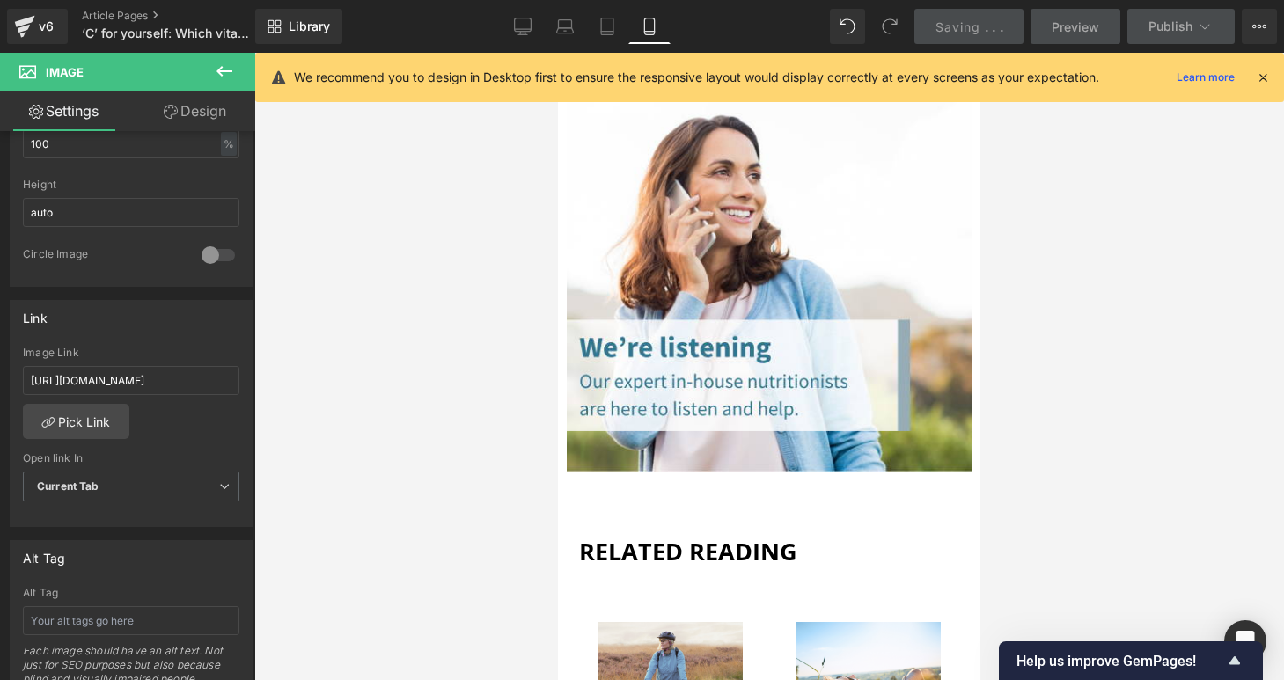
scroll to position [0, 0]
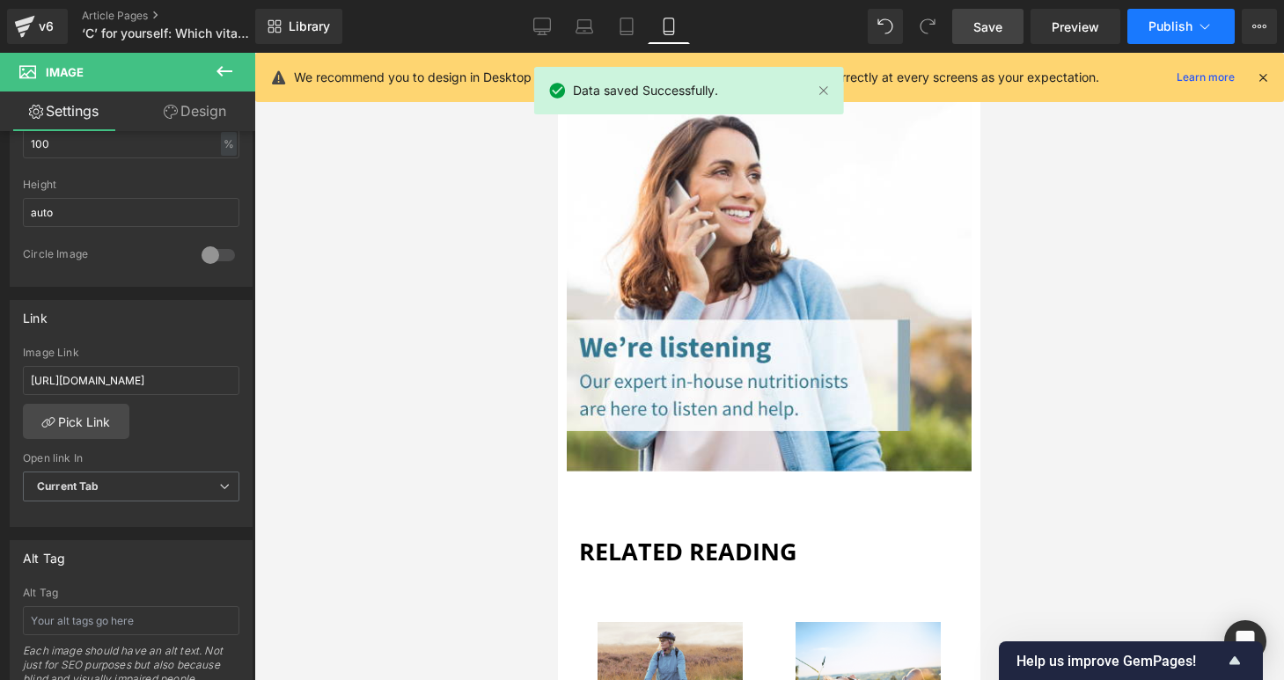
click at [1163, 33] on span "Publish" at bounding box center [1171, 26] width 44 height 14
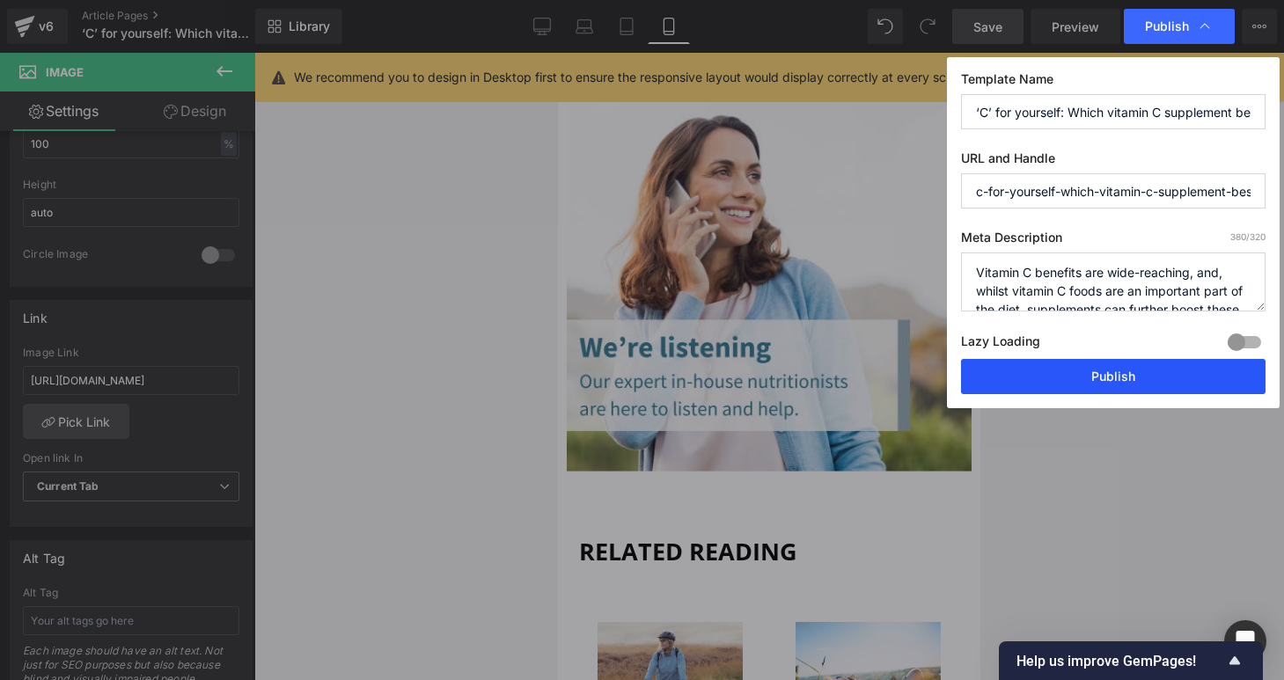
click at [1096, 374] on button "Publish" at bounding box center [1113, 376] width 305 height 35
